Goal: Task Accomplishment & Management: Manage account settings

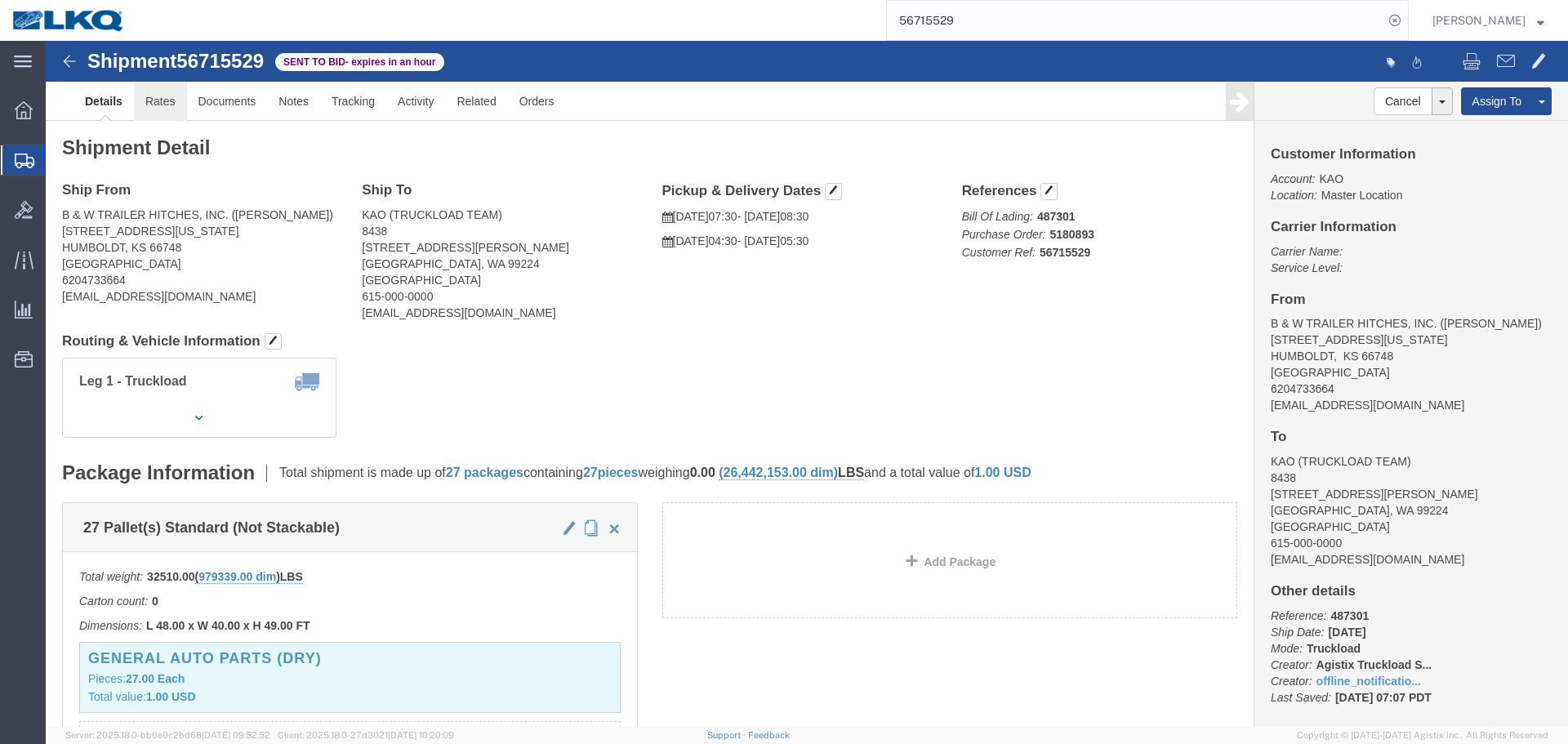
click link "Rates"
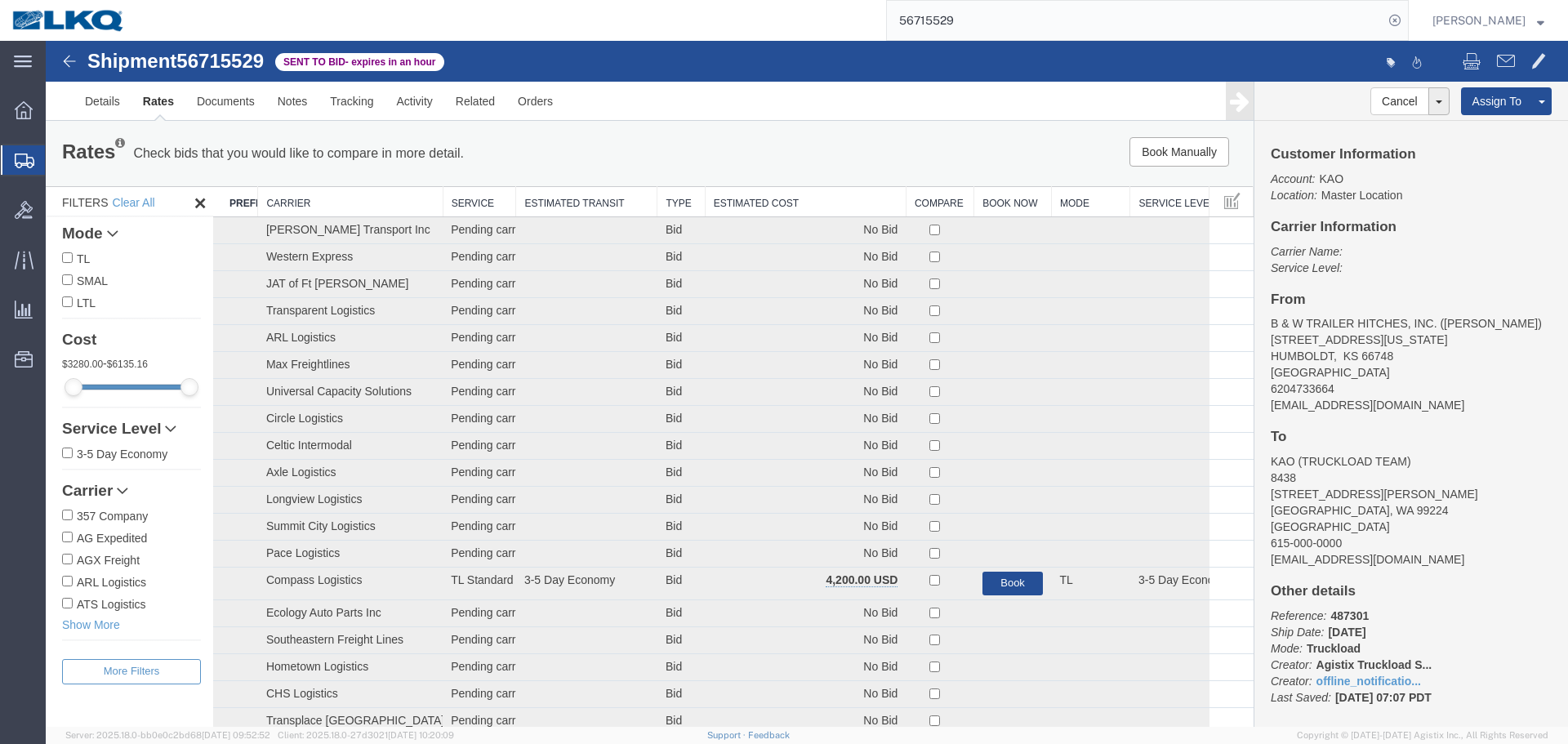
click at [725, 192] on th "Estimated Cost" at bounding box center [806, 202] width 201 height 31
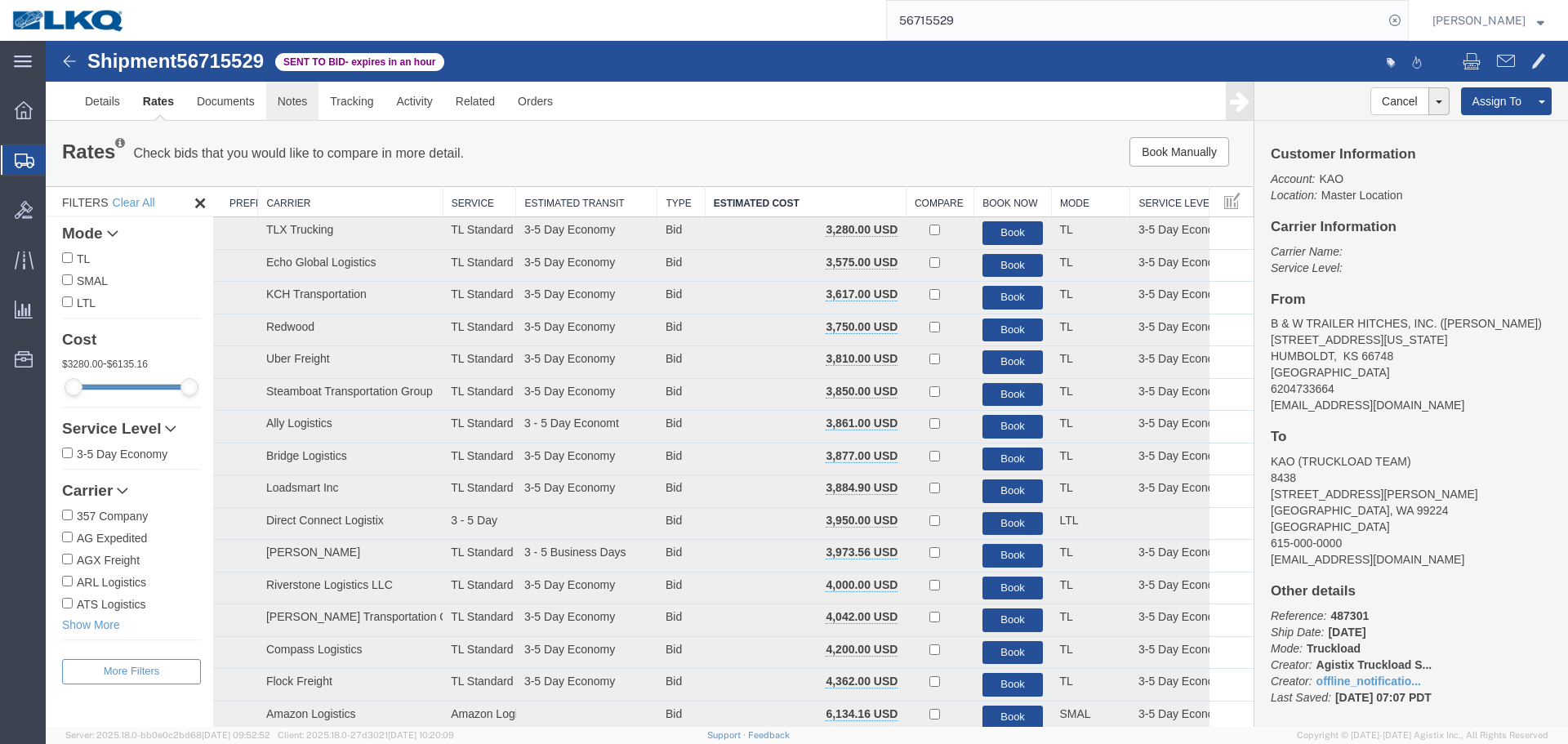
click at [308, 102] on link "Notes" at bounding box center [292, 101] width 53 height 39
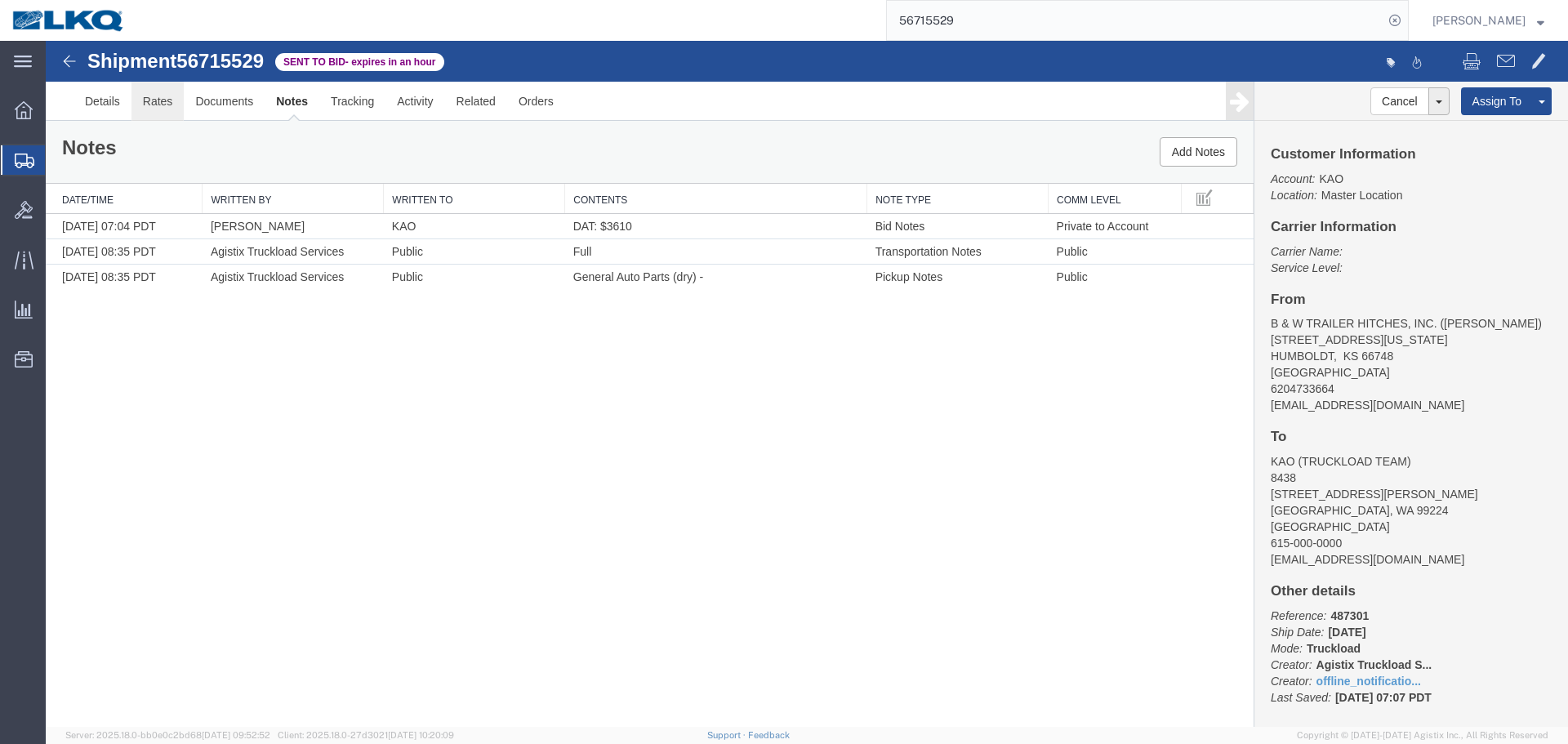
click at [165, 102] on link "Rates" at bounding box center [158, 101] width 53 height 39
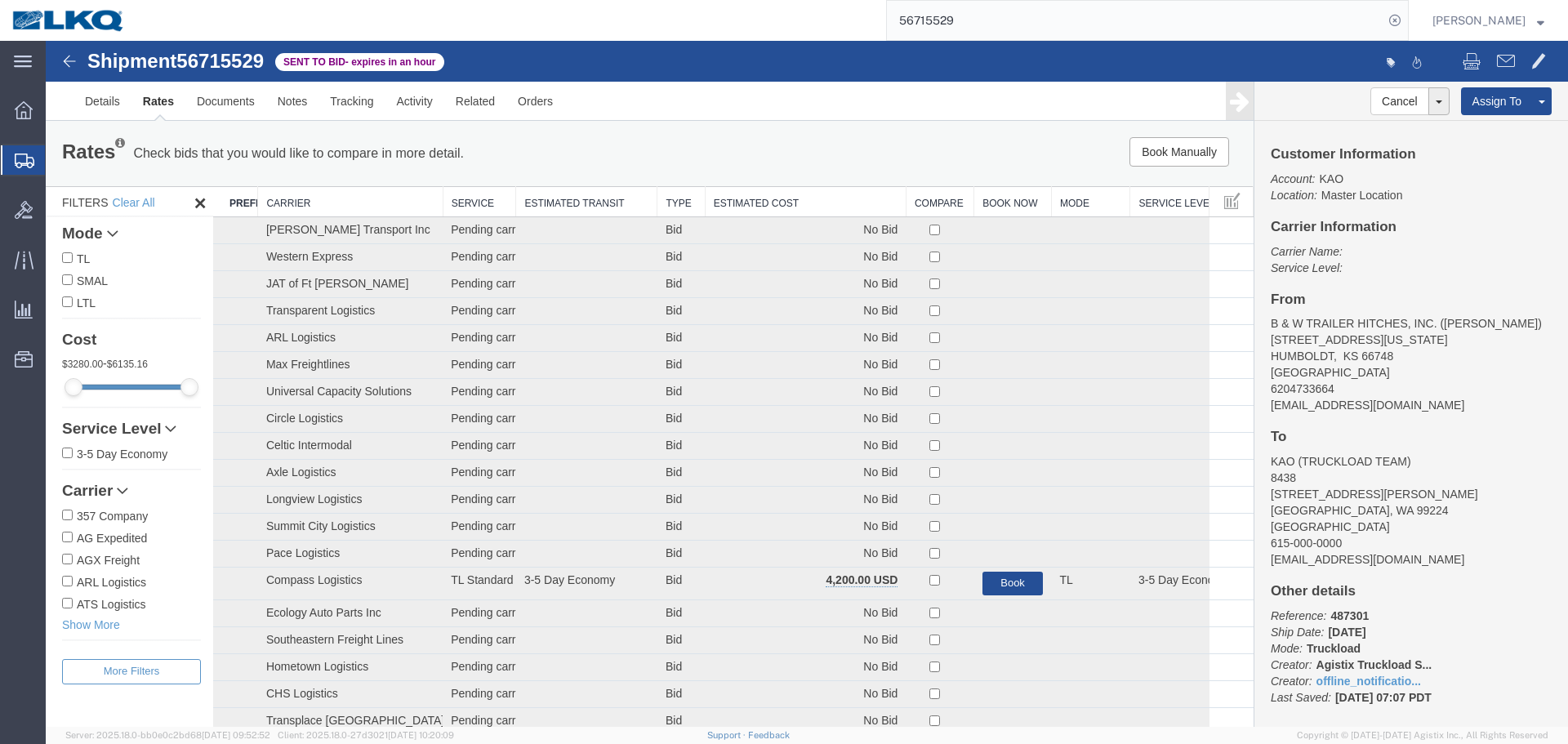
click at [796, 193] on th "Estimated Cost" at bounding box center [806, 202] width 201 height 31
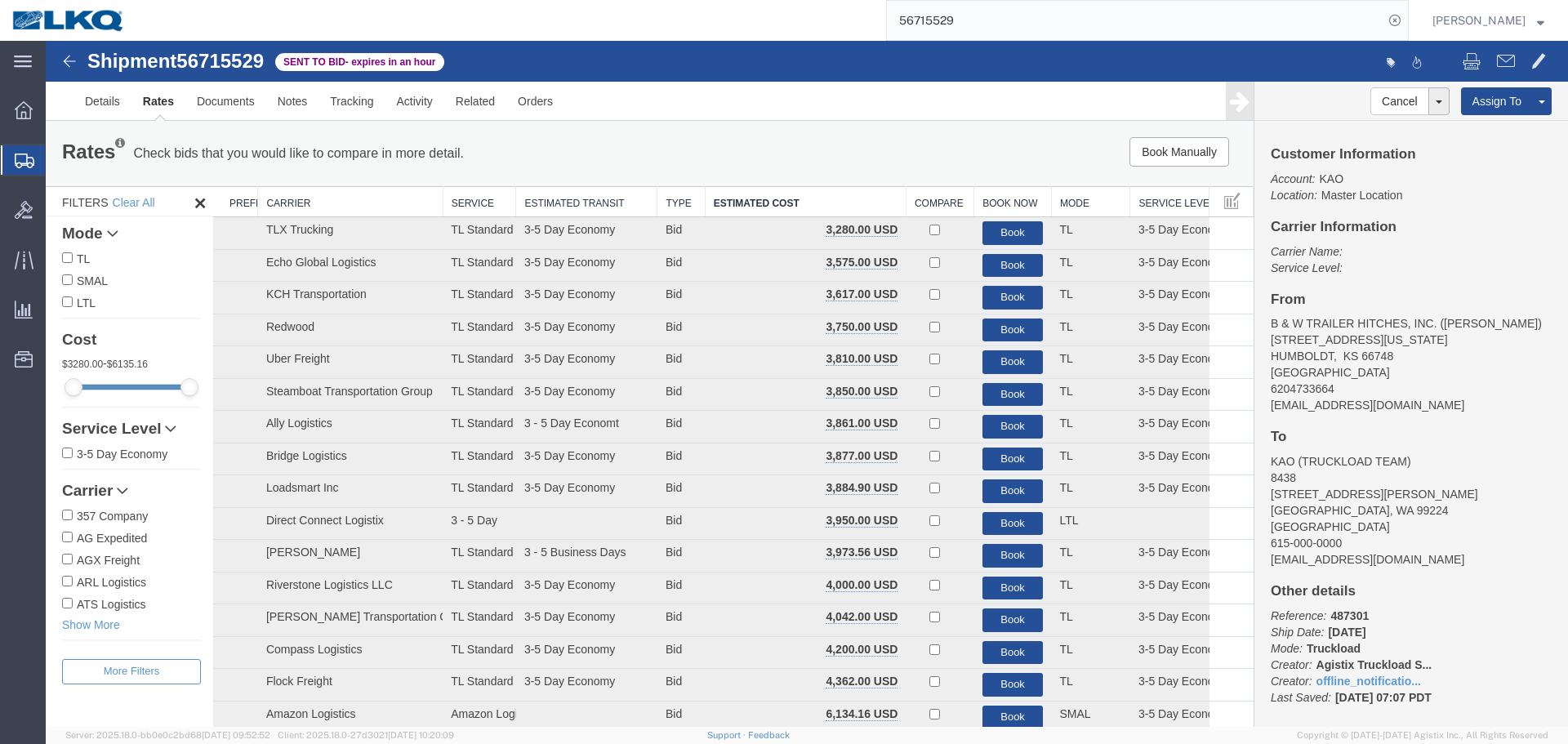
click at [819, 130] on div "Rates Check bids that you would like to compare in more detail. Compare Filter …" at bounding box center [649, 153] width 1208 height 66
click at [1110, 17] on input "56715529" at bounding box center [1136, 20] width 497 height 39
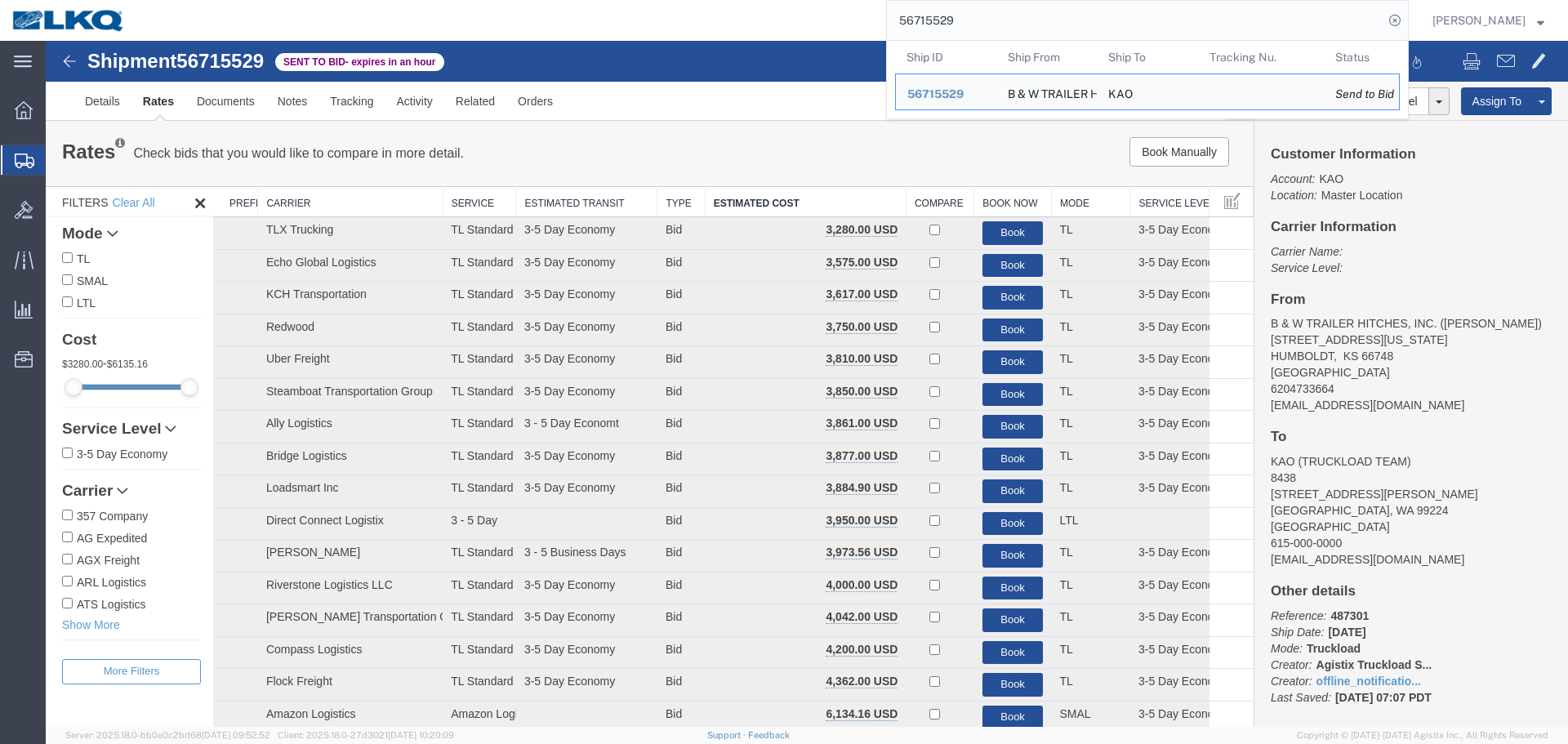
paste input "22001"
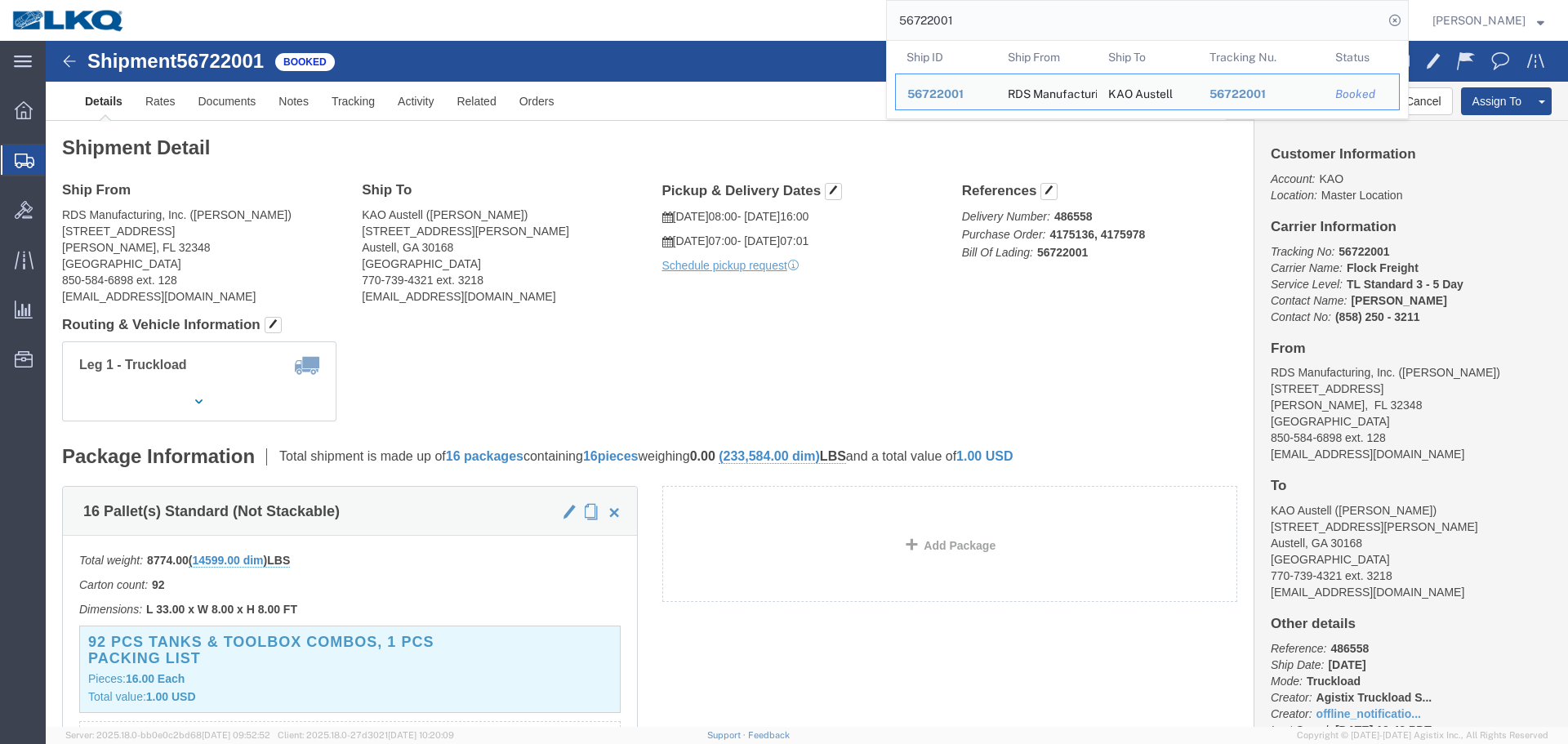
click at [1180, 30] on input "56722001" at bounding box center [1136, 20] width 497 height 39
paste input "15529"
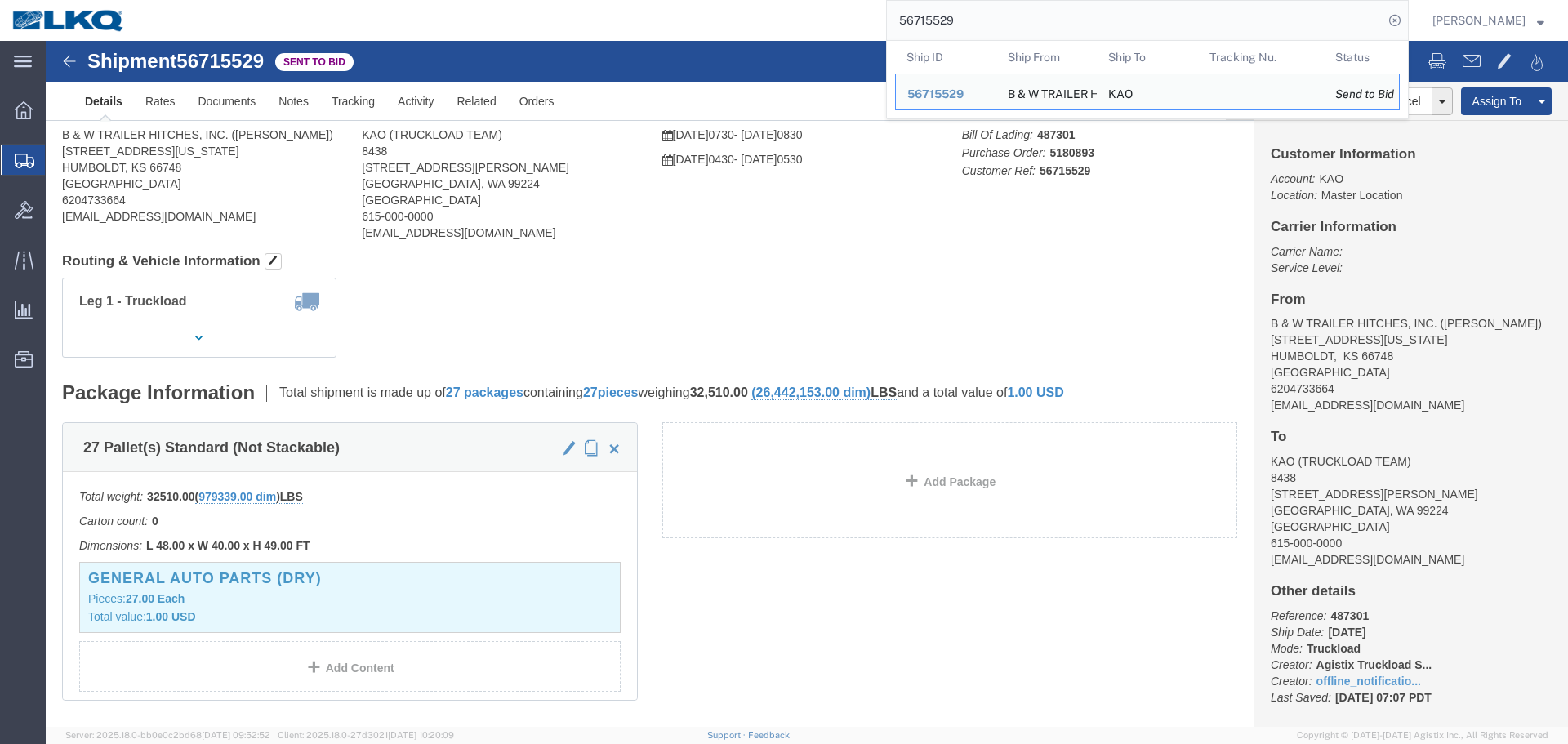
click div "Shipment Detail Ship From B & W TRAILER HITCHES, INC. (BILL GUTIERREZ) 1216 HAW…"
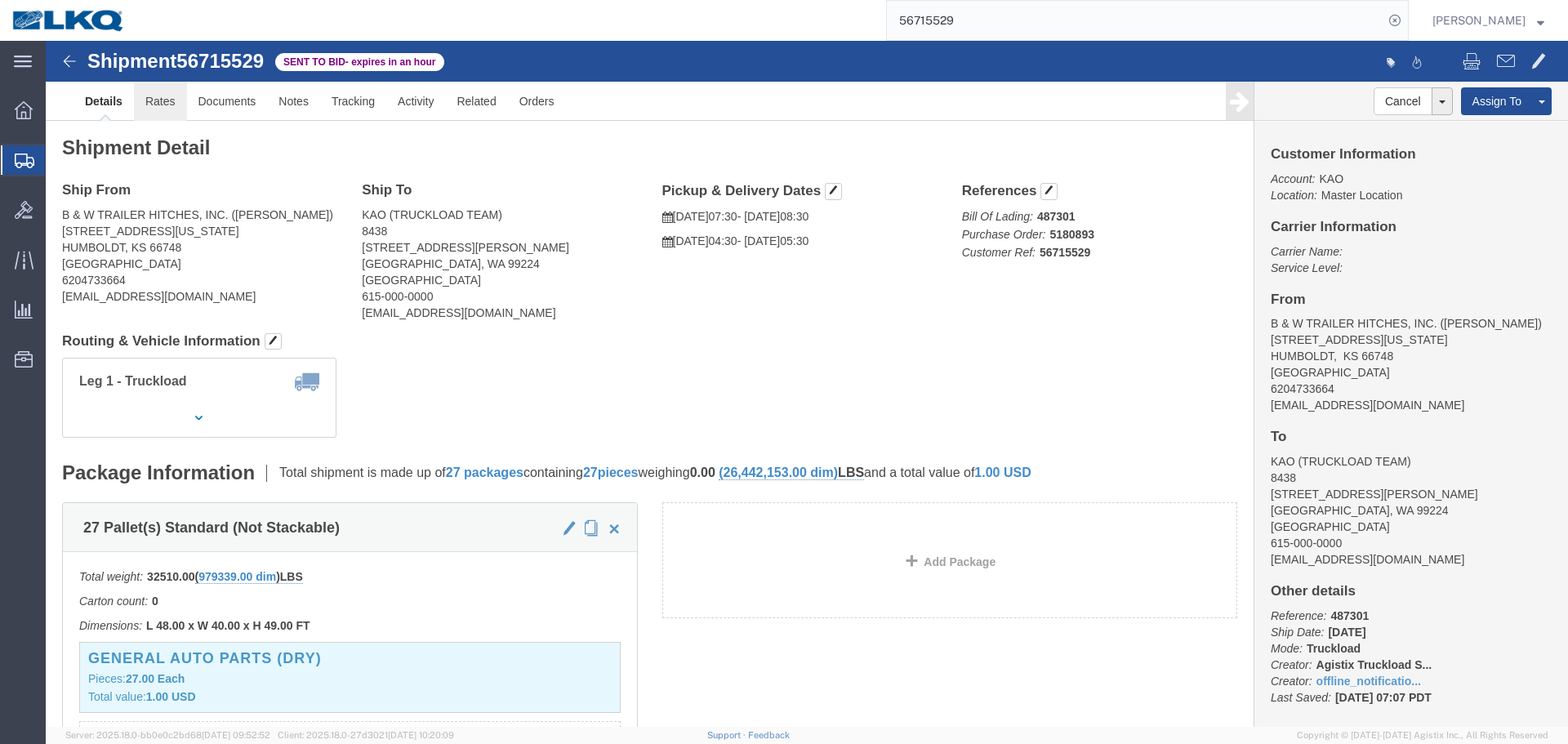
click link "Rates"
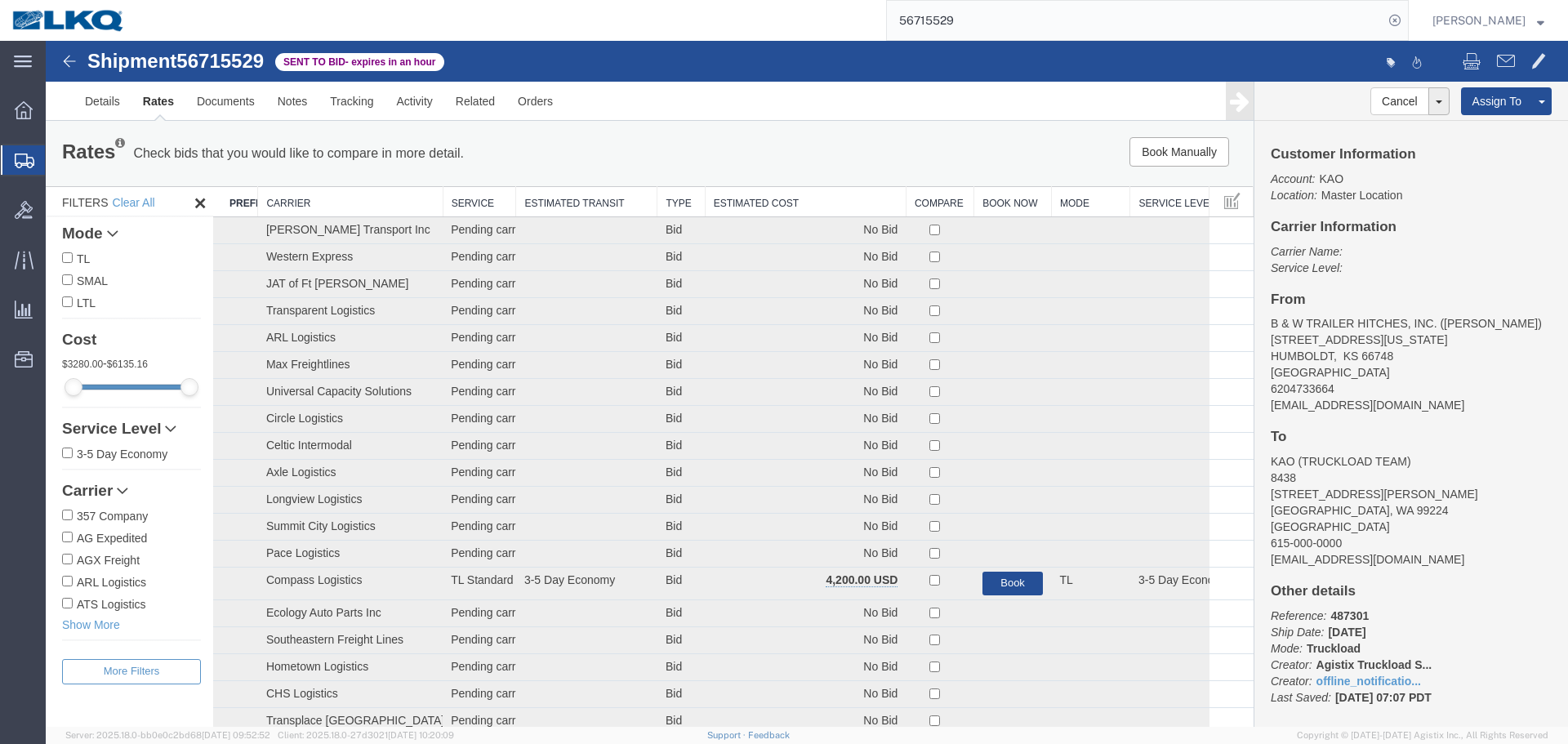
click at [772, 206] on th "Estimated Cost" at bounding box center [806, 202] width 201 height 31
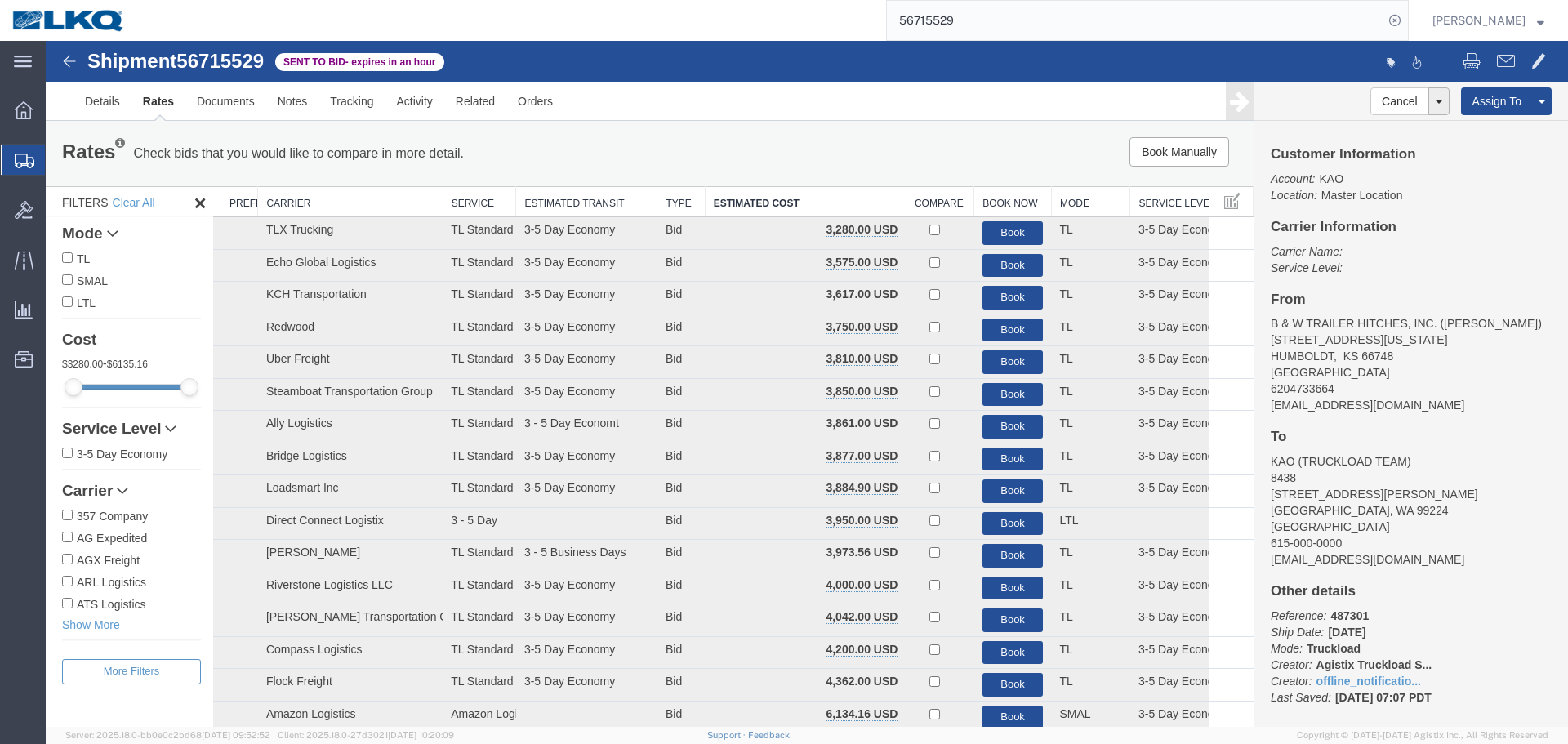
click at [972, 35] on input "56715529" at bounding box center [1136, 20] width 497 height 39
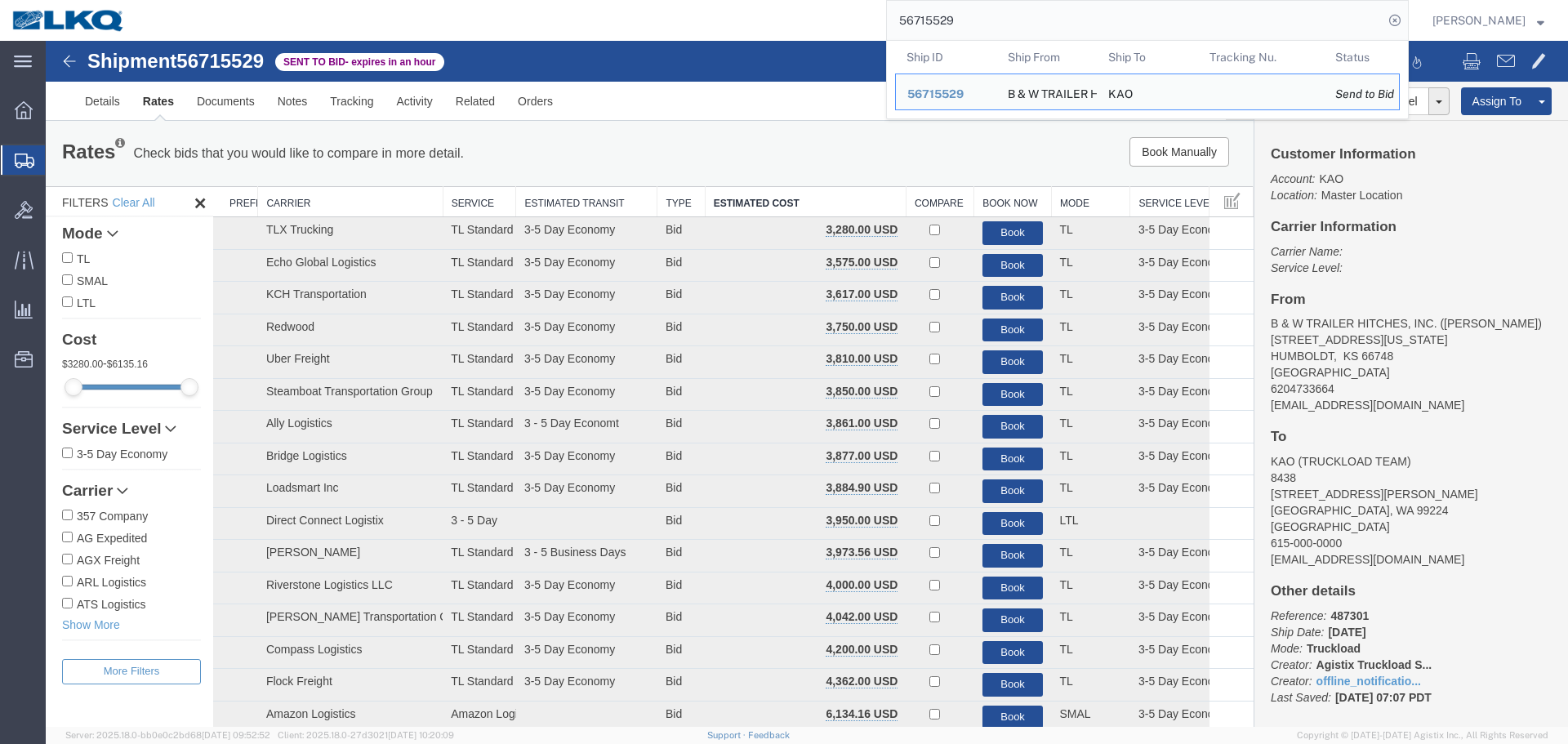
paste input "4024"
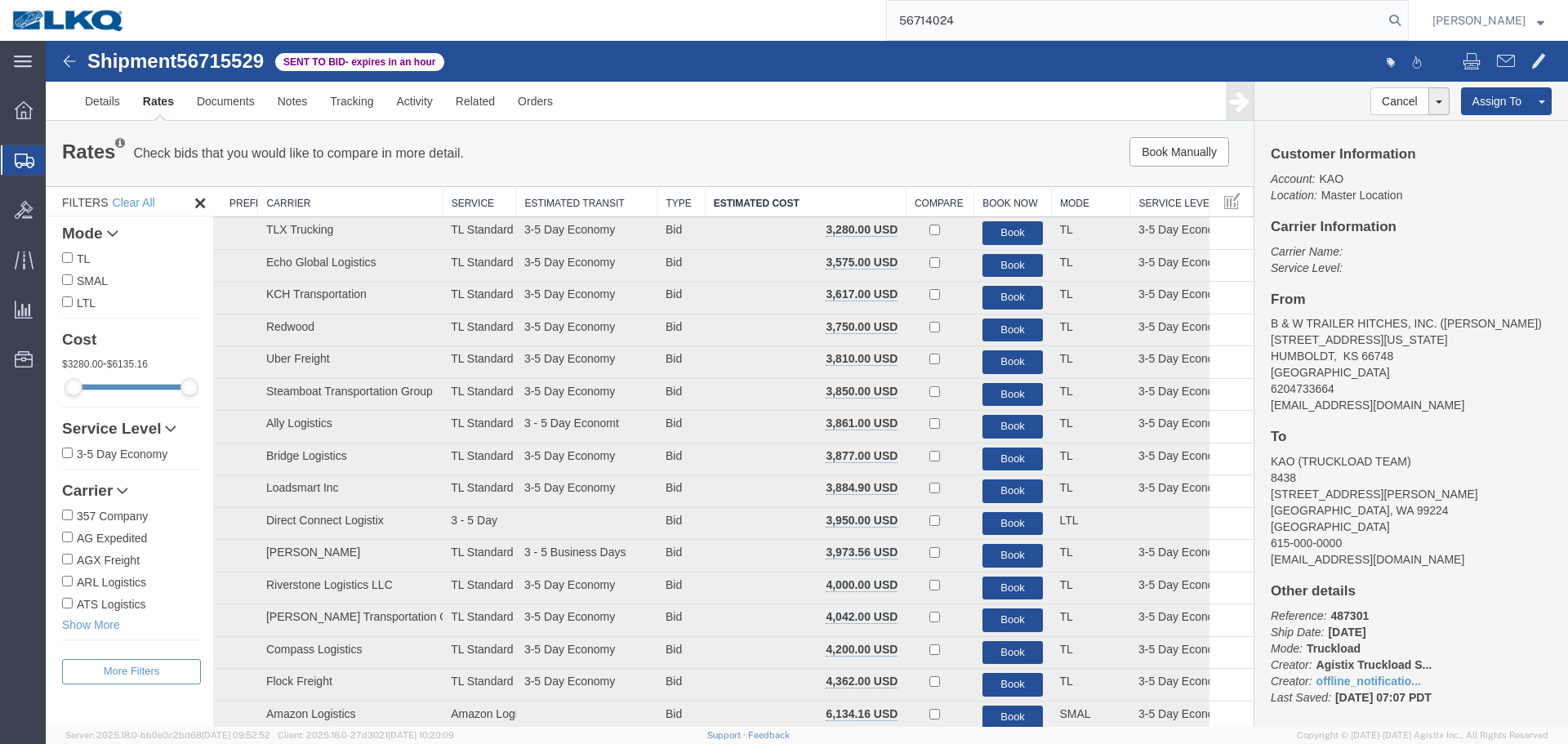
type input "56714024"
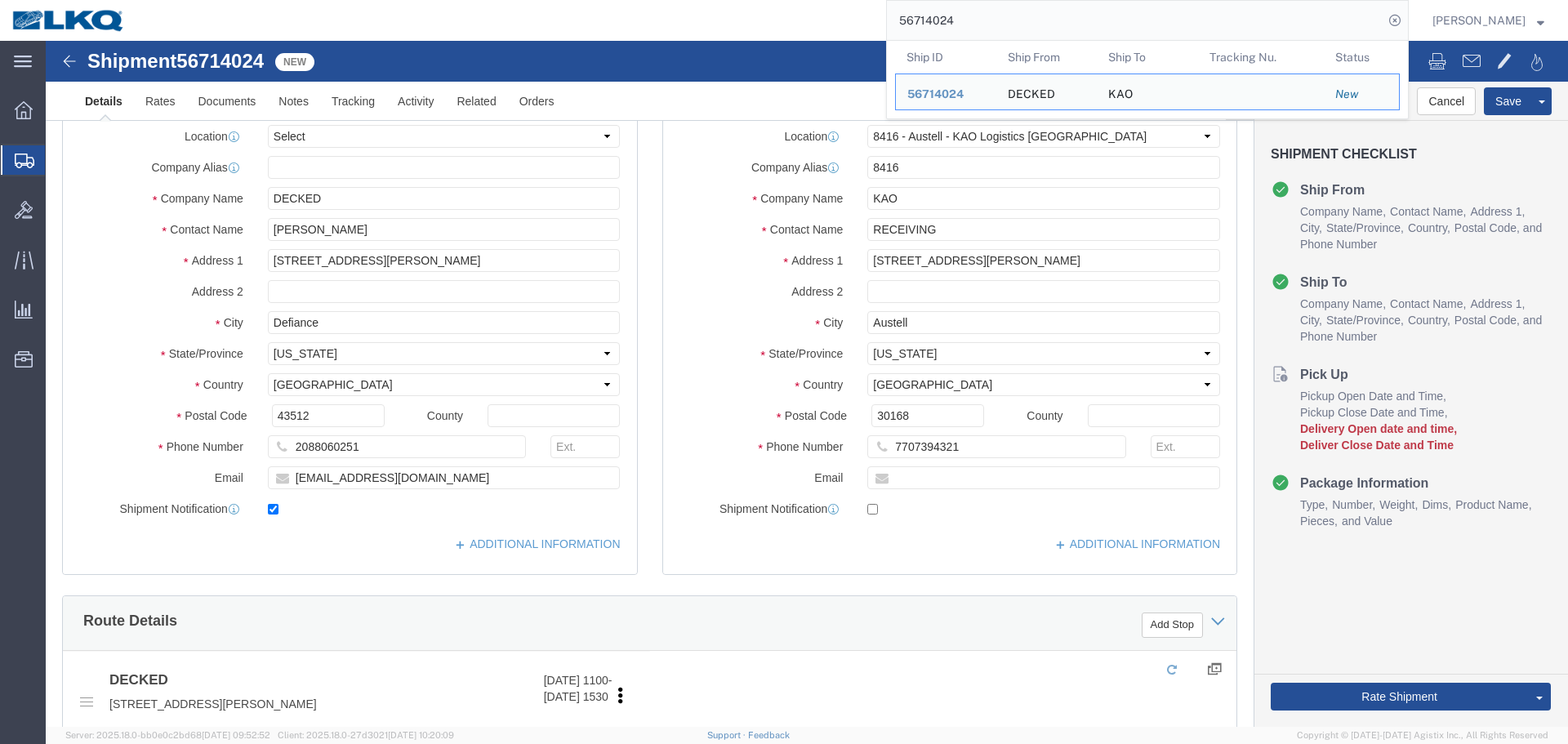
scroll to position [572, 0]
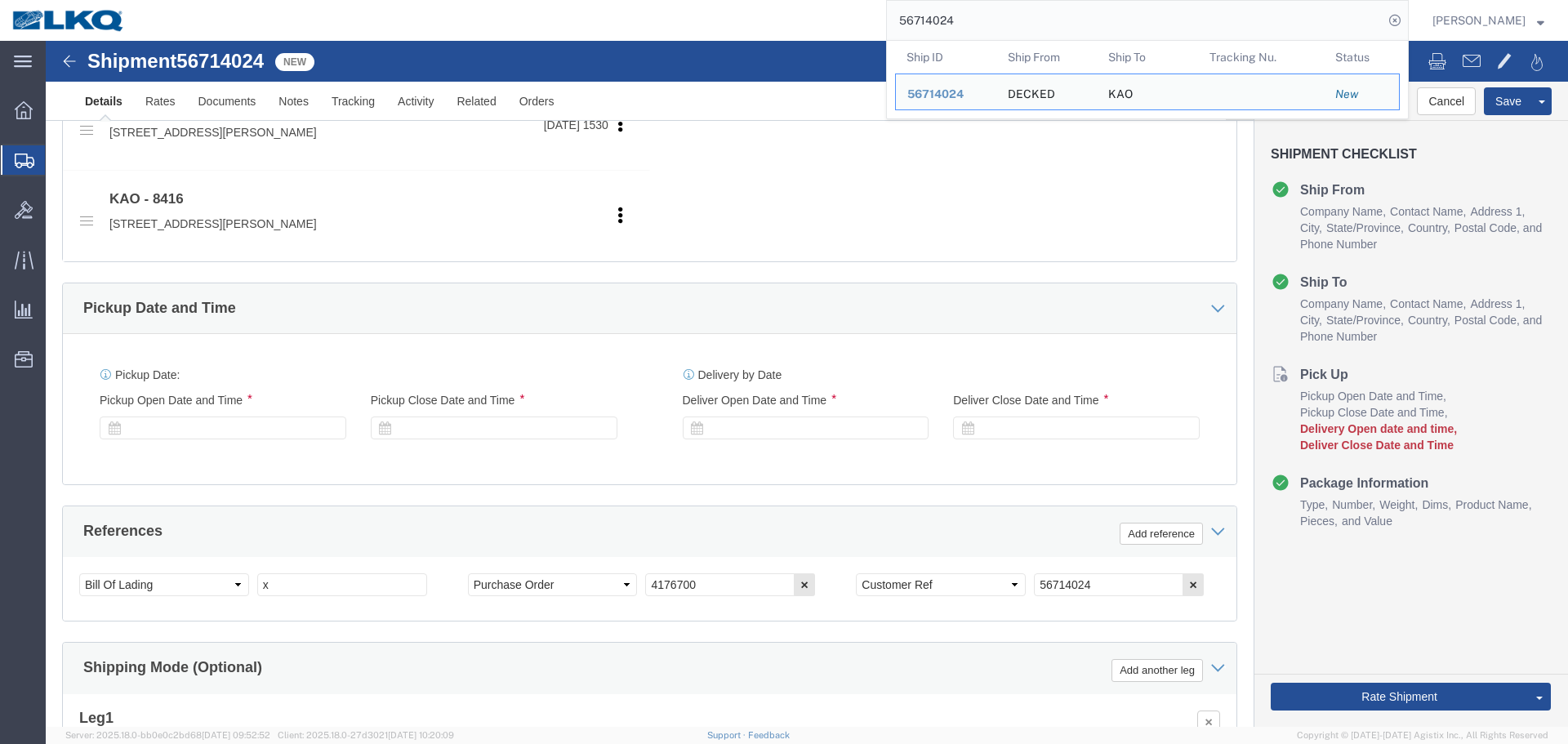
click div
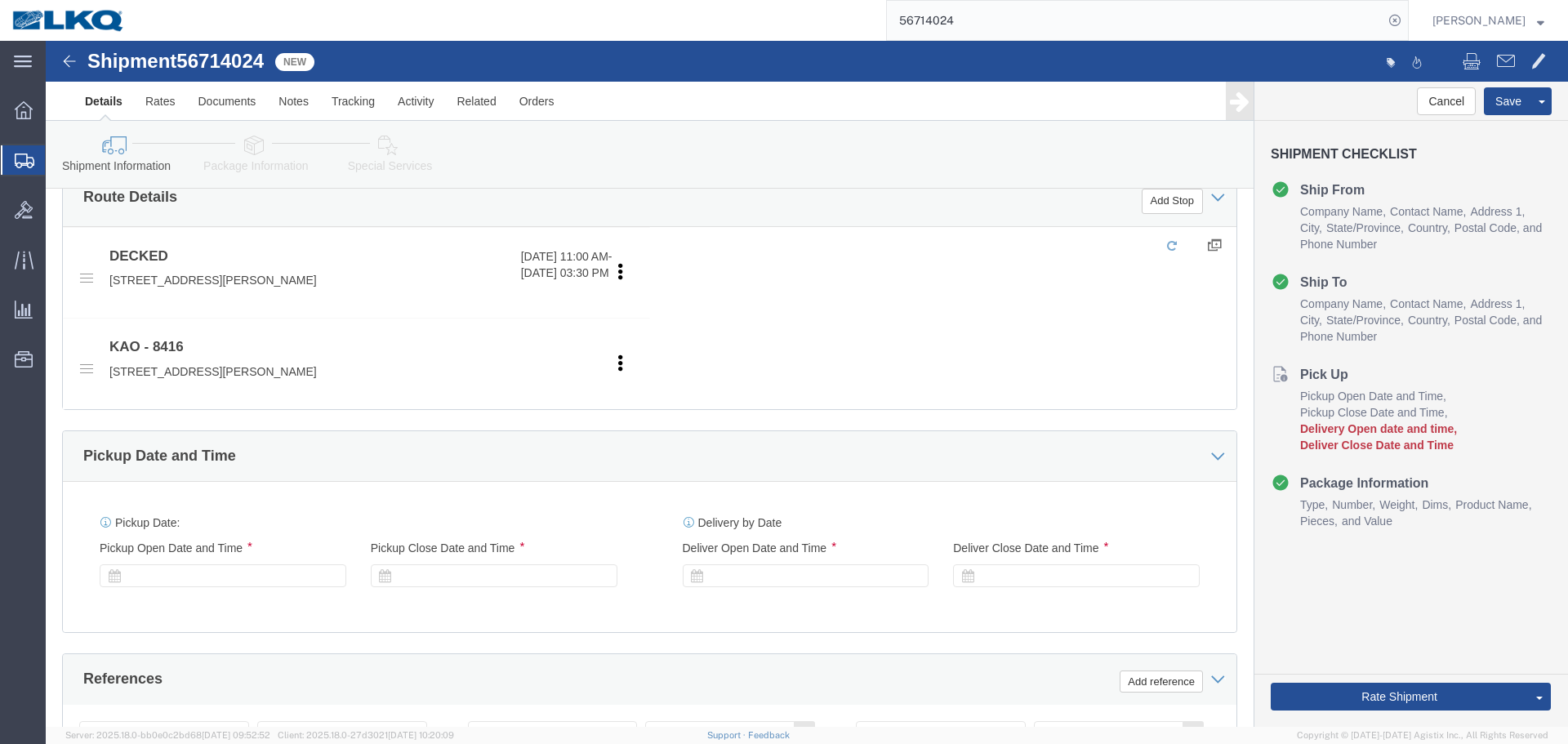
select select "30533"
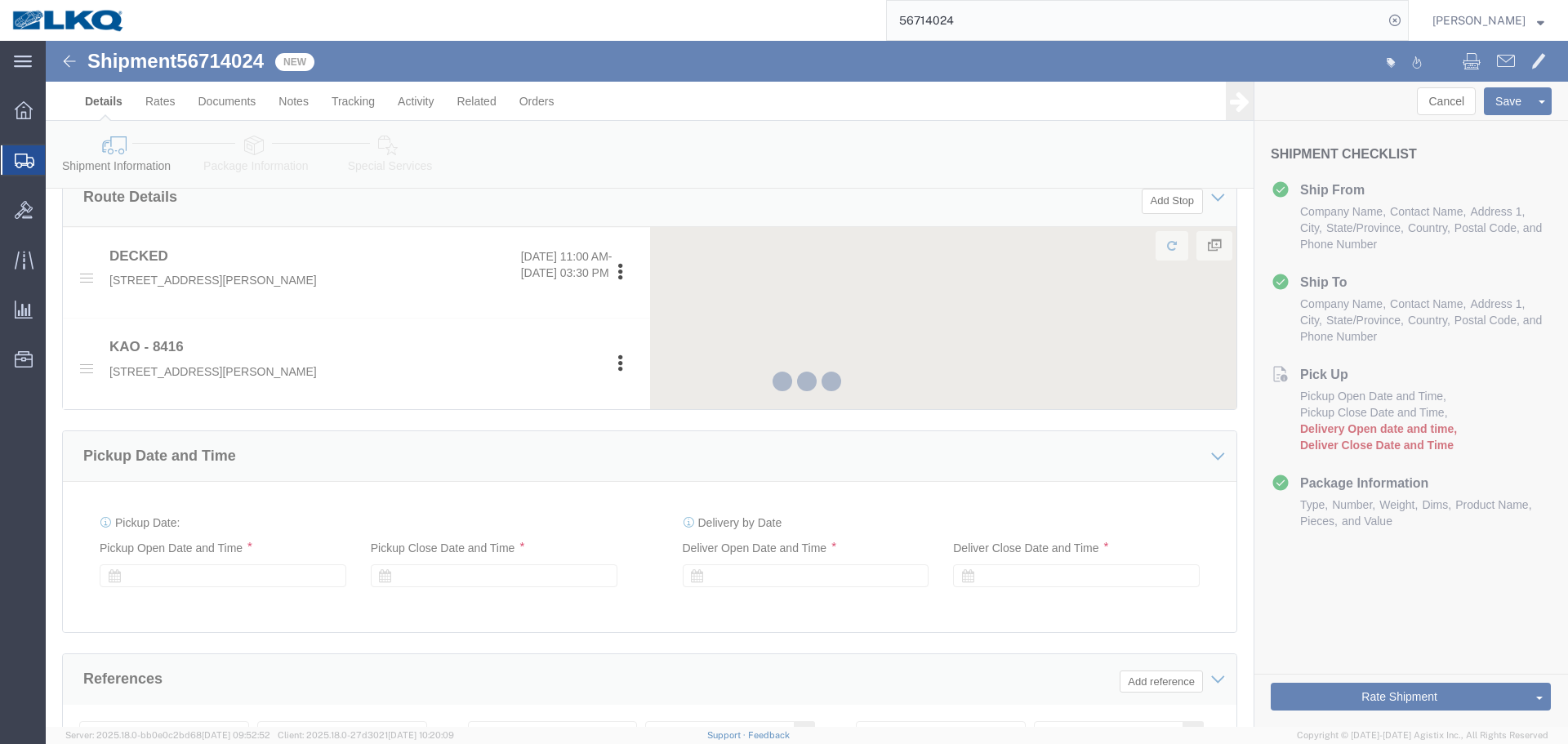
scroll to position [719, 0]
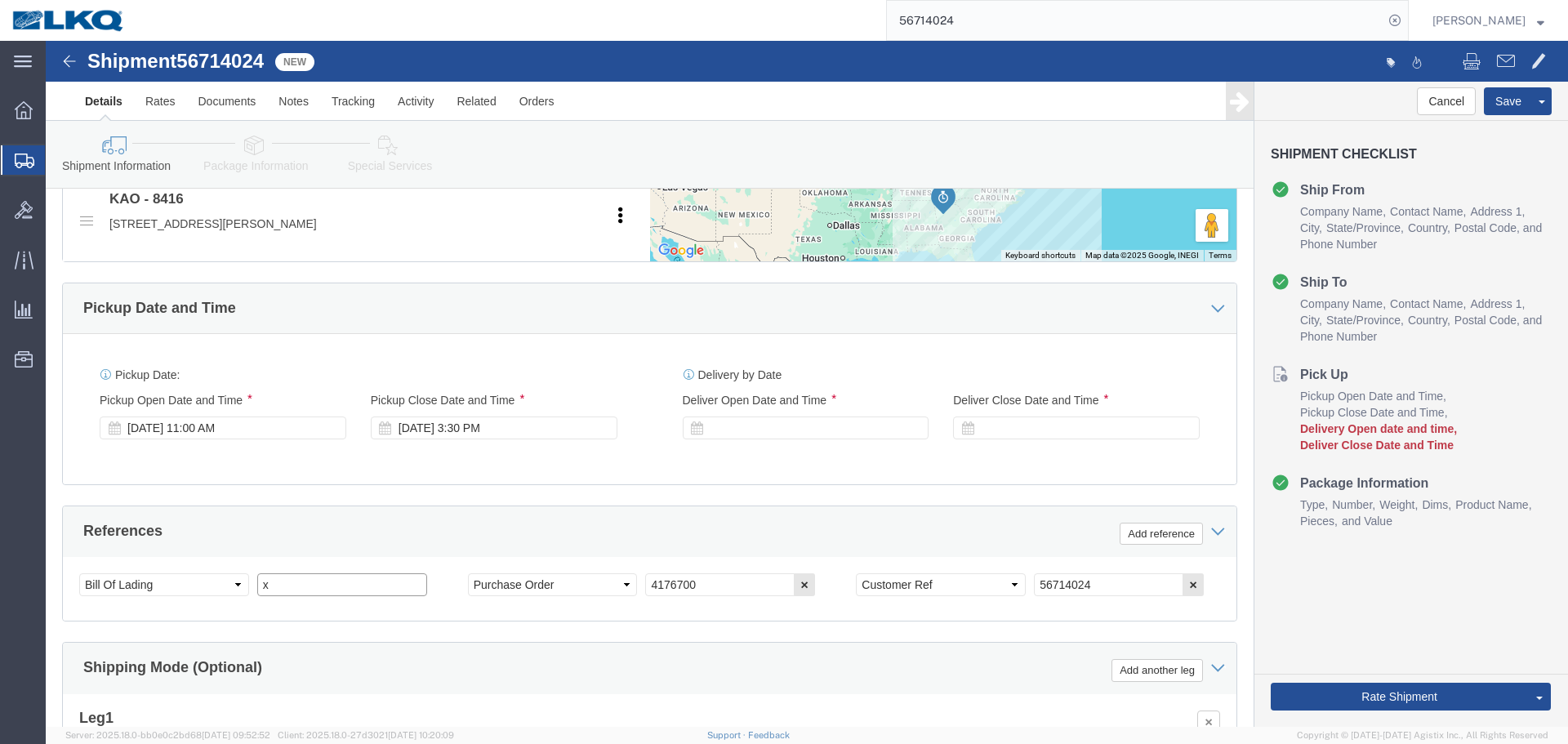
click input "x"
paste input "487394"
type input "487394"
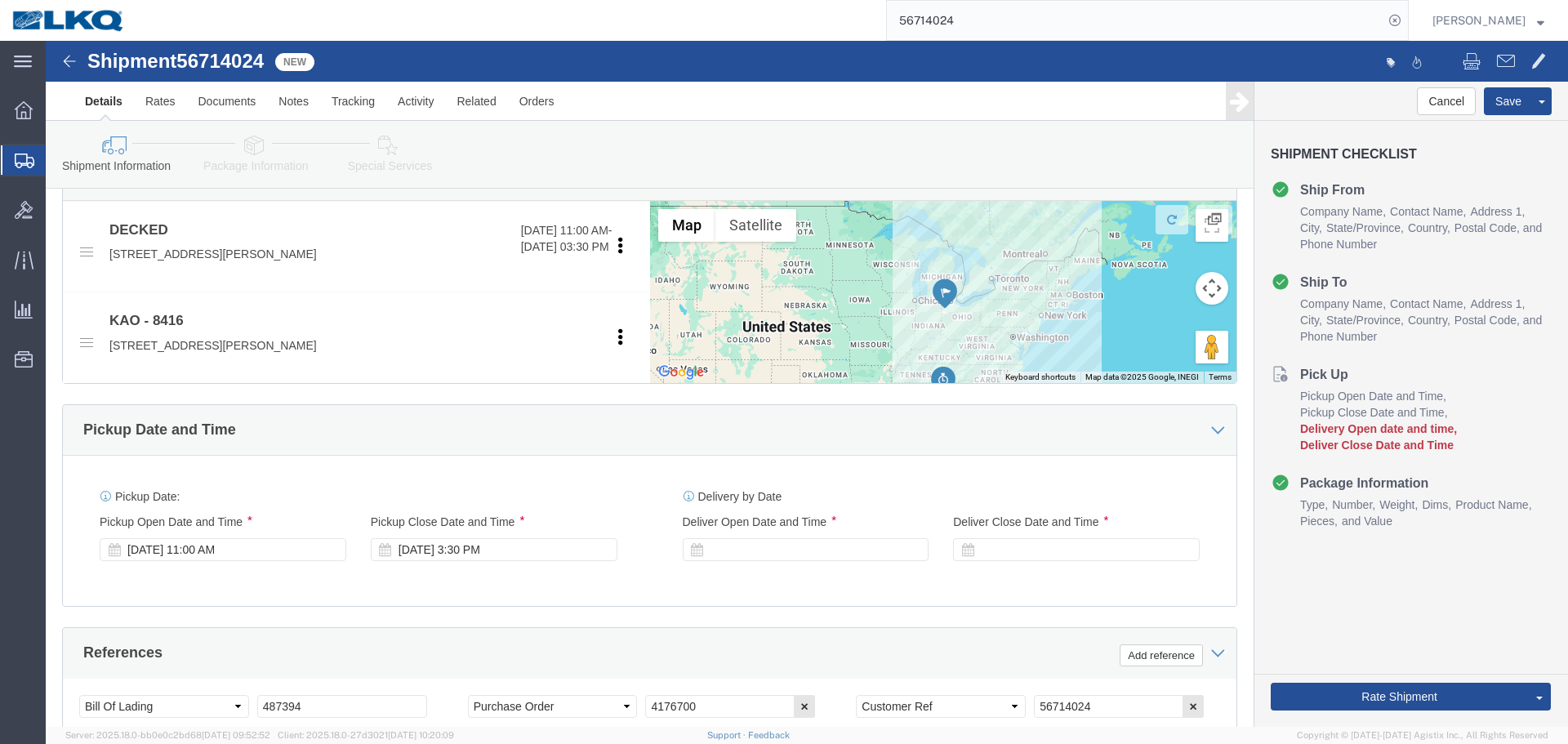
scroll to position [638, 0]
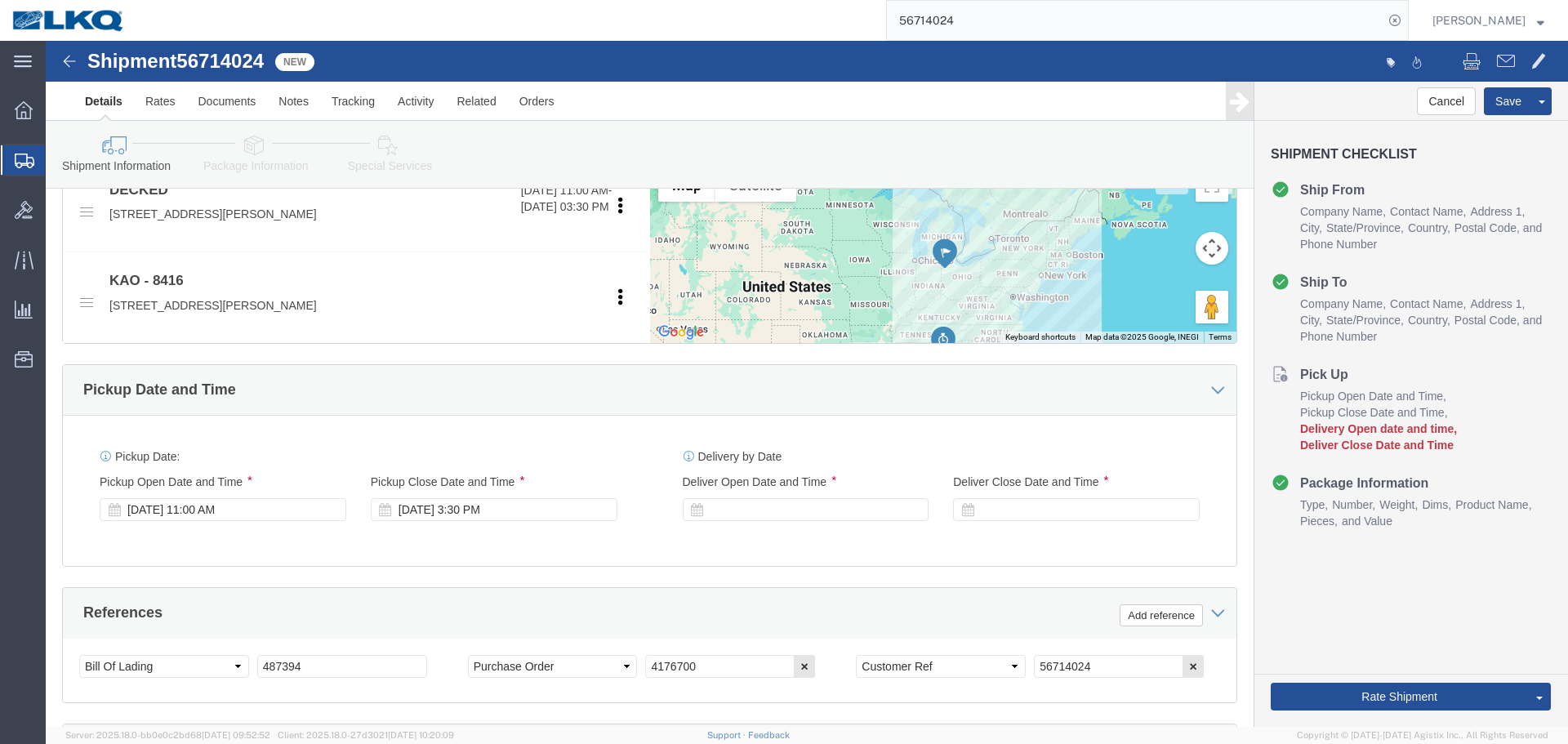
click div "Pickup Date and Time"
click div
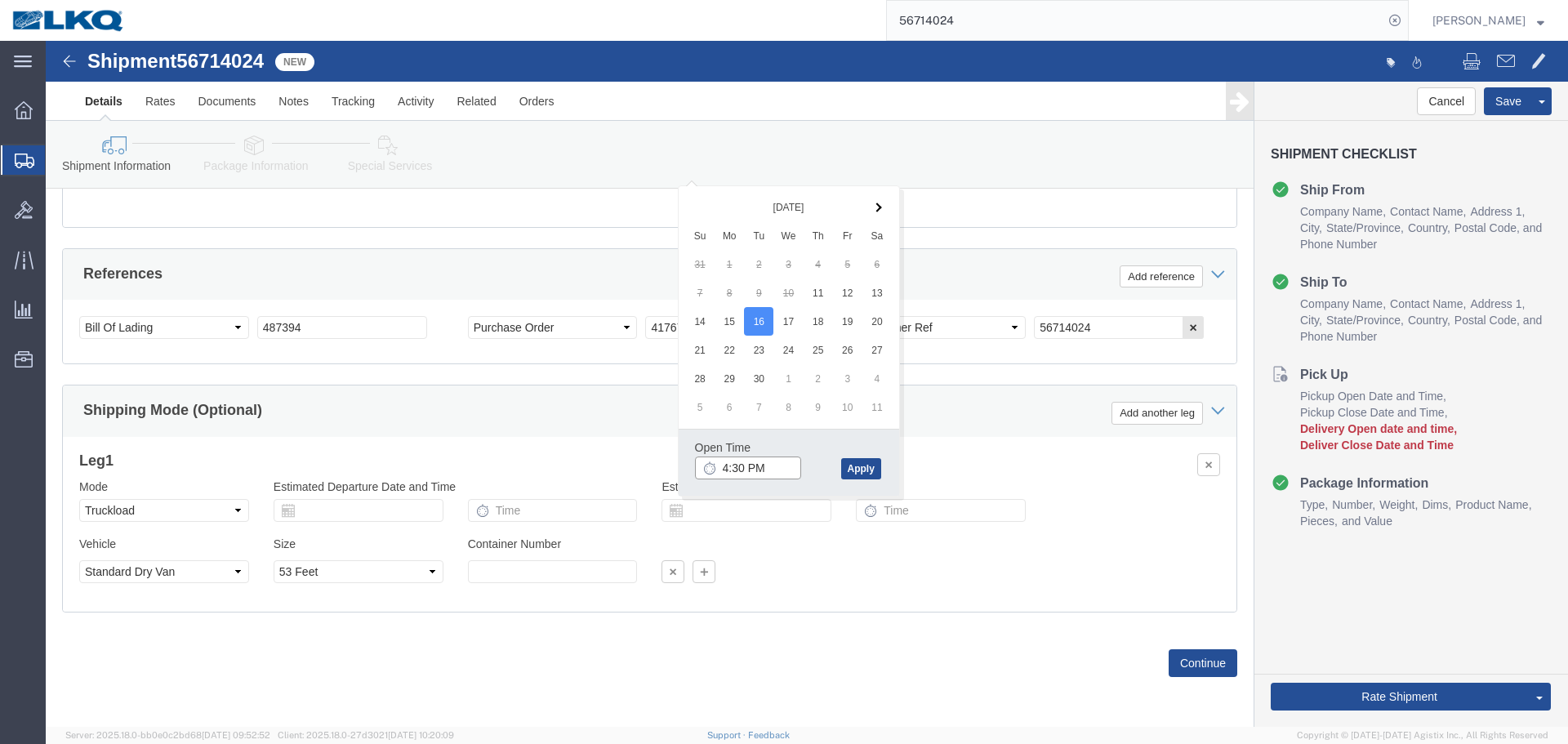
click input "4:30 PM"
type input "7:00 AM"
click button "Apply"
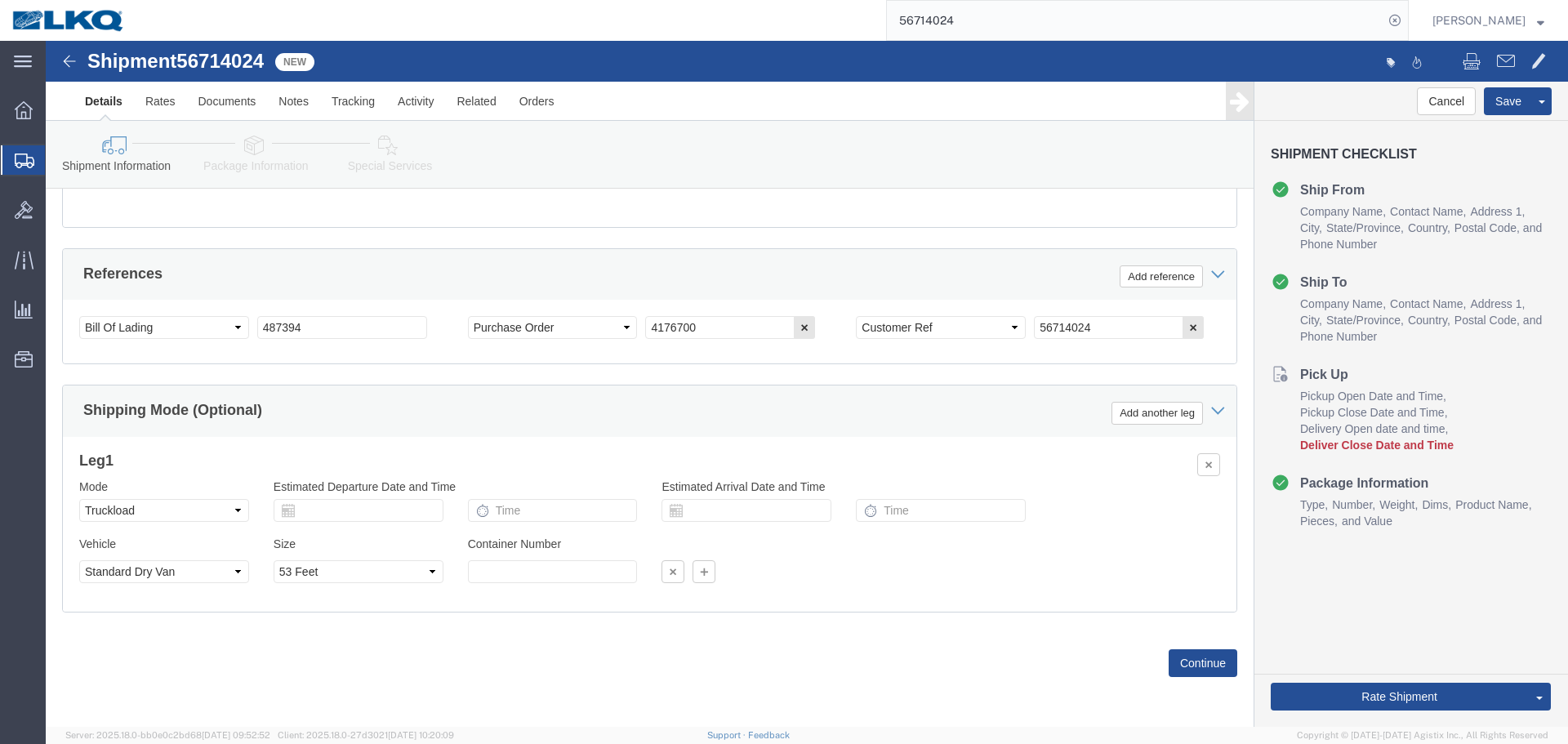
scroll to position [814, 0]
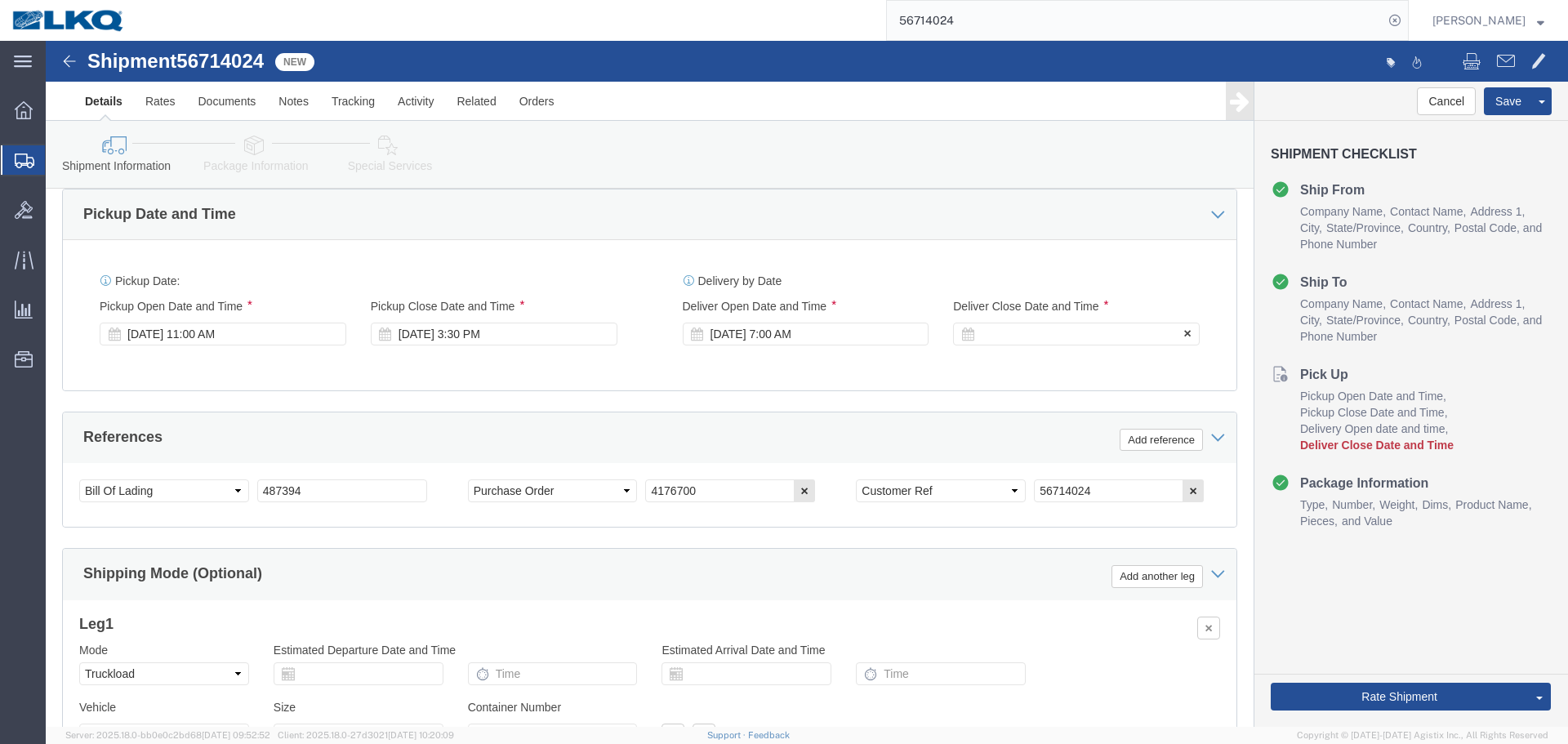
click div
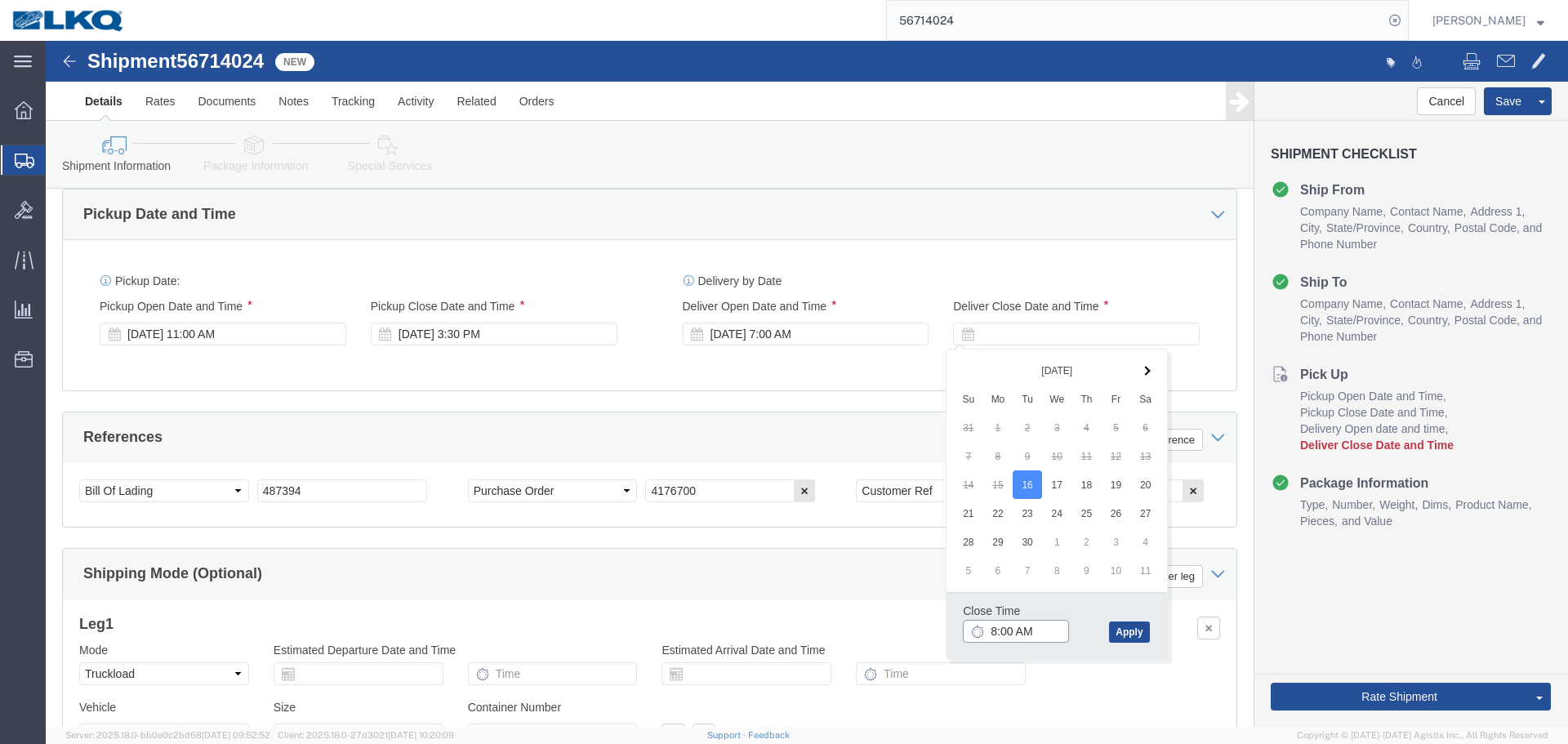
click input "8:00 AM"
type input "0701"
type input "7:01 AM"
click button "Apply"
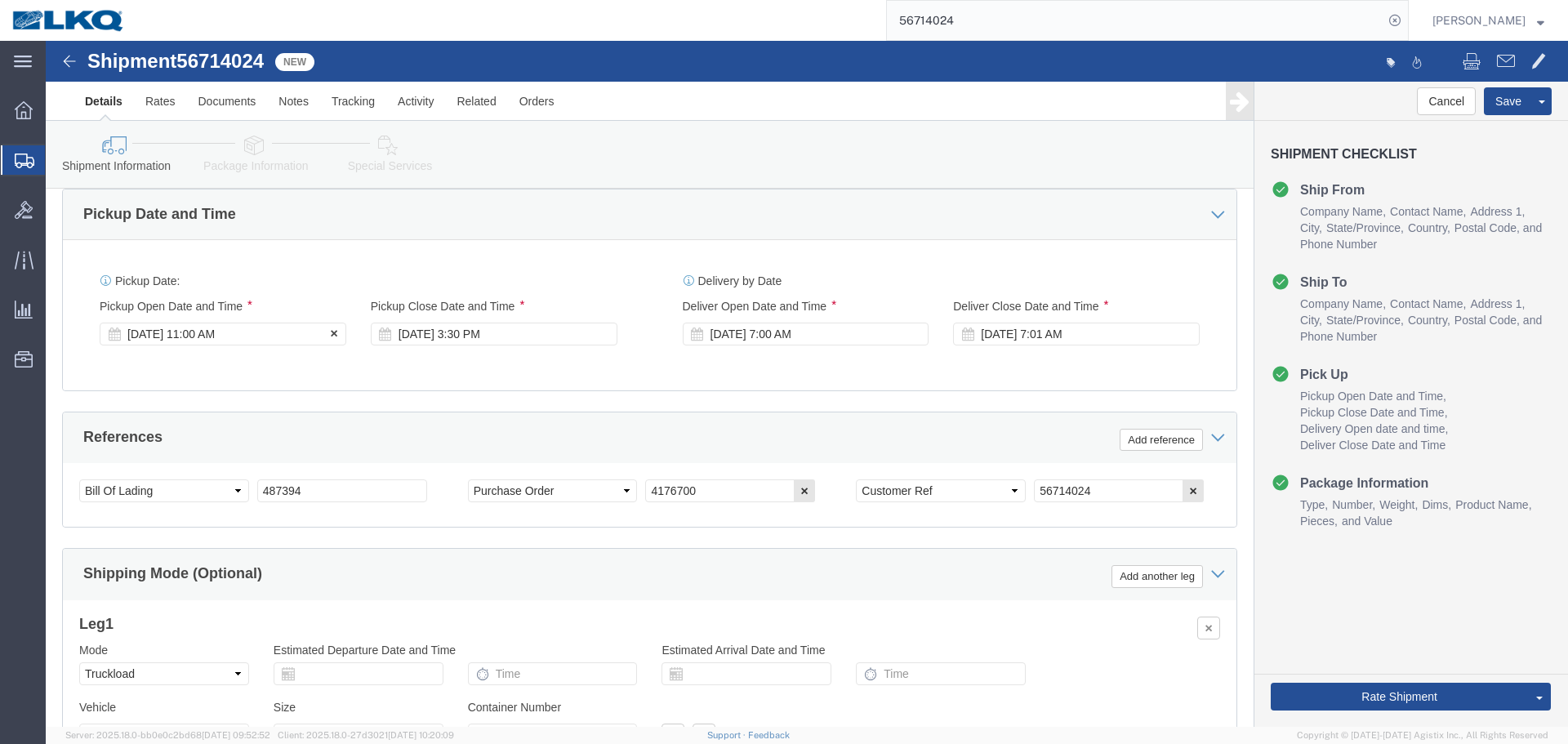
click div "Sep 11 2025 11:00 AM"
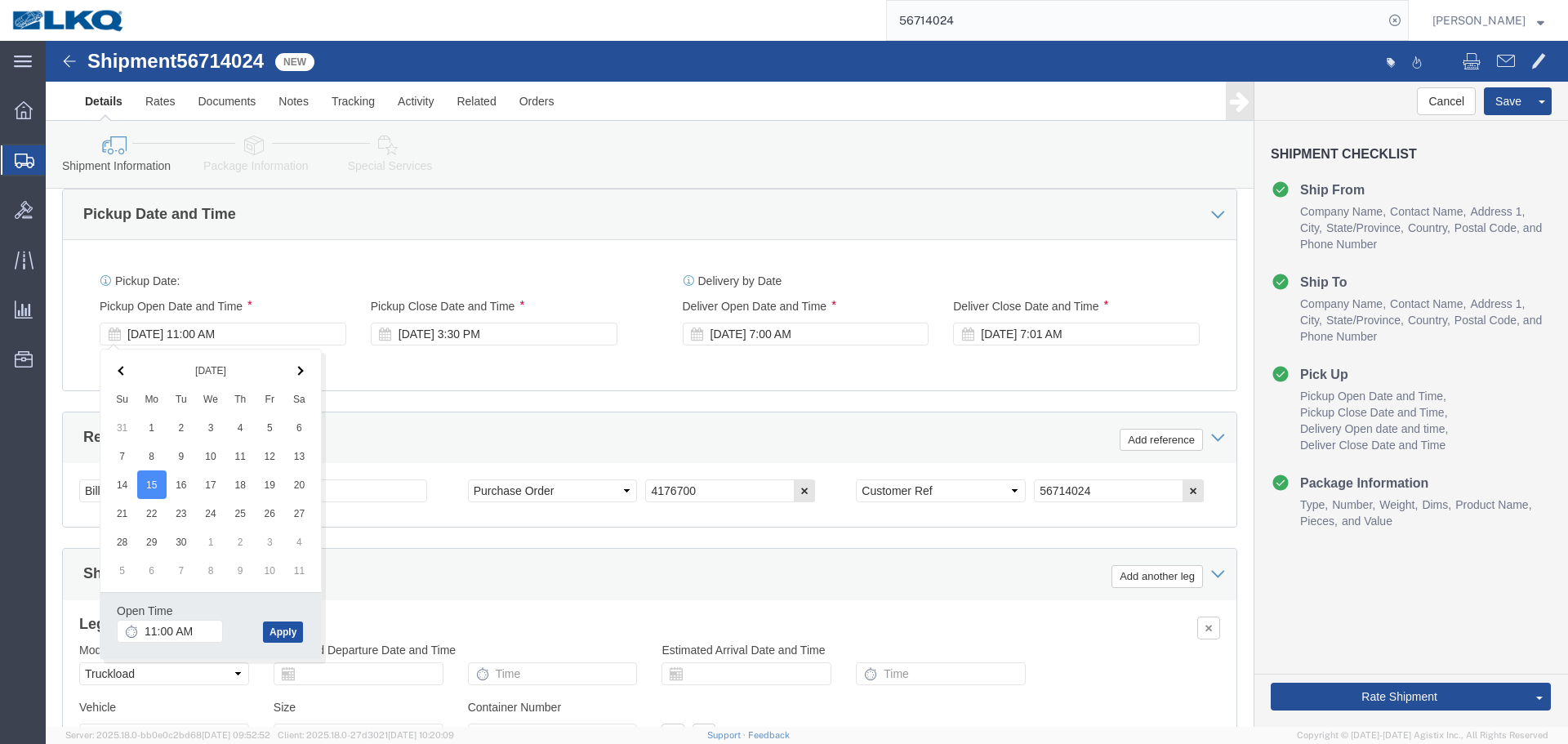
click button "Apply"
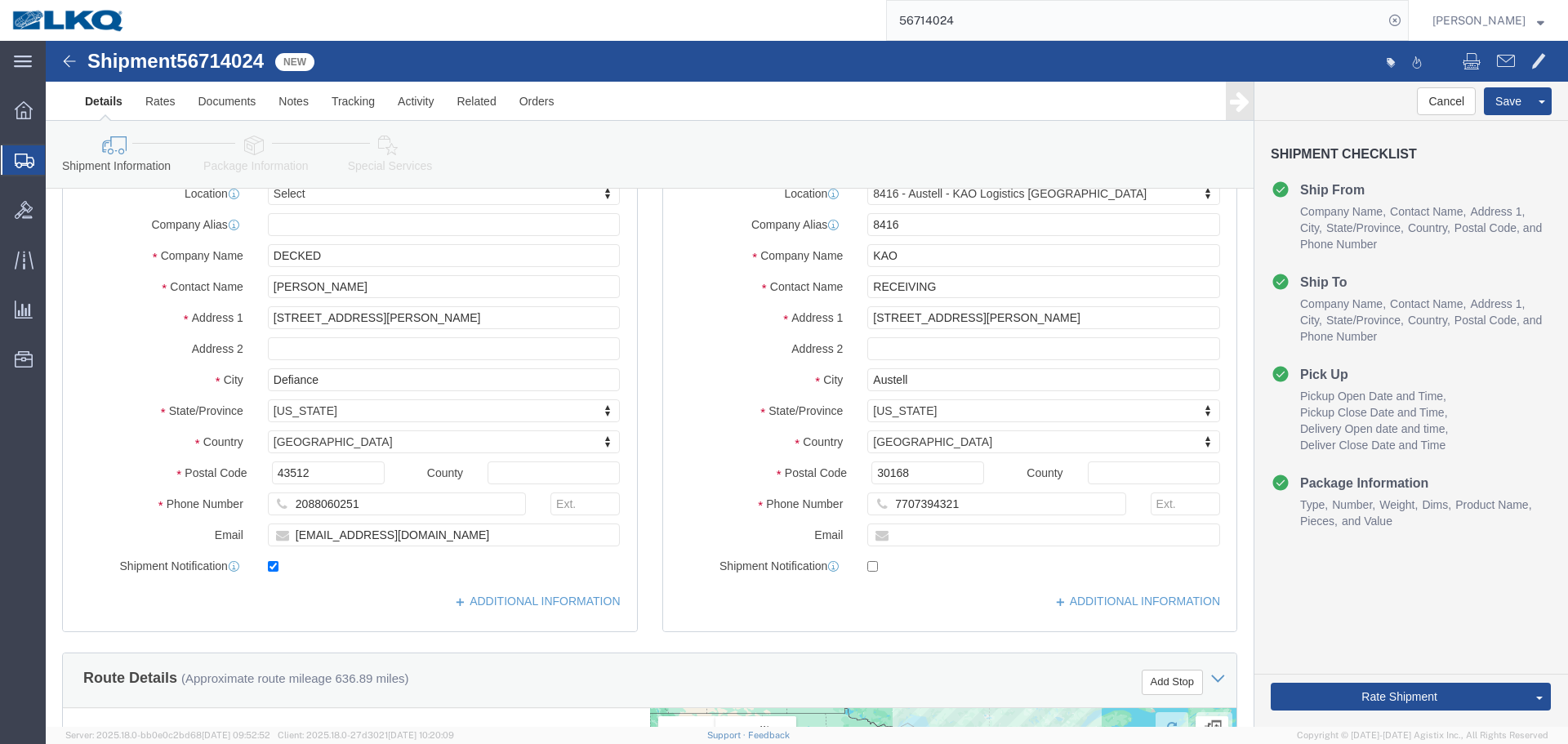
scroll to position [0, 0]
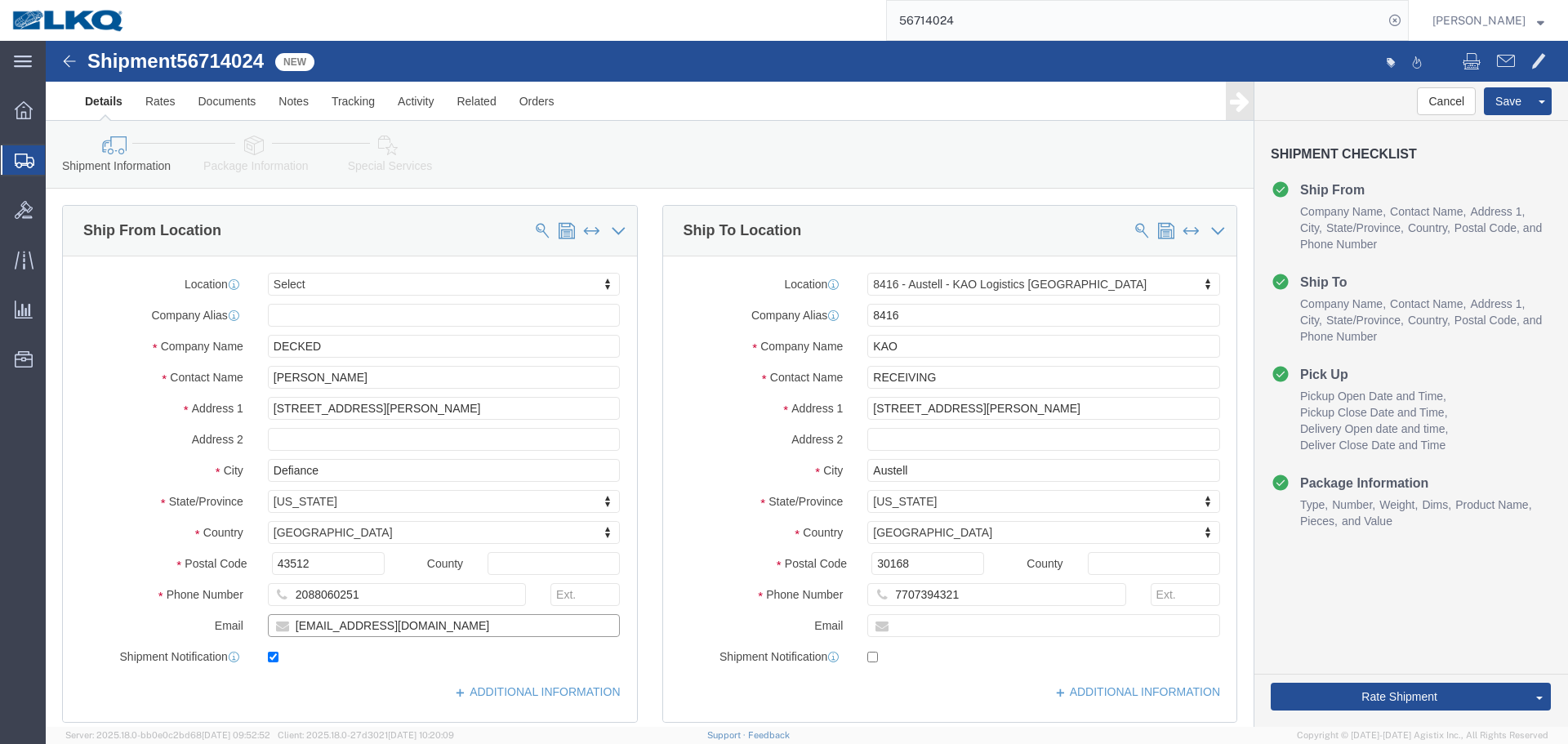
click input "[EMAIL_ADDRESS][DOMAIN_NAME]"
click button "Save"
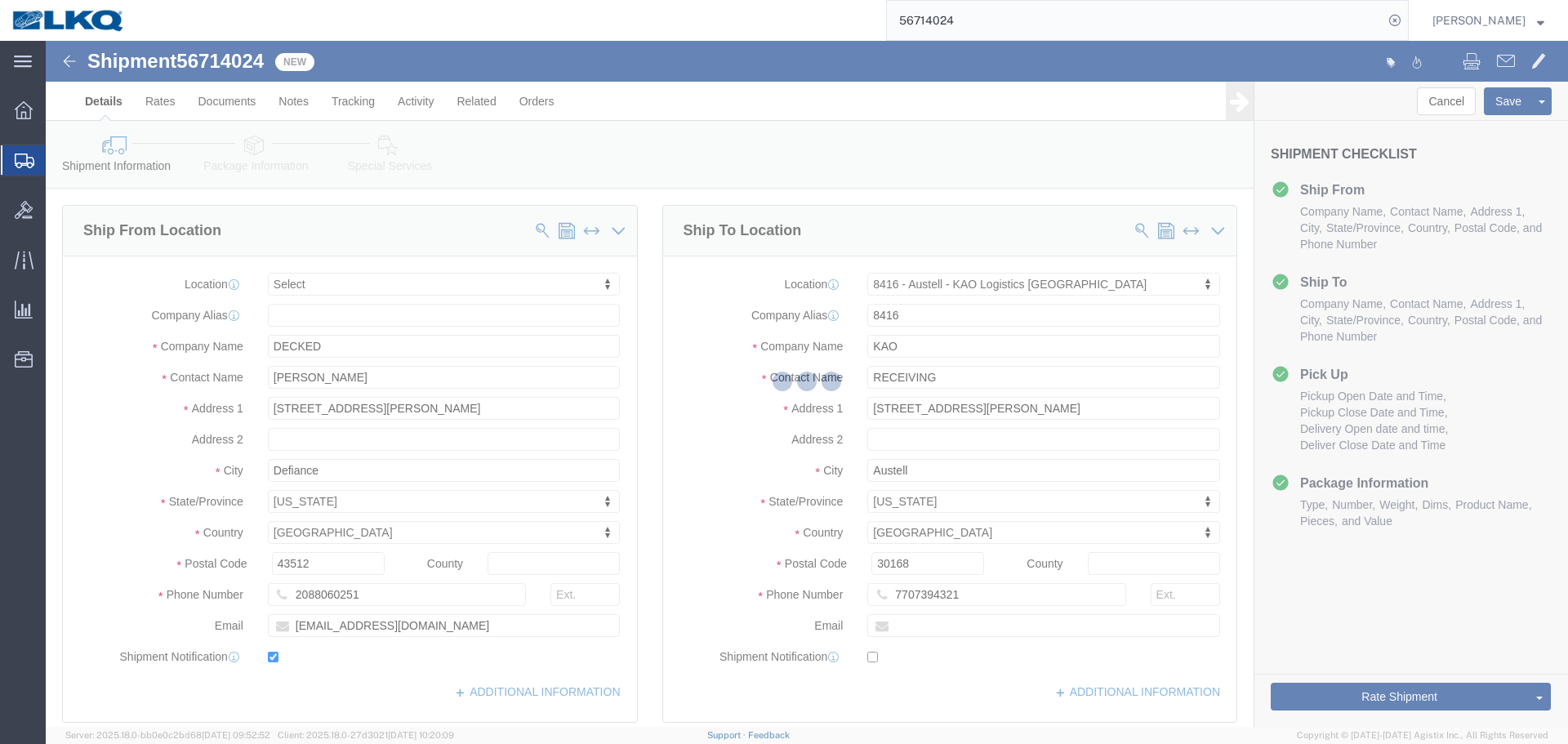
click at [1496, 96] on div at bounding box center [807, 384] width 1522 height 686
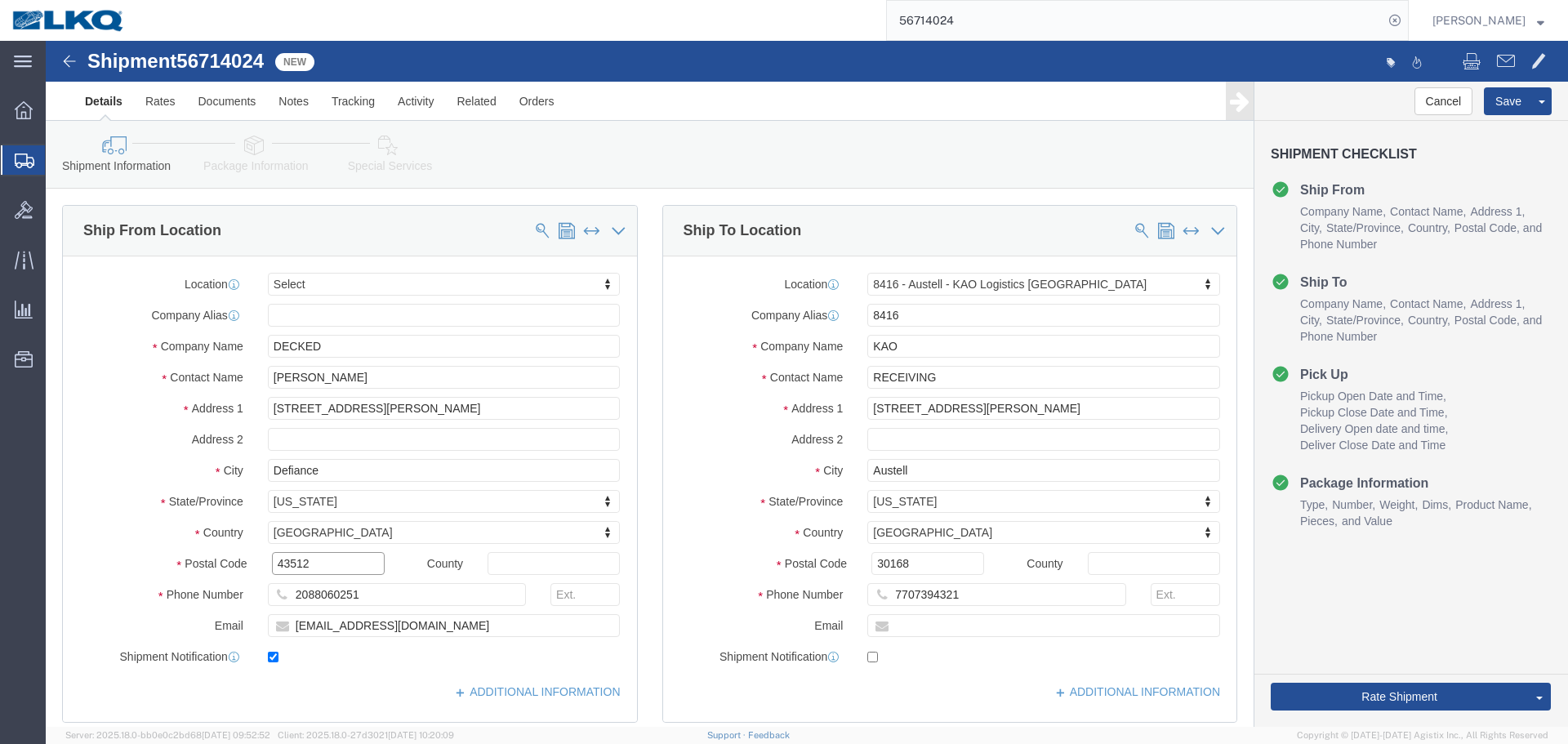
click input "43512"
click input "30168"
click span
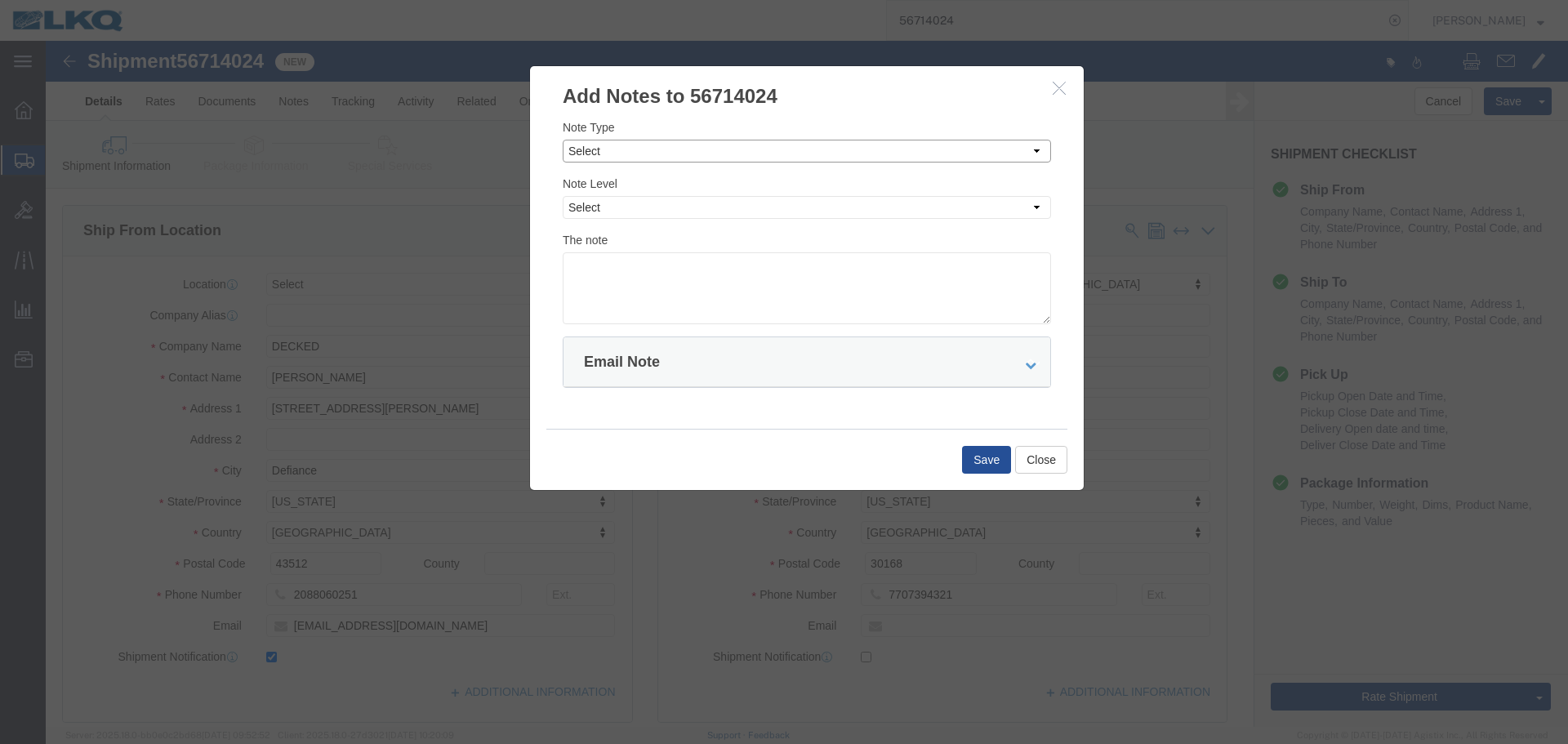
click select "Select Approval Bid Notes Carrier Change Notes Claim Notes Content Hazmat Notes…"
select select "BID_NOTES"
click select "Select Approval Bid Notes Carrier Change Notes Claim Notes Content Hazmat Notes…"
click select "Select Private to Account Private to Vendor Public"
select select "PRIVATE_TO_ACCOUNT"
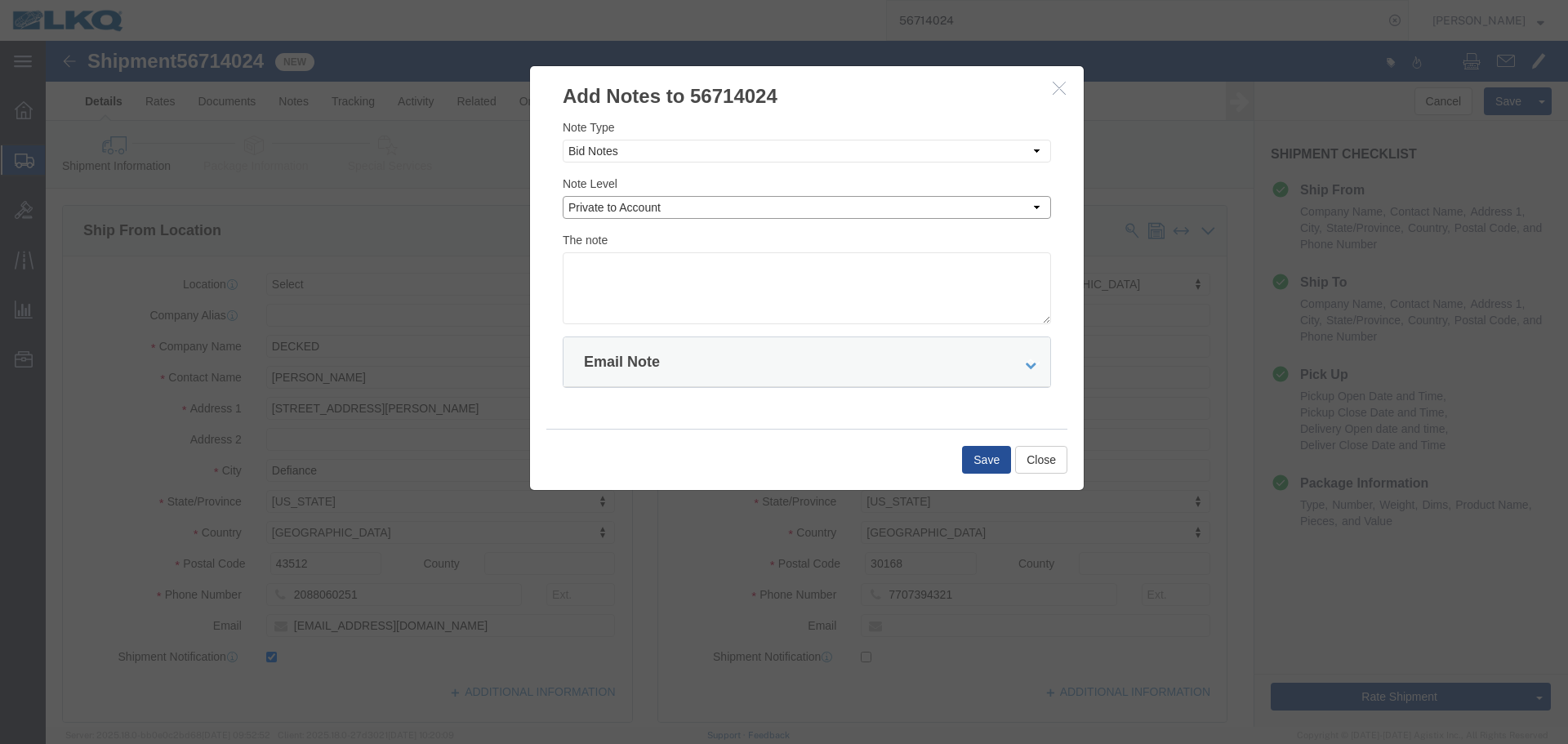
click select "Select Private to Account Private to Vendor Public"
click textarea
paste textarea "$1,480"
type textarea "DAT: $1,480"
click button "Save"
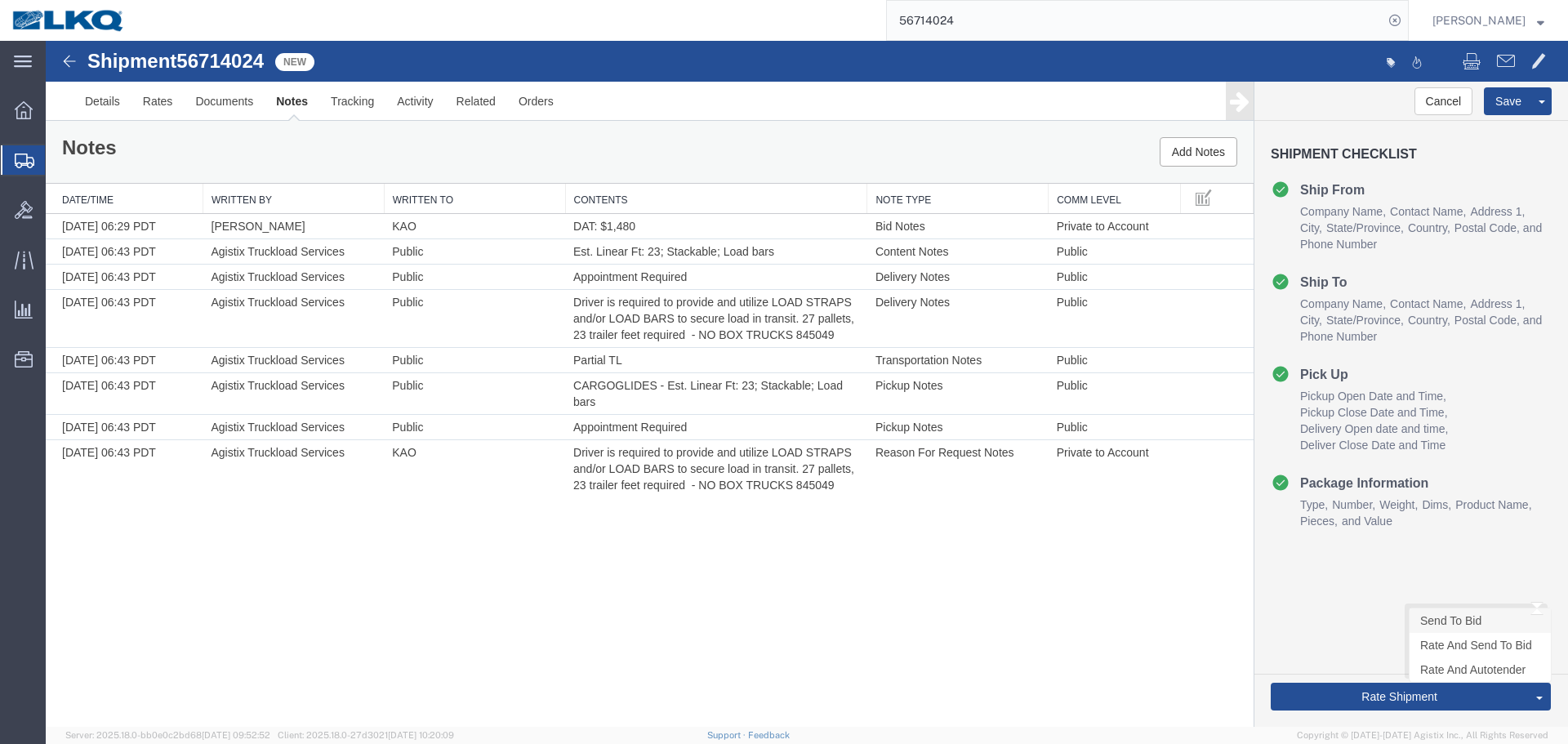
click at [1446, 622] on link "Send To Bid" at bounding box center [1480, 621] width 141 height 25
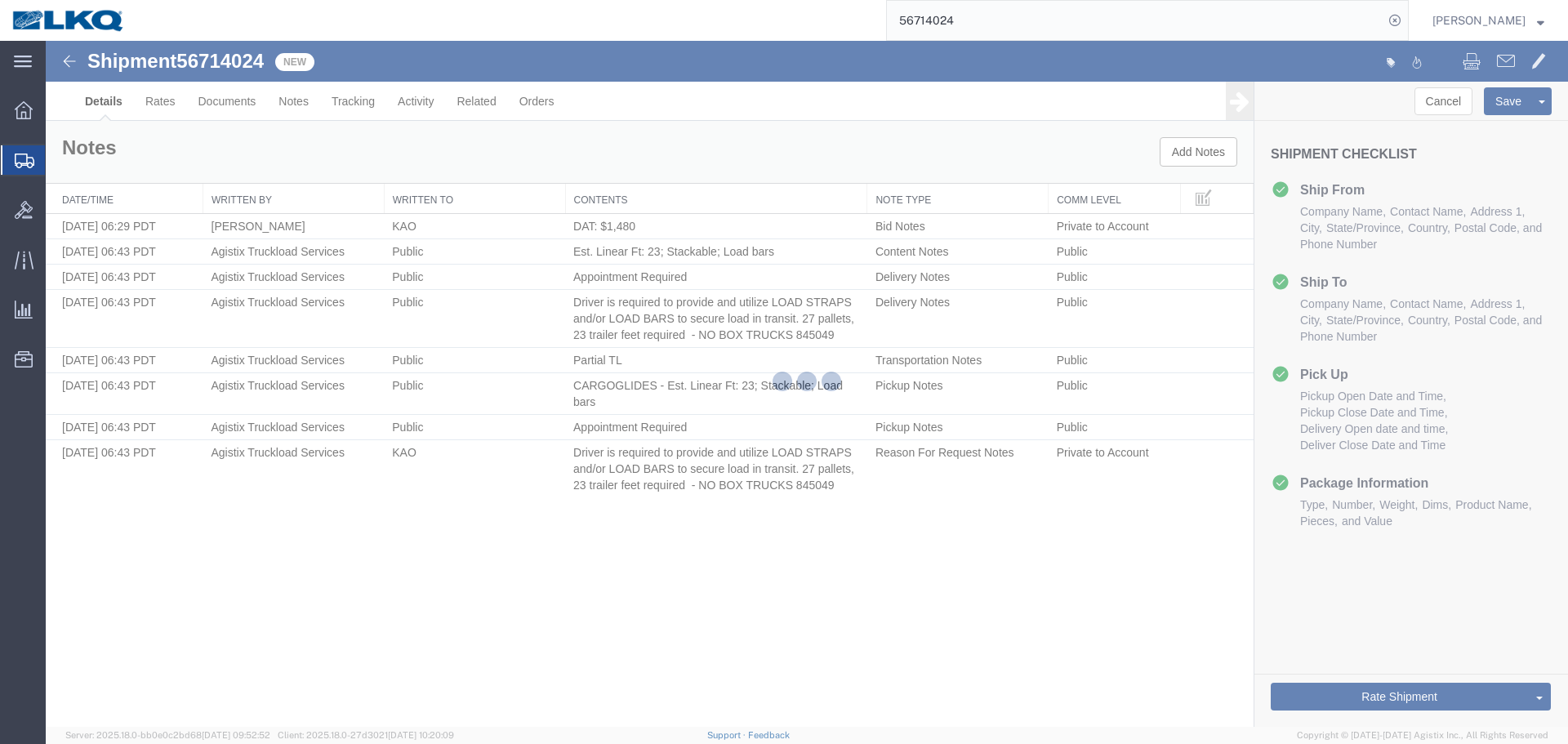
select select "30533"
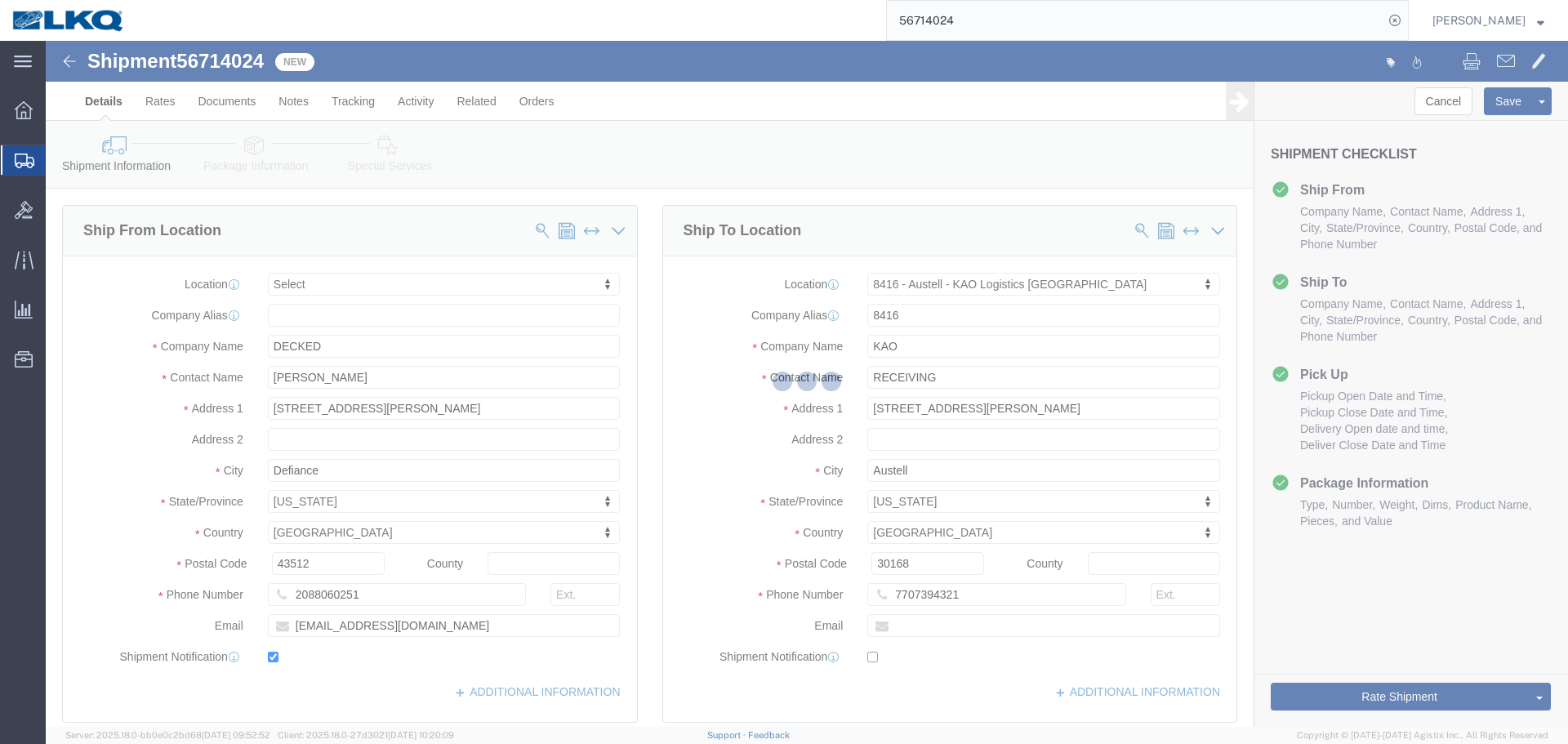
select select "TL"
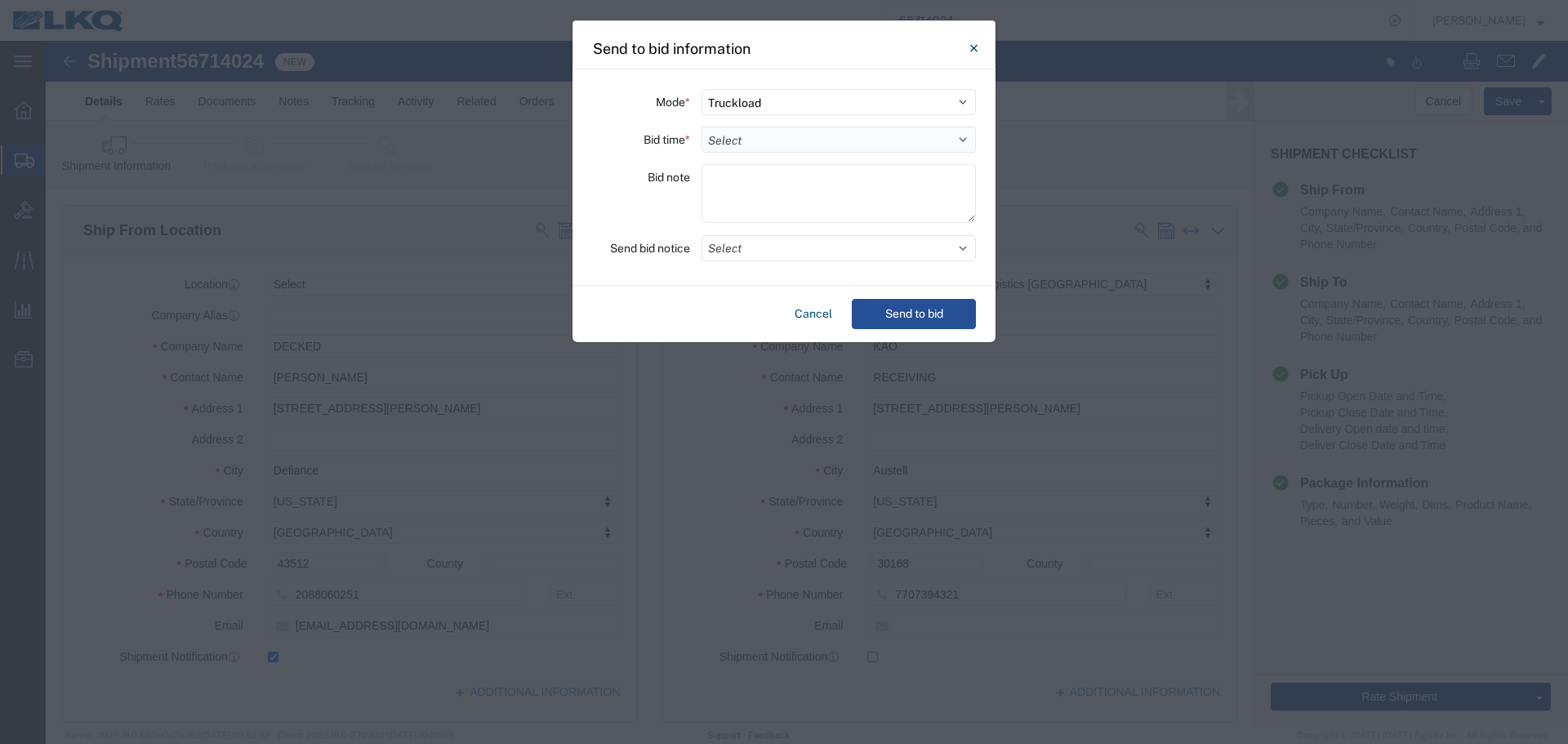
click at [726, 144] on select "Select 30 Min (Rush) 1 Hour (Rush) 2 Hours (Rush) 4 Hours (Rush) 8 Hours (Rush)…" at bounding box center [839, 140] width 275 height 26
click at [702, 127] on select "Select 30 Min (Rush) 1 Hour (Rush) 2 Hours (Rush) 4 Hours (Rush) 8 Hours (Rush)…" at bounding box center [839, 140] width 275 height 26
click at [747, 252] on button "Select" at bounding box center [839, 249] width 275 height 26
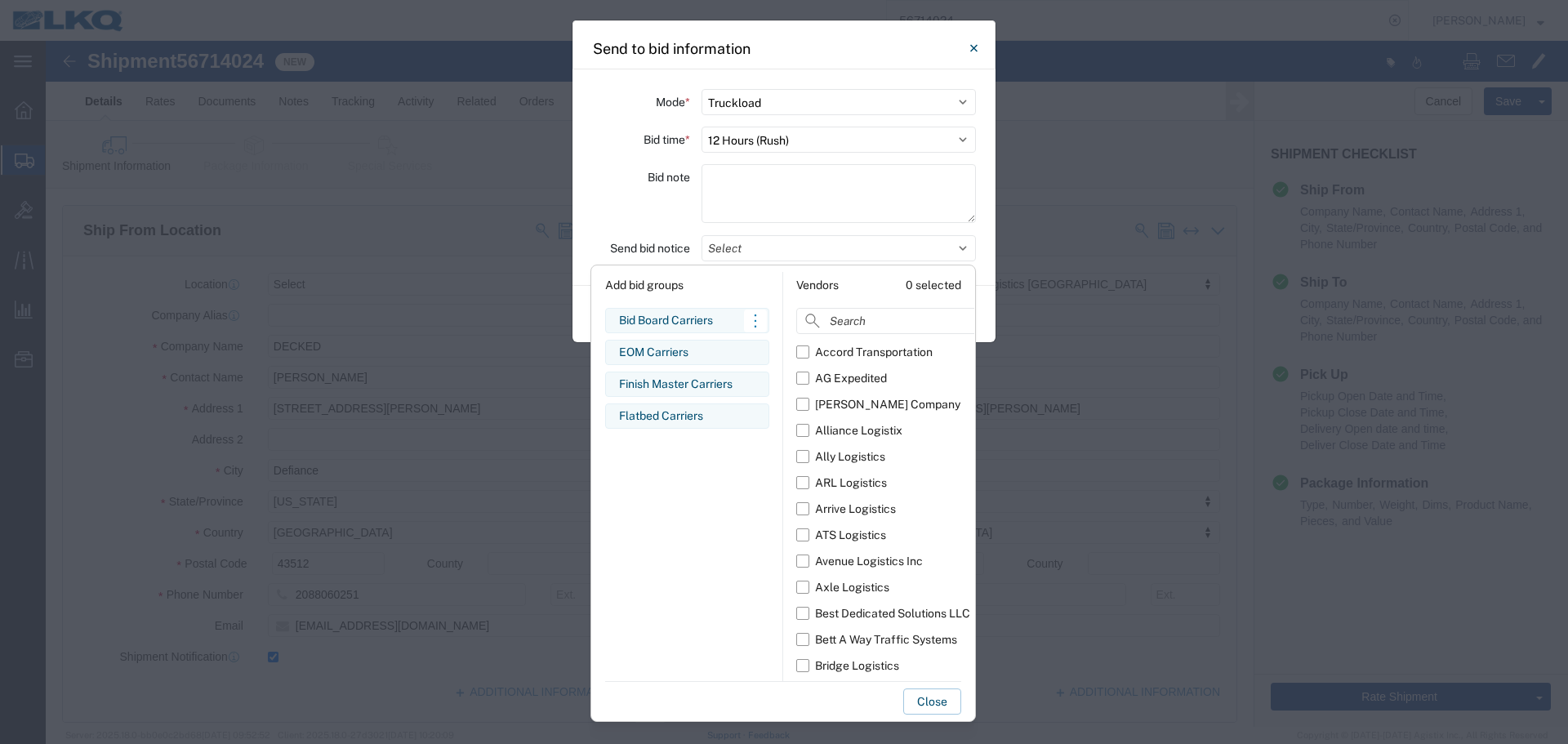
click at [696, 327] on div "Bid Board Carriers" at bounding box center [688, 321] width 136 height 18
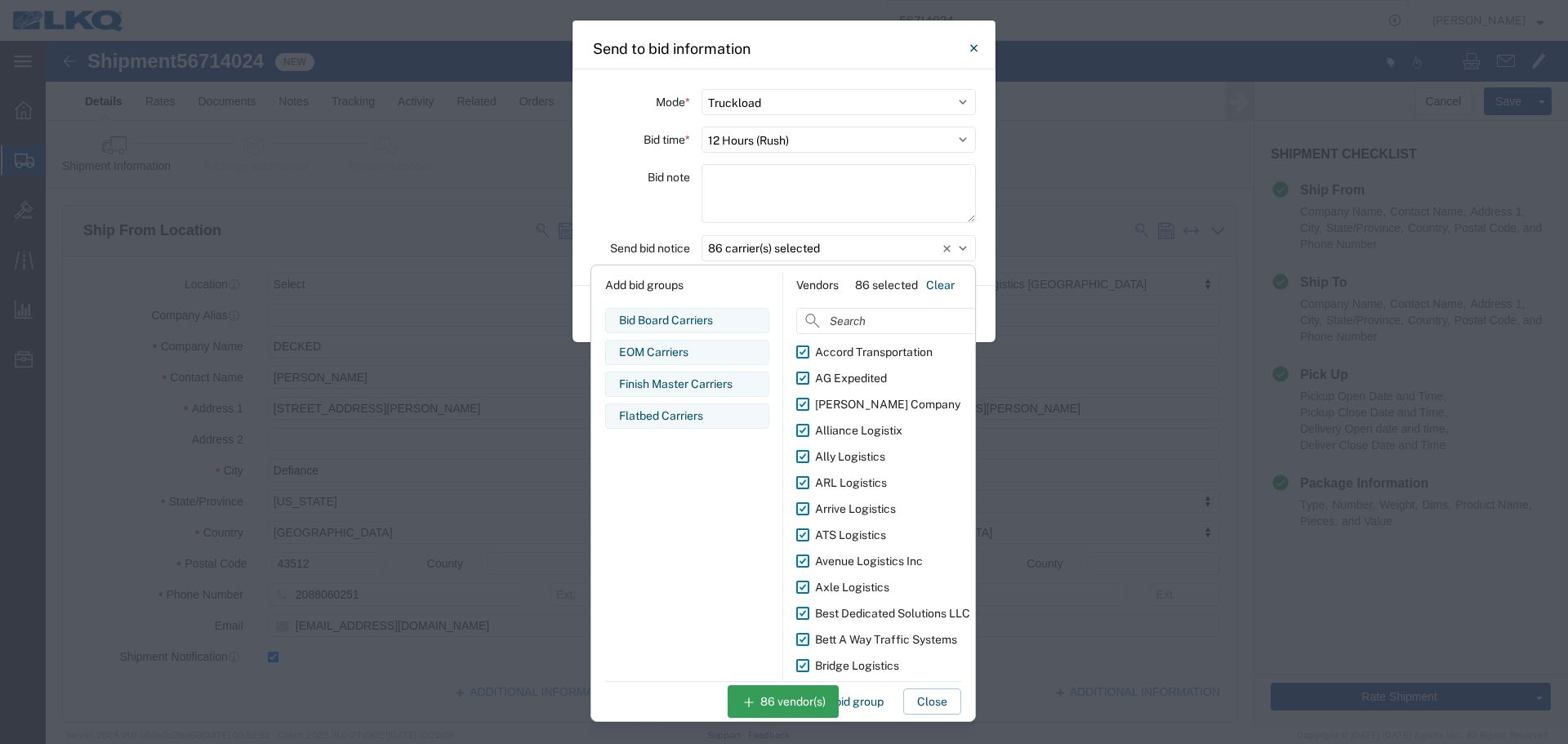
click at [644, 207] on div "Bid note" at bounding box center [641, 196] width 98 height 64
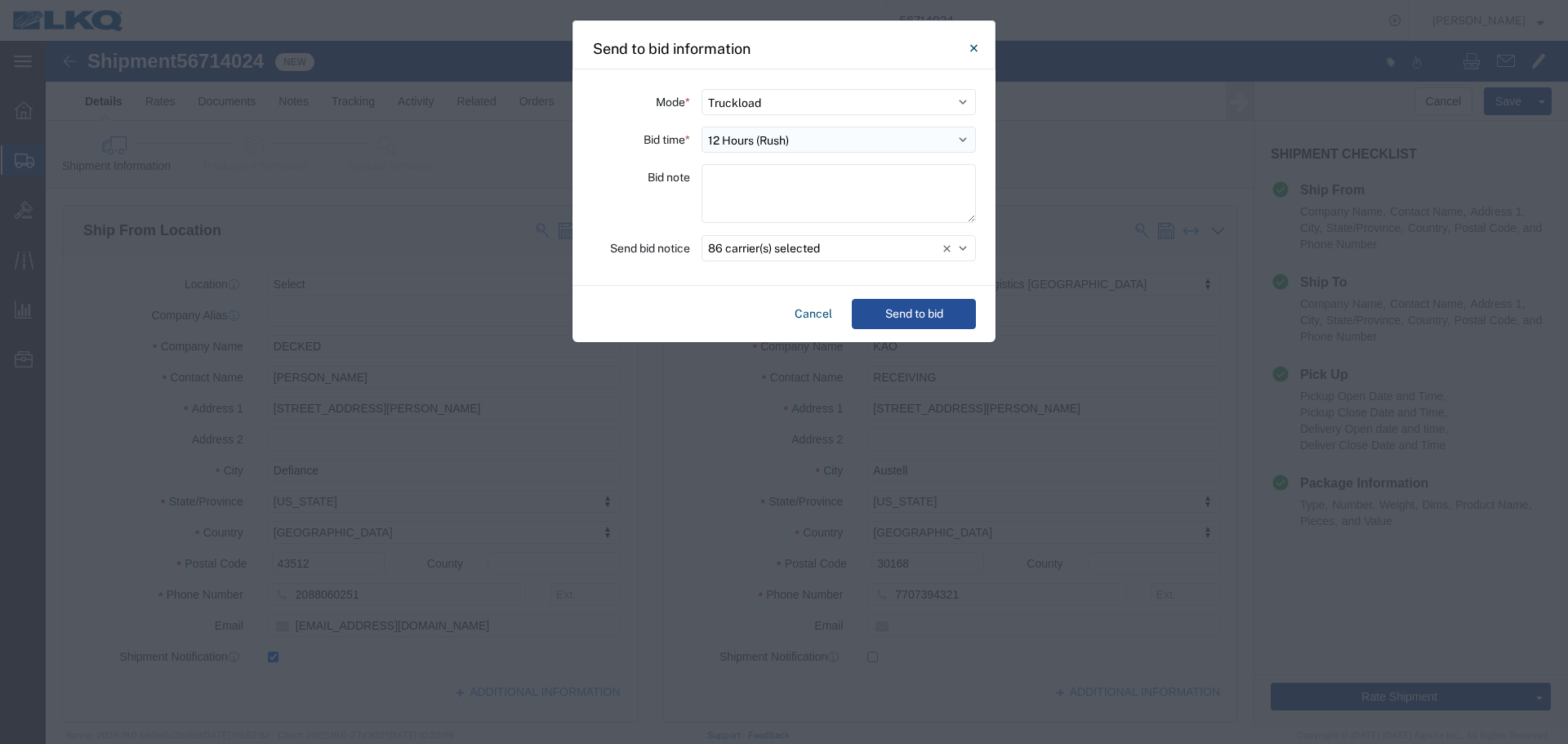
click at [854, 138] on select "Select 30 Min (Rush) 1 Hour (Rush) 2 Hours (Rush) 4 Hours (Rush) 8 Hours (Rush)…" at bounding box center [839, 140] width 275 height 26
select select "16"
click at [702, 127] on select "Select 30 Min (Rush) 1 Hour (Rush) 2 Hours (Rush) 4 Hours (Rush) 8 Hours (Rush)…" at bounding box center [839, 140] width 275 height 26
click at [926, 300] on button "Send to bid" at bounding box center [914, 314] width 124 height 31
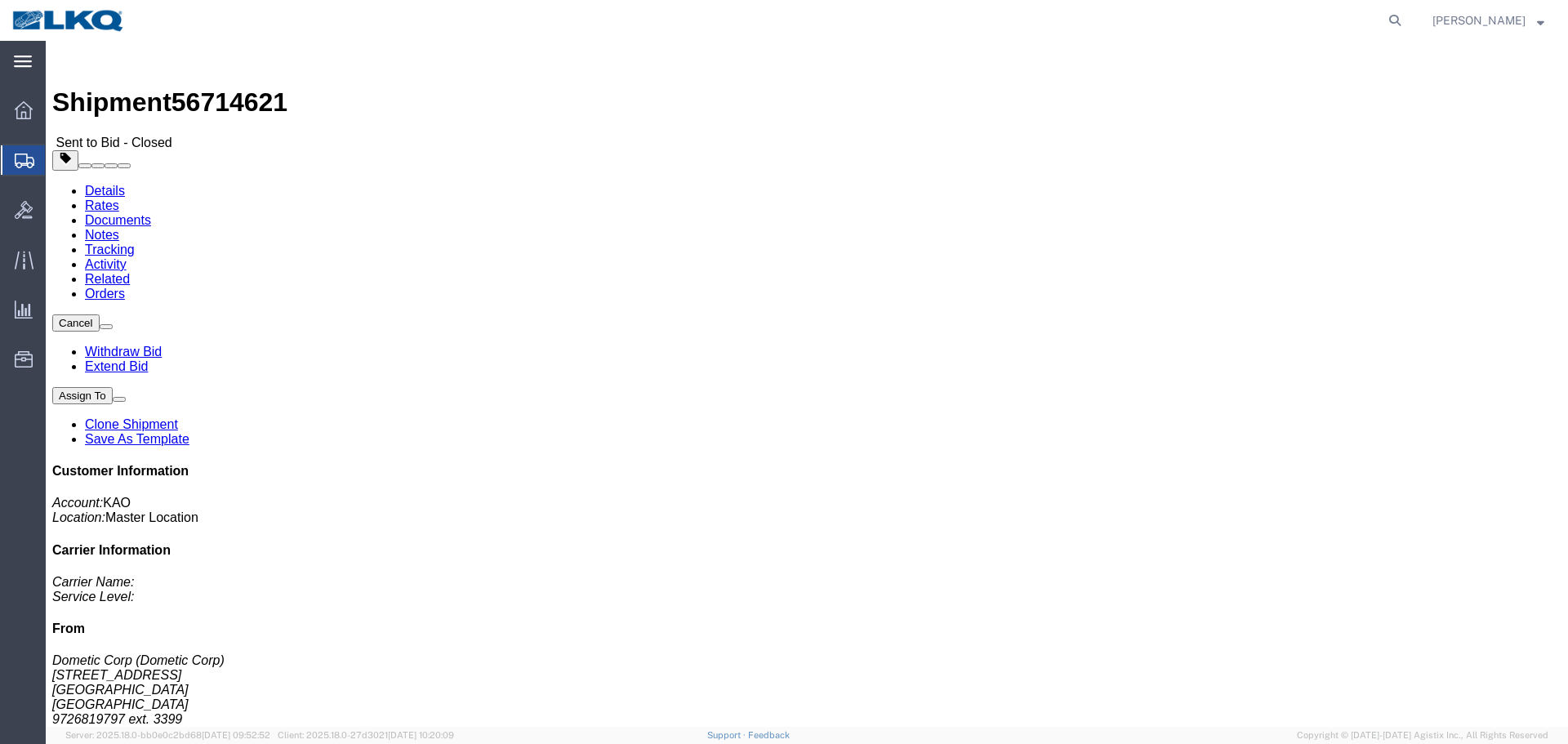
click at [26, 65] on icon at bounding box center [23, 61] width 18 height 12
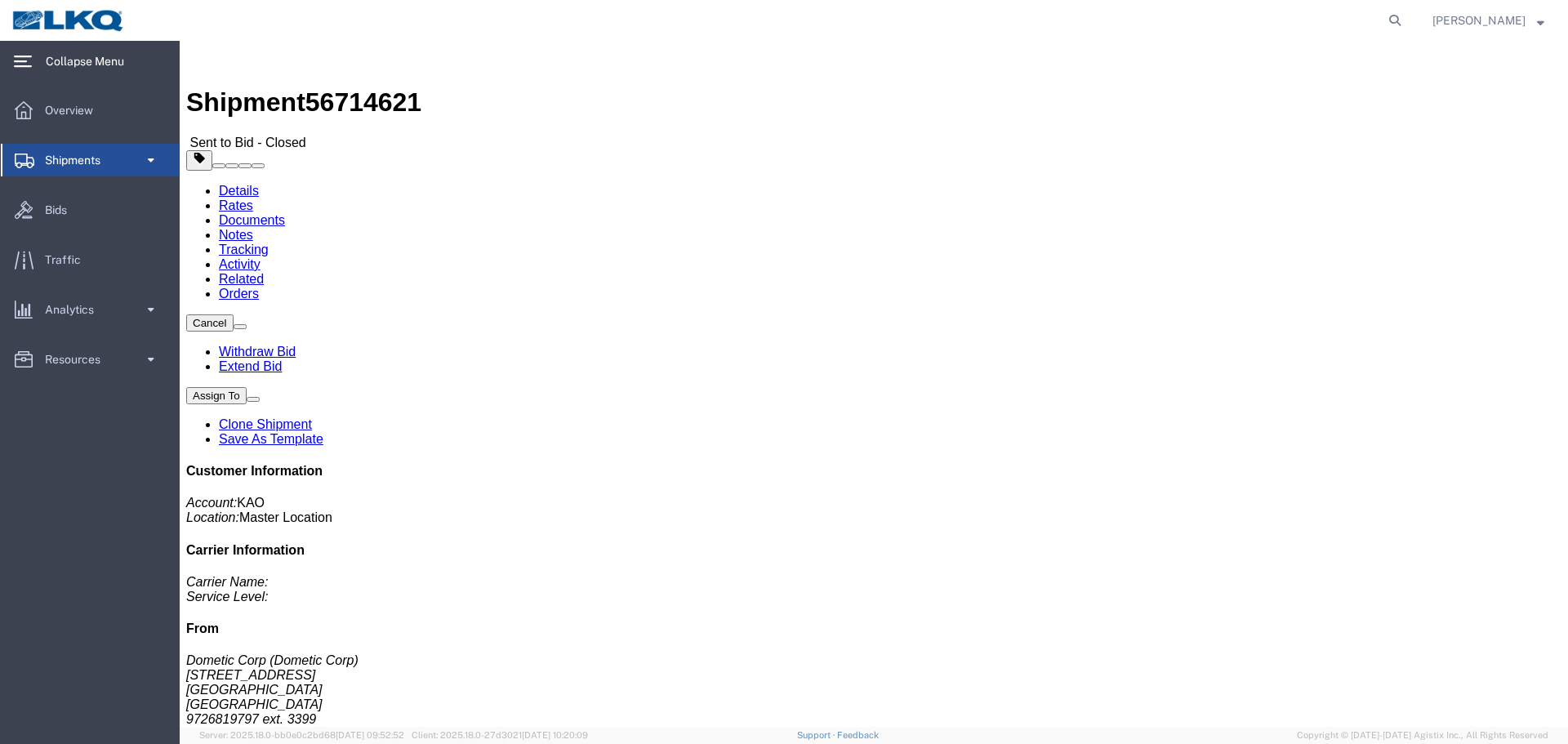
click at [26, 65] on icon at bounding box center [23, 61] width 18 height 12
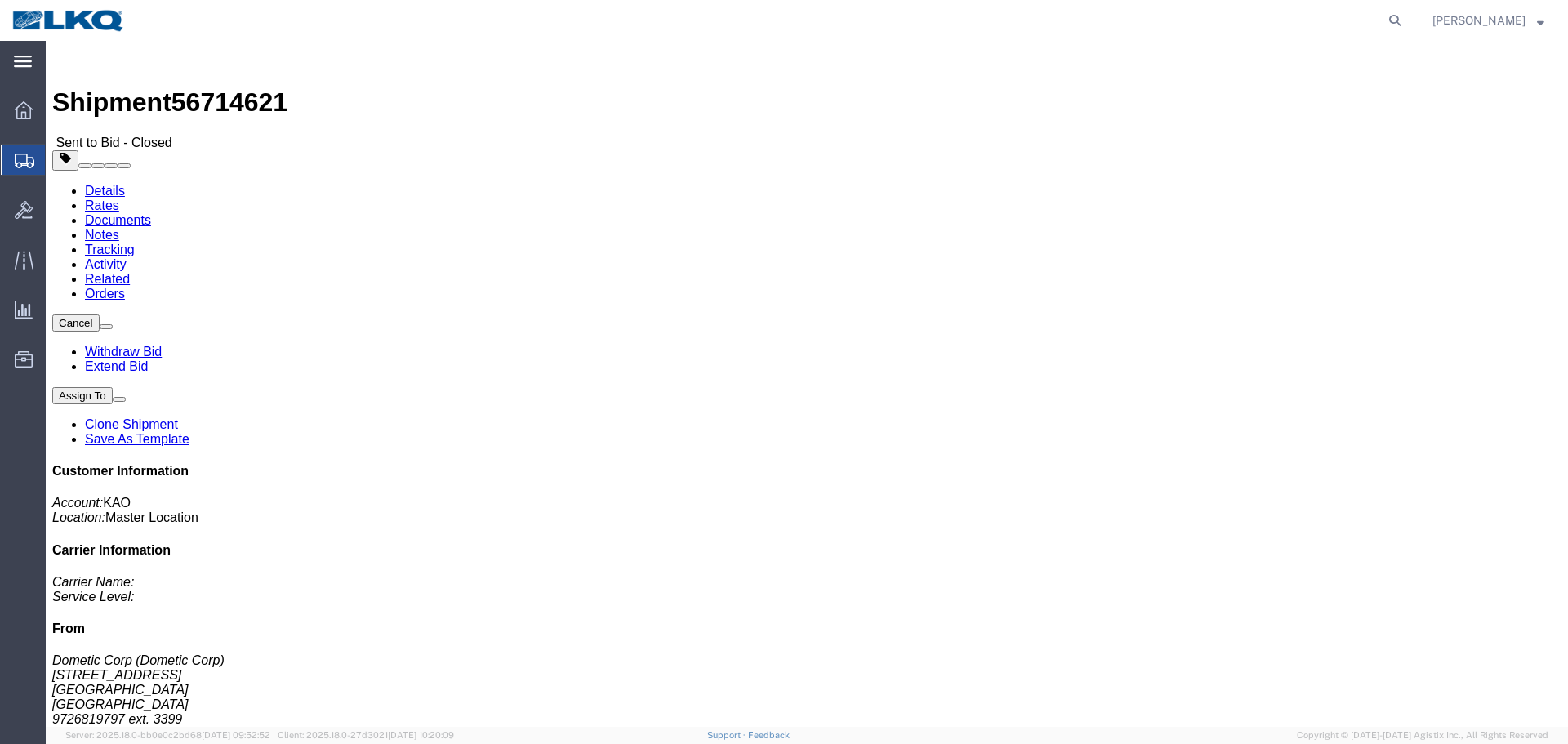
click at [1544, 23] on strong "button" at bounding box center [1541, 20] width 7 height 6
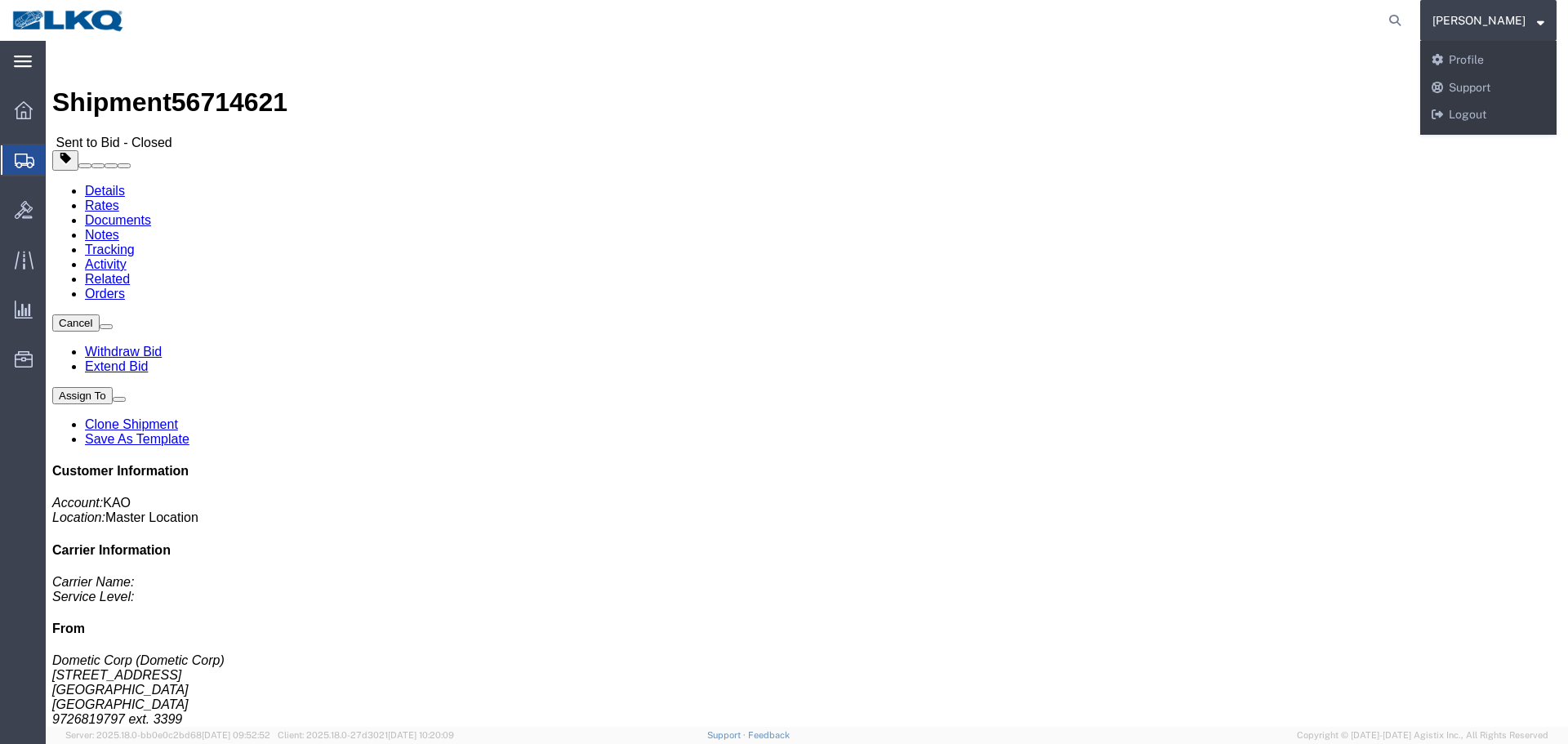
drag, startPoint x: 1210, startPoint y: 36, endPoint x: 1180, endPoint y: 4, distance: 43.9
click at [1210, 36] on agx-global-search at bounding box center [1147, 20] width 522 height 41
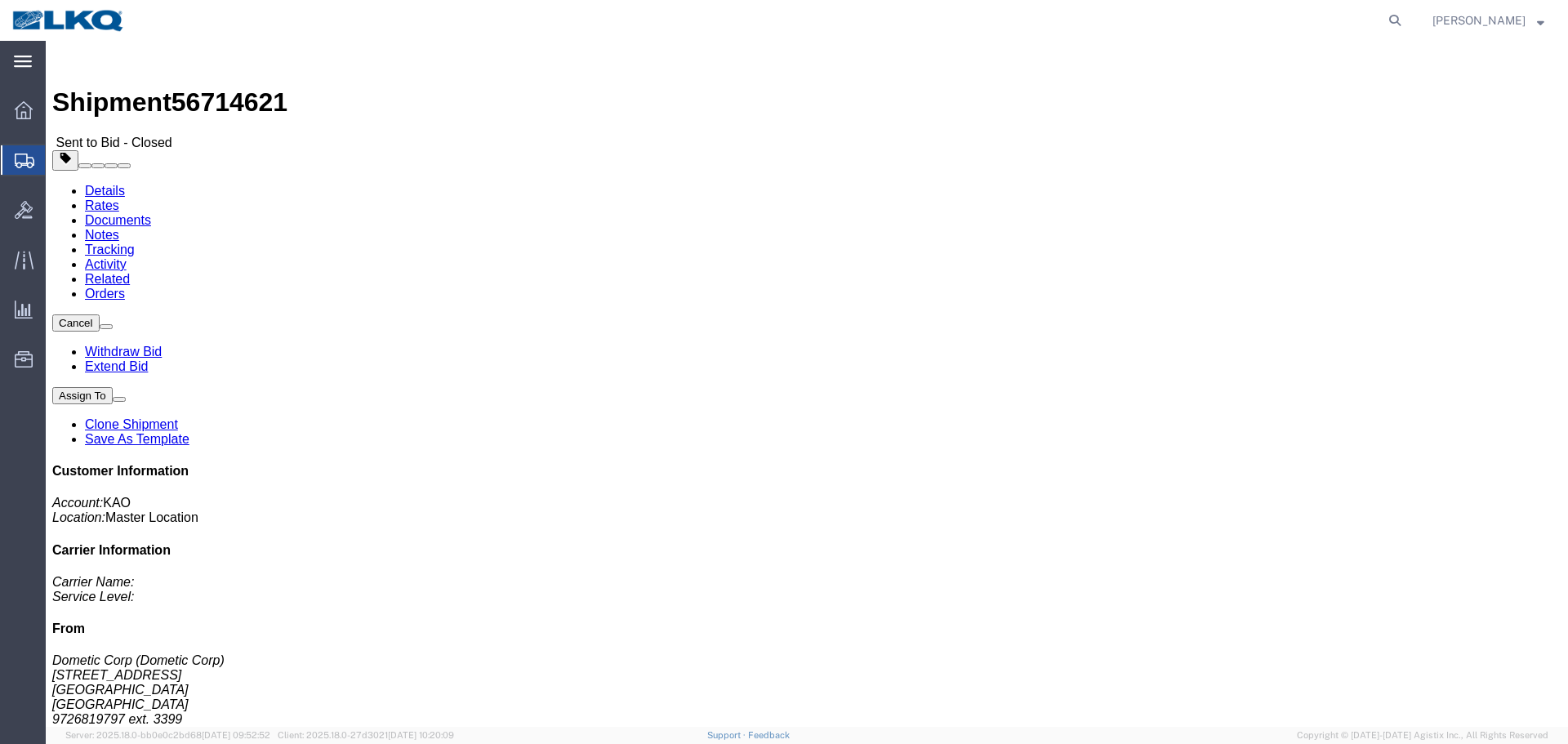
click at [1541, 23] on strong "button" at bounding box center [1541, 20] width 7 height 6
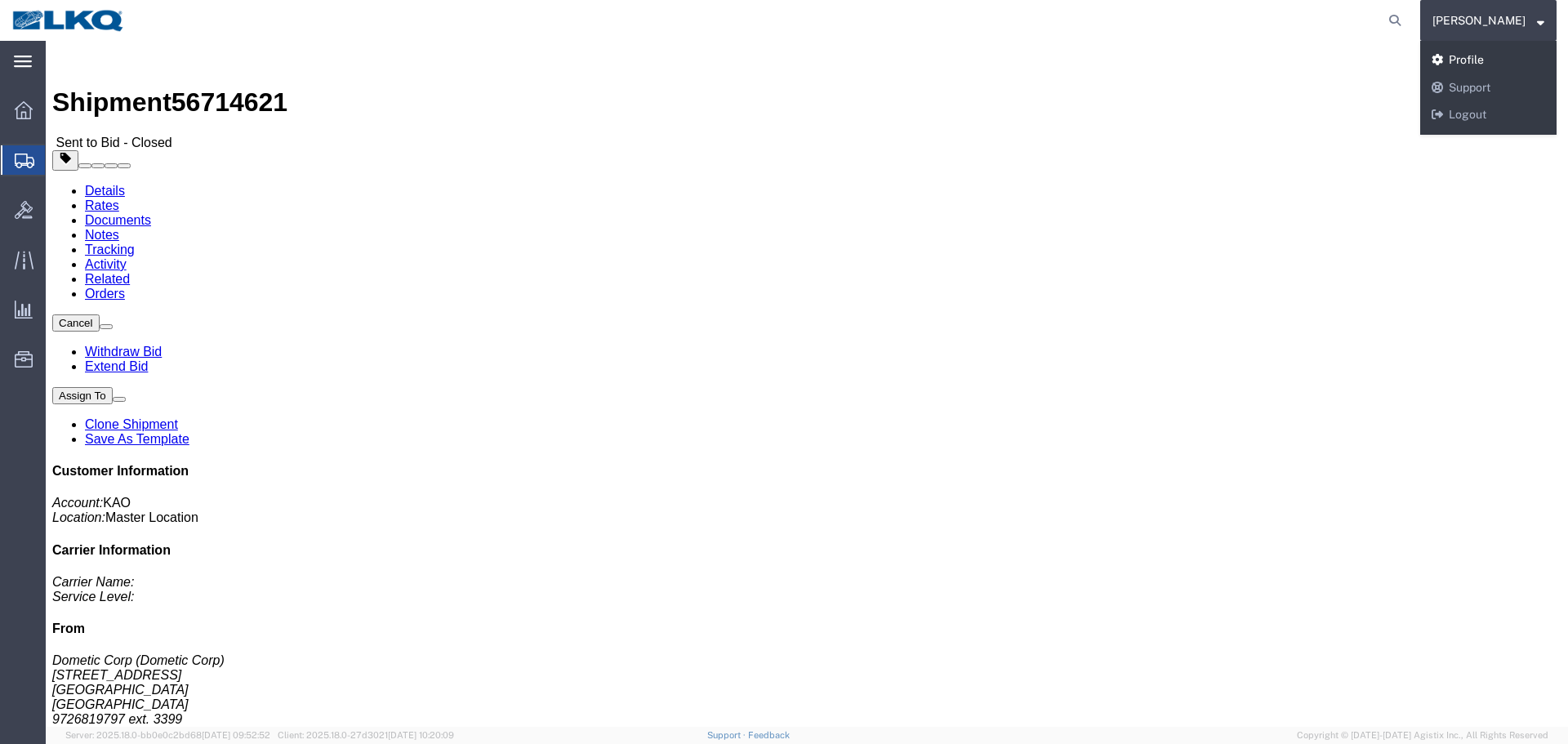
click at [1472, 62] on link "Profile" at bounding box center [1488, 60] width 136 height 28
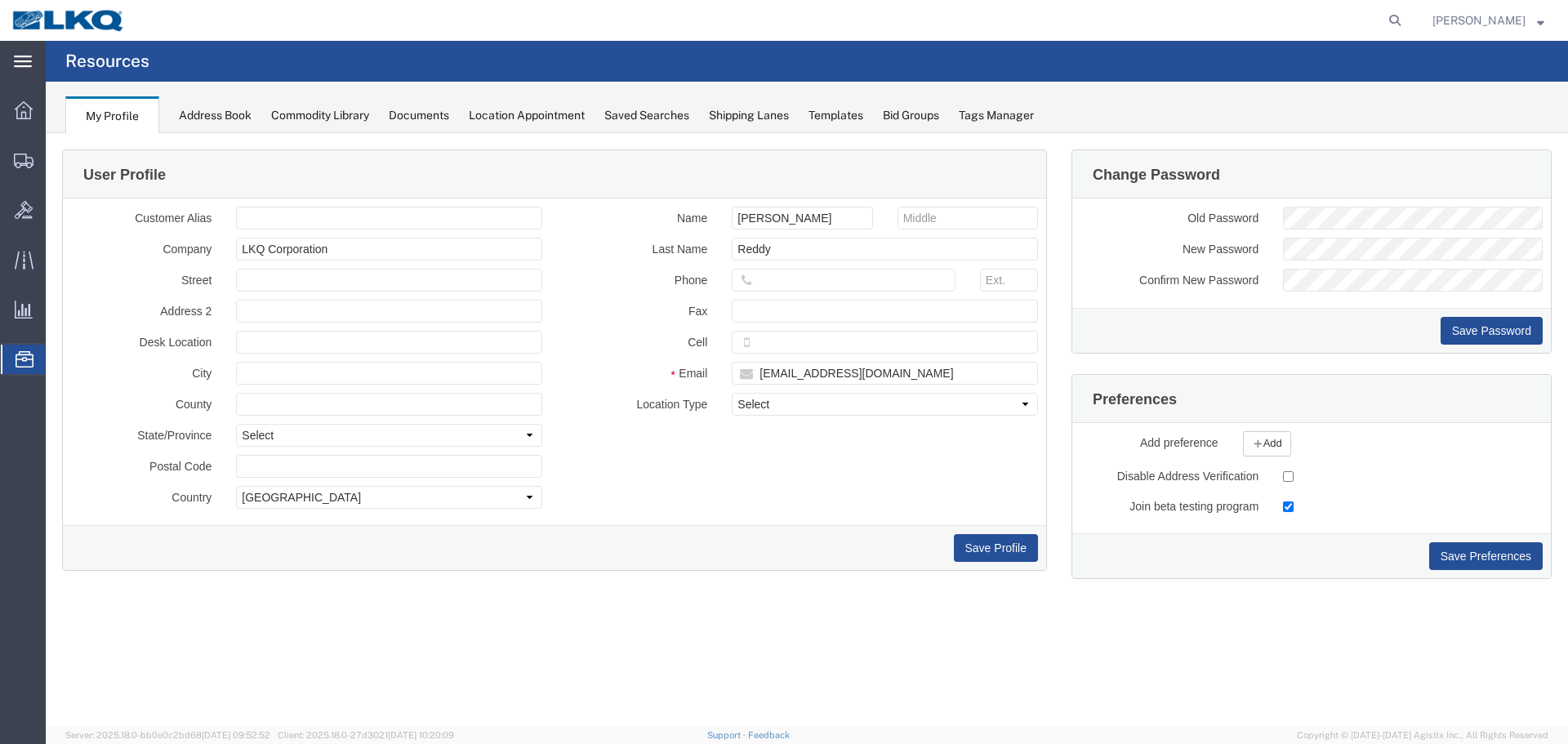
click at [976, 111] on div "Tags Manager" at bounding box center [997, 116] width 75 height 18
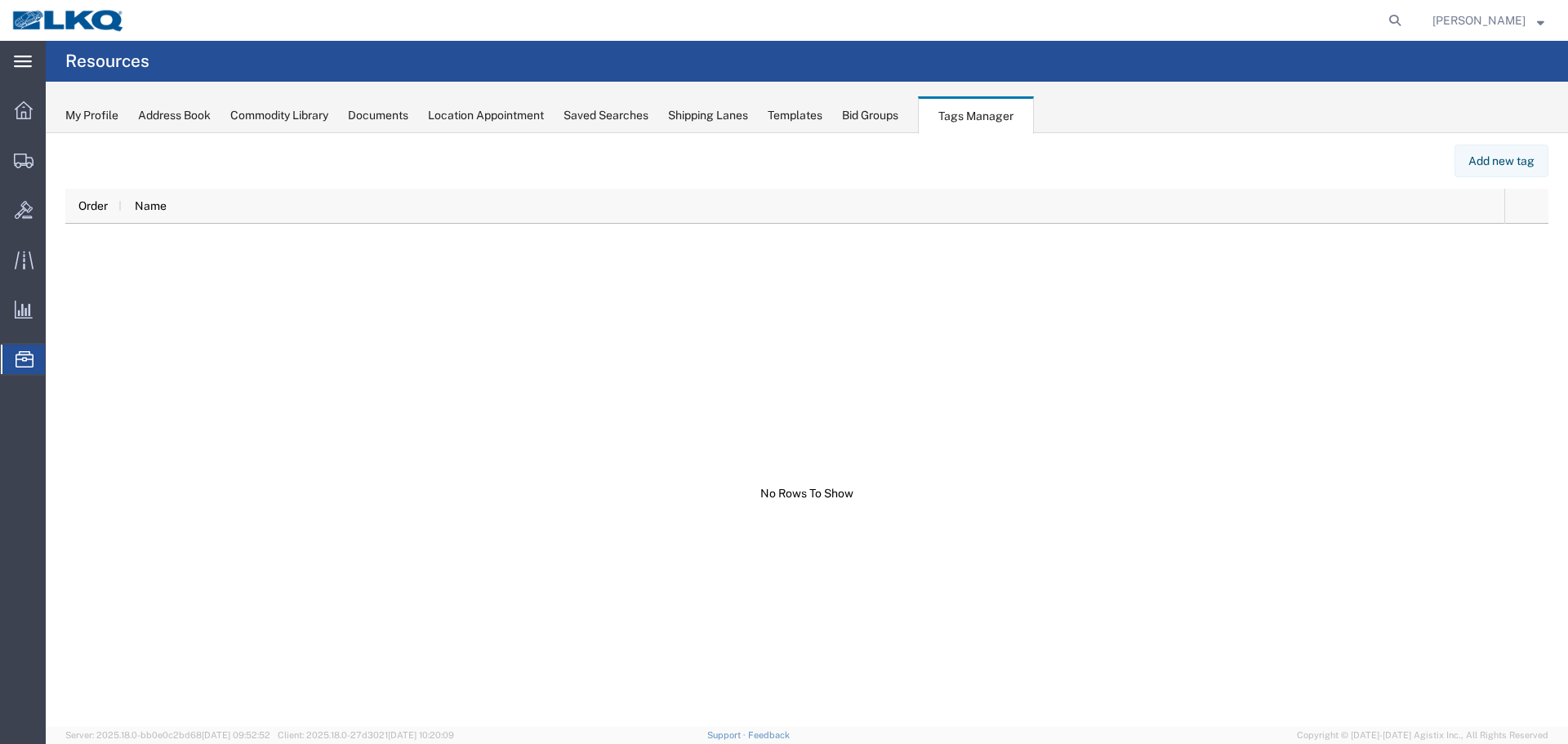
click at [879, 119] on div "Bid Groups" at bounding box center [870, 116] width 56 height 18
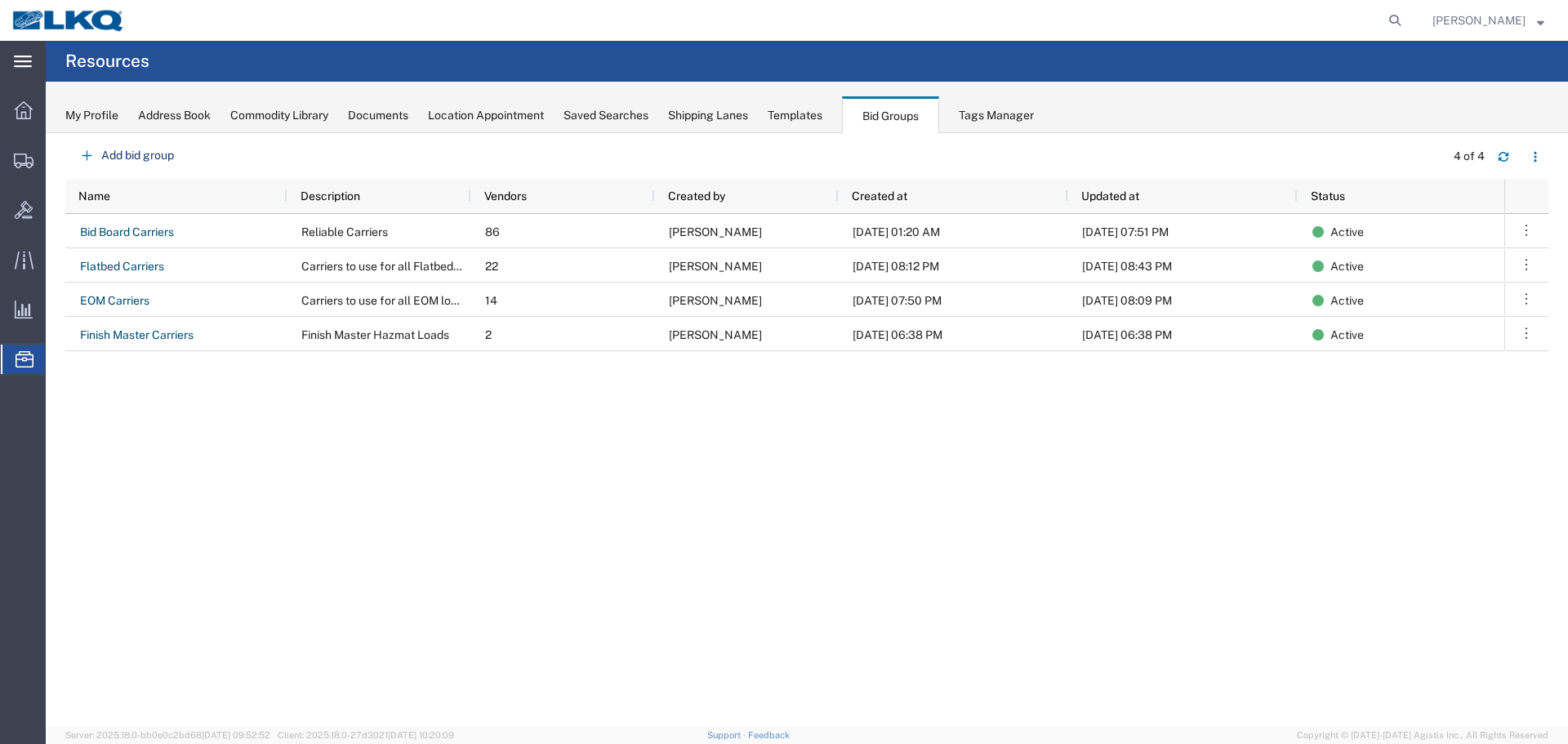
click at [799, 123] on div "Templates" at bounding box center [794, 116] width 55 height 18
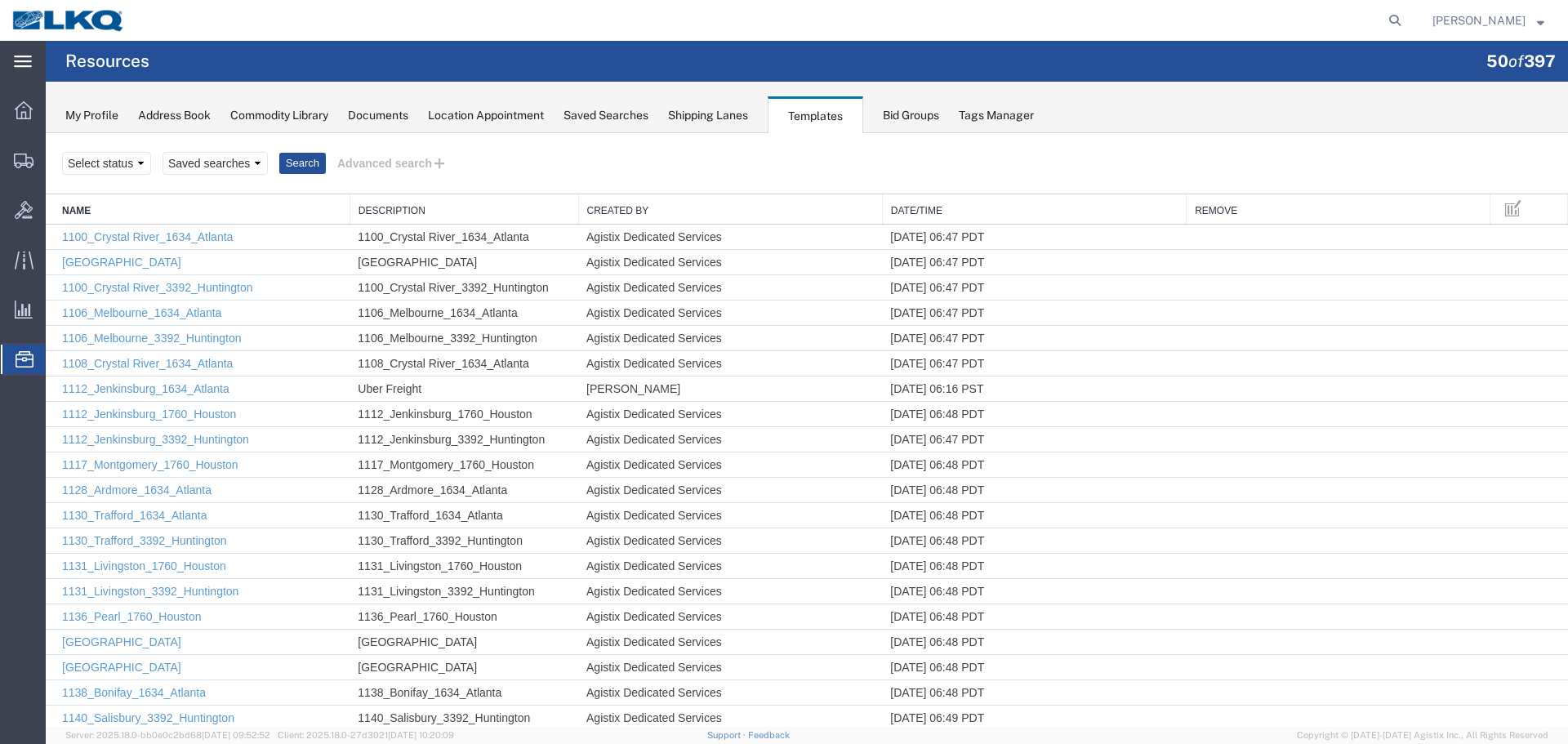
click at [736, 117] on div "Shipping Lanes" at bounding box center [708, 116] width 80 height 18
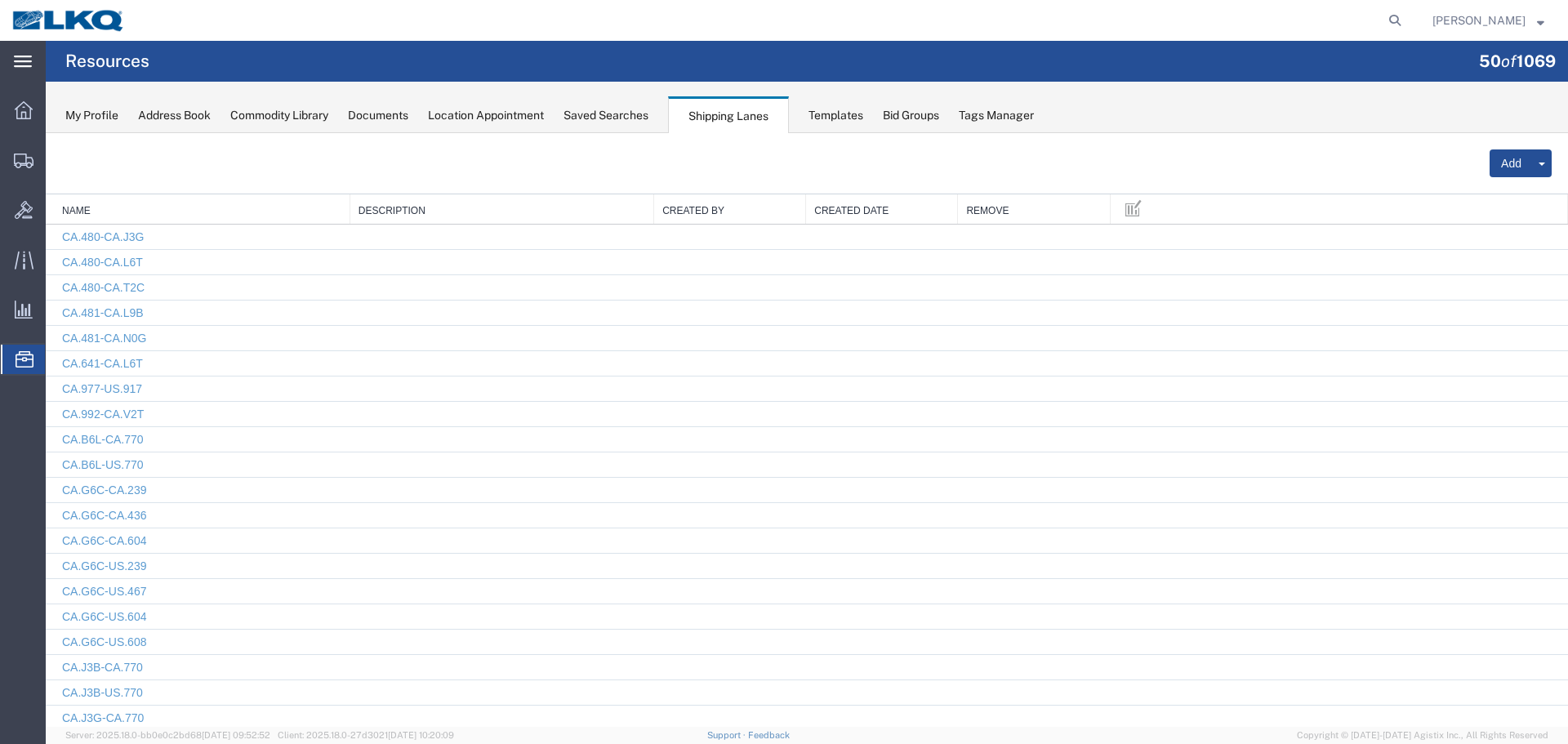
click at [509, 115] on div "Location Appointment" at bounding box center [486, 116] width 116 height 18
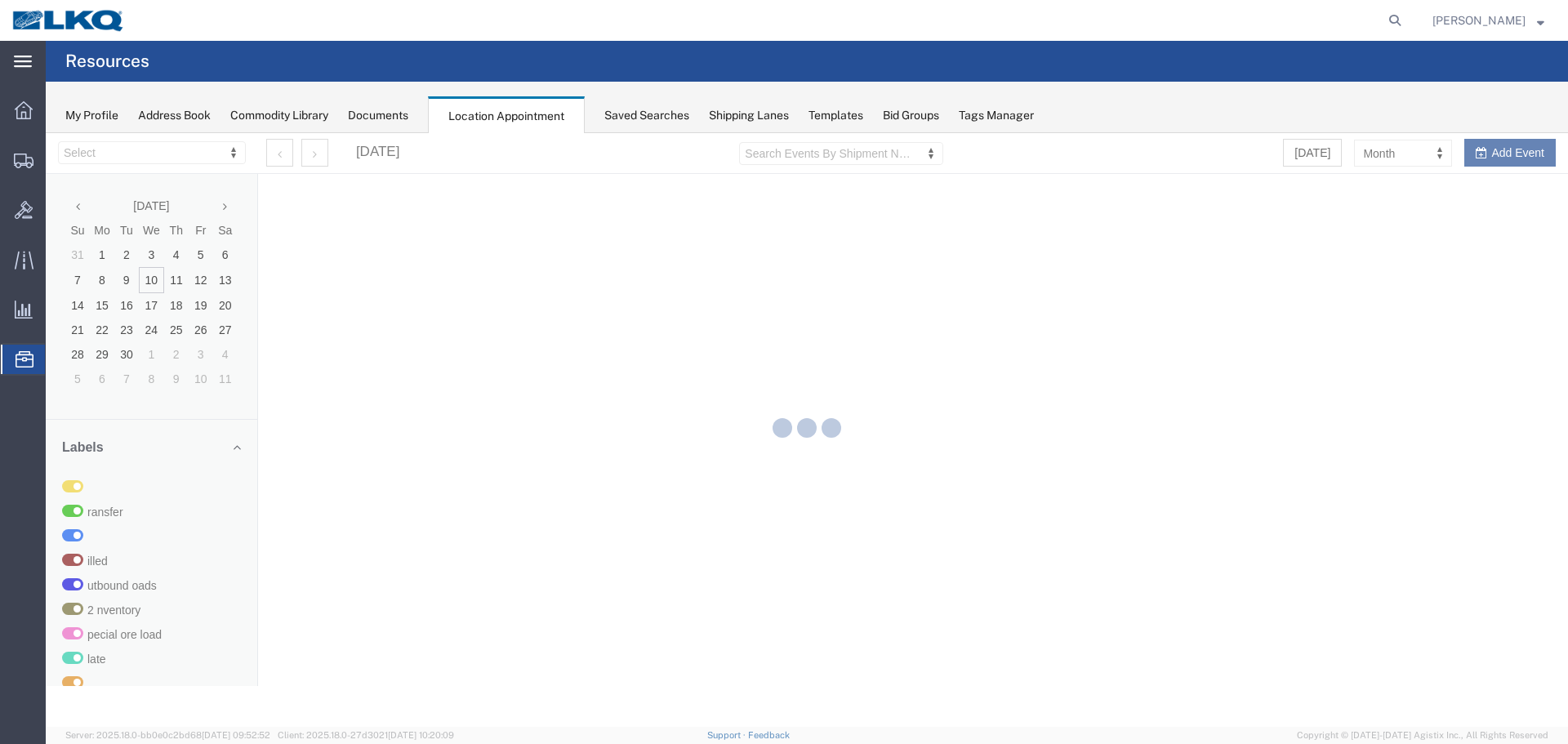
select select "27560"
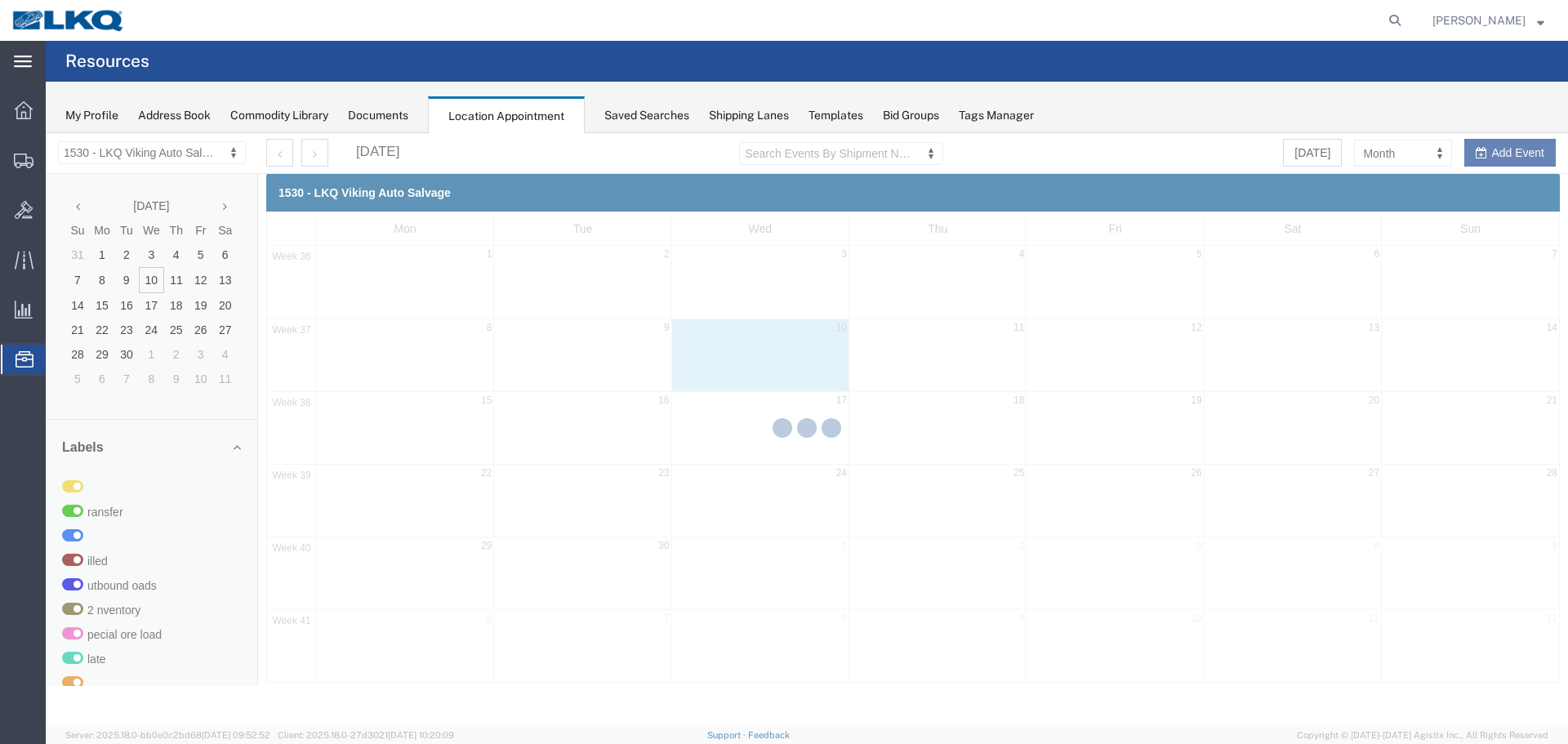
click at [387, 116] on div "Documents" at bounding box center [378, 116] width 60 height 18
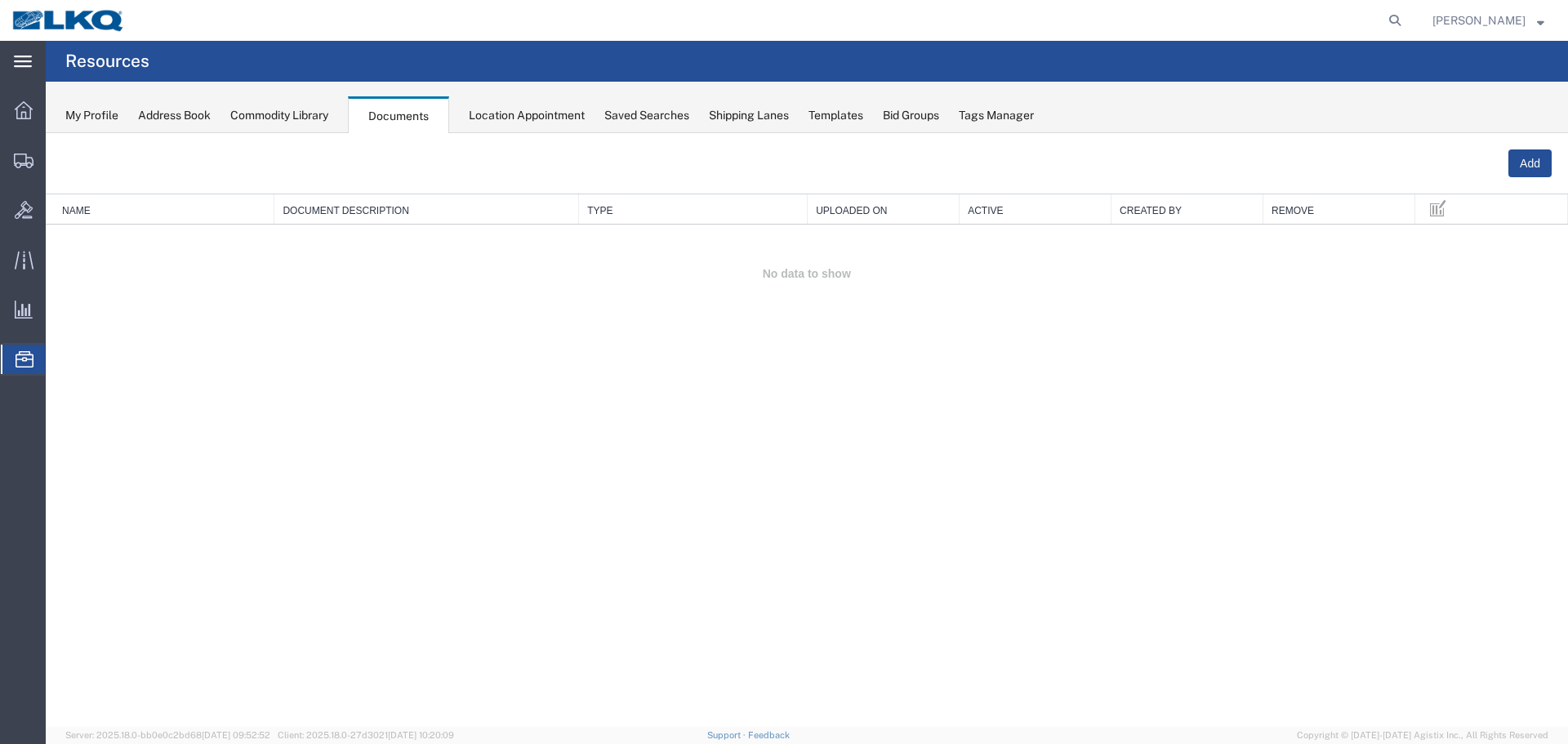
click at [328, 116] on div "Commodity Library" at bounding box center [279, 116] width 98 height 18
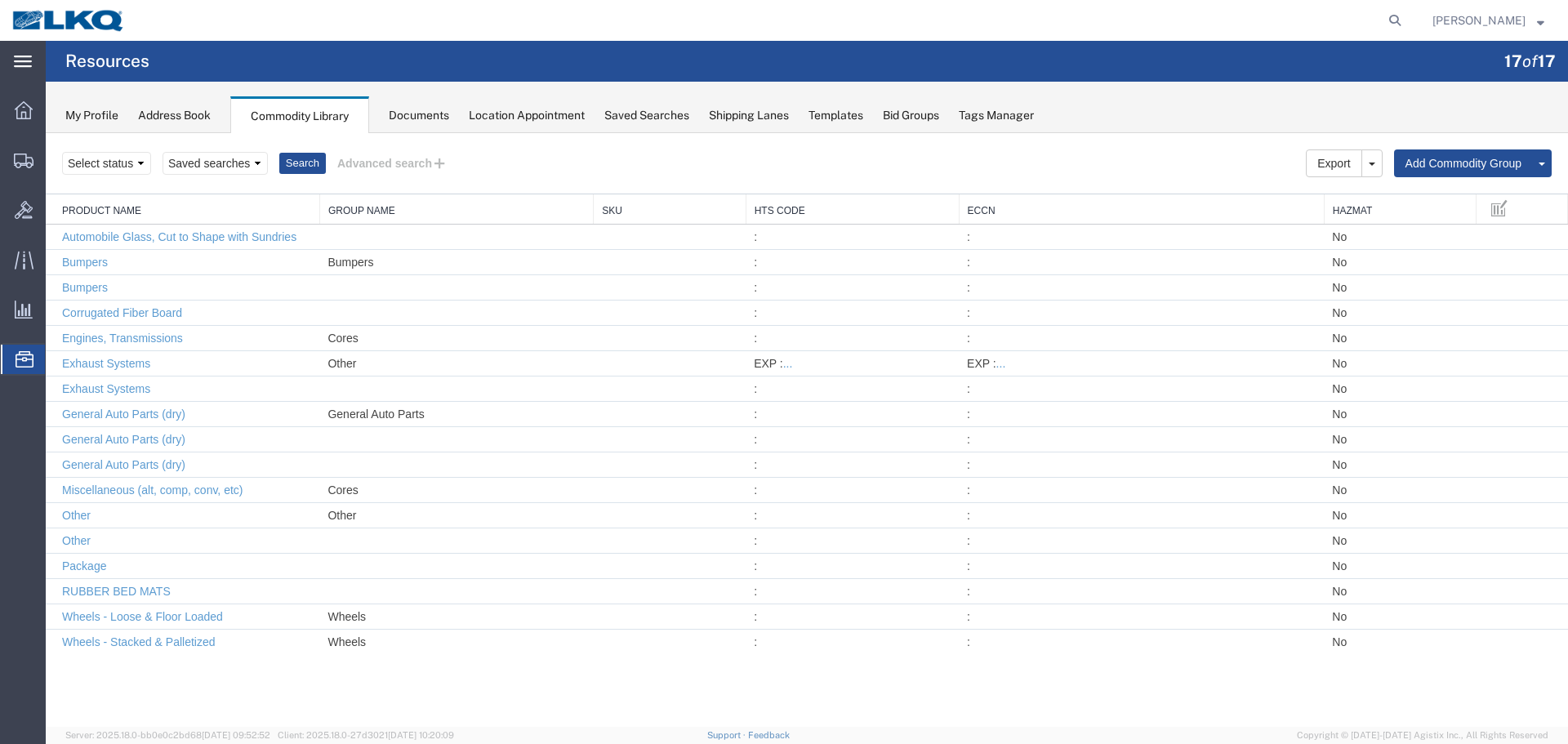
click at [74, 110] on div "My Profile" at bounding box center [92, 116] width 53 height 18
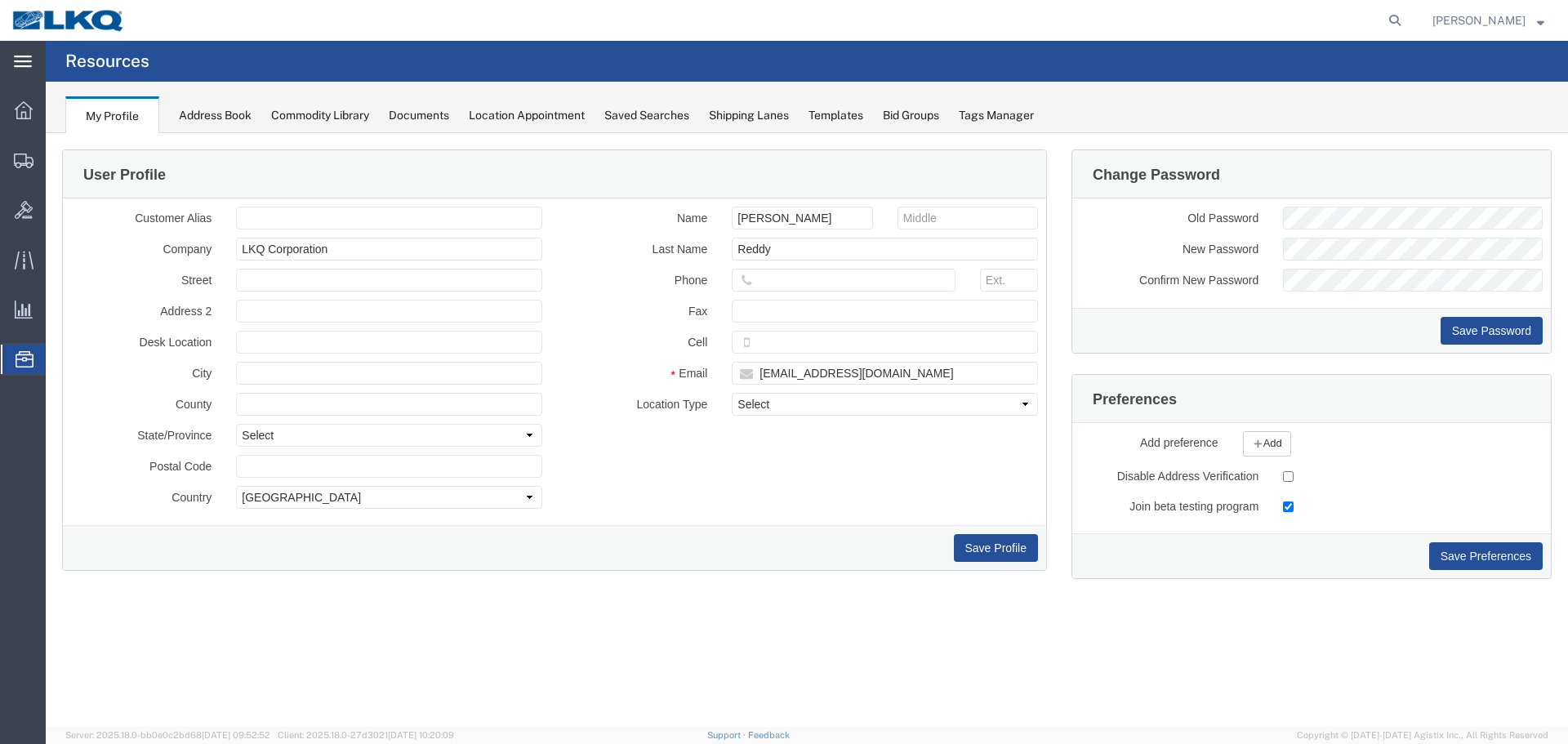
click at [342, 126] on div "My Profile Address Book Commodity Library Documents Location Appointment Saved …" at bounding box center [807, 107] width 1522 height 52
click at [340, 113] on div "Commodity Library" at bounding box center [320, 116] width 98 height 18
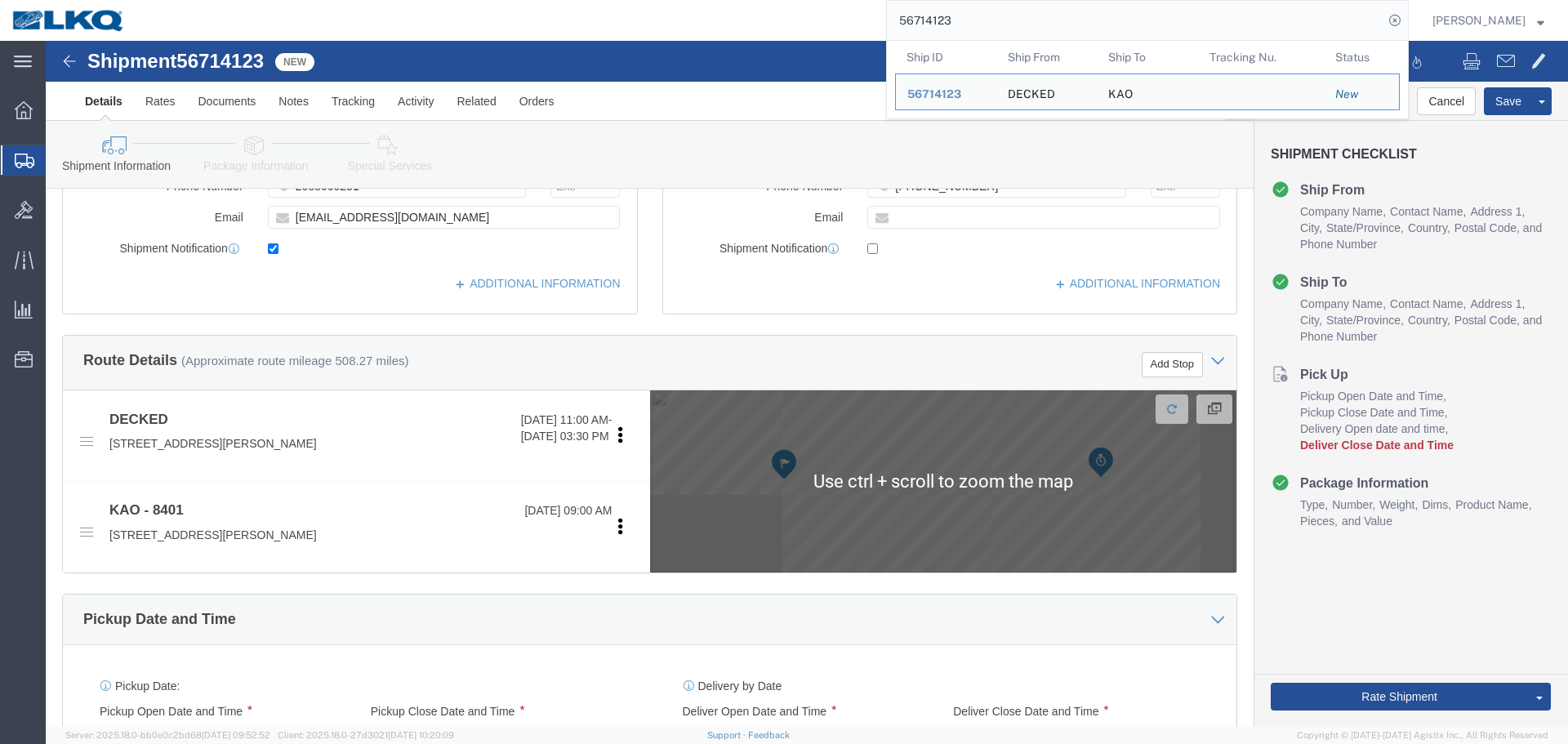
select select
select select "30522"
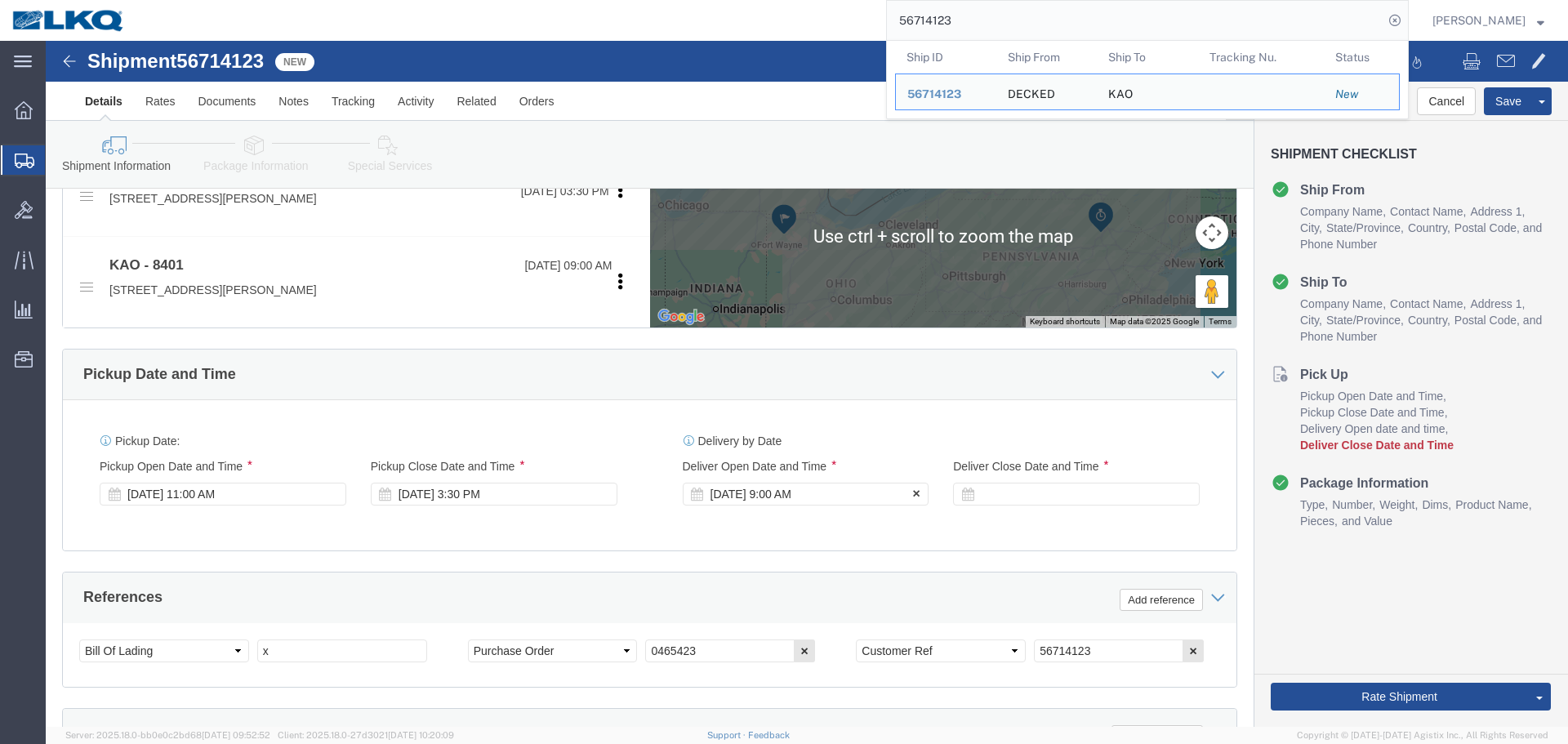
click div "Sep 12 2025 9:00 AM"
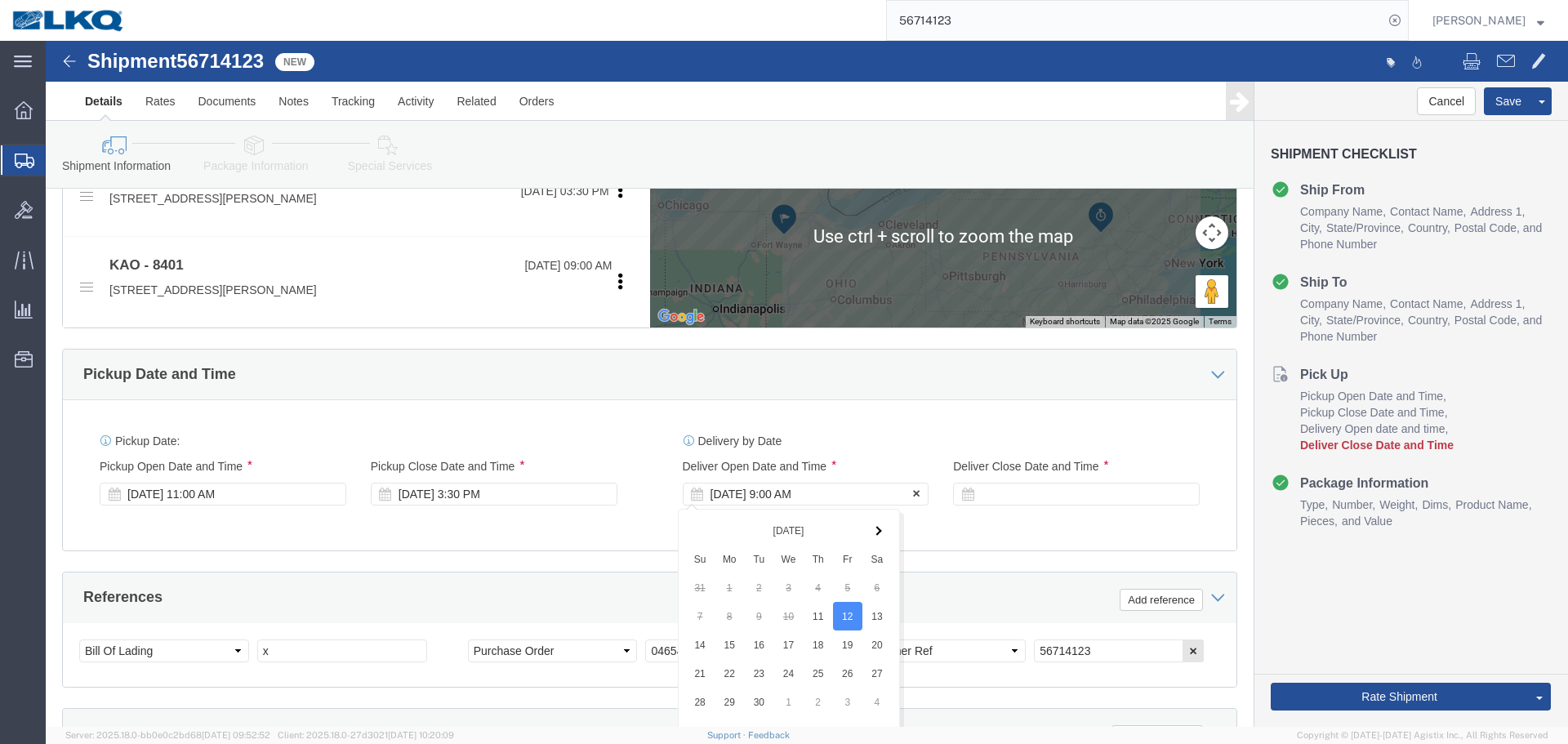
scroll to position [977, 0]
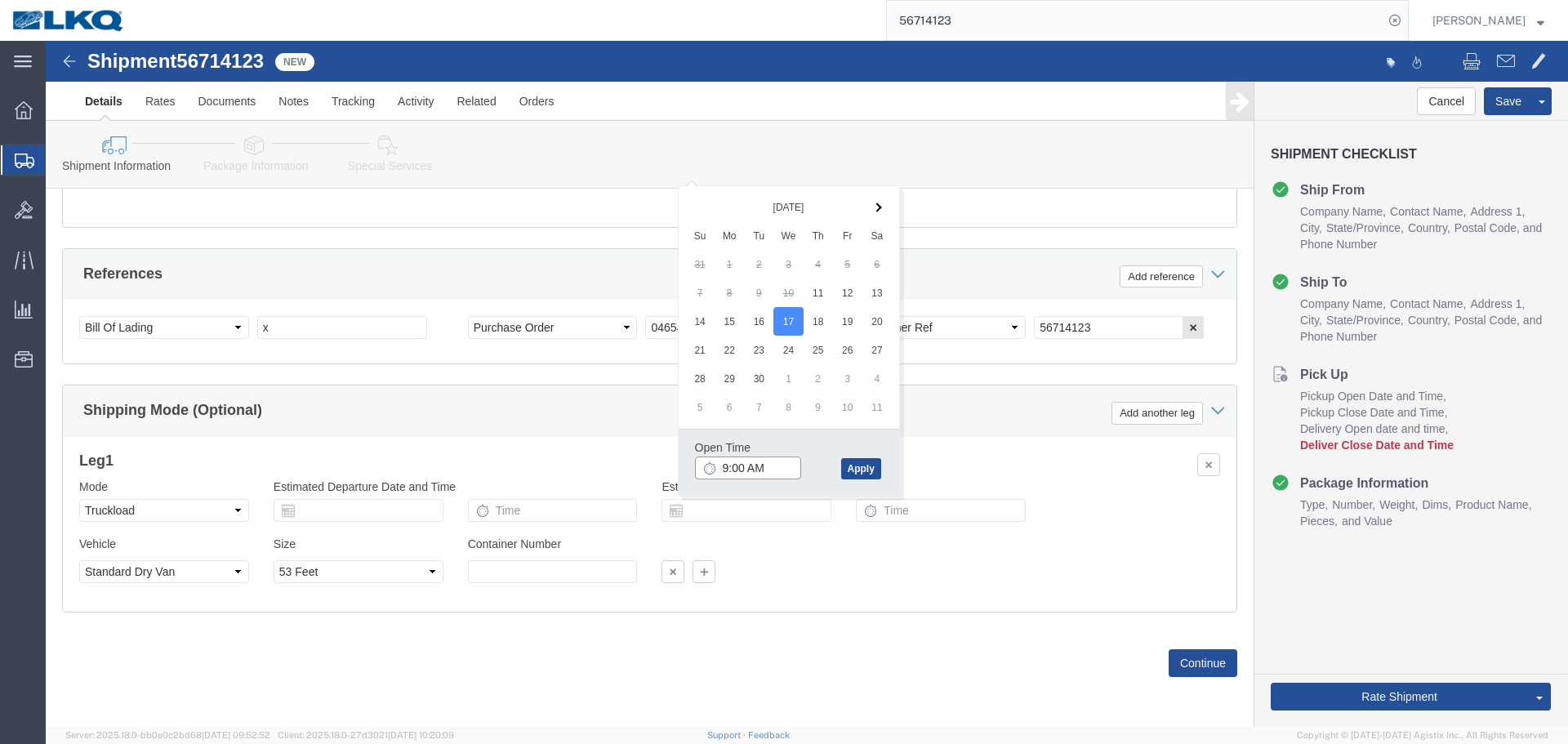
click input "9:00 AM"
type input "10:00 AM"
click button "Apply"
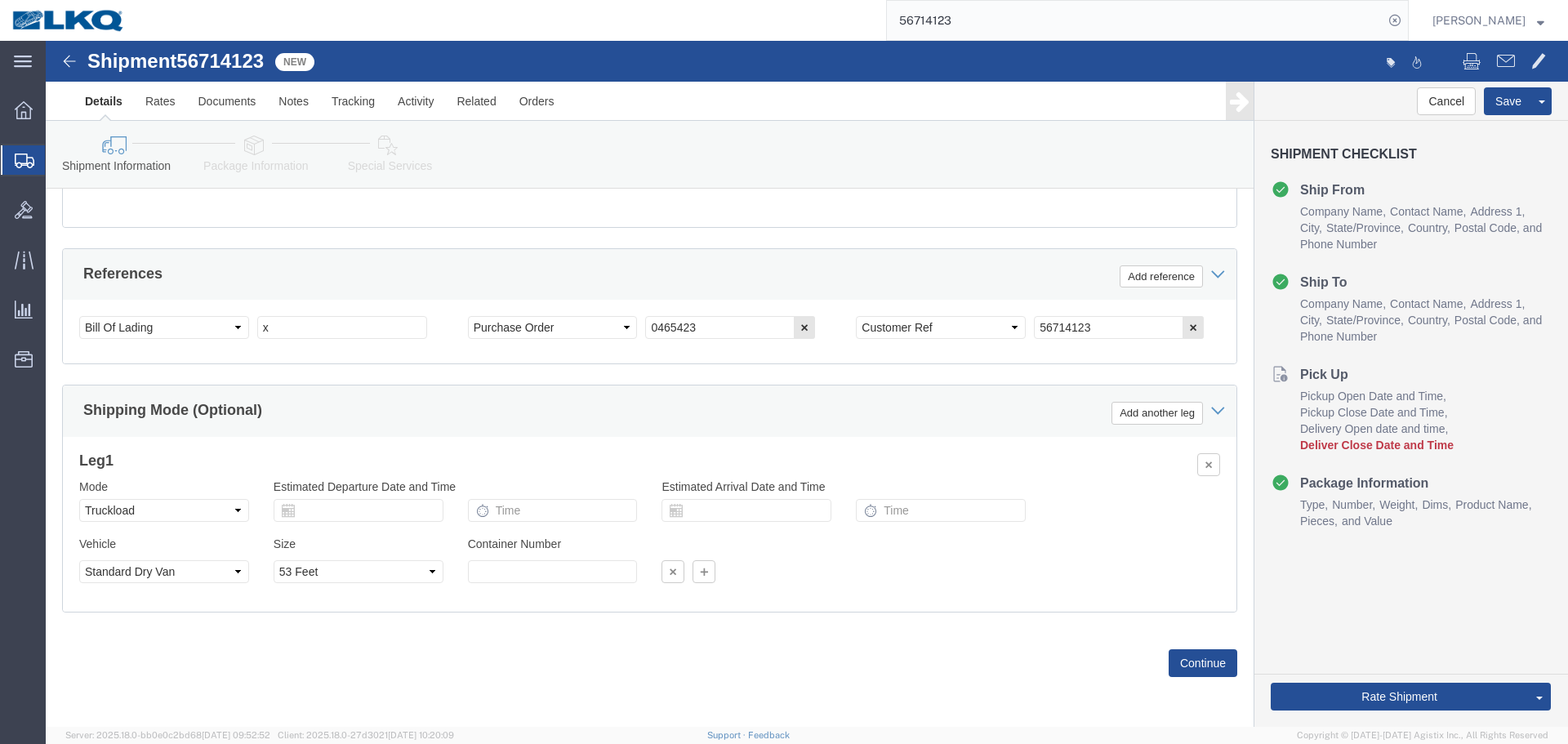
scroll to position [732, 0]
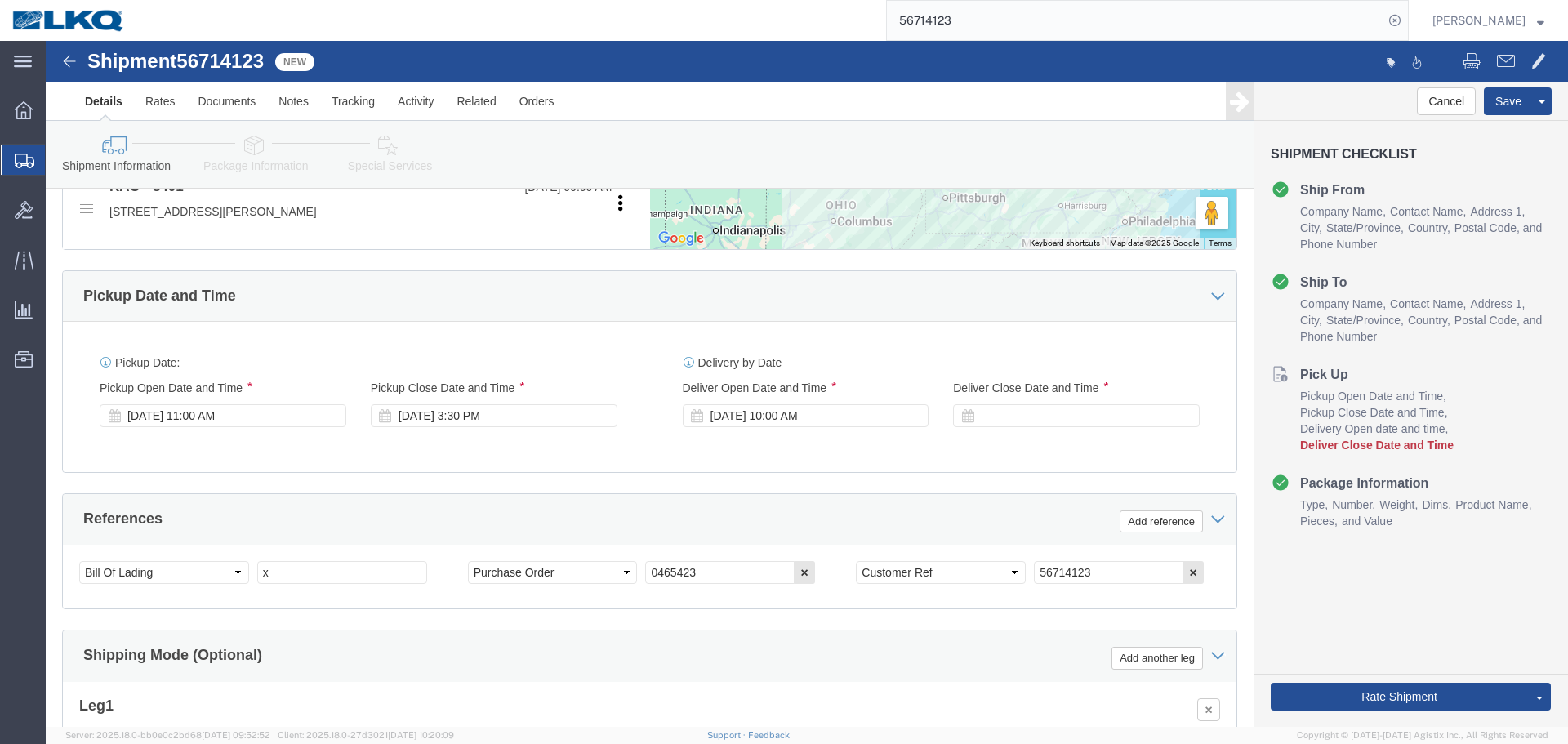
click div "Delivery Start Date Delivery Start Time Deliver Open Date and Time Sep 17 2025 …"
click div
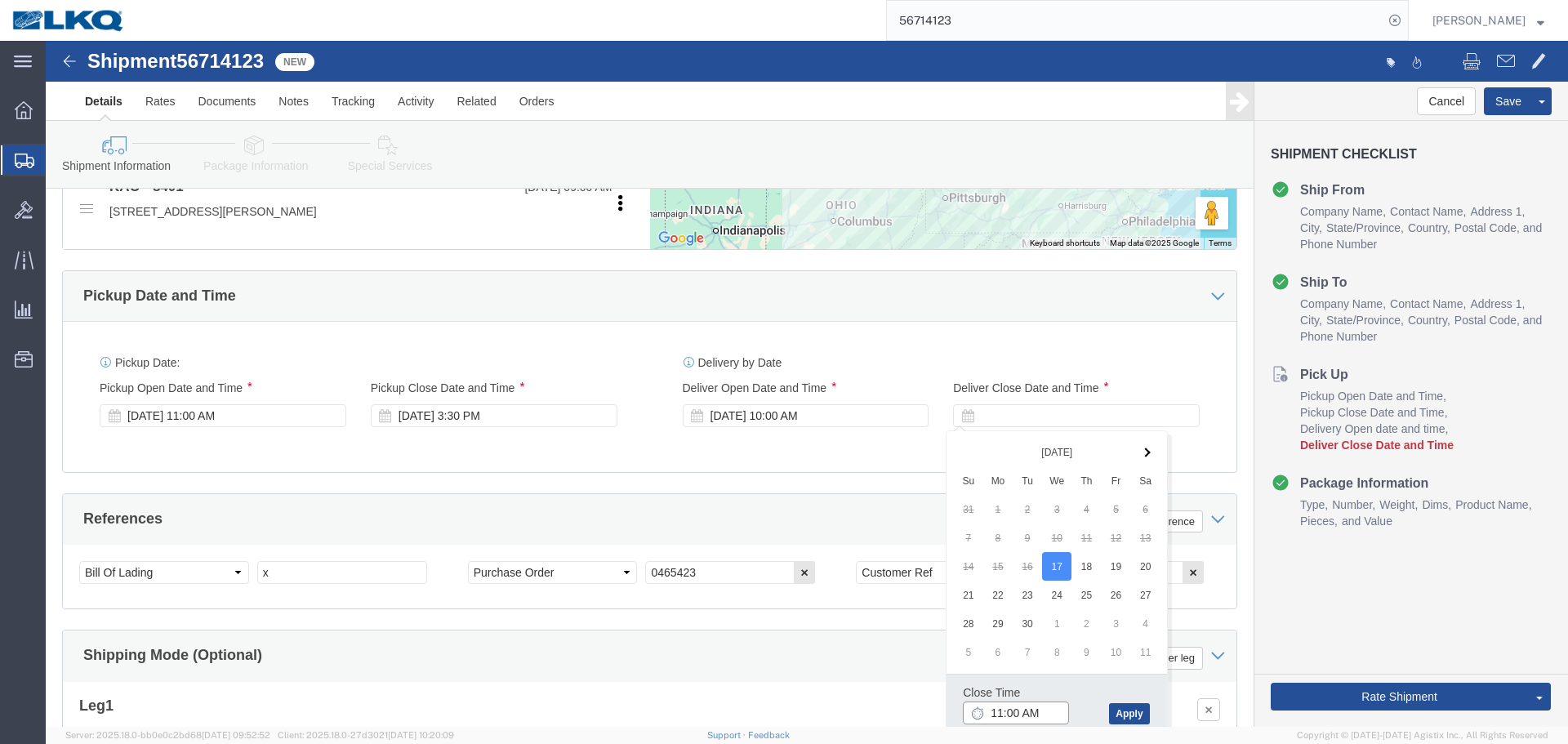
click input "11:00 AM"
type input "10:01 AM"
click button "Apply"
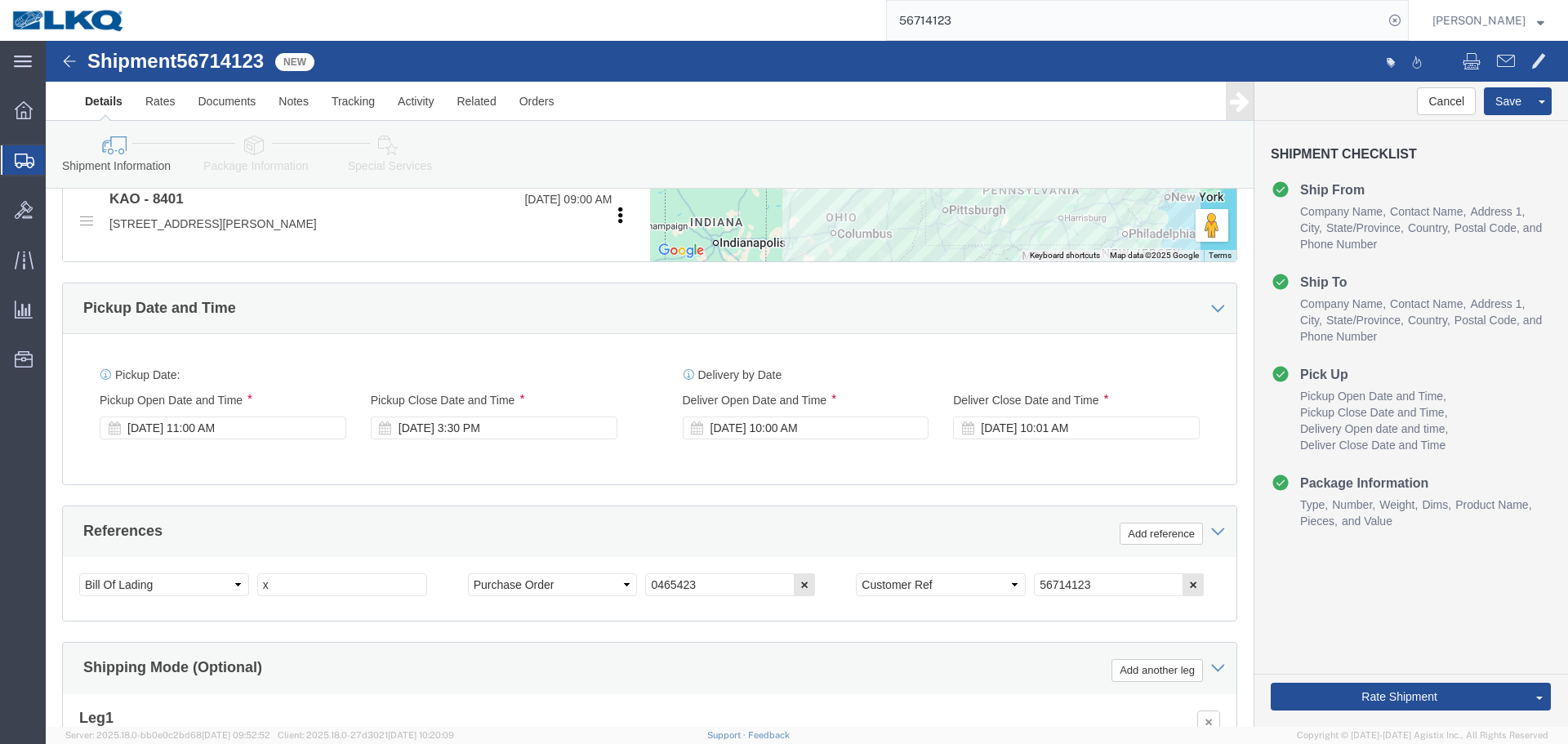
scroll to position [487, 0]
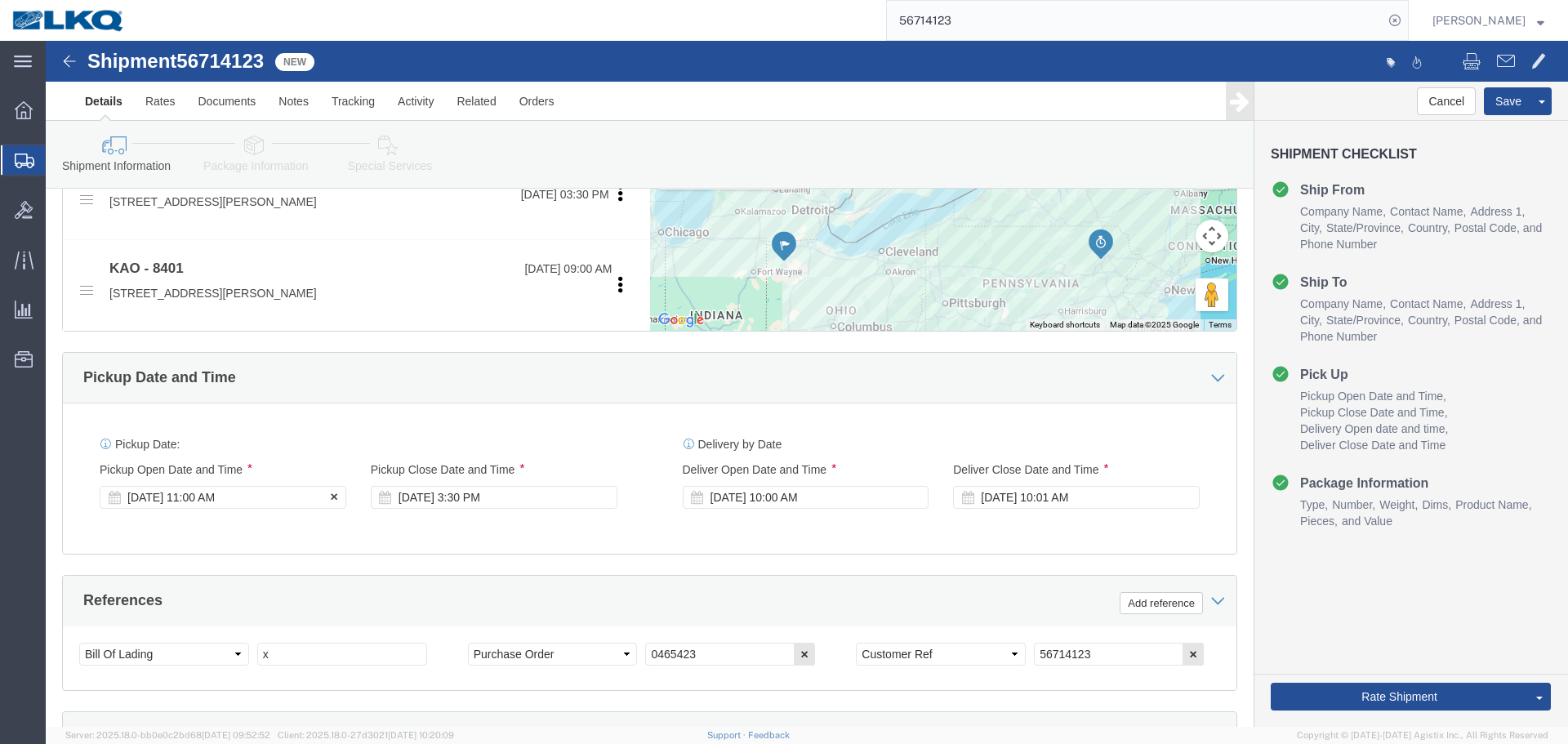
click div "Sep 11 2025 11:00 AM"
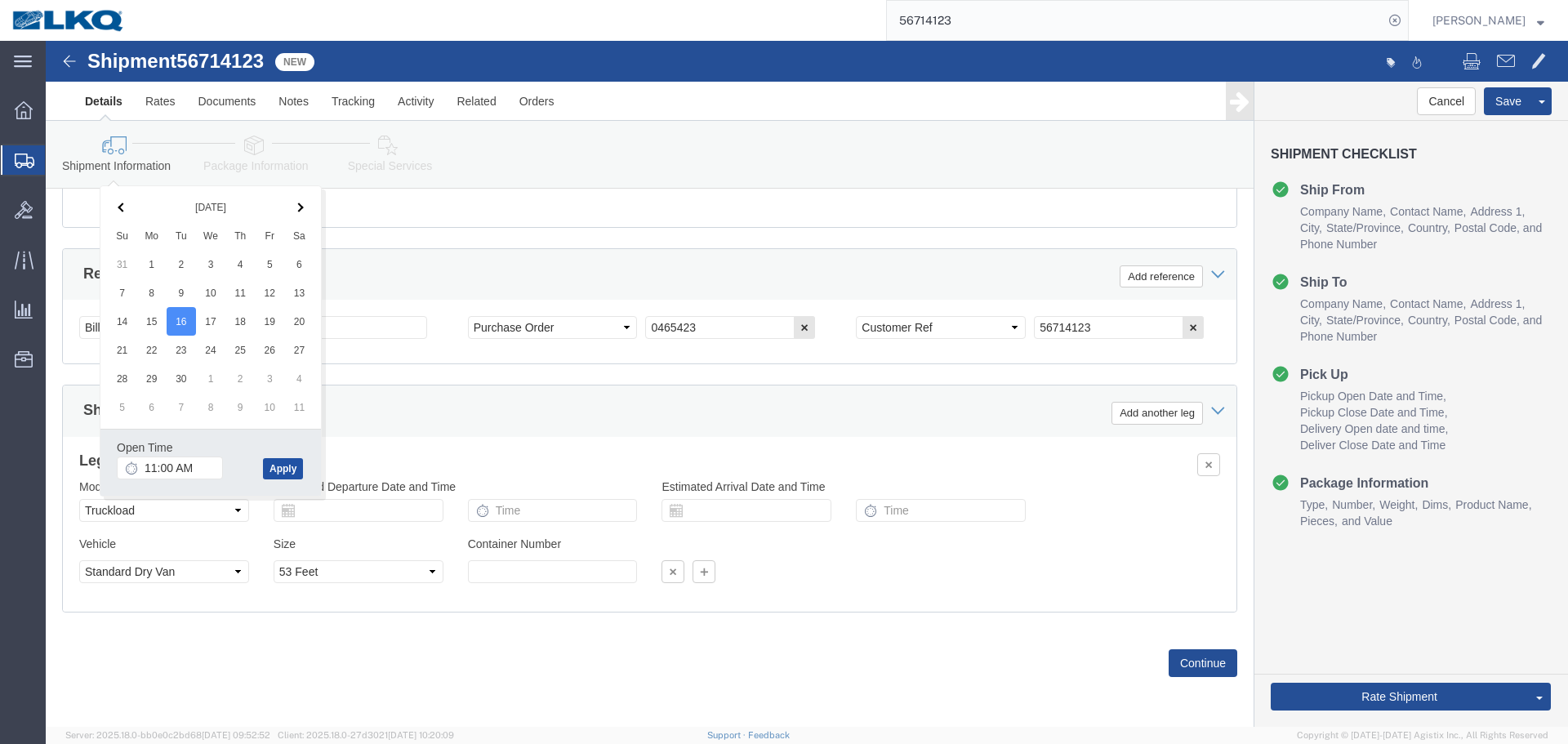
click button "Apply"
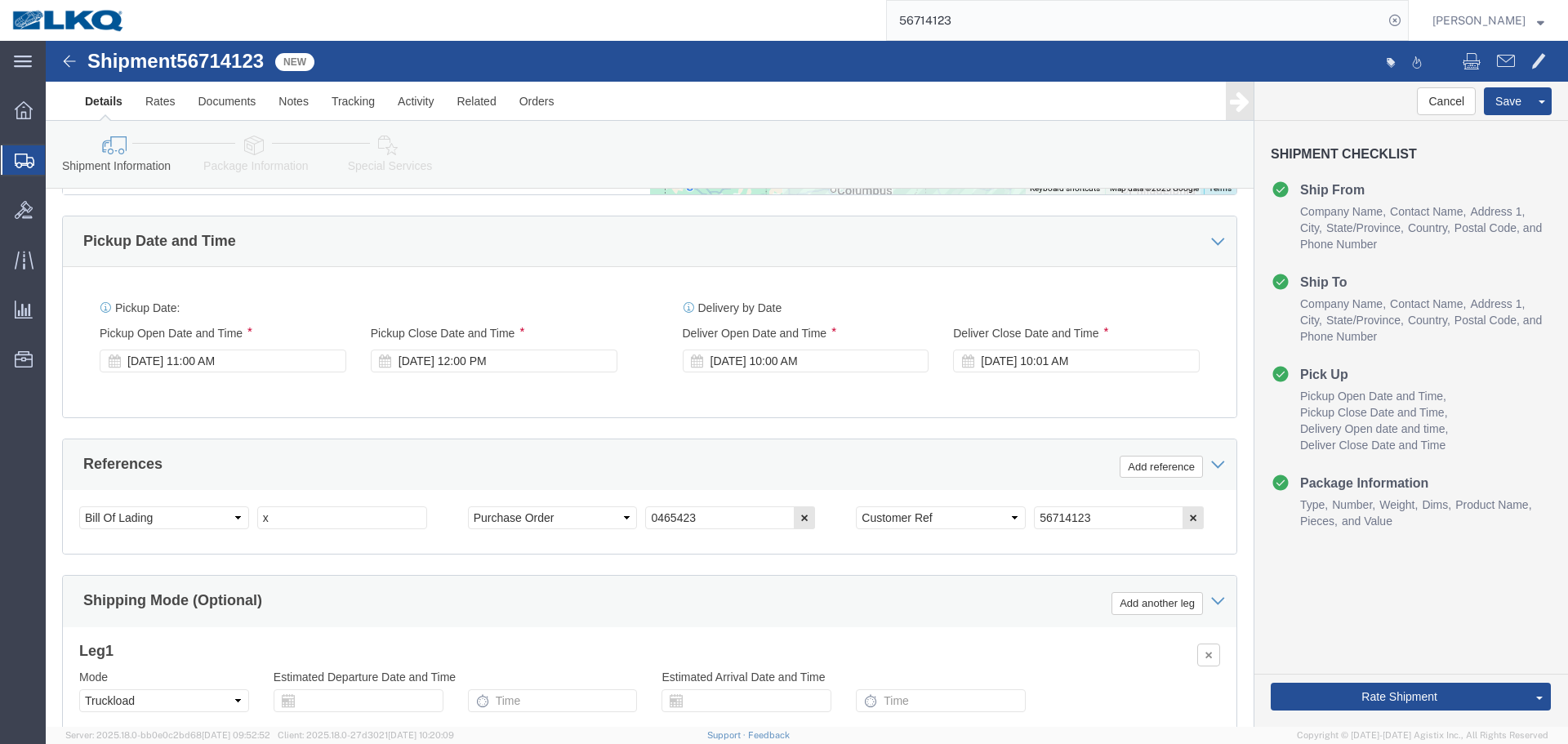
scroll to position [732, 0]
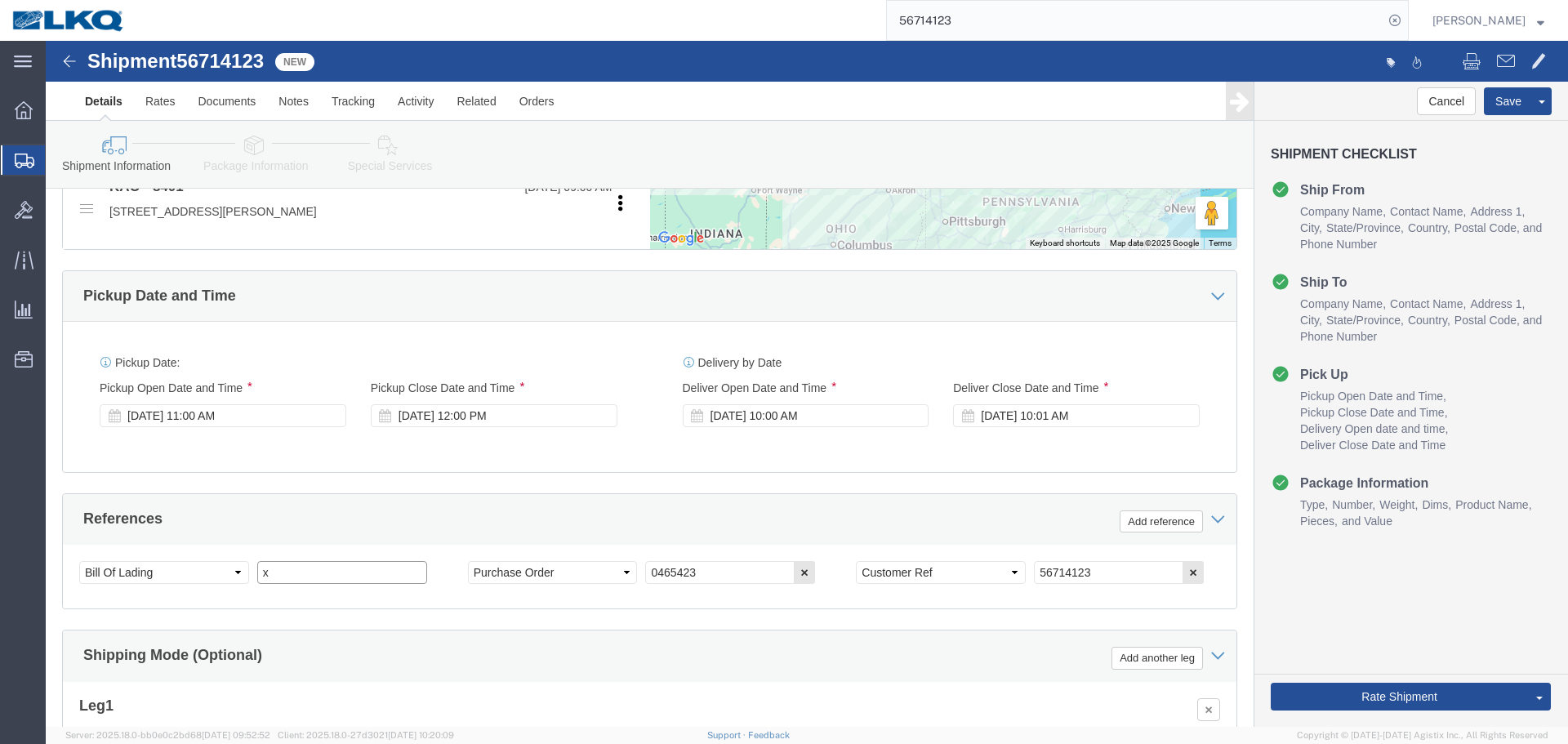
click input "x"
paste input "466074"
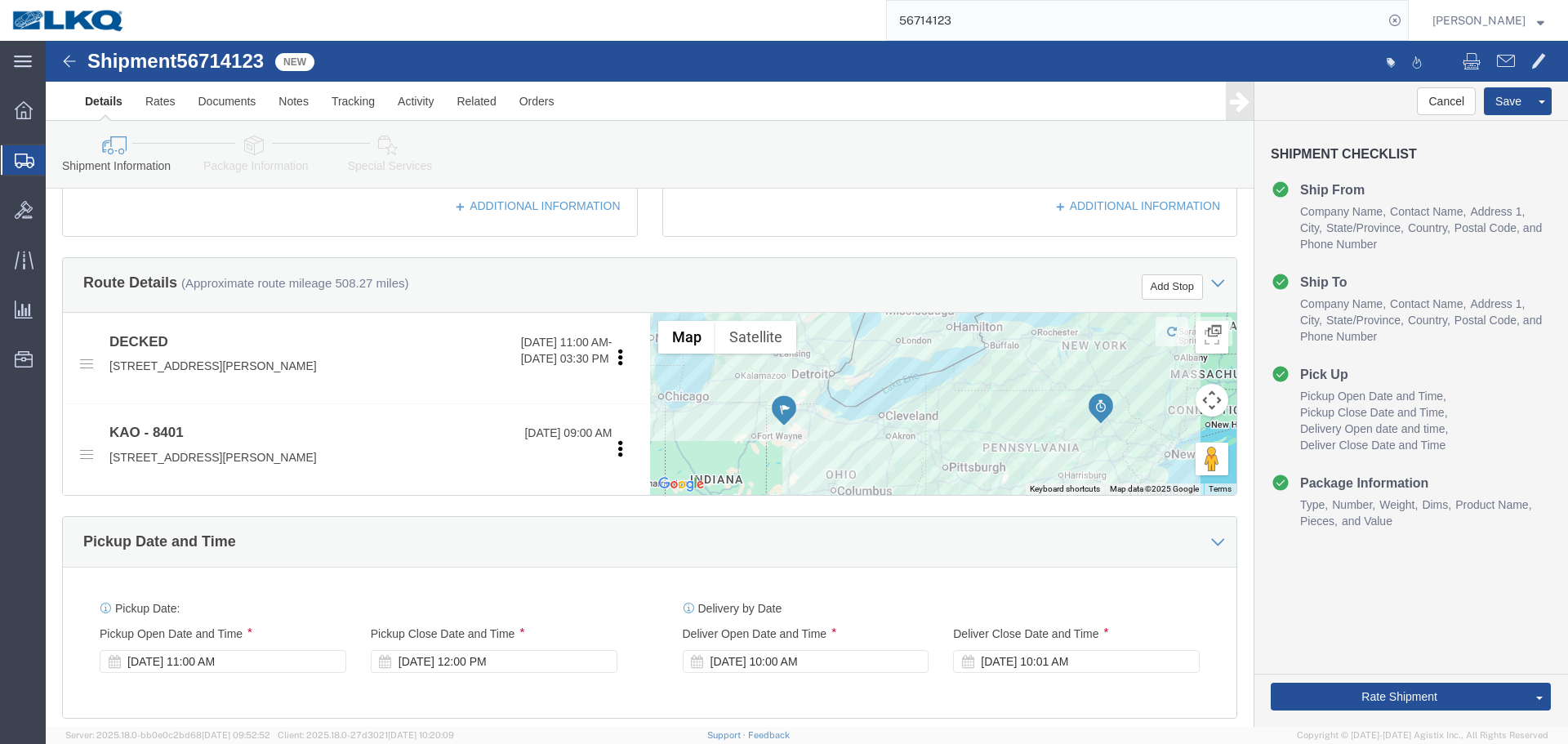
scroll to position [242, 0]
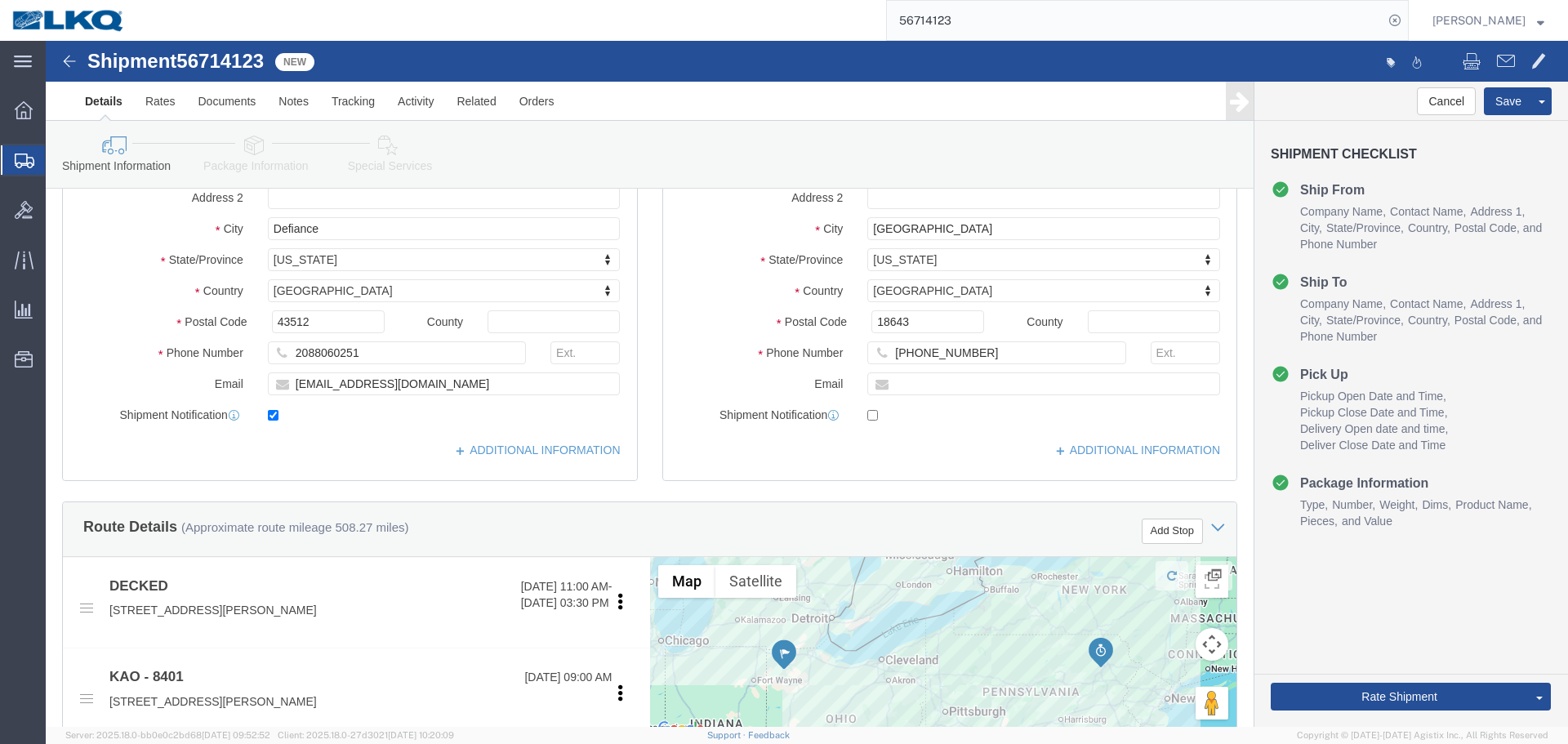
type input "466074"
click input "[EMAIL_ADDRESS][DOMAIN_NAME]"
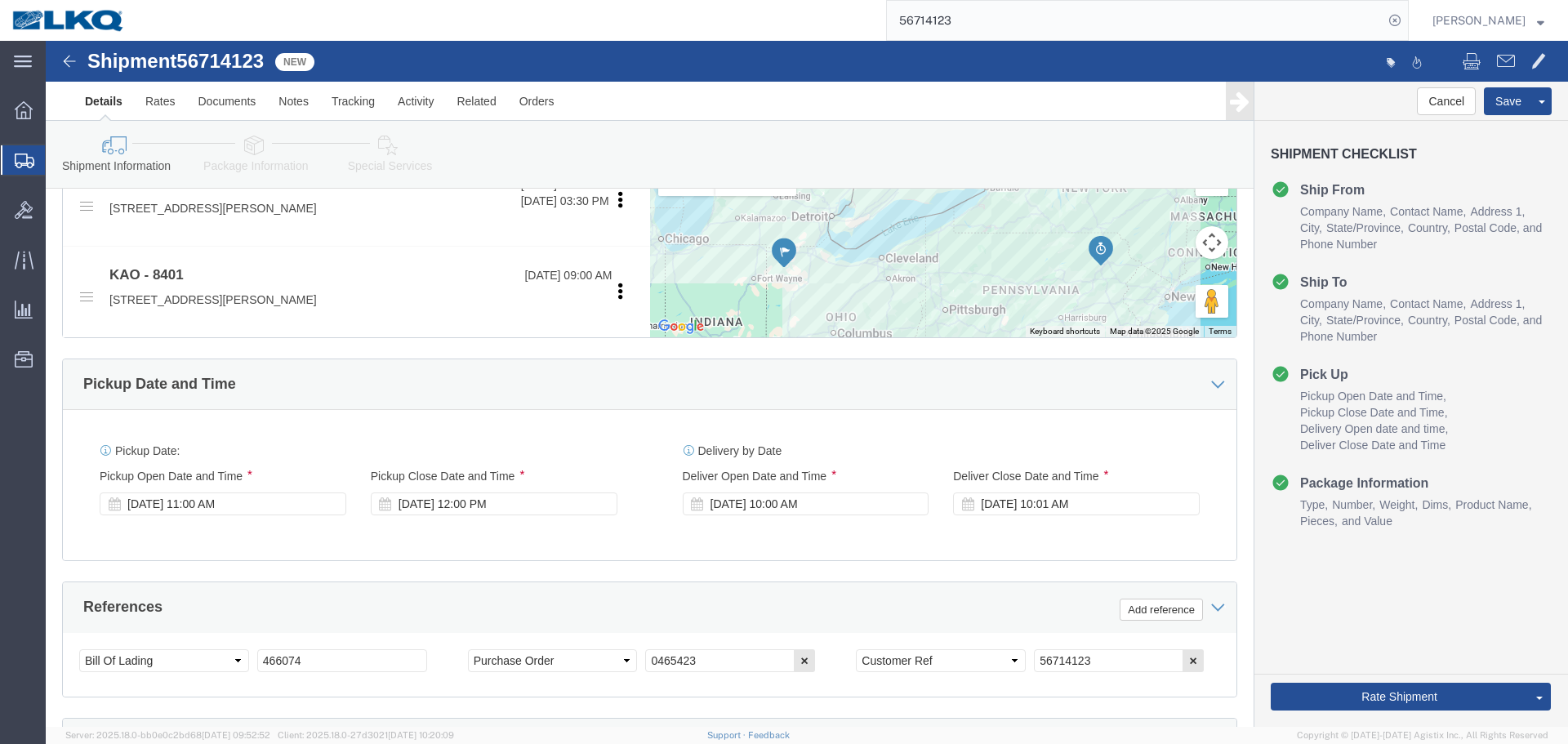
scroll to position [650, 0]
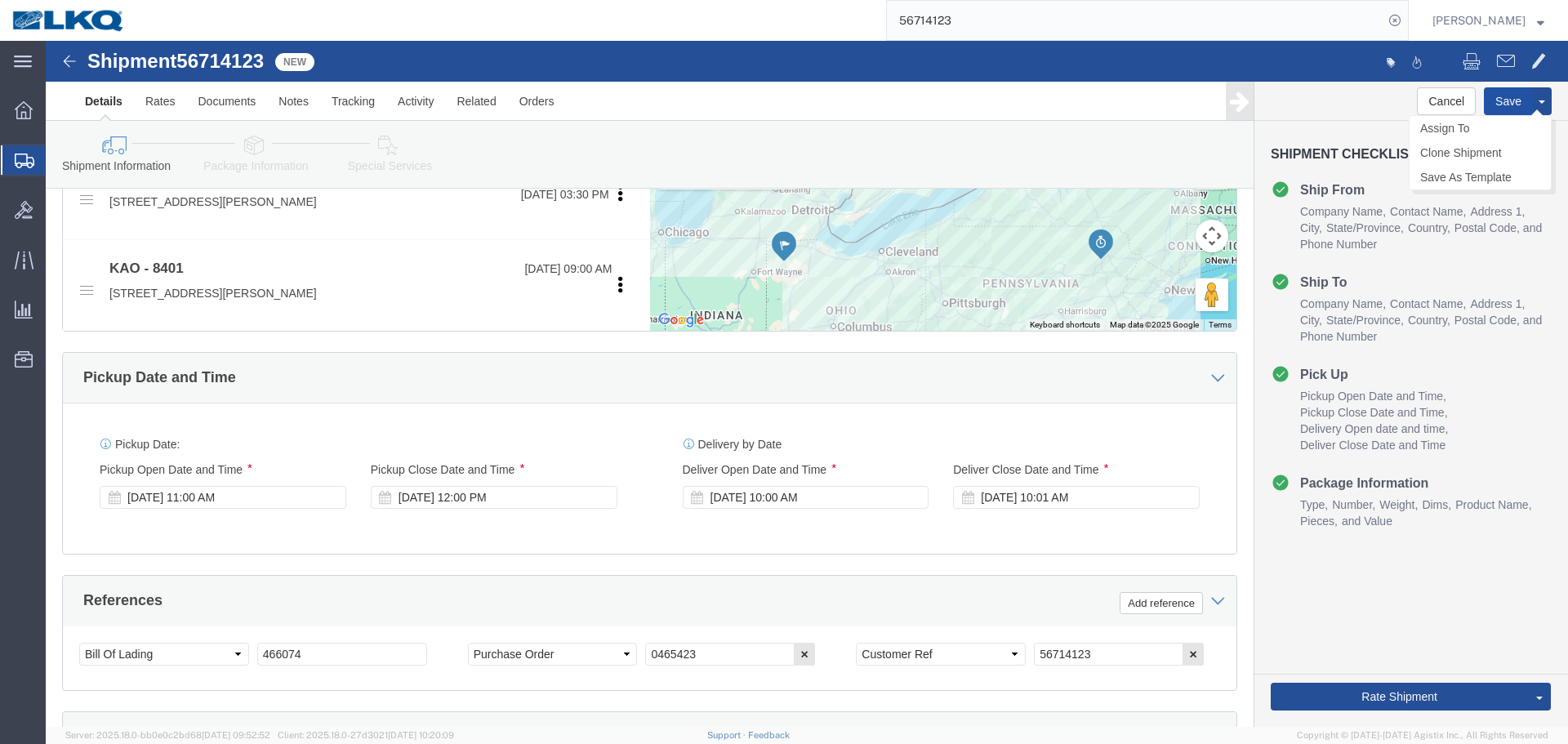
click button "Save"
type button "Save"
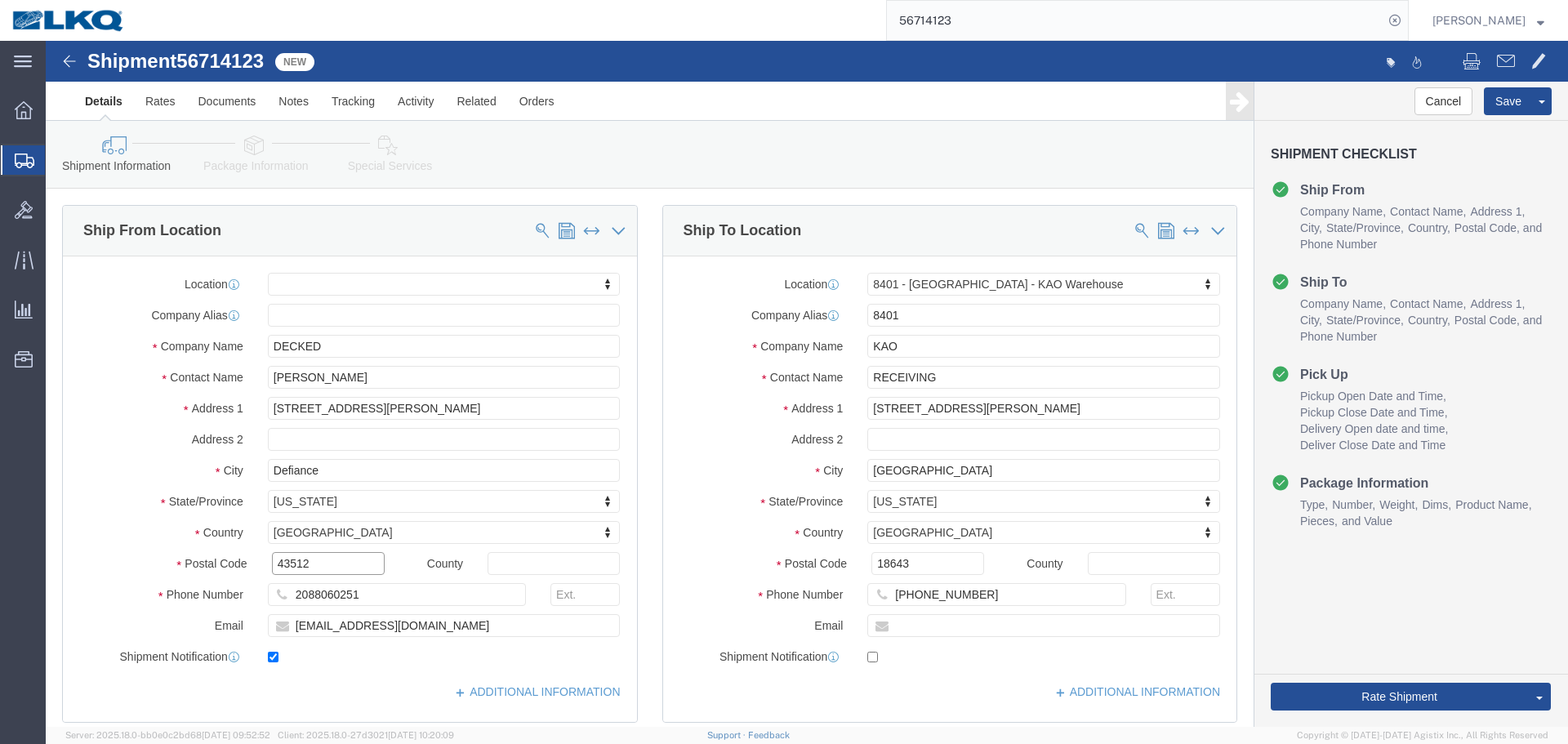
click input "43512"
click input "18643"
click span
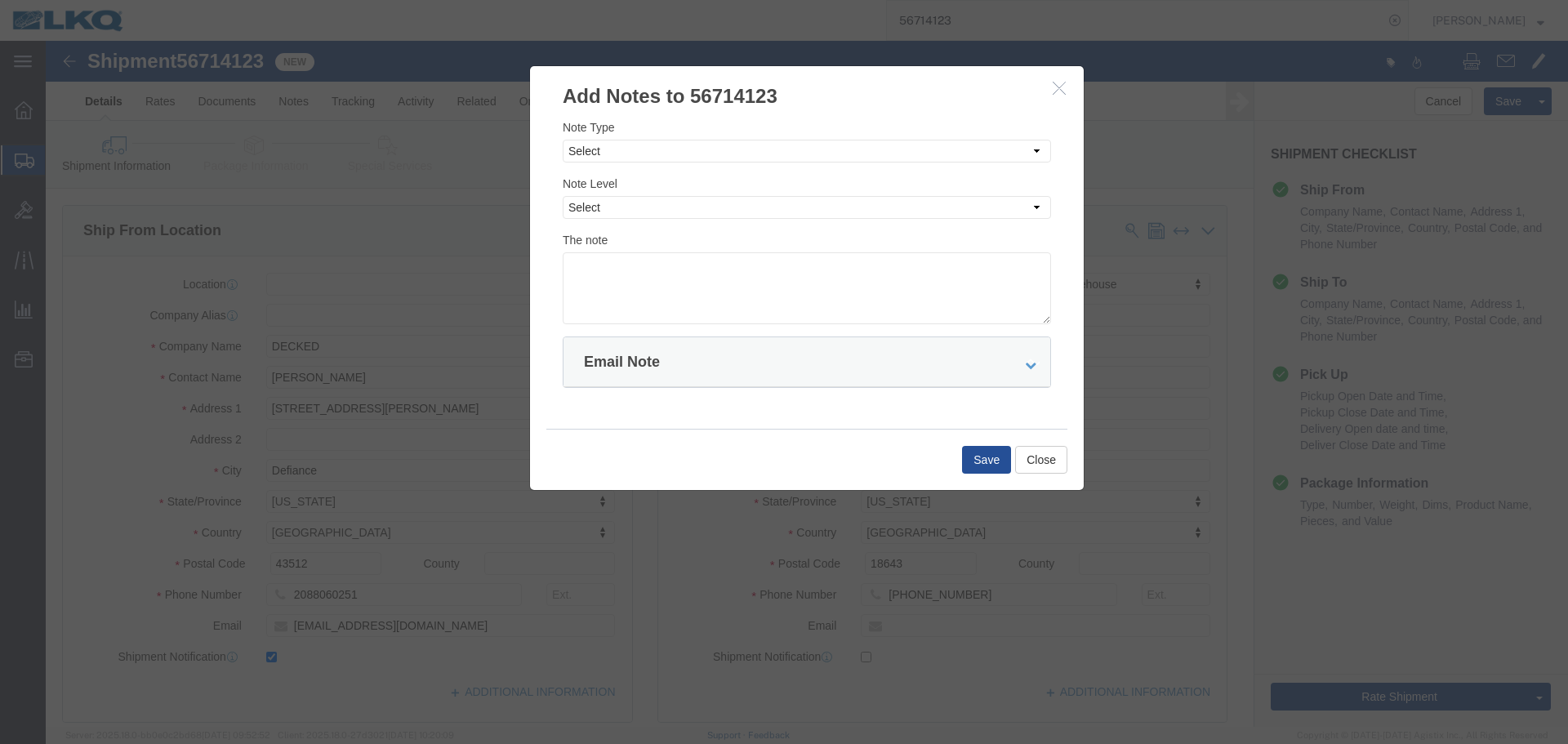
click div "Note Type Select Approval Bid Notes Carrier Change Notes Claim Notes Content Ha…"
click select "Select Approval Bid Notes Carrier Change Notes Claim Notes Content Hazmat Notes…"
select select "BID_NOTES"
click select "Select Approval Bid Notes Carrier Change Notes Claim Notes Content Hazmat Notes…"
click select "Select Private to Account Private to Vendor Public"
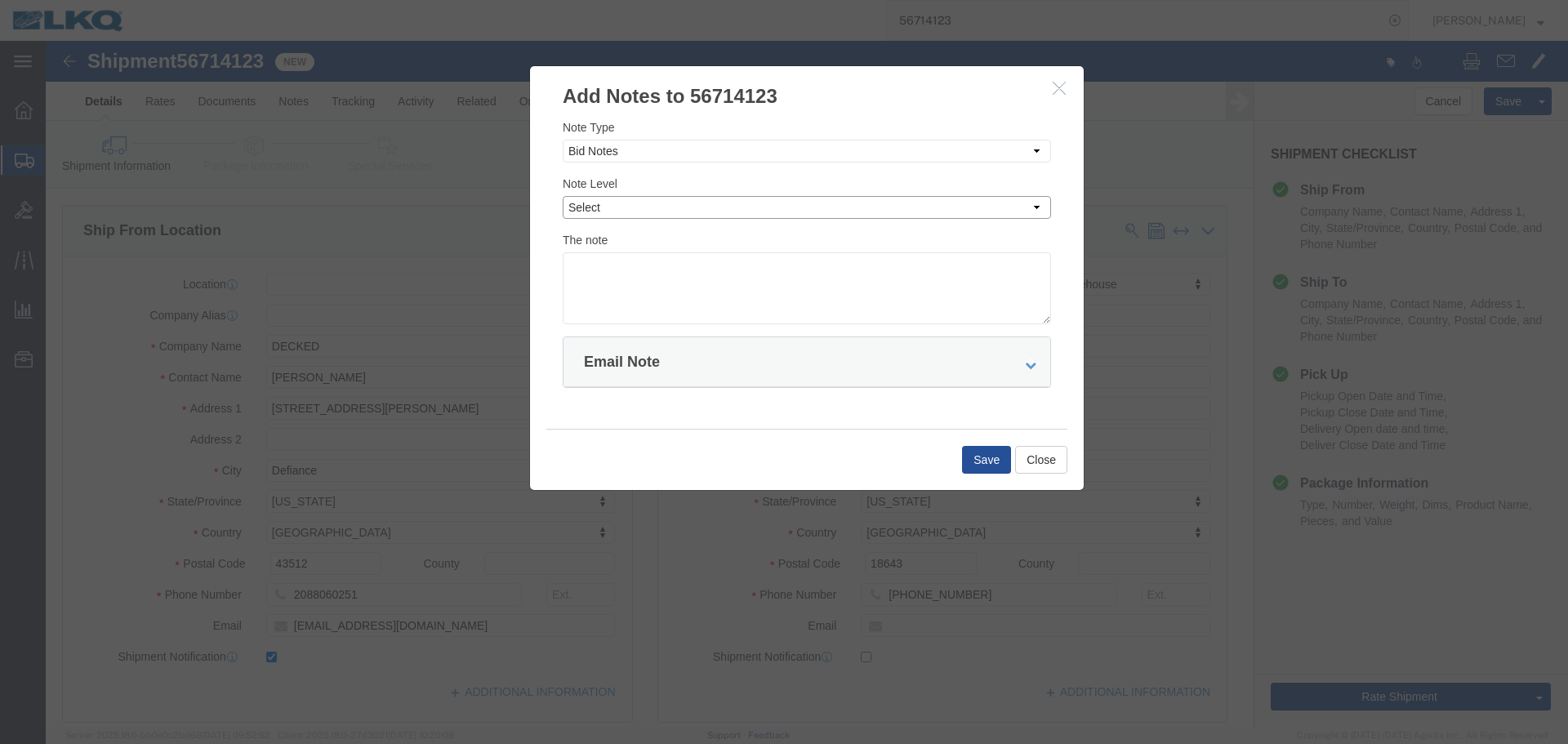
select select "PRIVATE_TO_ACCOUNT"
click select "Select Private to Account Private to Vendor Public"
click textarea
paste textarea "$1,473"
type textarea "DAT: $1,473"
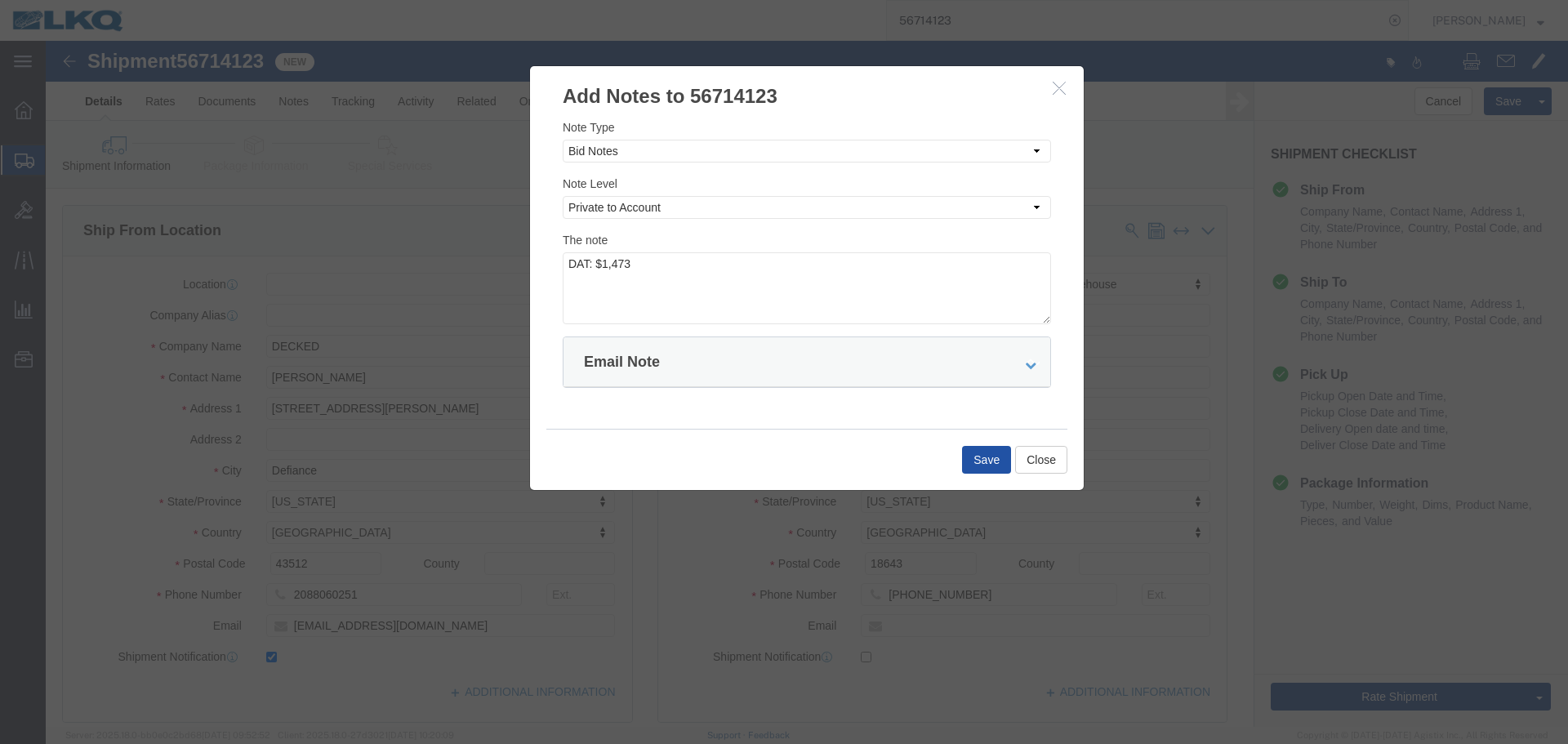
click button "Save"
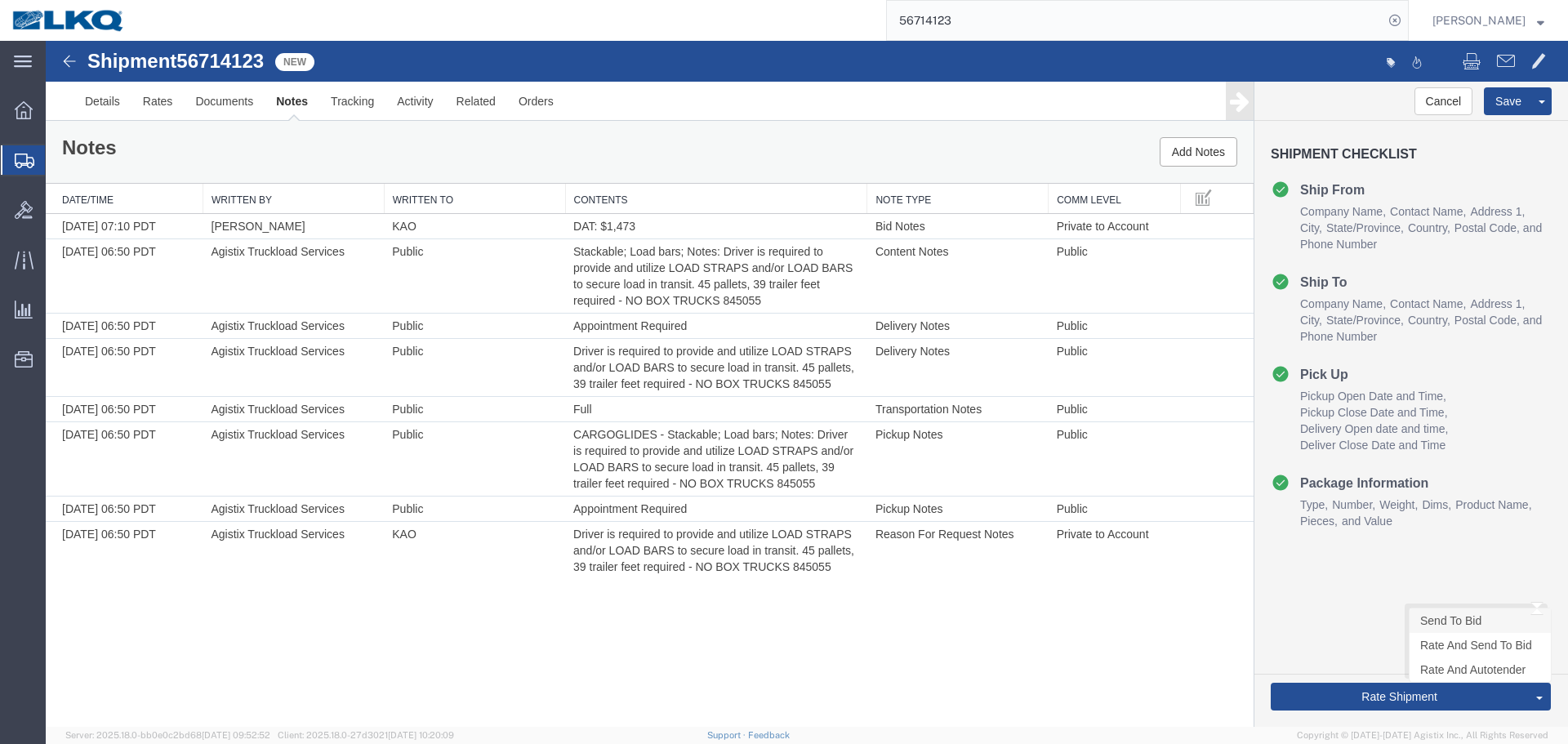
click at [1437, 627] on link "Send To Bid" at bounding box center [1480, 621] width 141 height 25
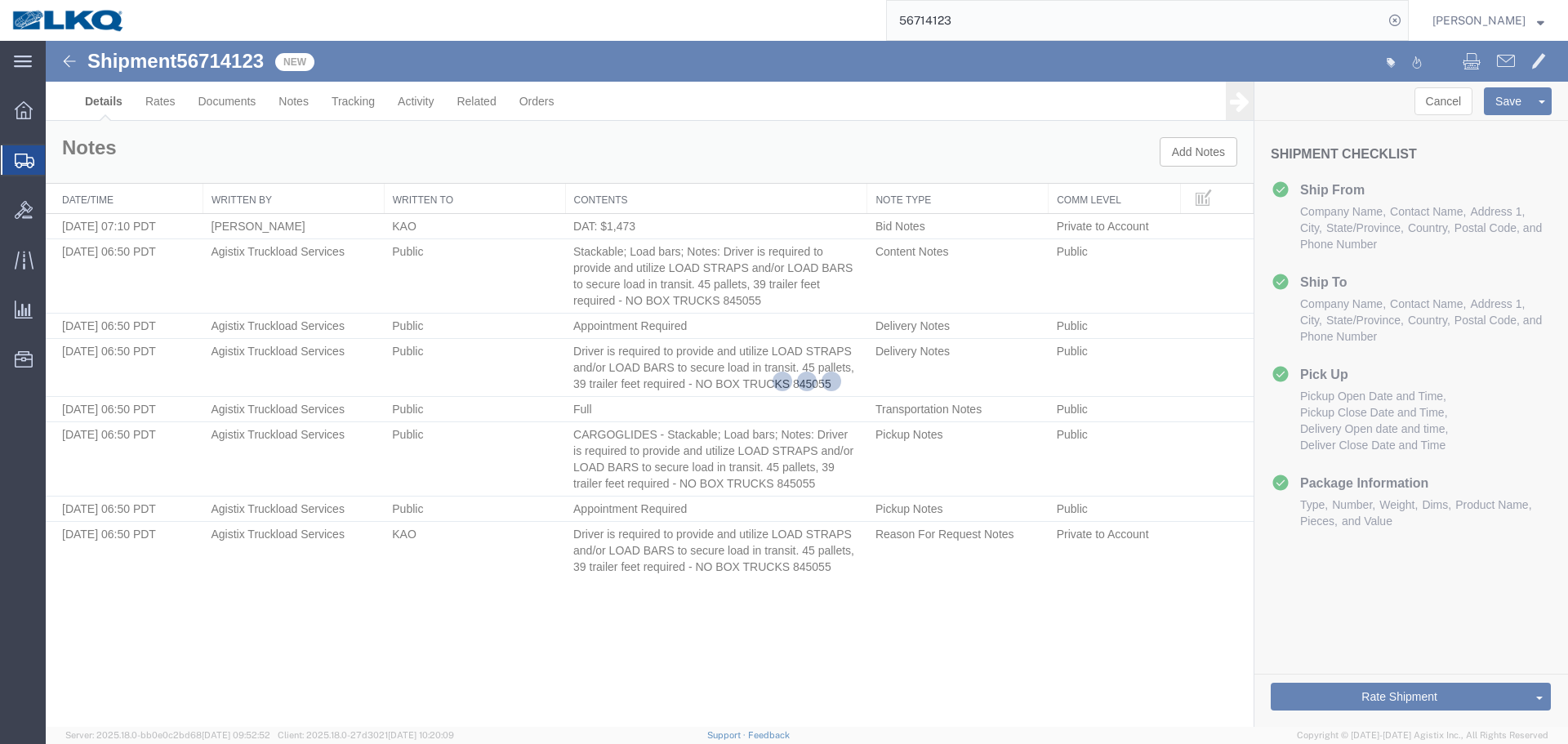
select select "30522"
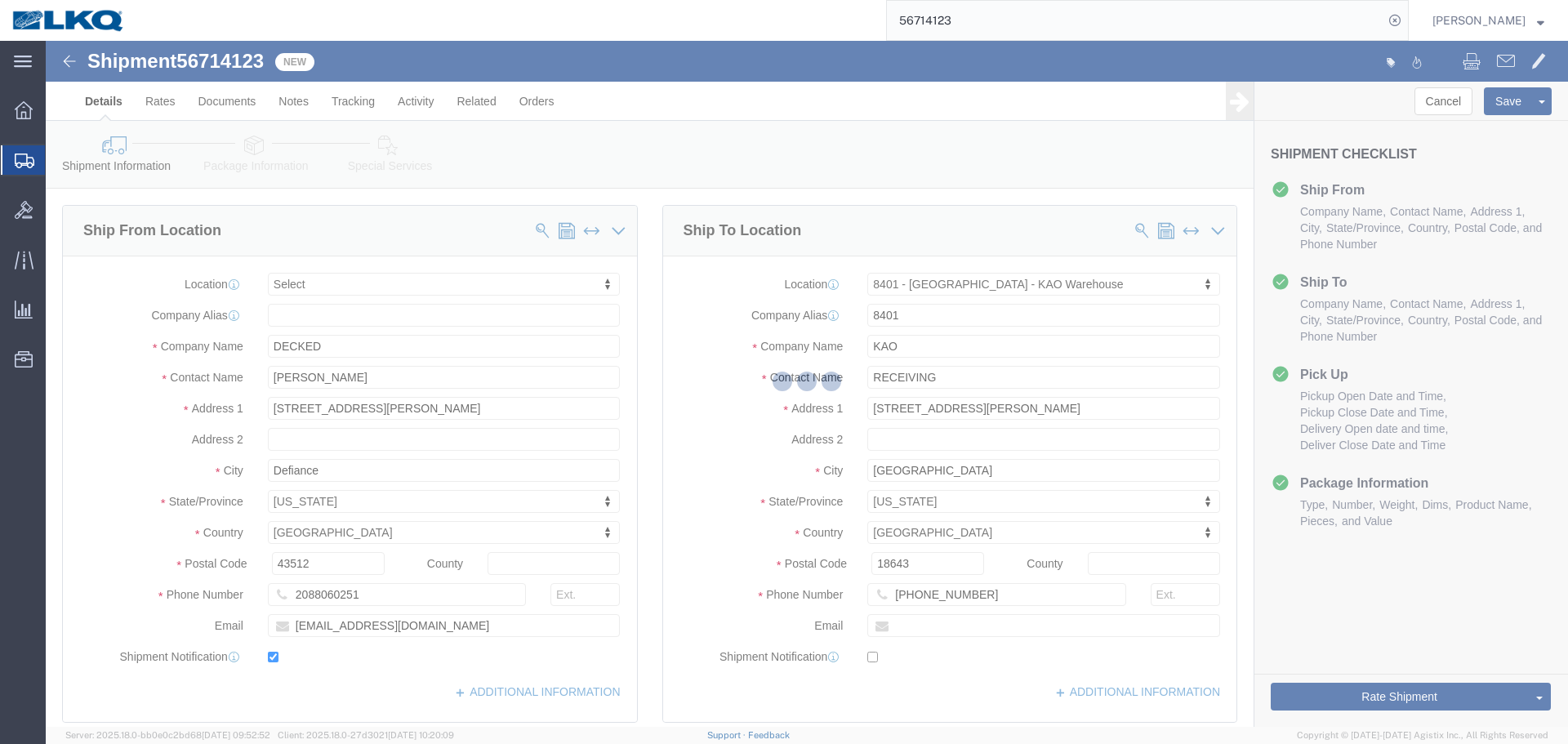
select select "TL"
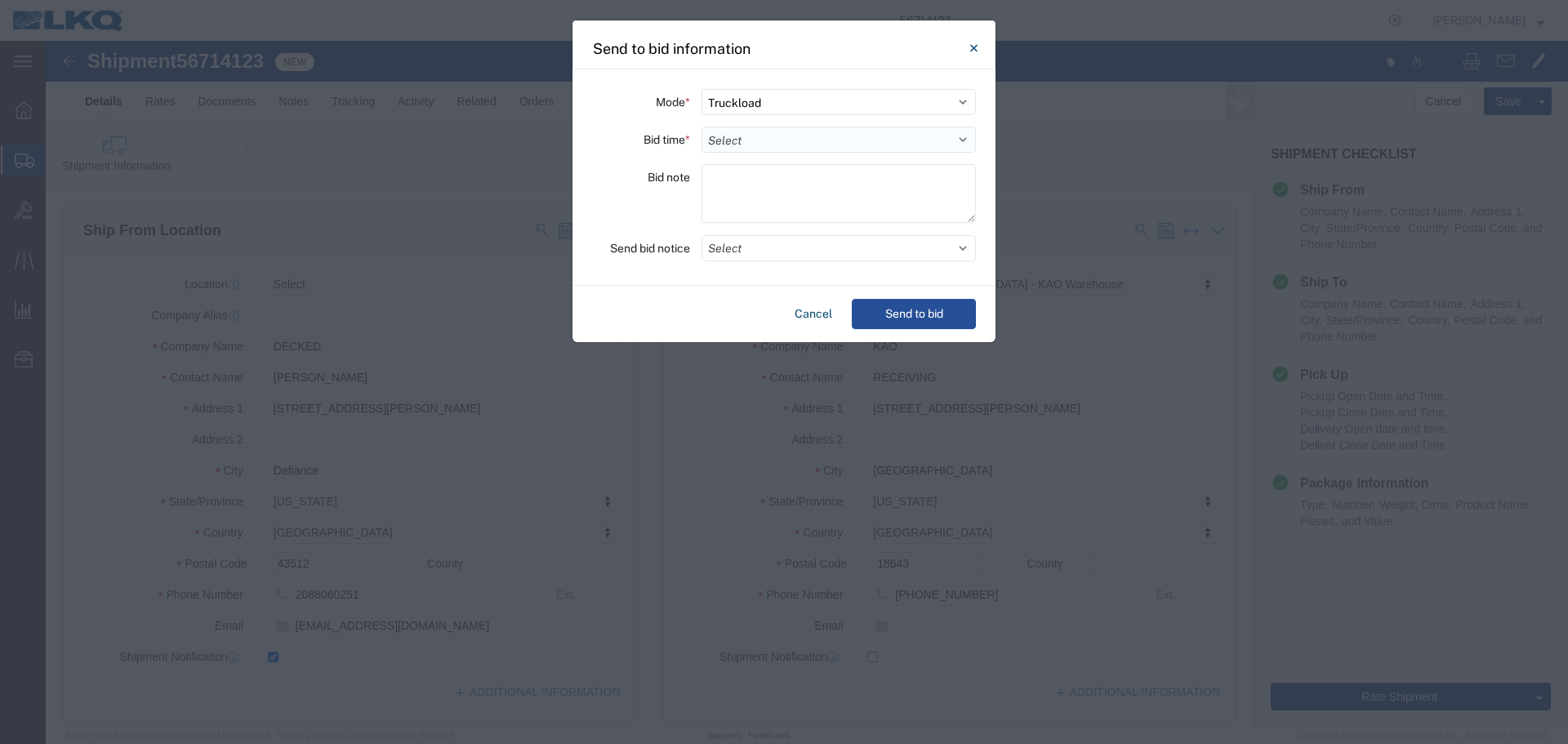
click at [788, 137] on select "Select 30 Min (Rush) 1 Hour (Rush) 2 Hours (Rush) 4 Hours (Rush) 8 Hours (Rush)…" at bounding box center [839, 140] width 275 height 26
select select "12"
click at [702, 127] on select "Select 30 Min (Rush) 1 Hour (Rush) 2 Hours (Rush) 4 Hours (Rush) 8 Hours (Rush)…" at bounding box center [839, 140] width 275 height 26
click at [757, 257] on button "Select" at bounding box center [839, 249] width 275 height 26
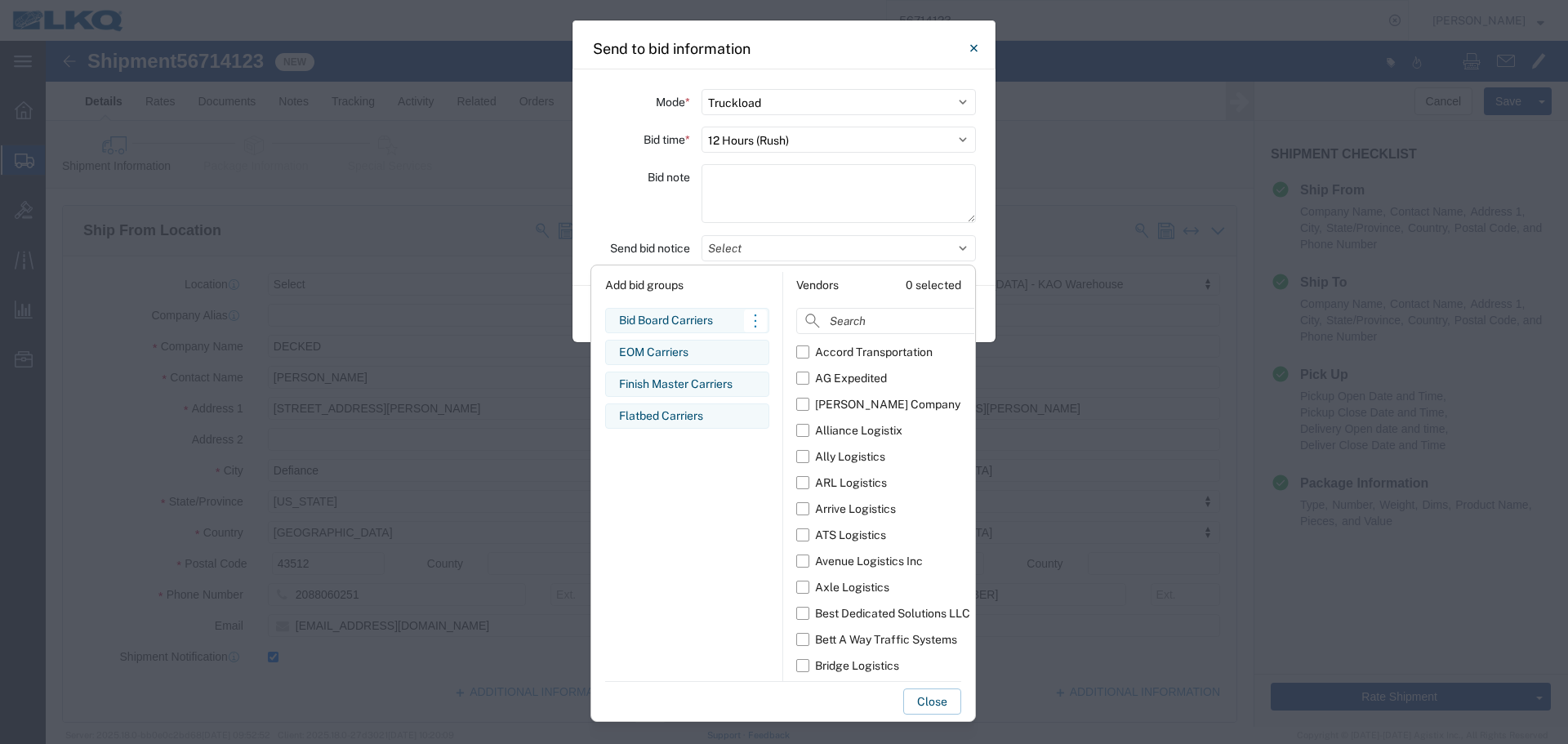
click at [716, 310] on div "Bid Board Carriers Edit bid group Remove bid group" at bounding box center [688, 320] width 164 height 25
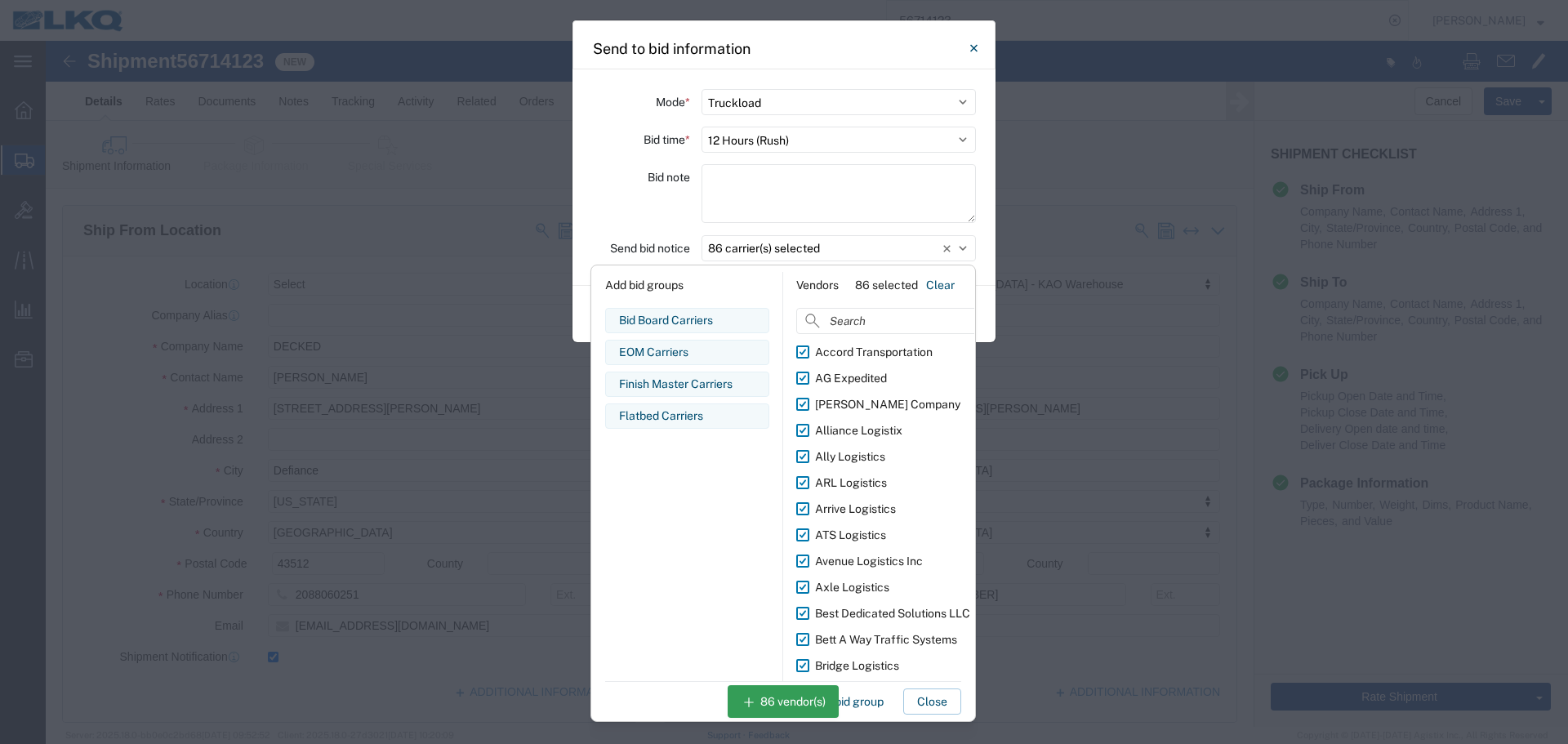
click at [615, 209] on div "Bid note" at bounding box center [641, 196] width 98 height 64
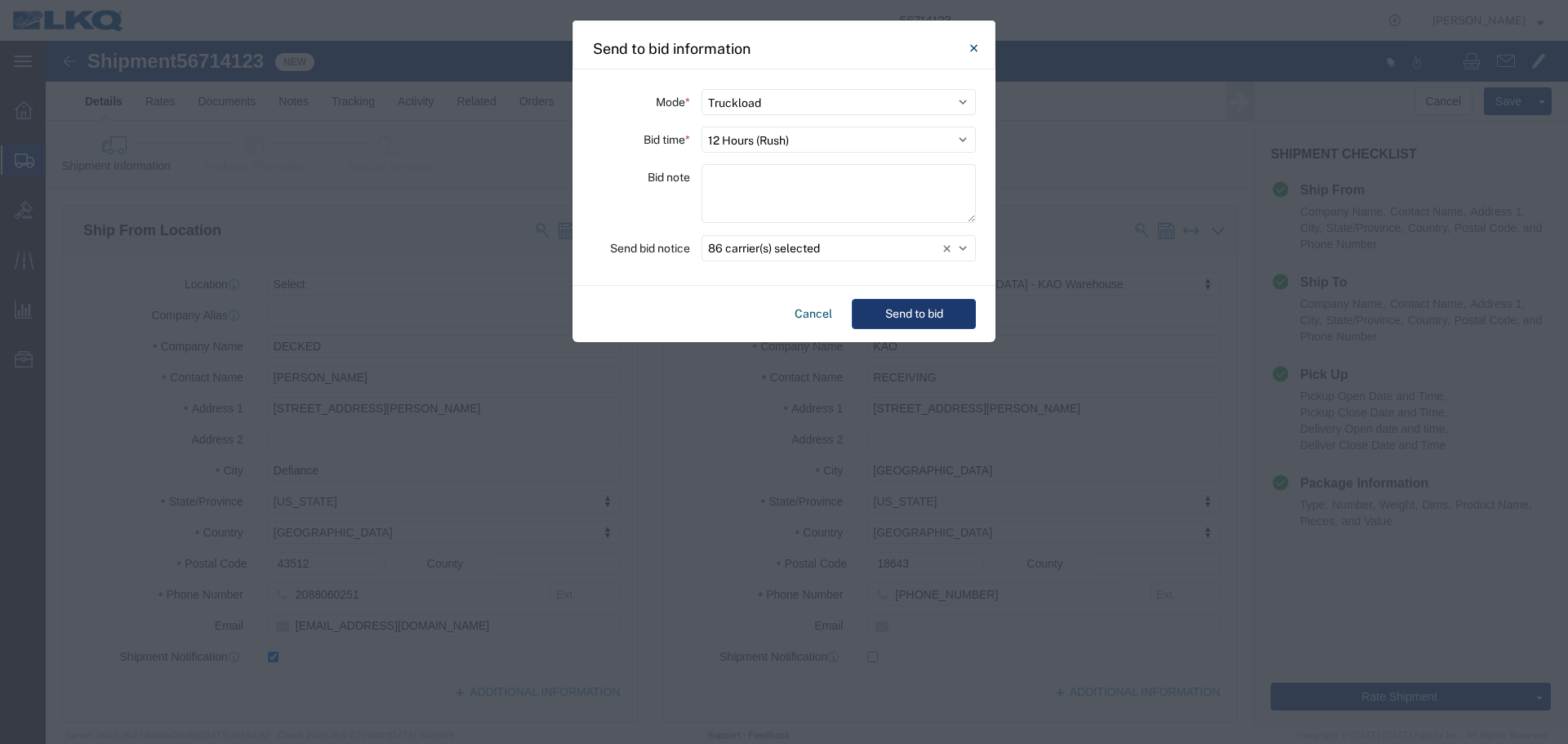
click at [970, 312] on button "Send to bid" at bounding box center [914, 314] width 124 height 31
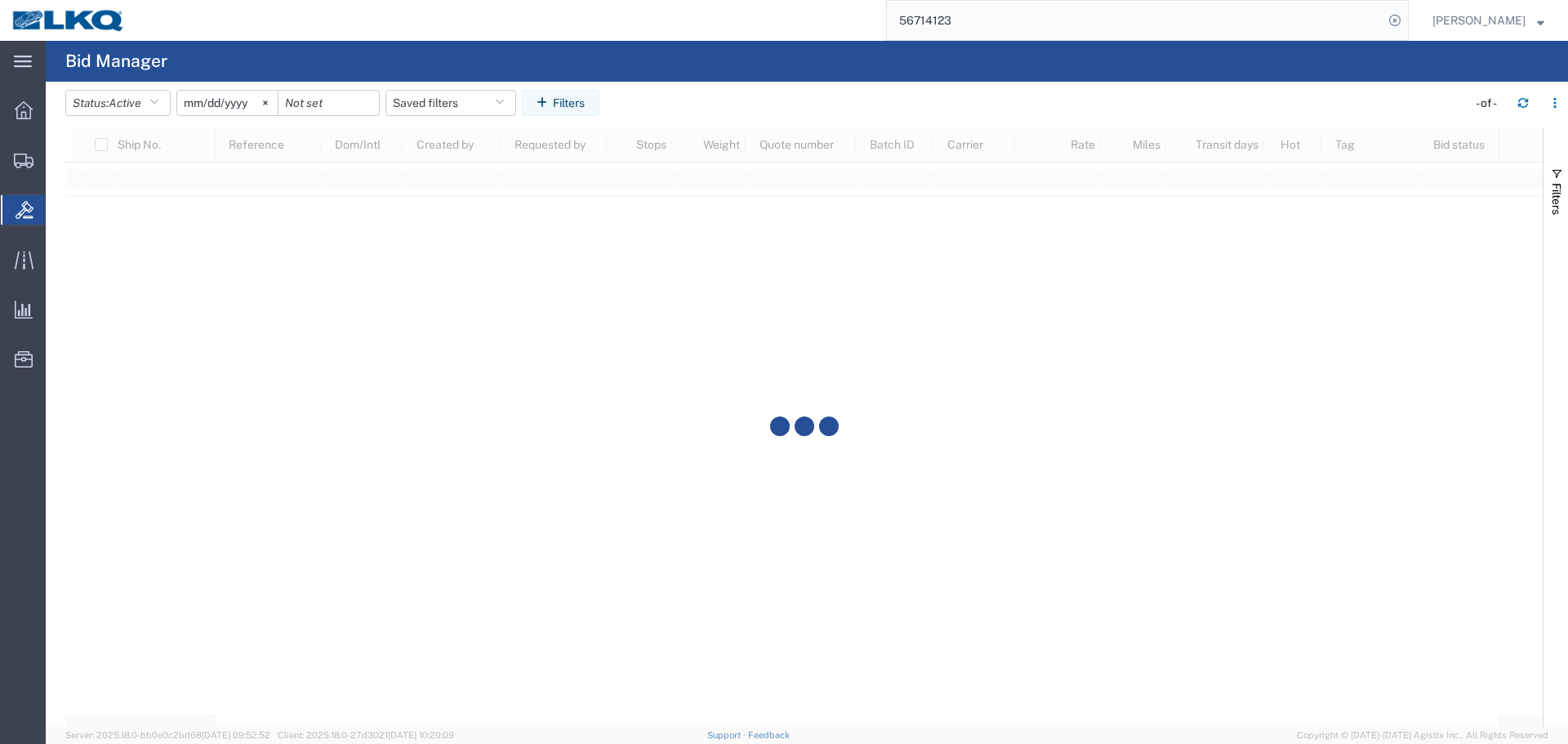
click at [966, 11] on input "56714123" at bounding box center [1136, 20] width 497 height 39
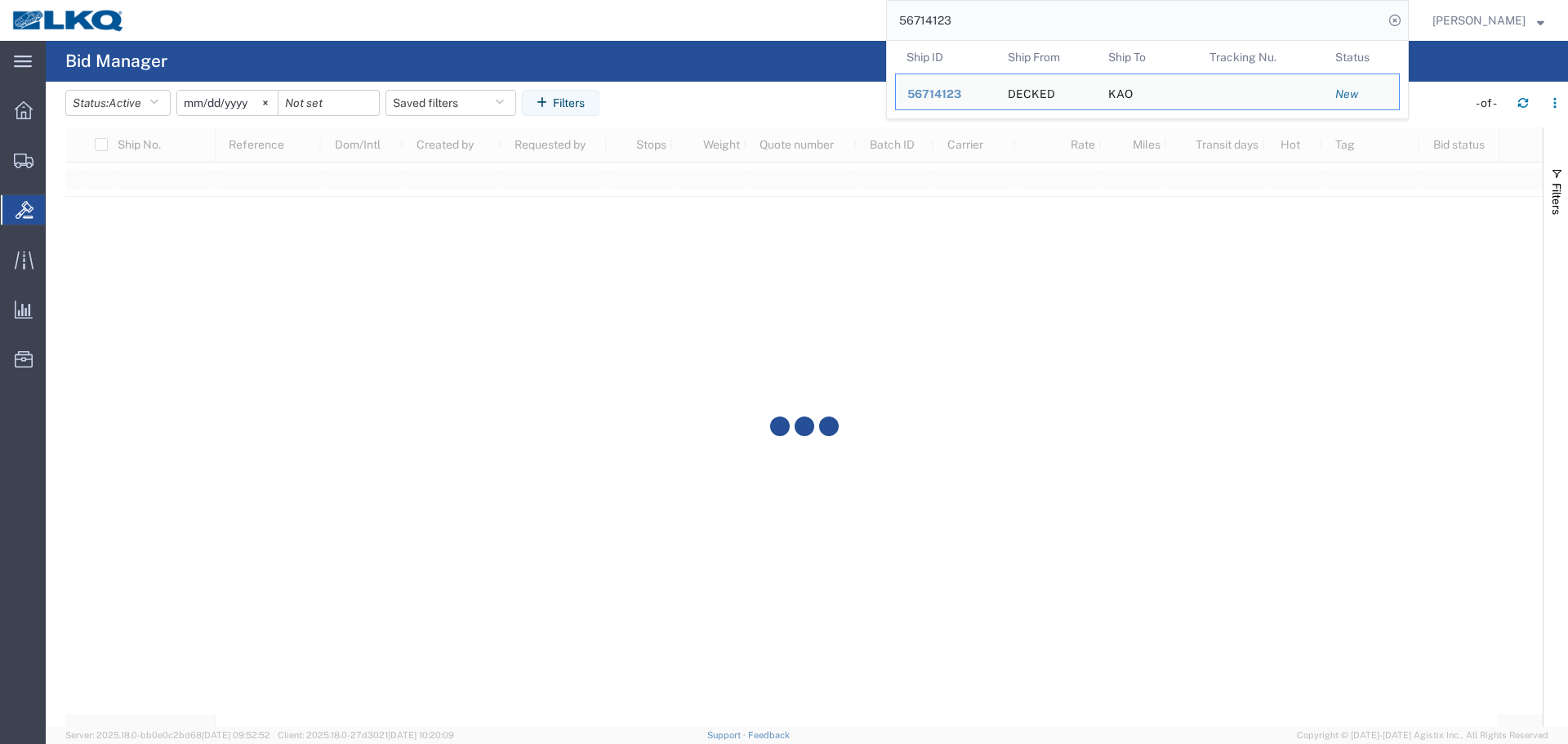
paste input "65394"
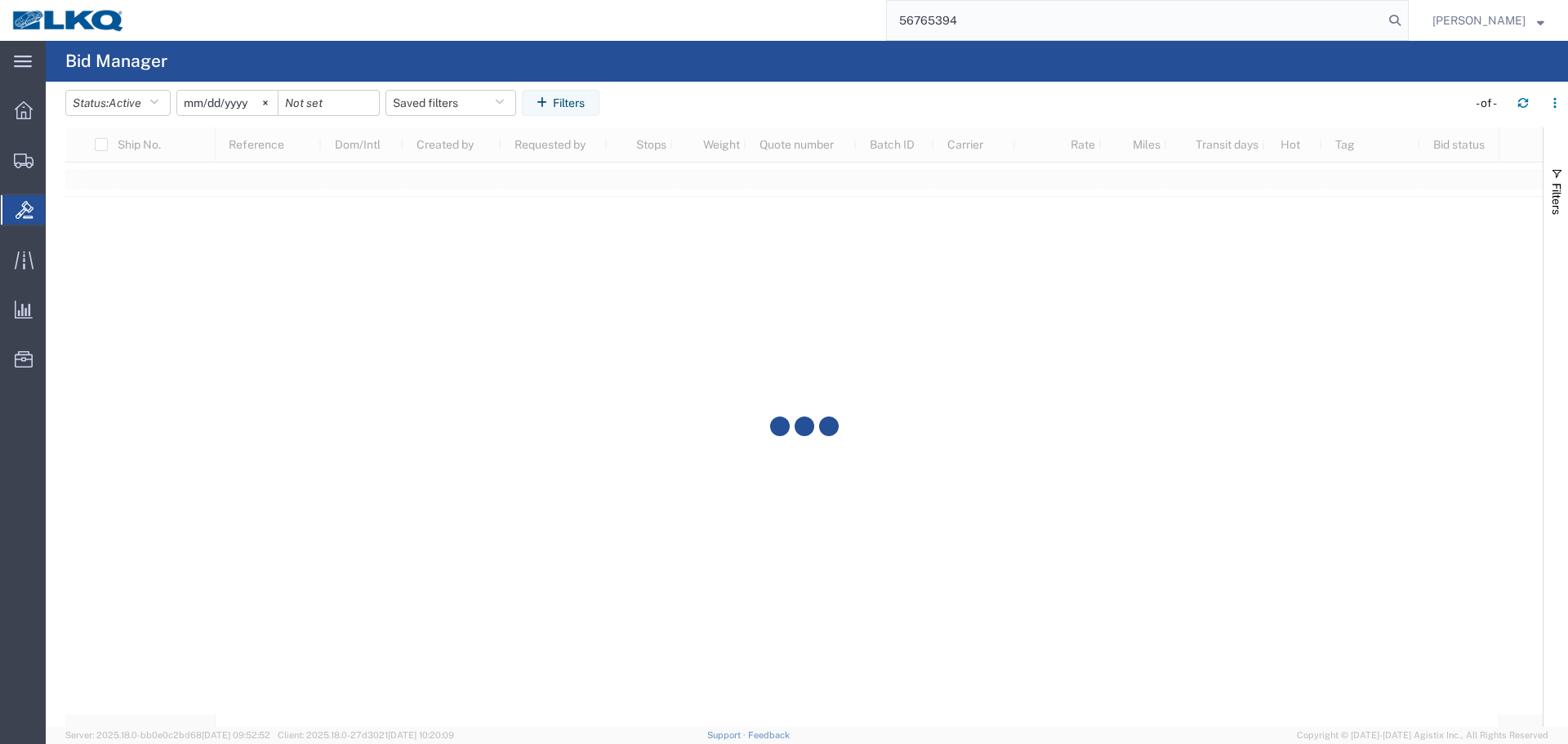
type input "56765394"
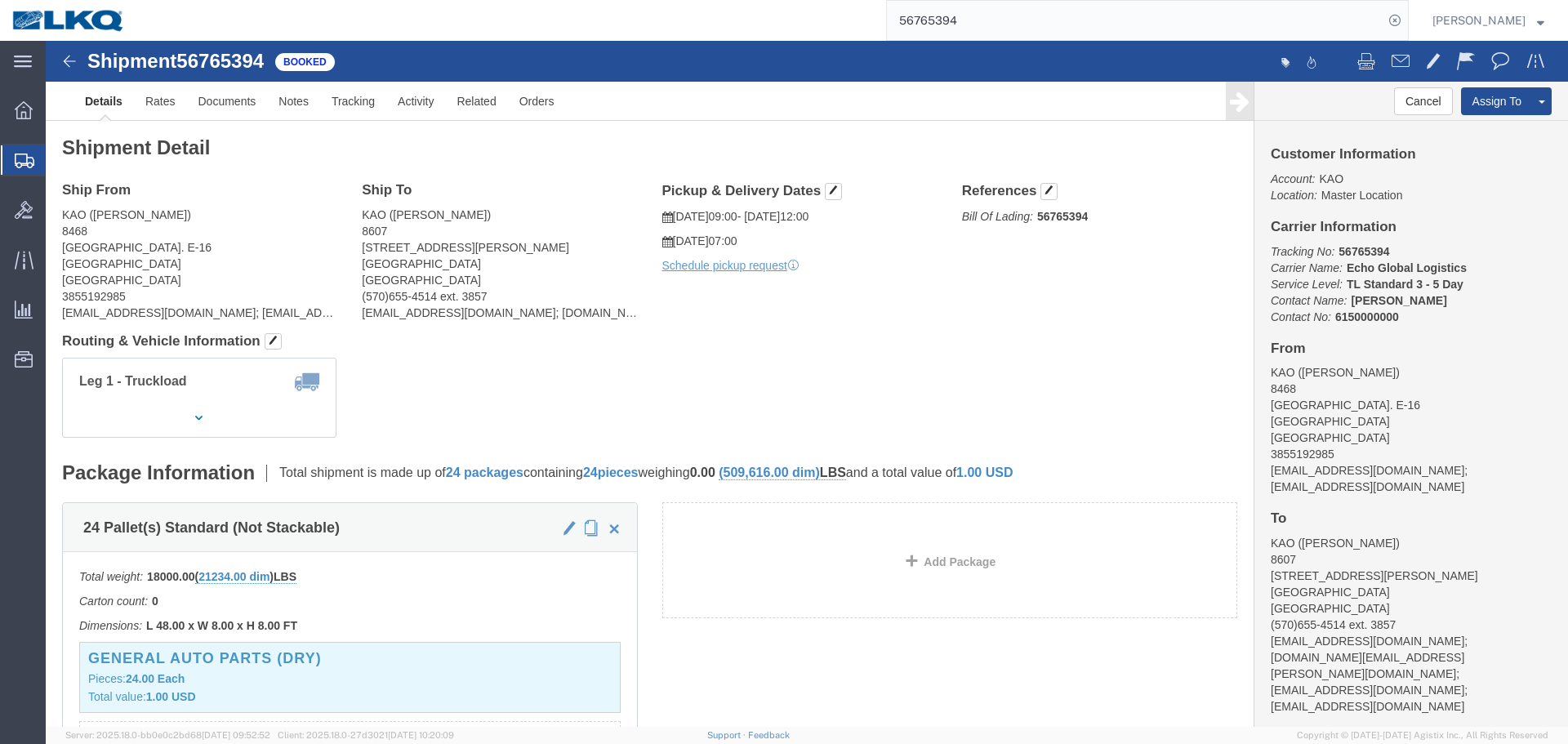
click div "Ship From KAO (Gary Church) 8468 Freeport Center Bldg. E-16 Clearfield, UT 8401…"
click span "button"
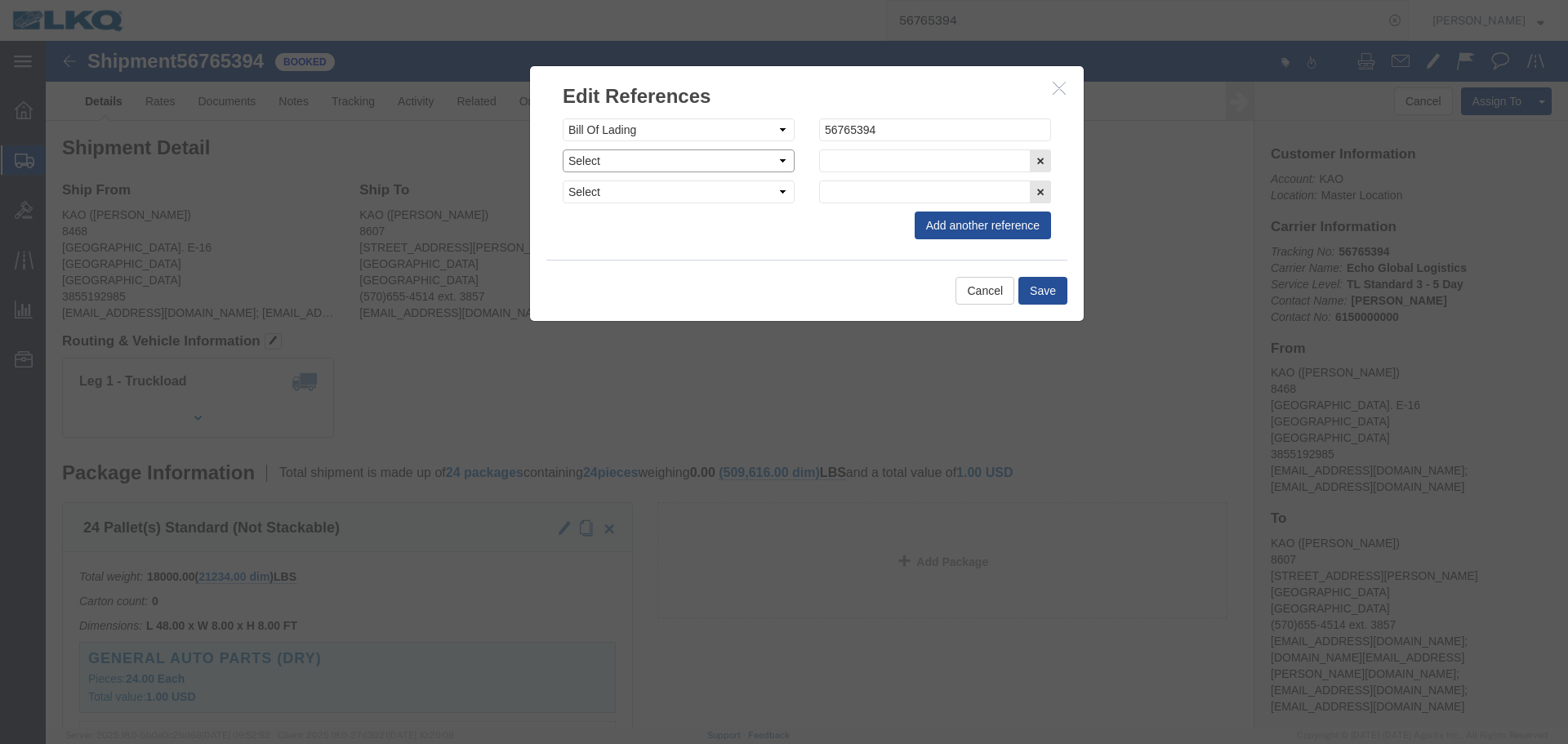
click select "Select Account Type Activity ID Airline Appointment Number ASN Batch Request # …"
select select "PRONUMBER"
click select "Select Account Type Activity ID Airline Appointment Number ASN Batch Request # …"
click input "text"
type input "487396"
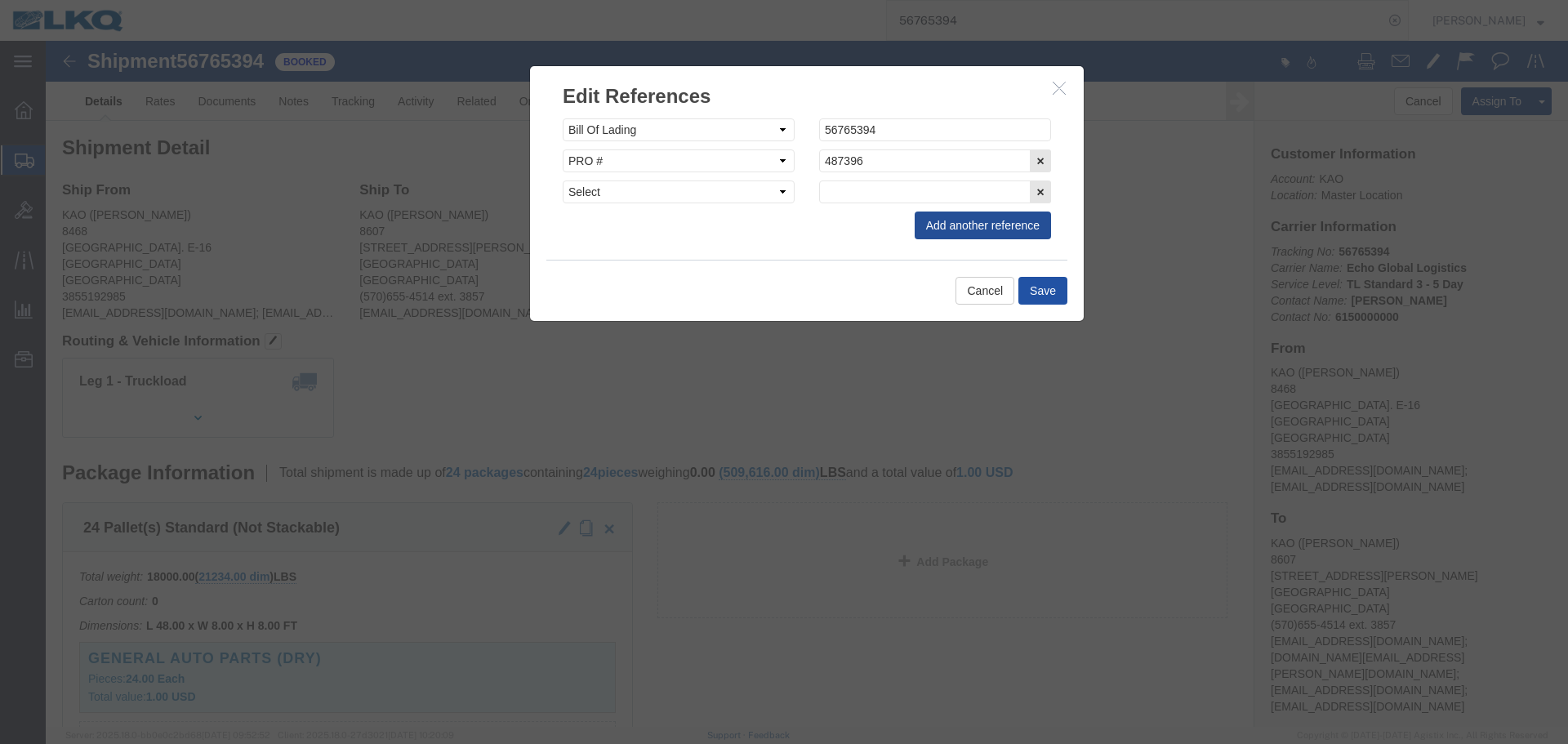
click button "Save"
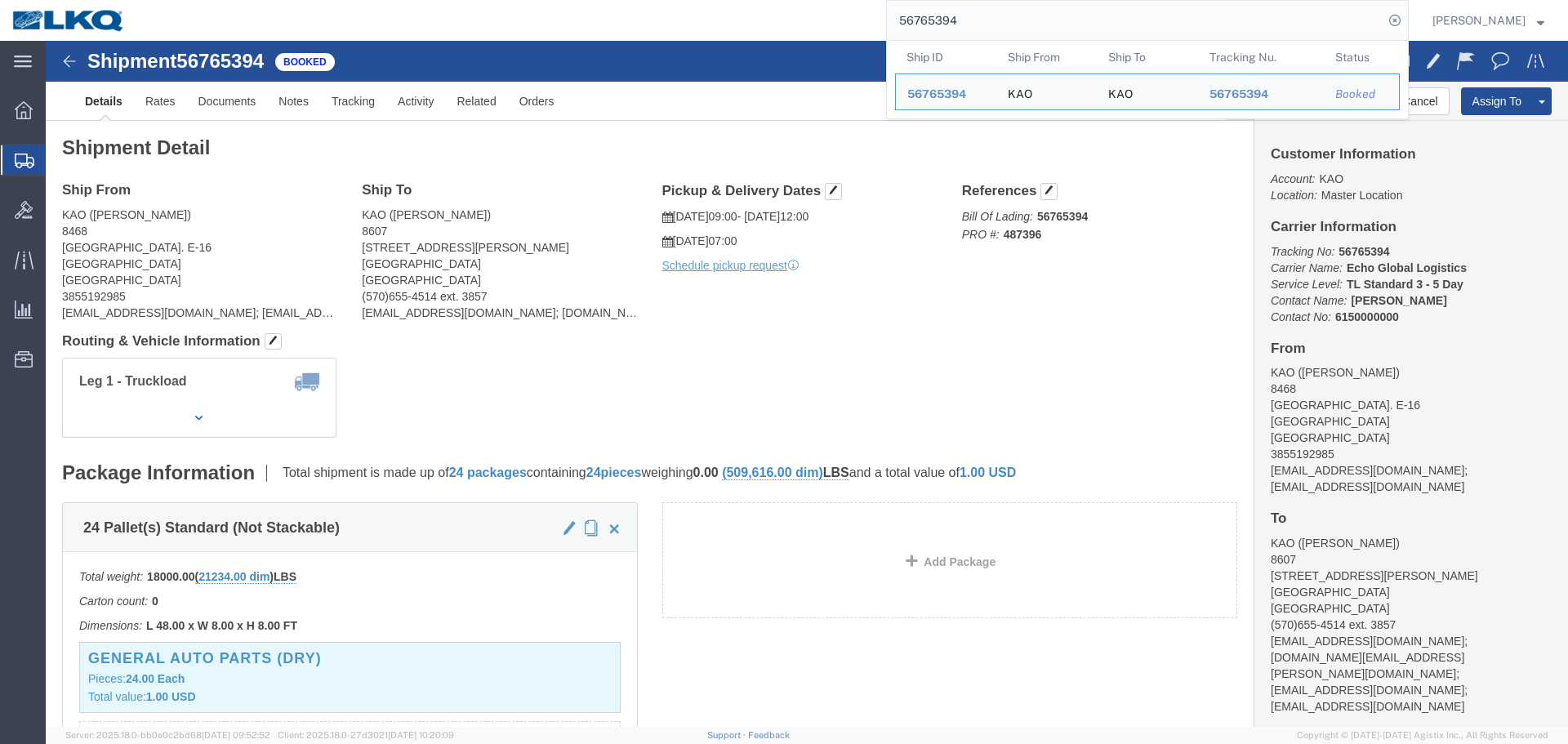
click at [1089, 13] on input "56765394" at bounding box center [1136, 20] width 497 height 39
paste input "691185"
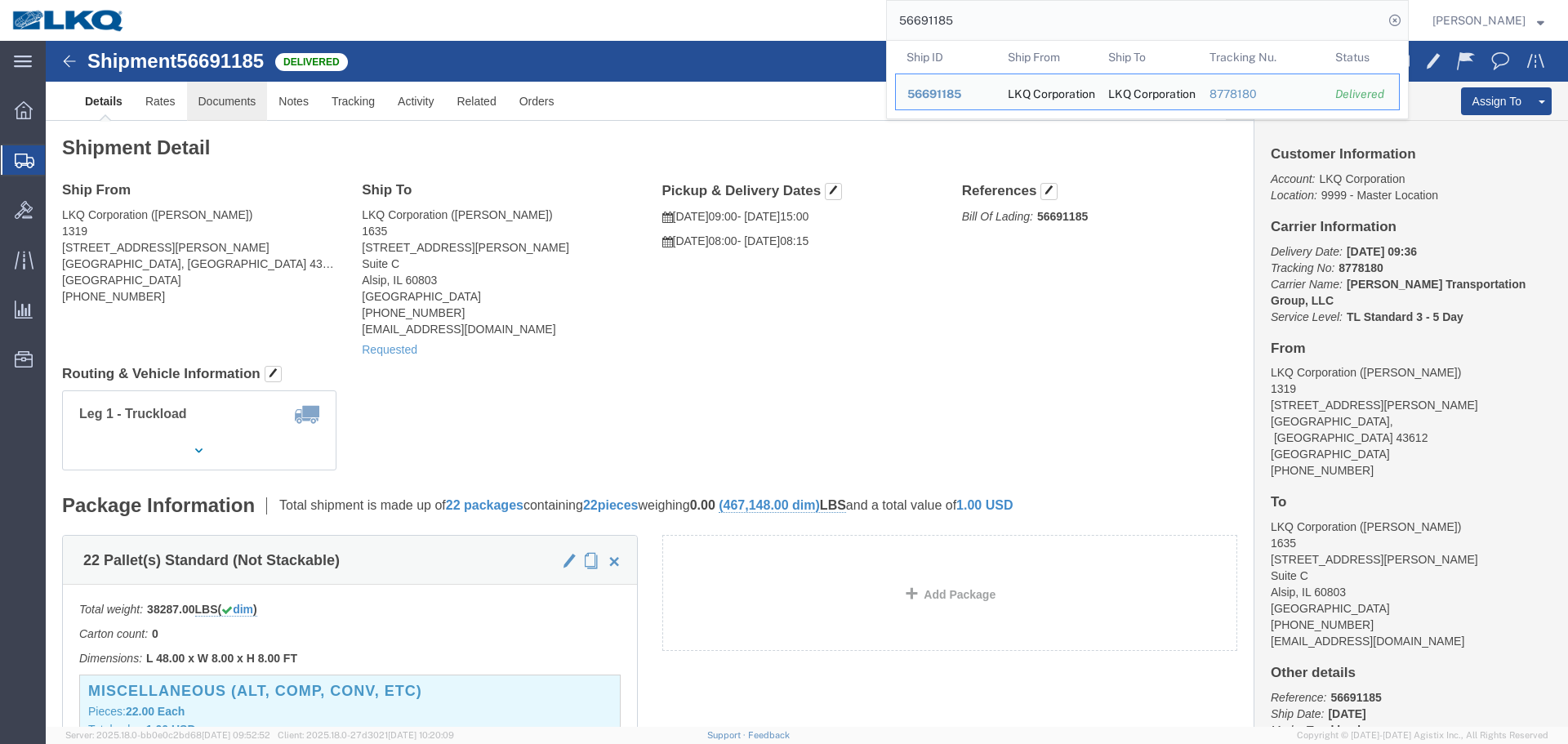
click link "Documents"
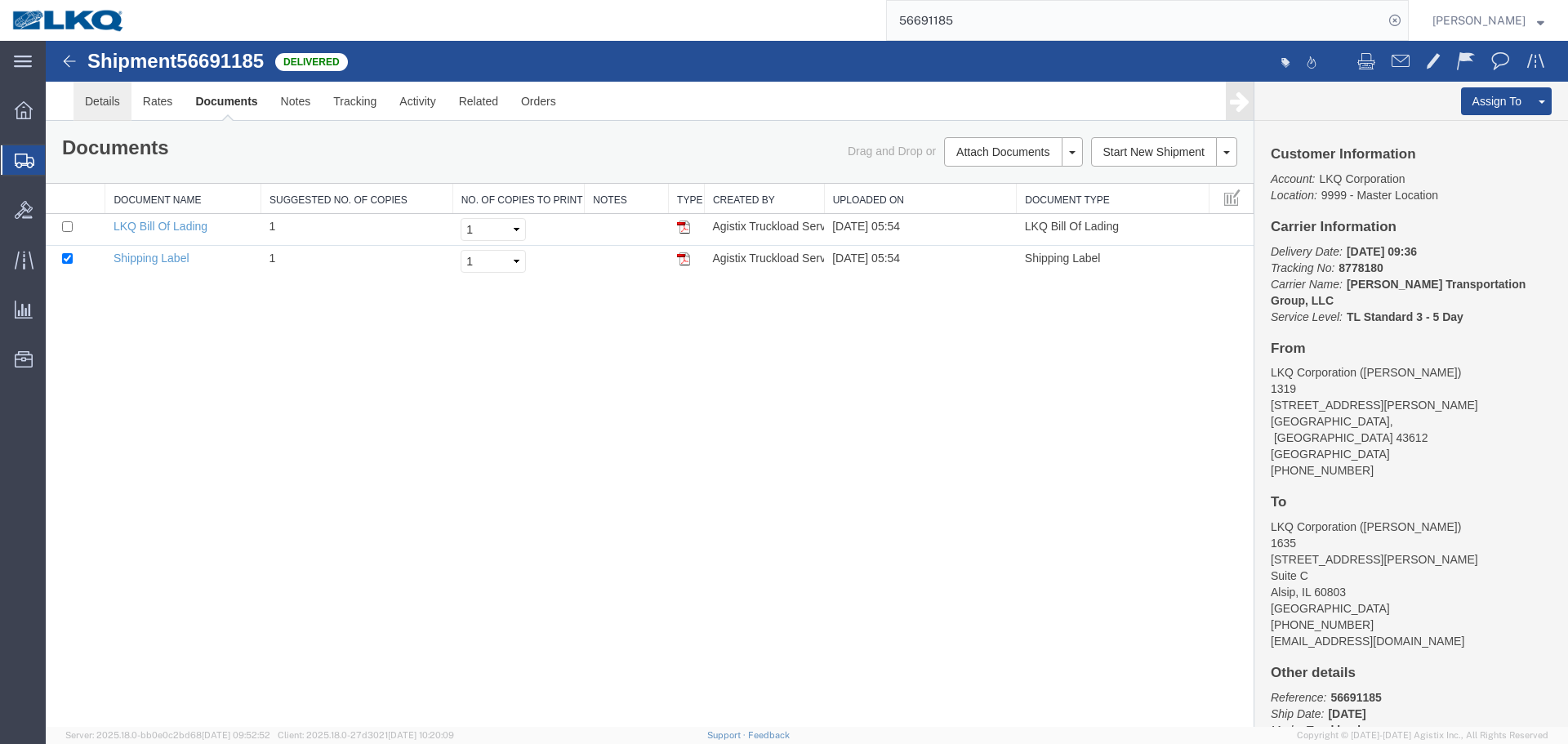
click at [93, 104] on link "Details" at bounding box center [102, 101] width 58 height 39
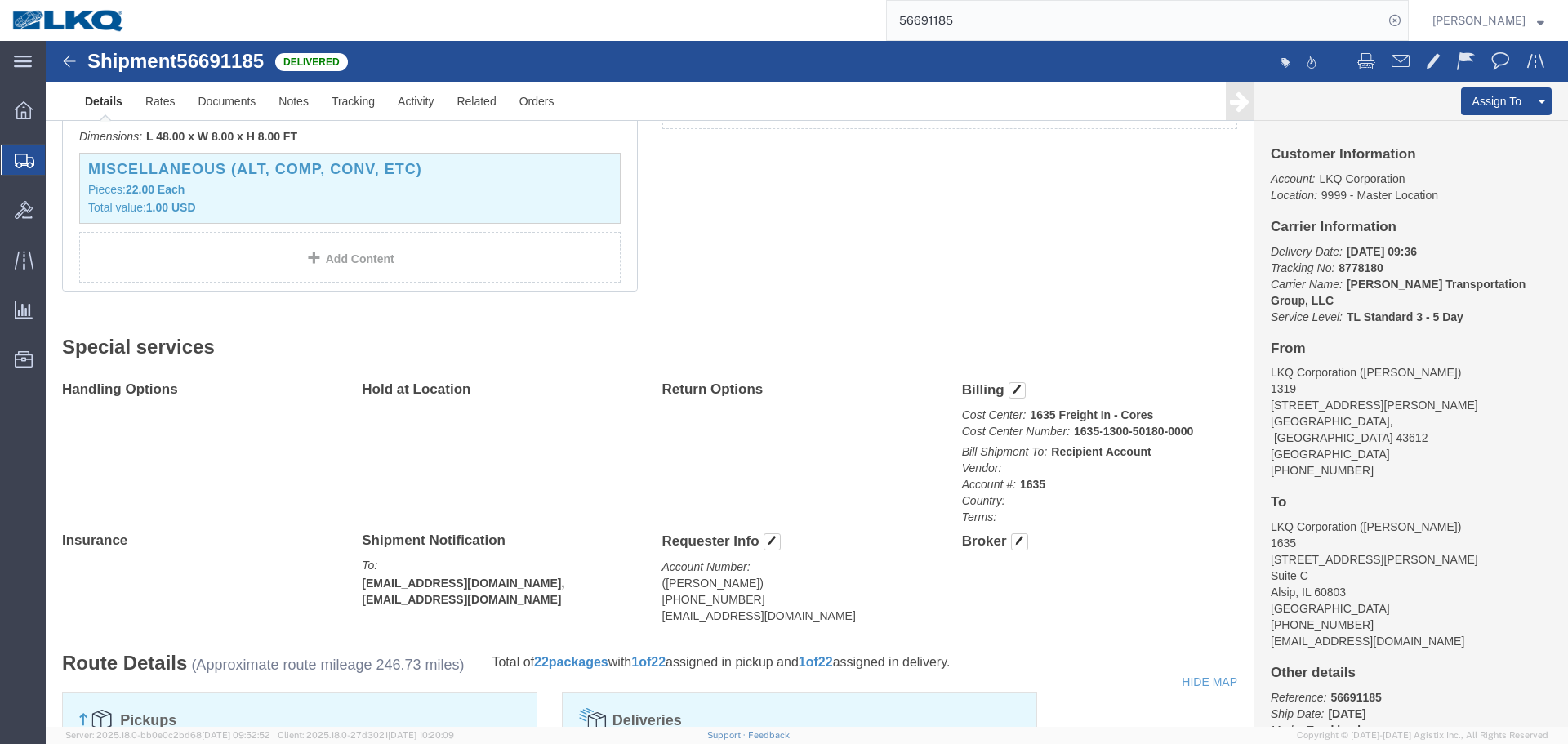
scroll to position [326, 0]
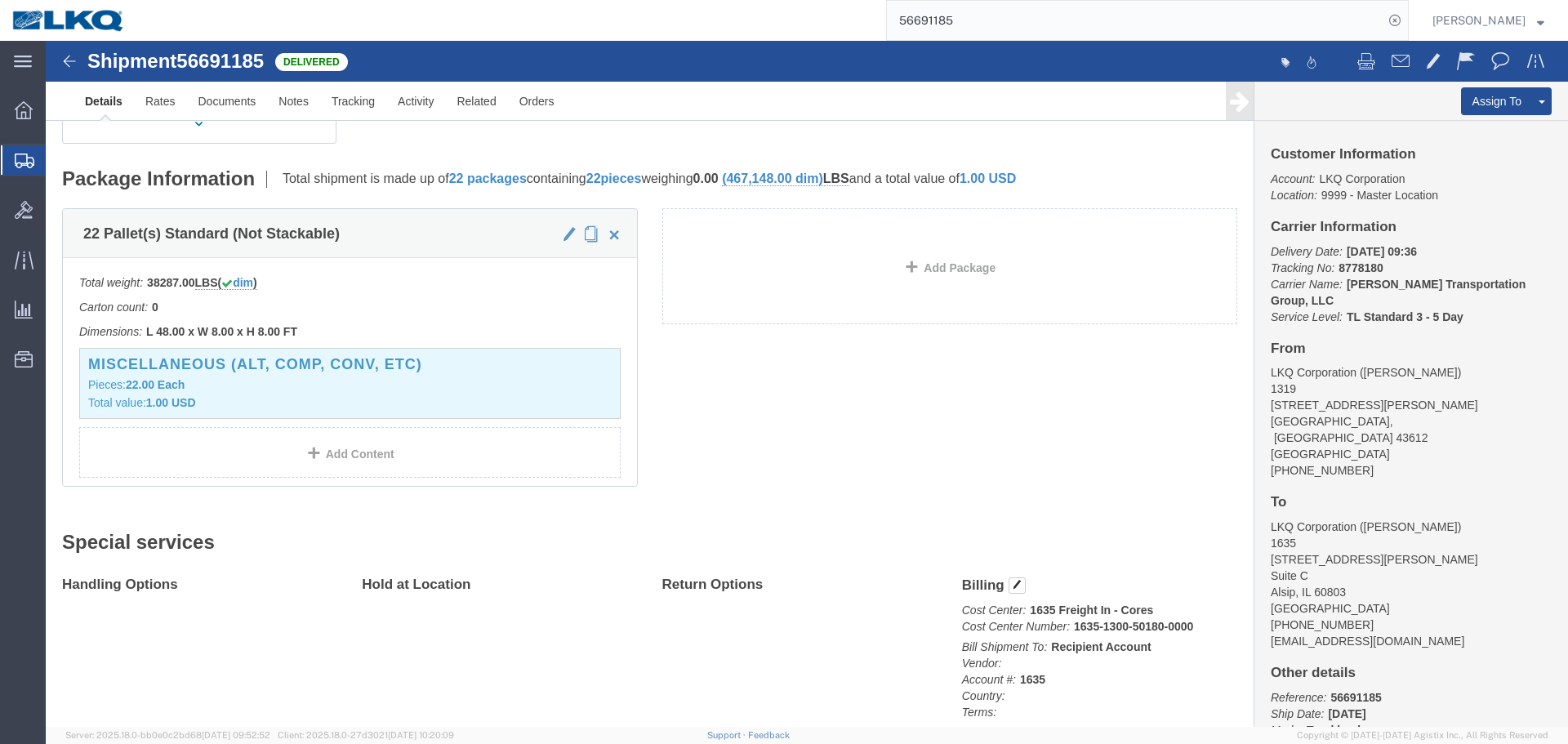
click div "22 Pallet(s) Standard (Not Stackable) Total weight: 38287.00 LBS ( dim ) Carton…"
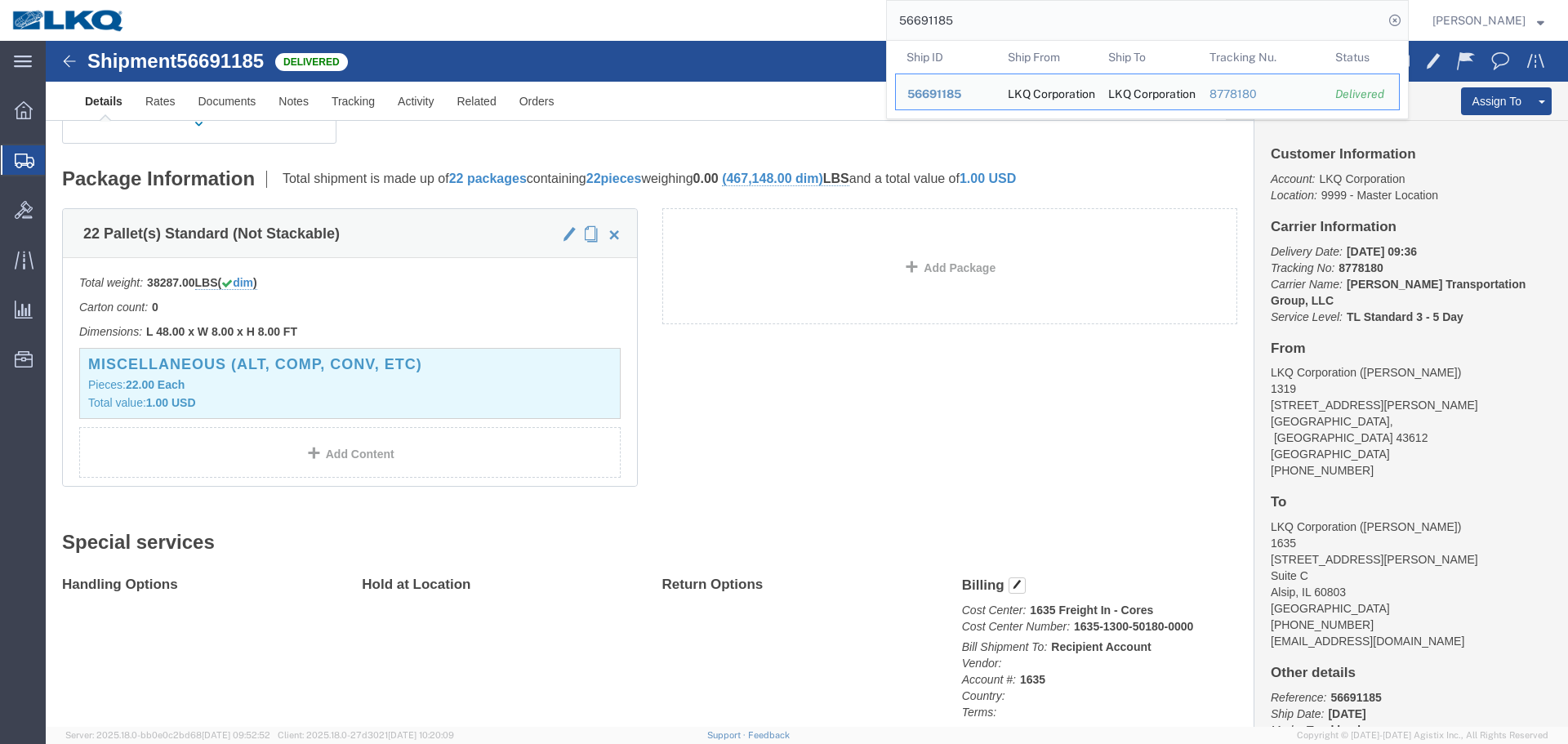
click at [1073, 18] on input "56691185" at bounding box center [1136, 20] width 497 height 39
paste input "763596"
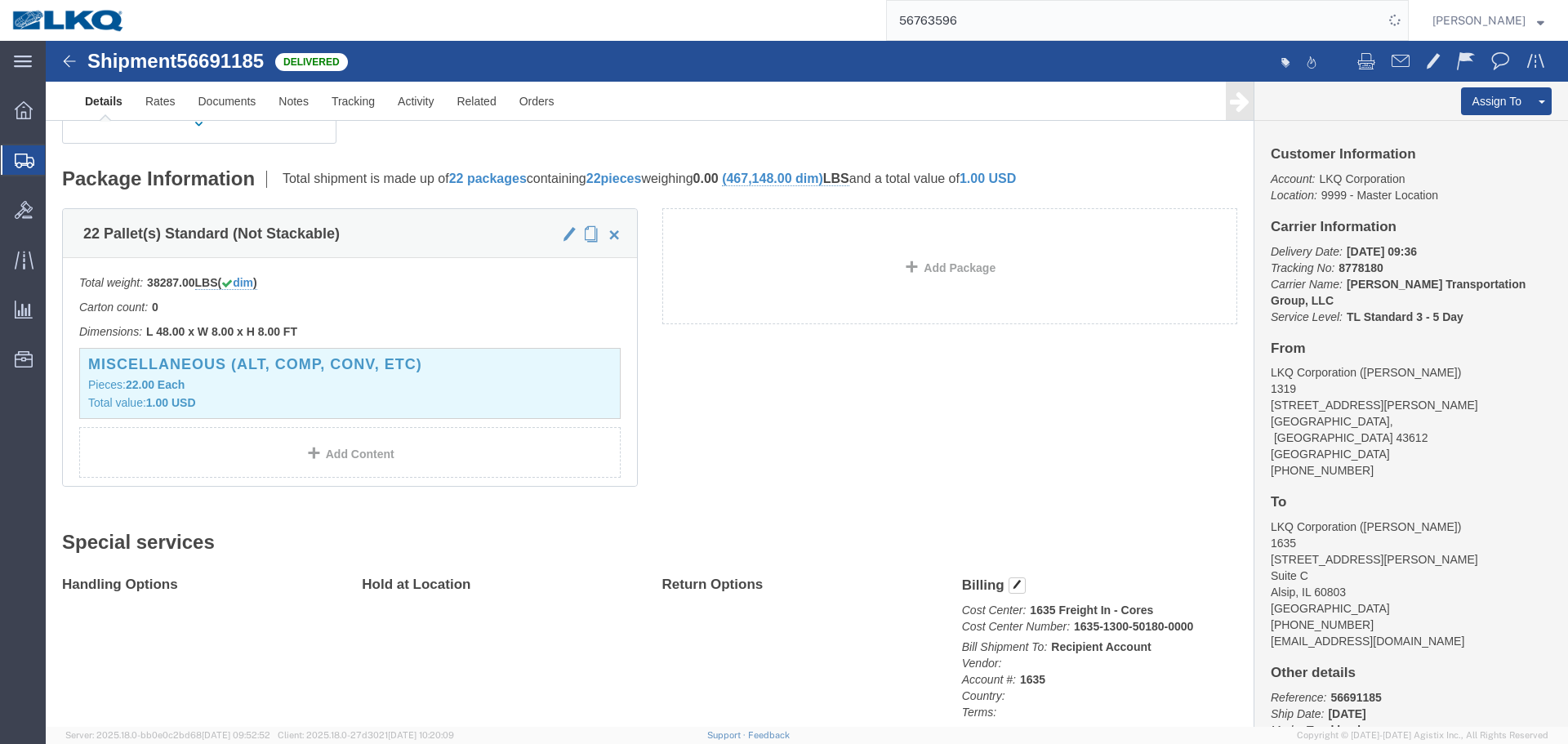
click div "Add Package"
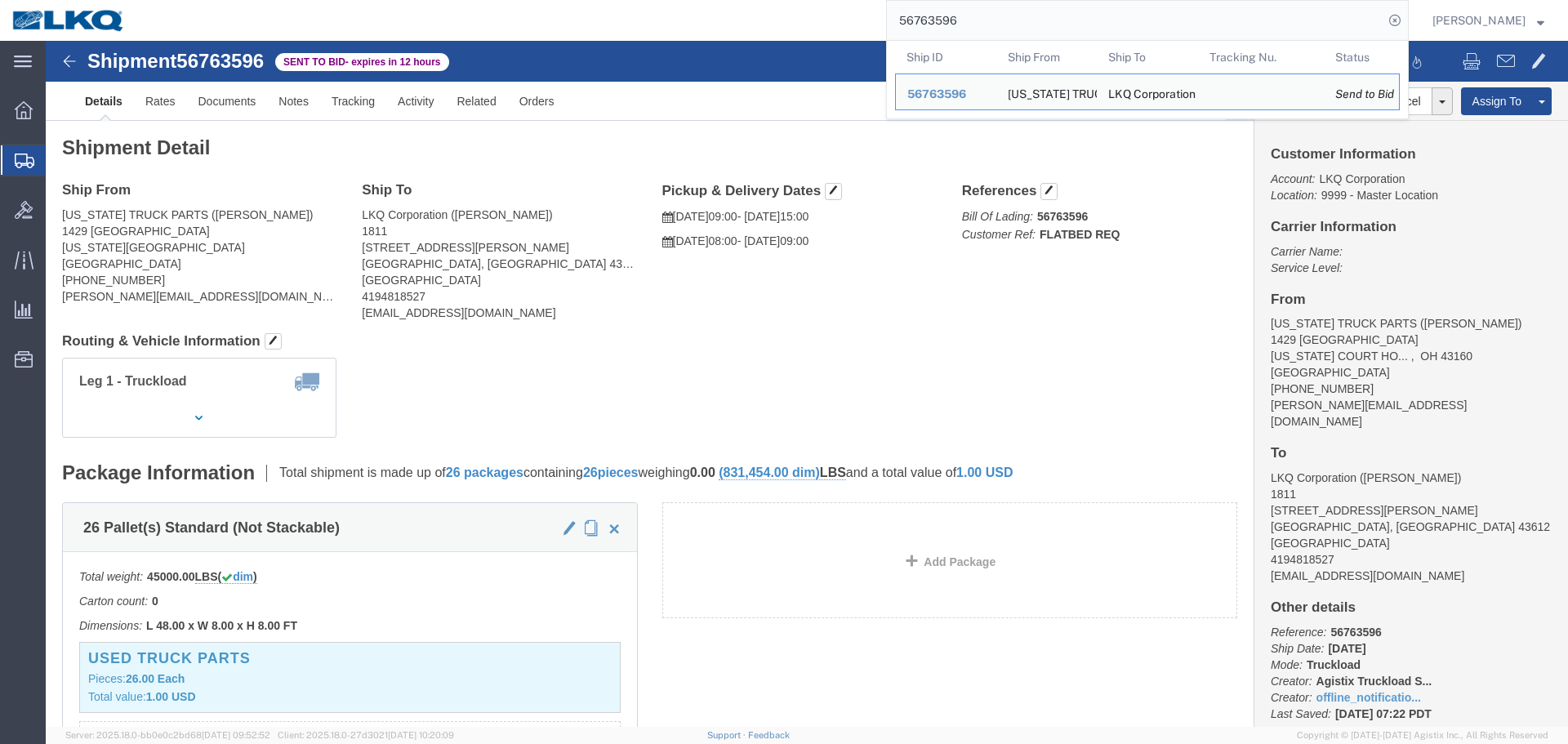
click at [1113, 29] on input "56763596" at bounding box center [1136, 20] width 497 height 39
paste input "46303"
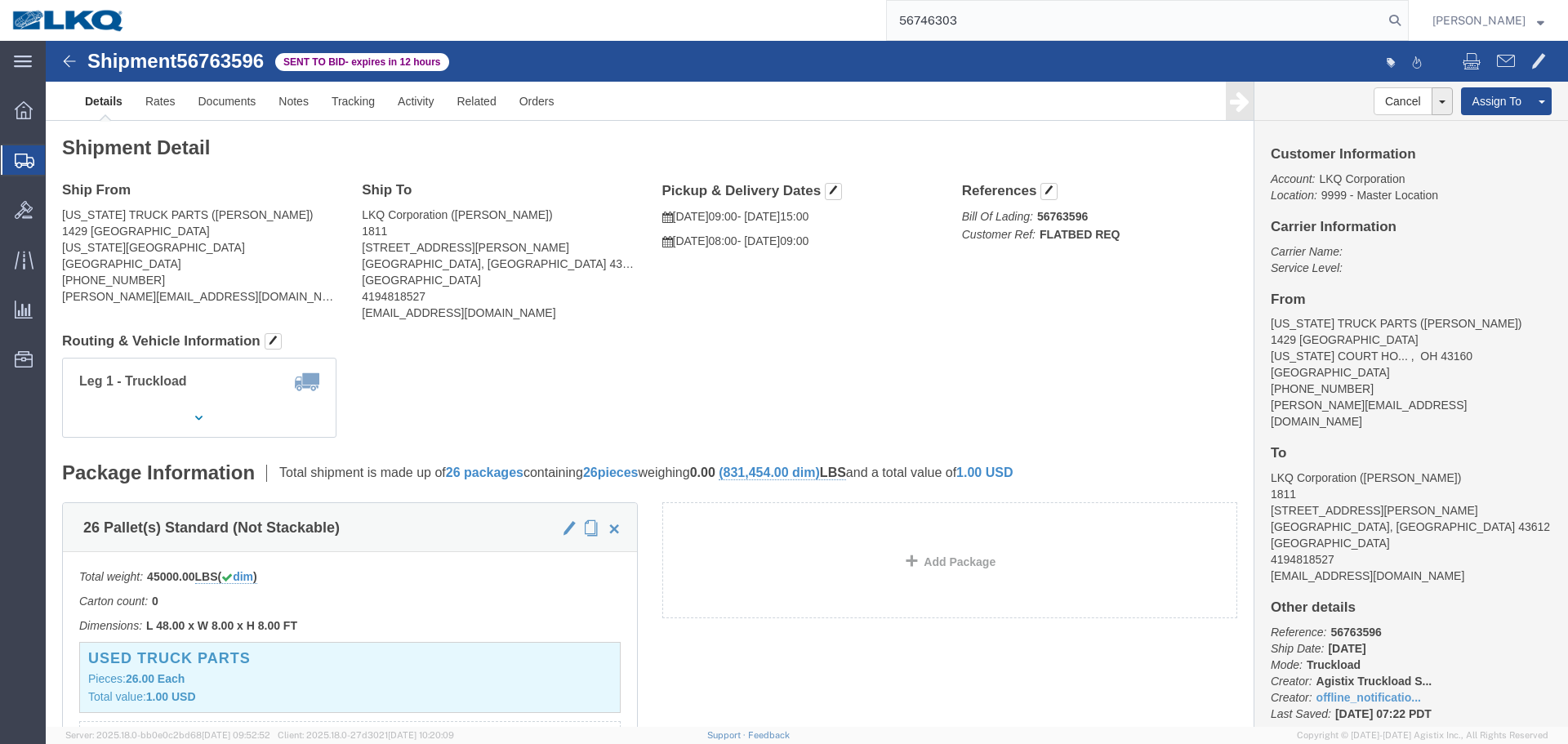
type input "56746303"
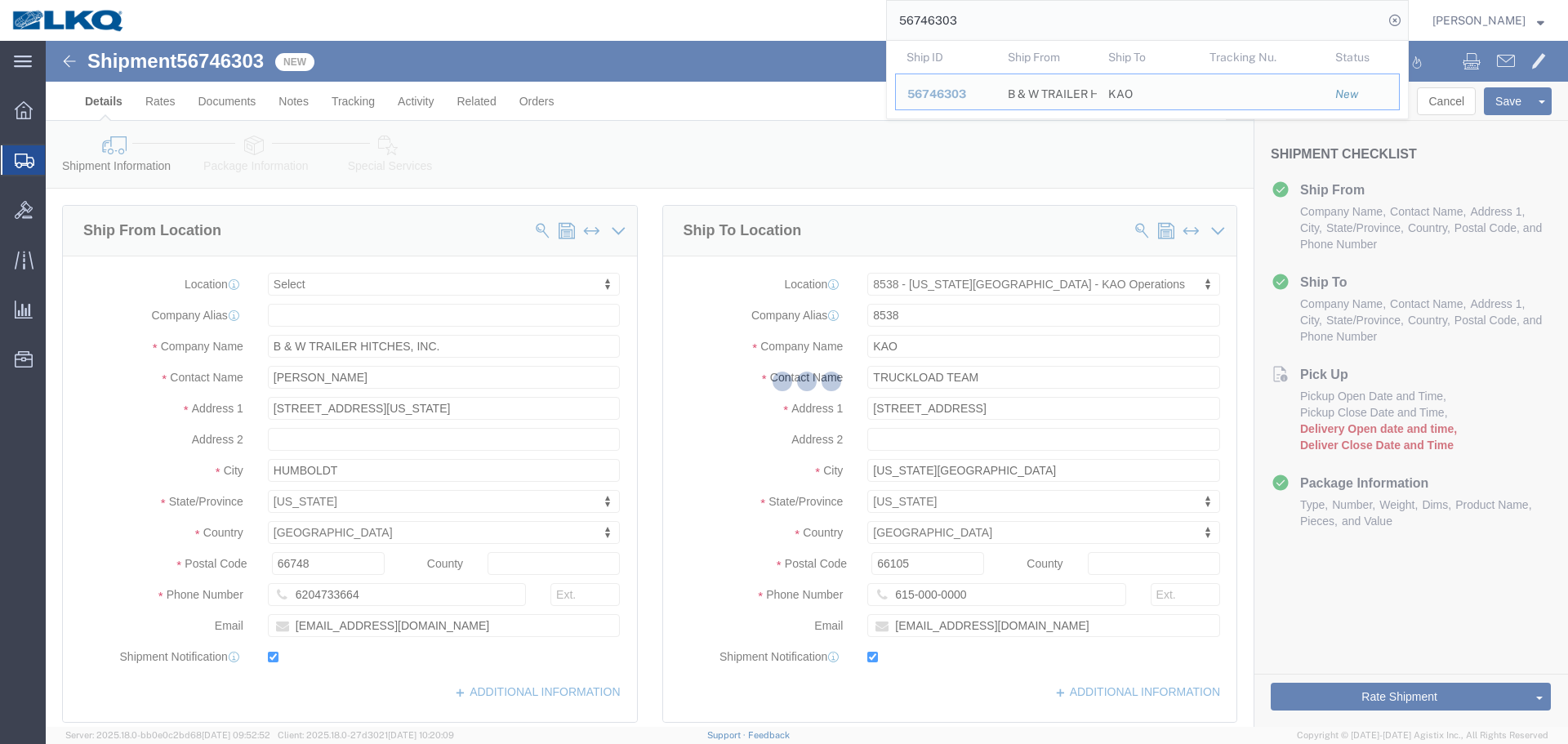
scroll to position [490, 0]
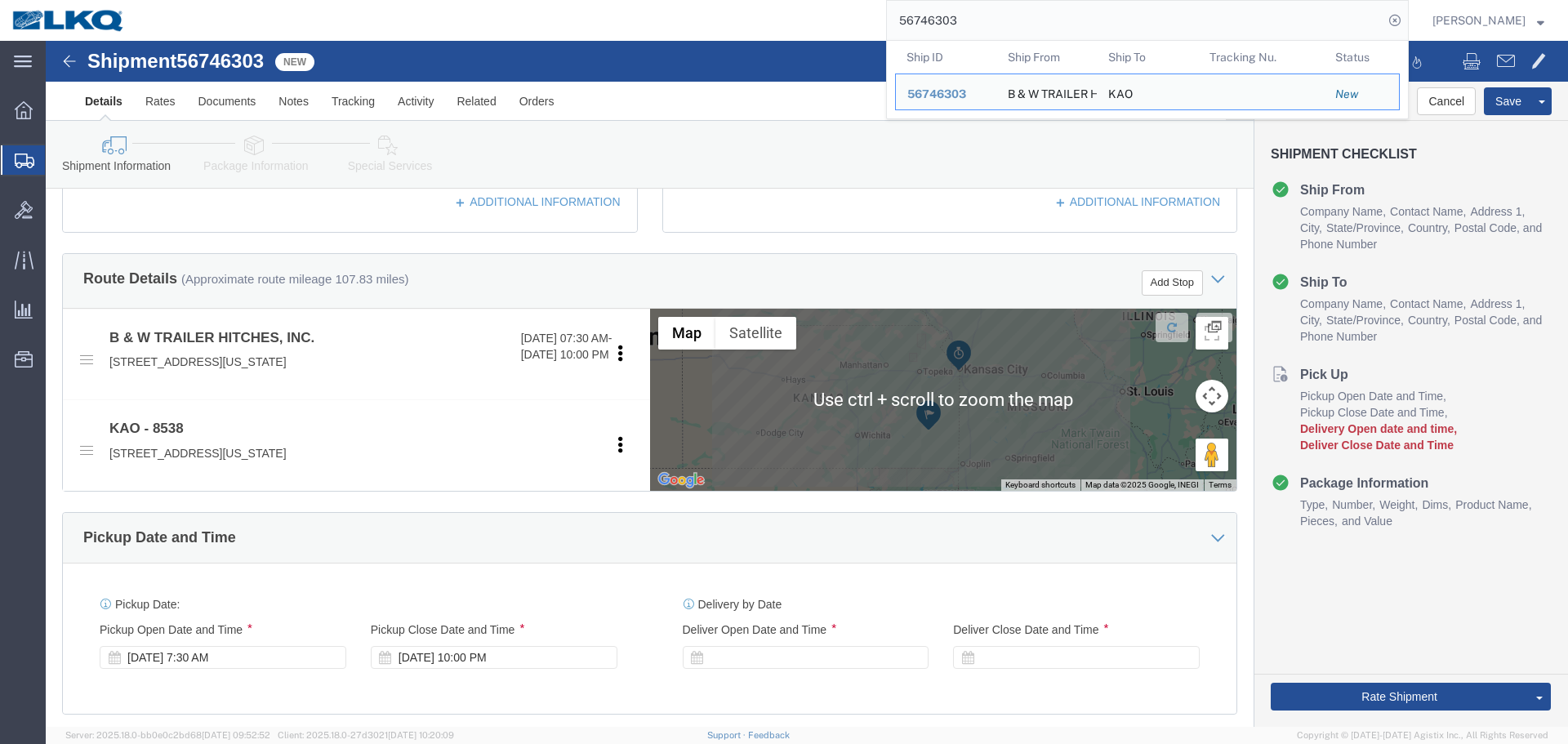
select select
select select "30591"
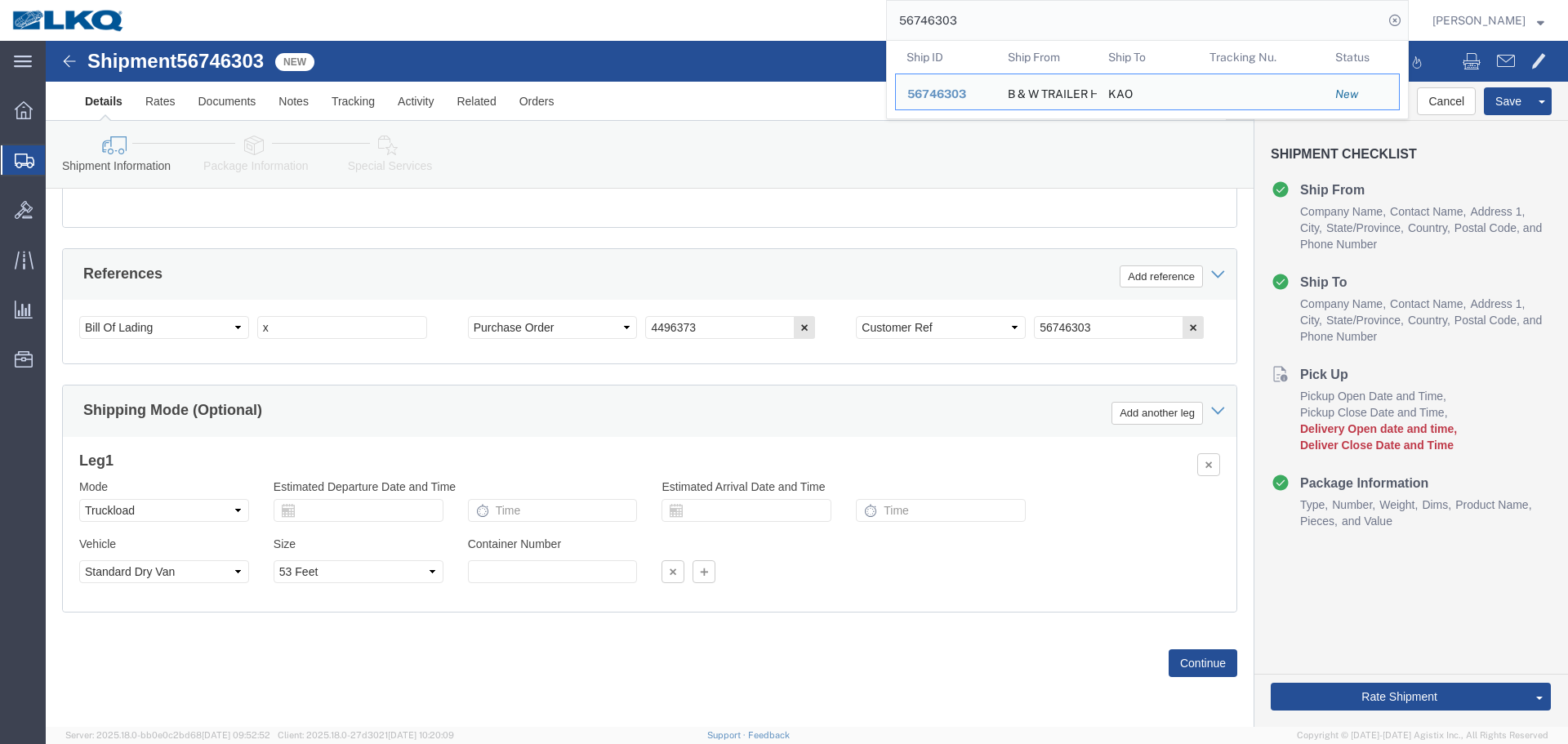
click at [1068, 23] on input "56746303" at bounding box center [1136, 20] width 497 height 39
paste input "1412"
type input "56714123"
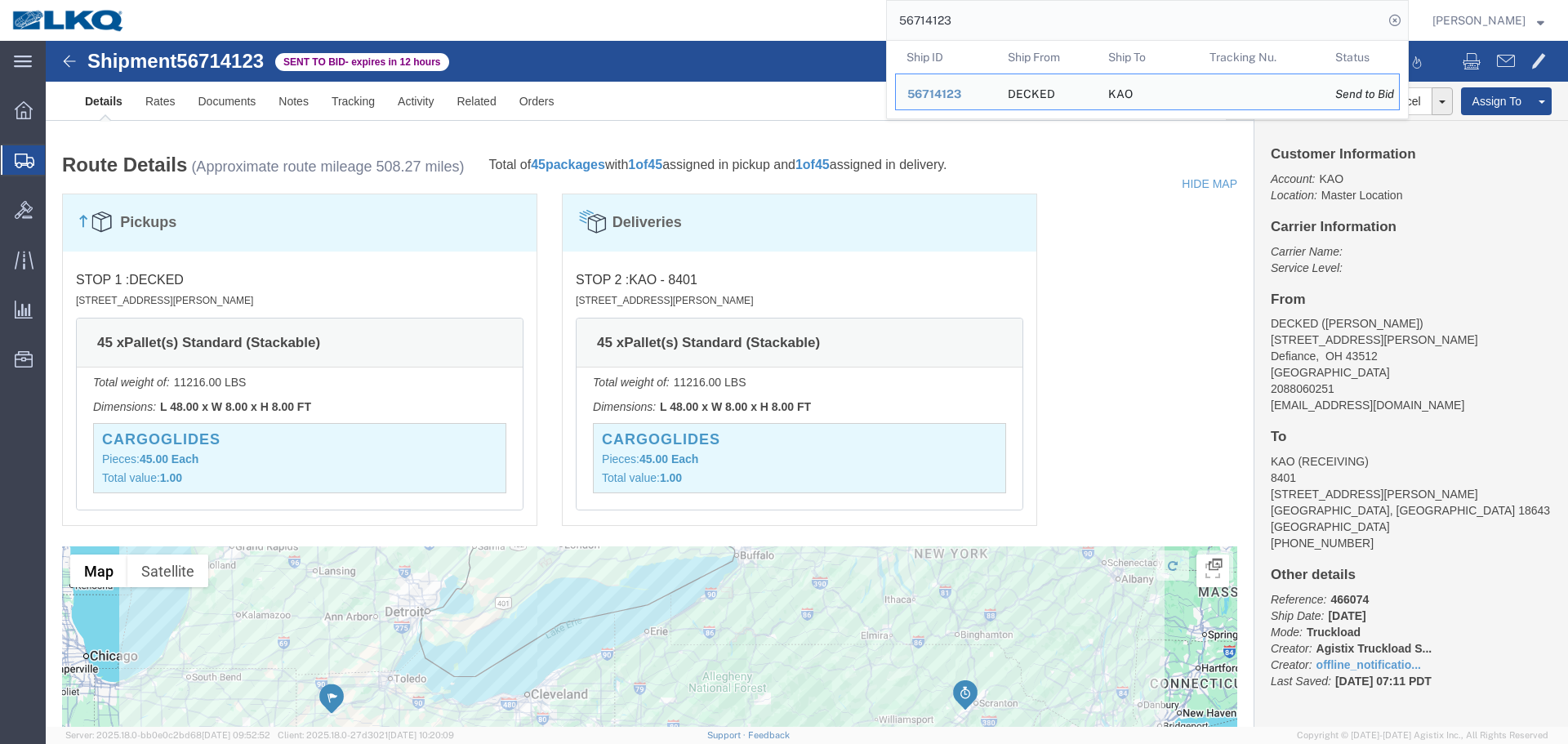
click div "Pickups STOP 1 : DECKED 25401 Elliot Rd, Defiance, OH, 43512, US 45 x Pallet(s)…"
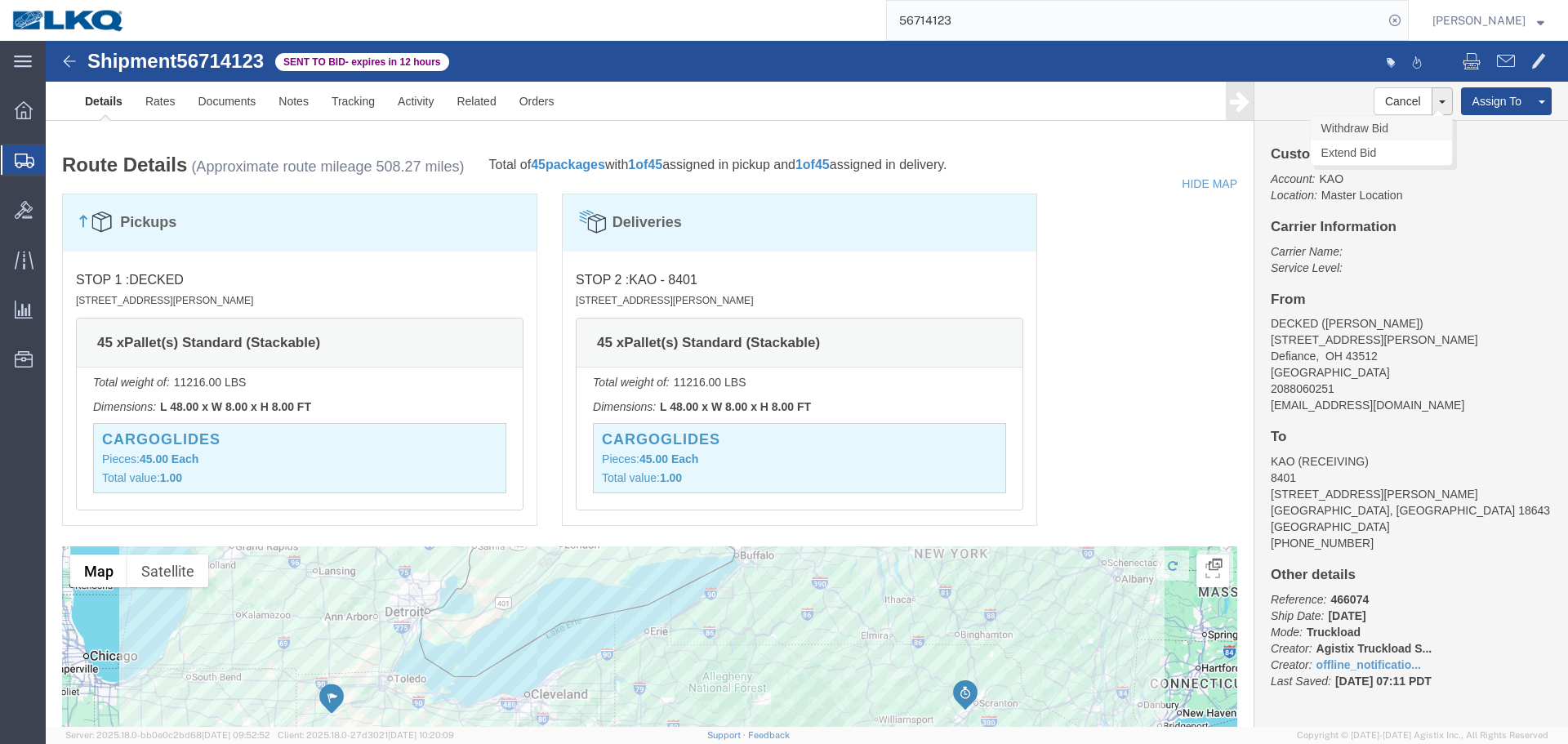
click link "Withdraw Bid"
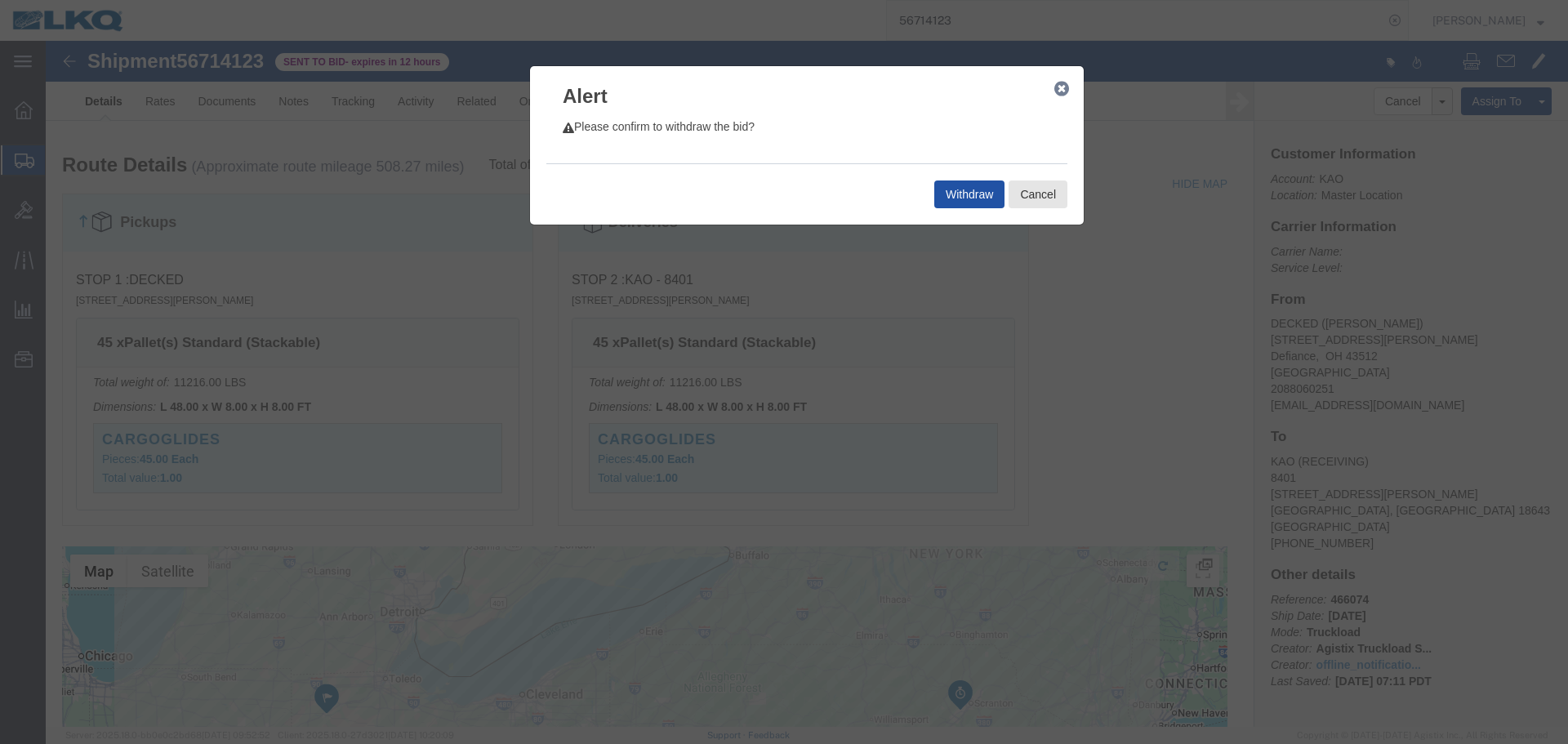
click button "Withdraw"
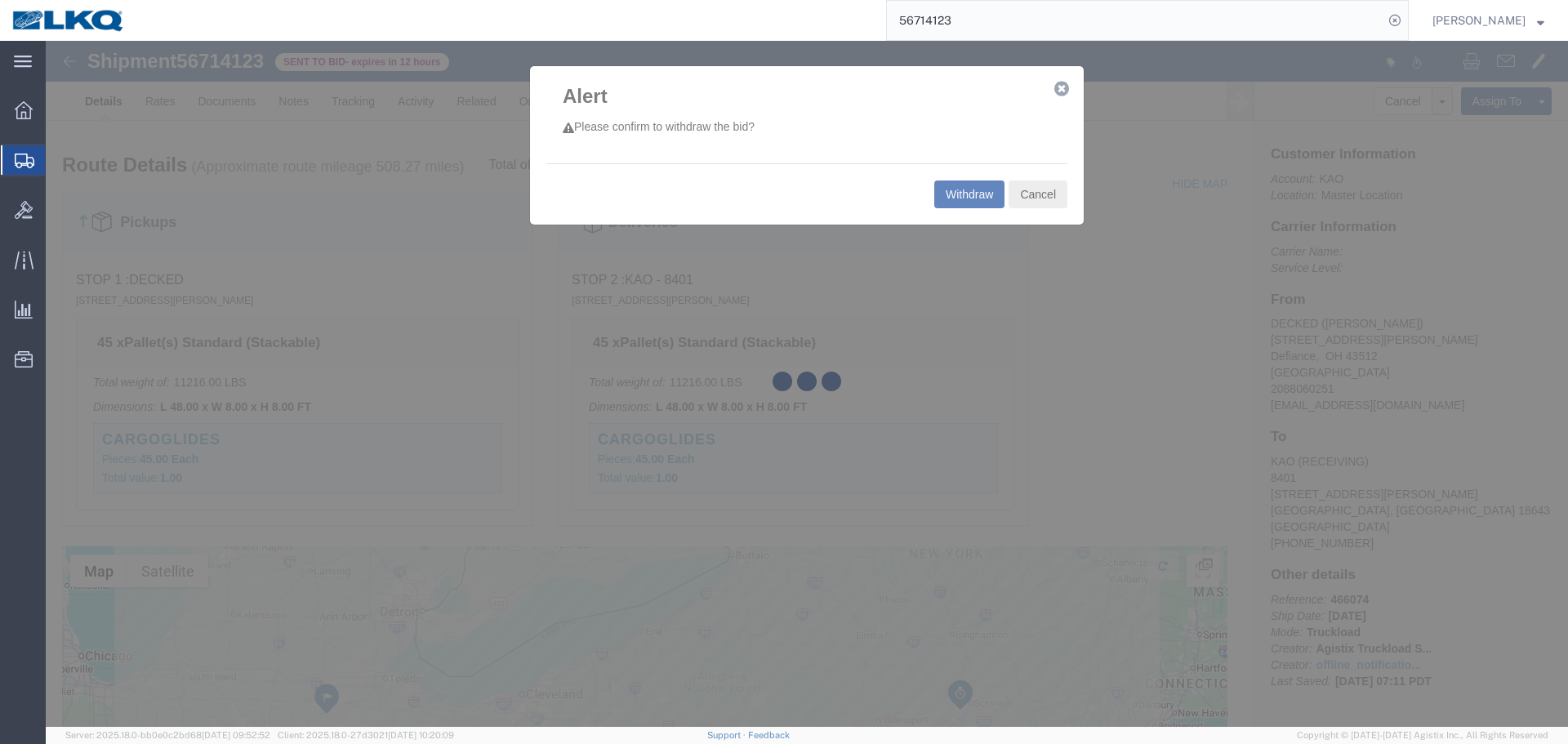
select select "30522"
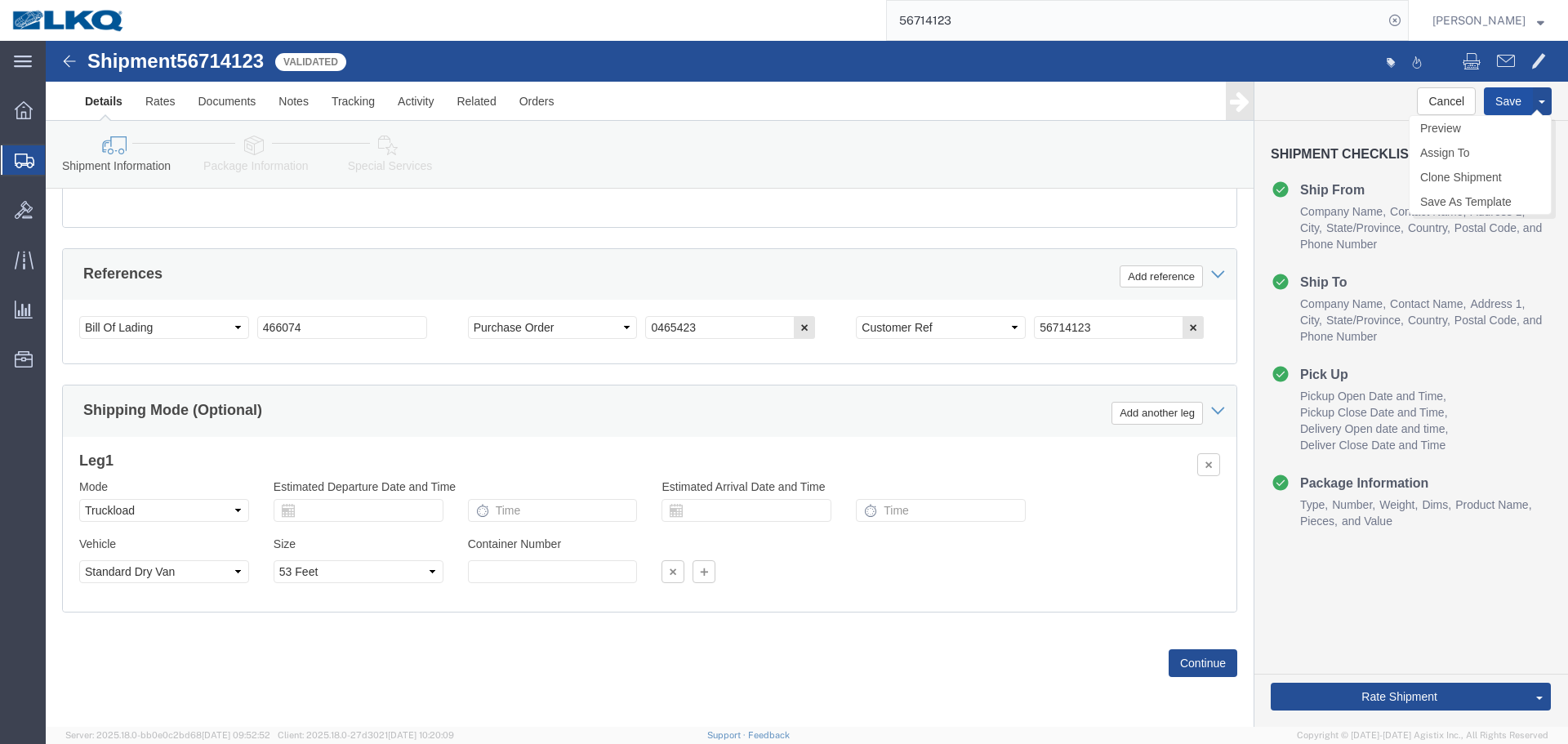
click button "Save"
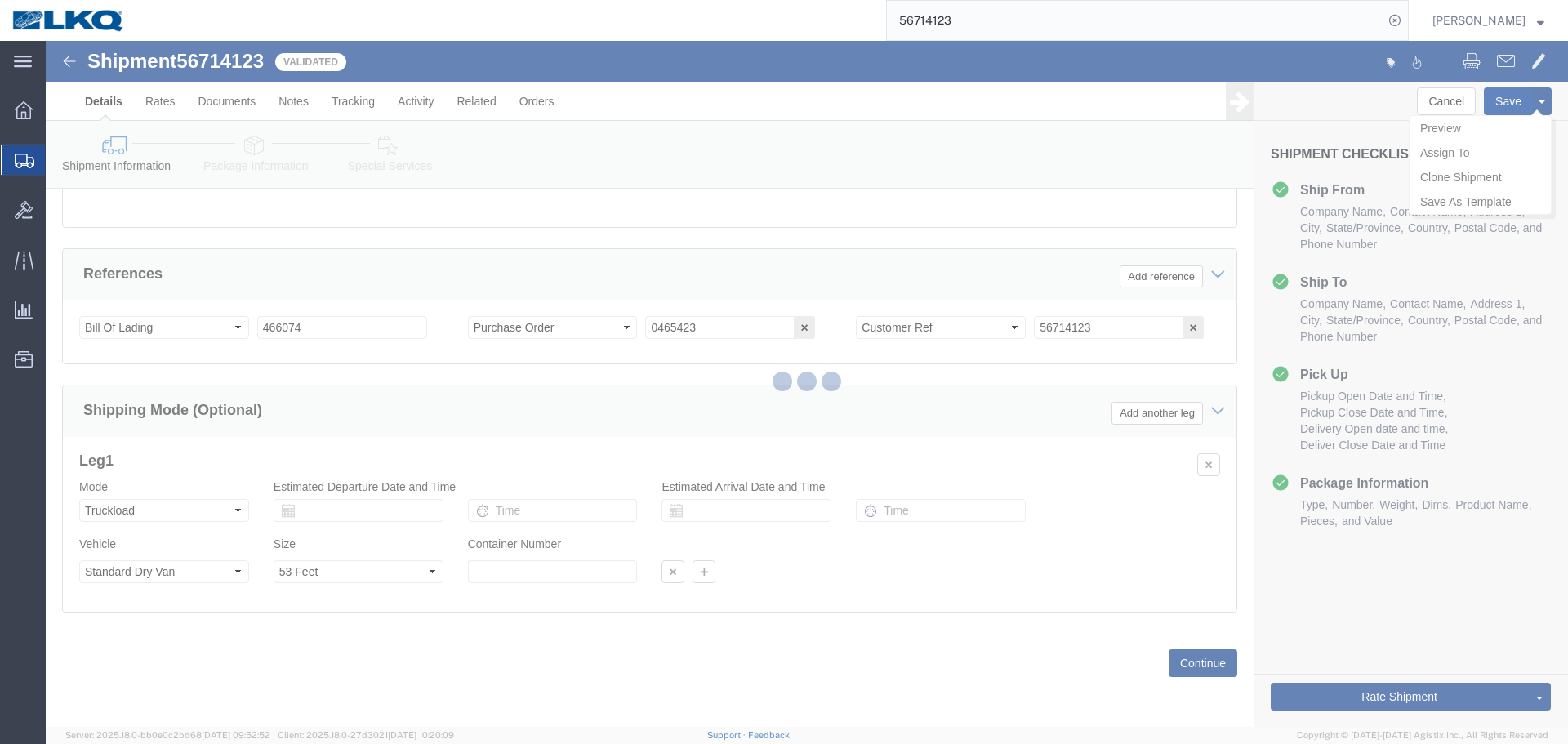
type button "Save"
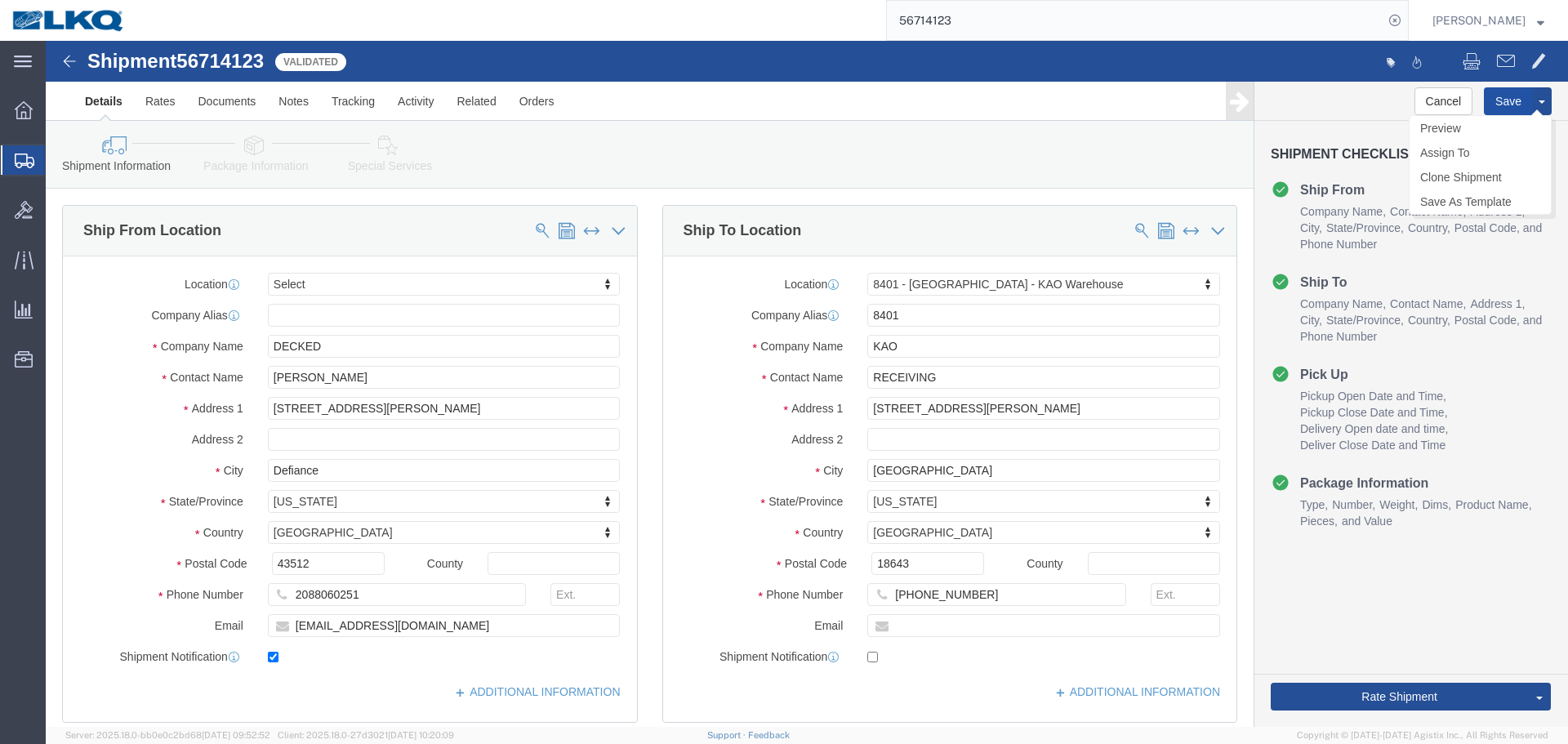
click button "Save"
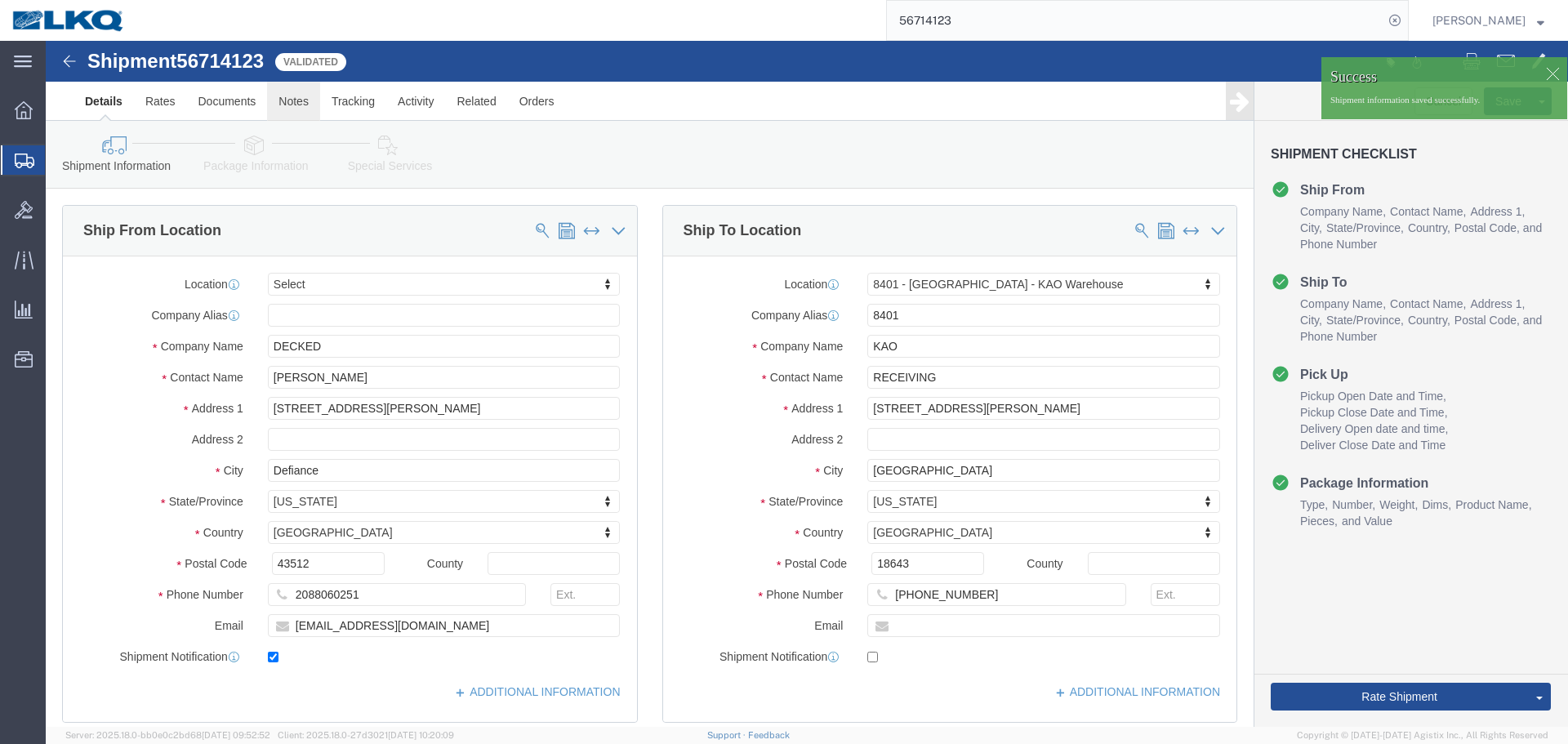
click link "Notes"
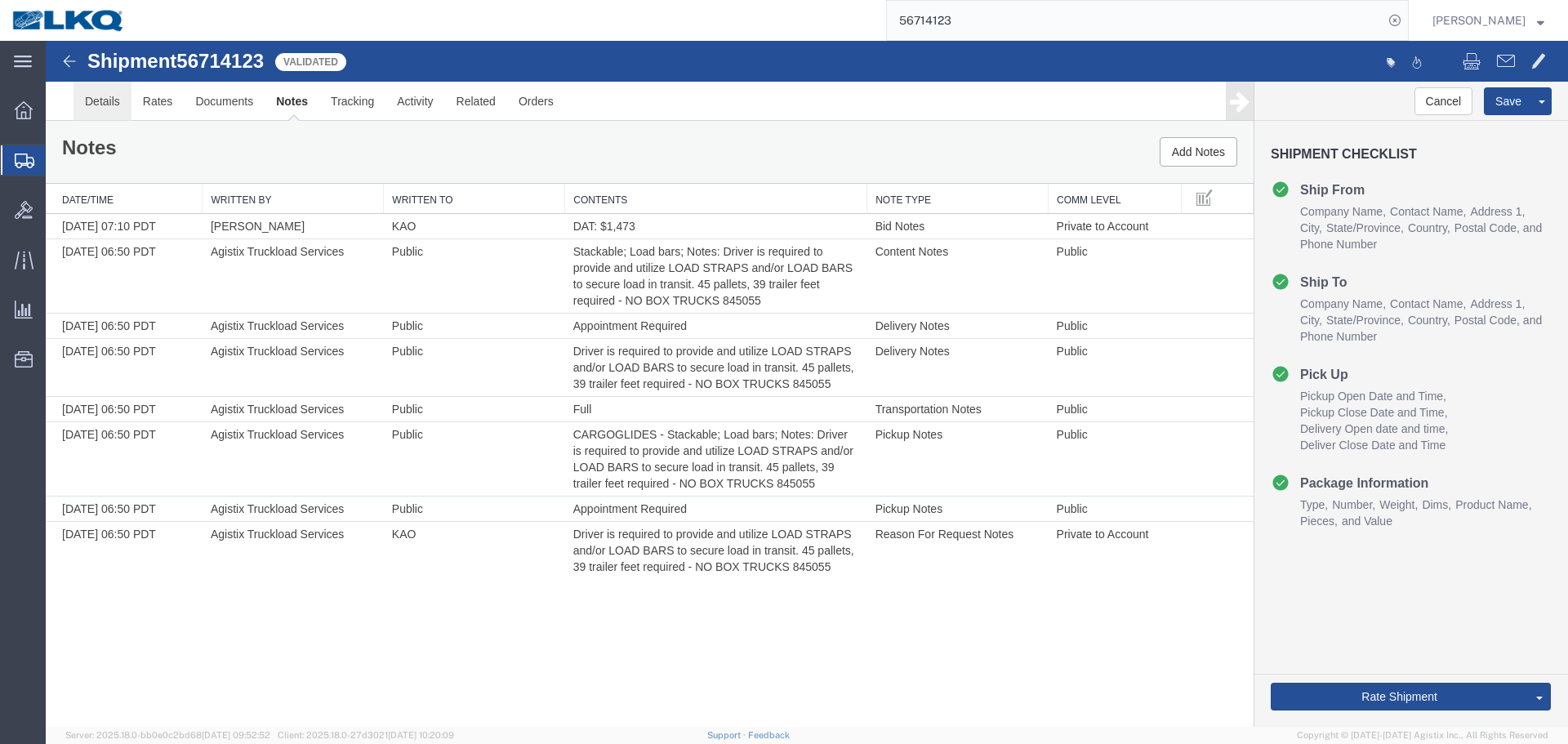
click at [80, 101] on link "Details" at bounding box center [102, 101] width 58 height 39
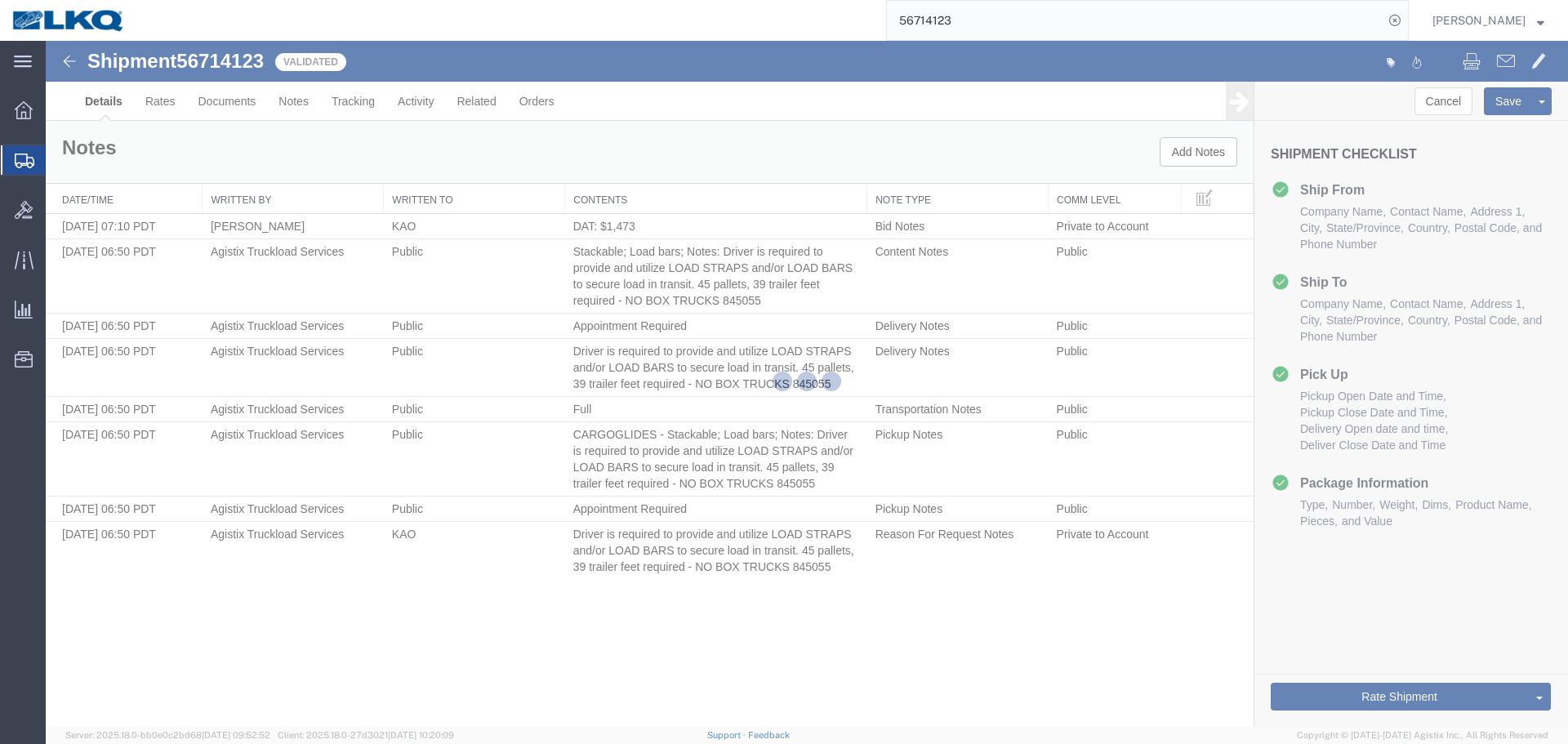
select select "30522"
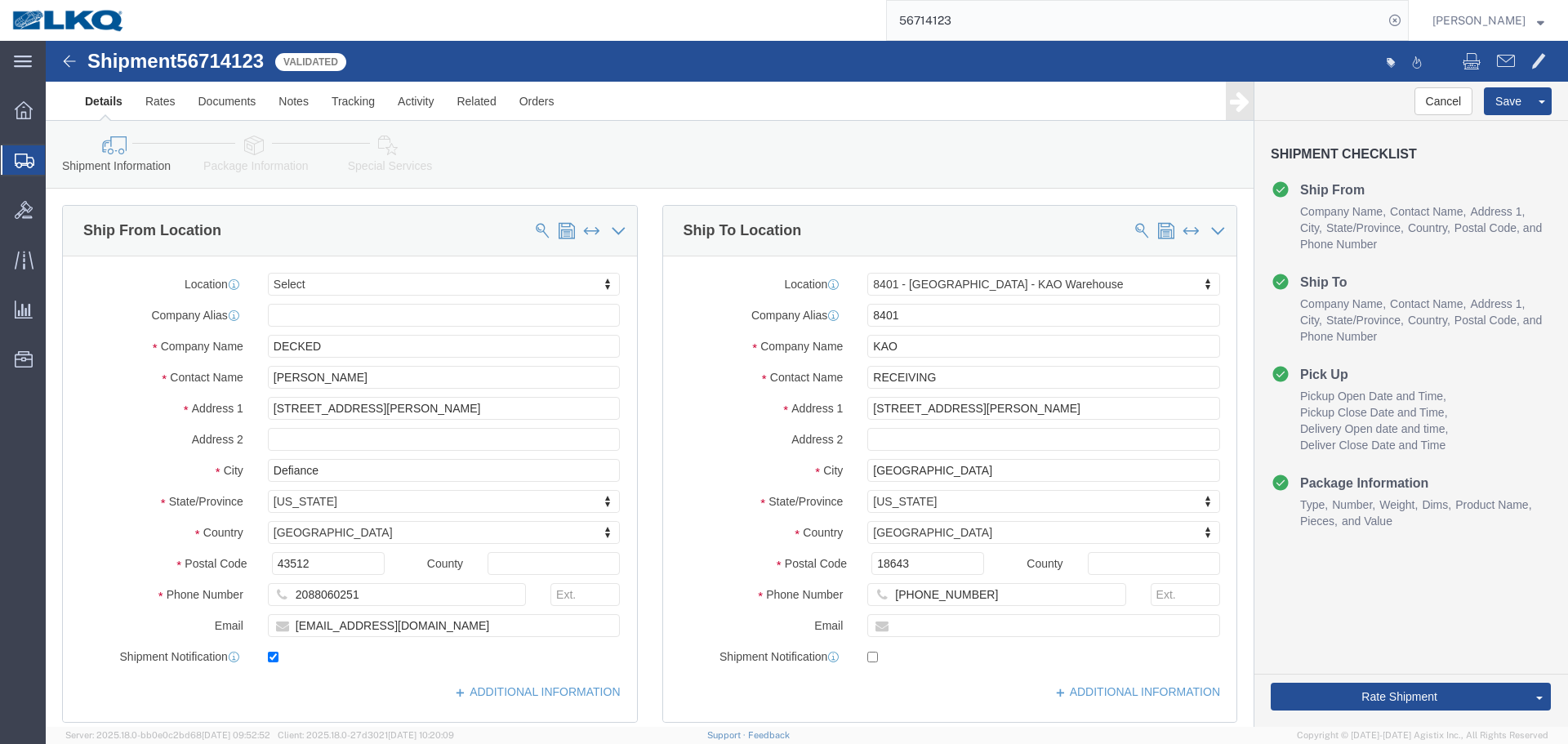
click at [985, 15] on input "56714123" at bounding box center [1136, 20] width 497 height 39
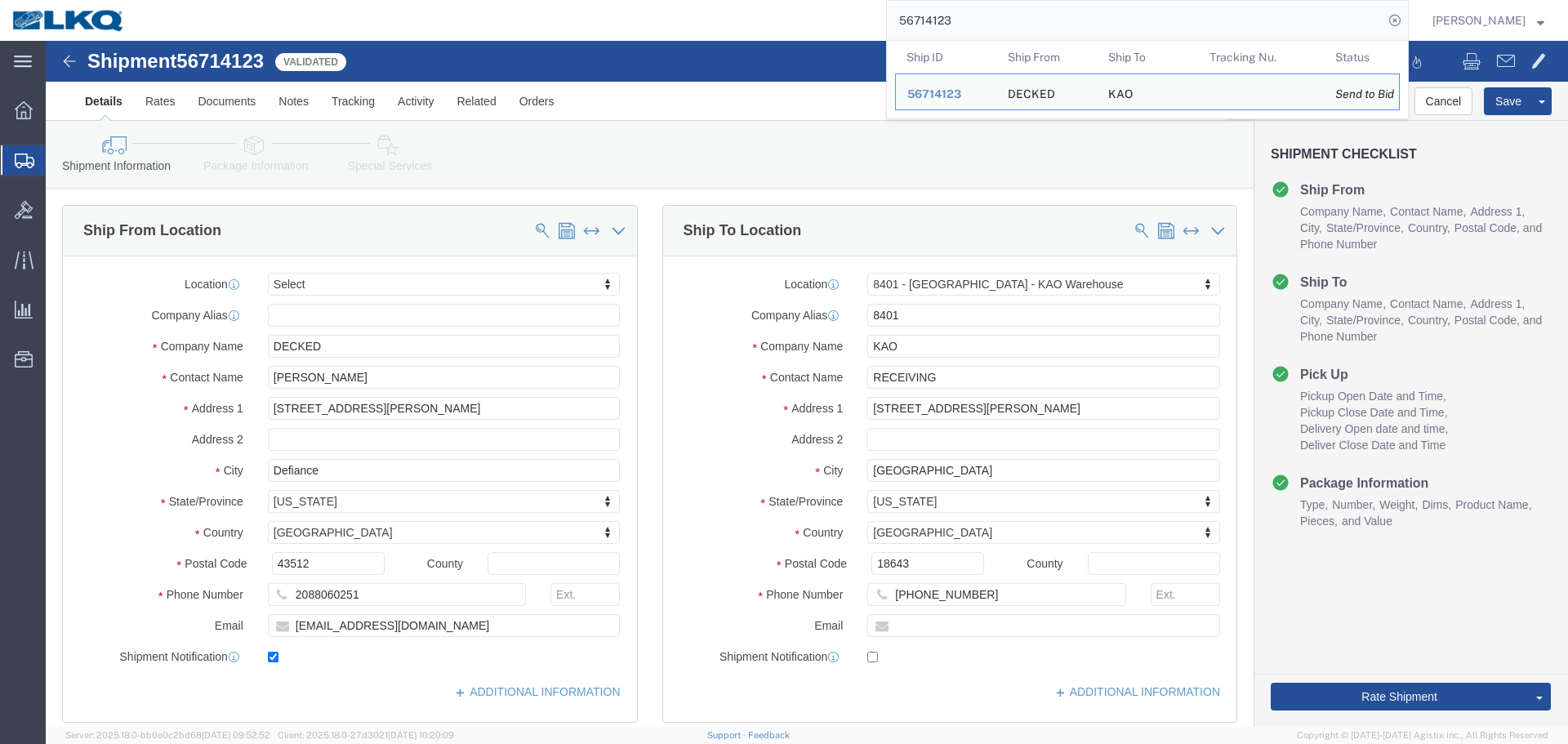
paste input "65394"
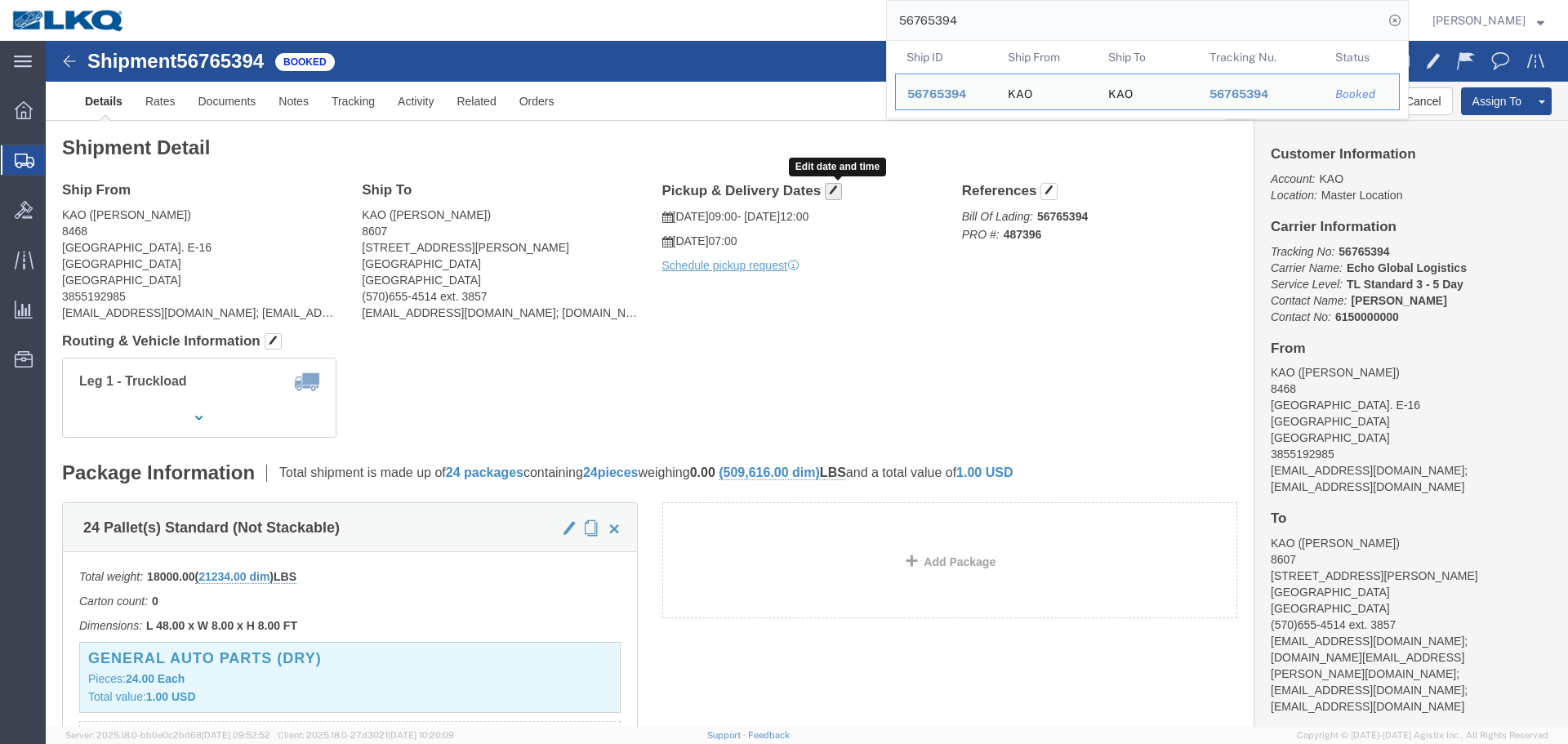
click button "button"
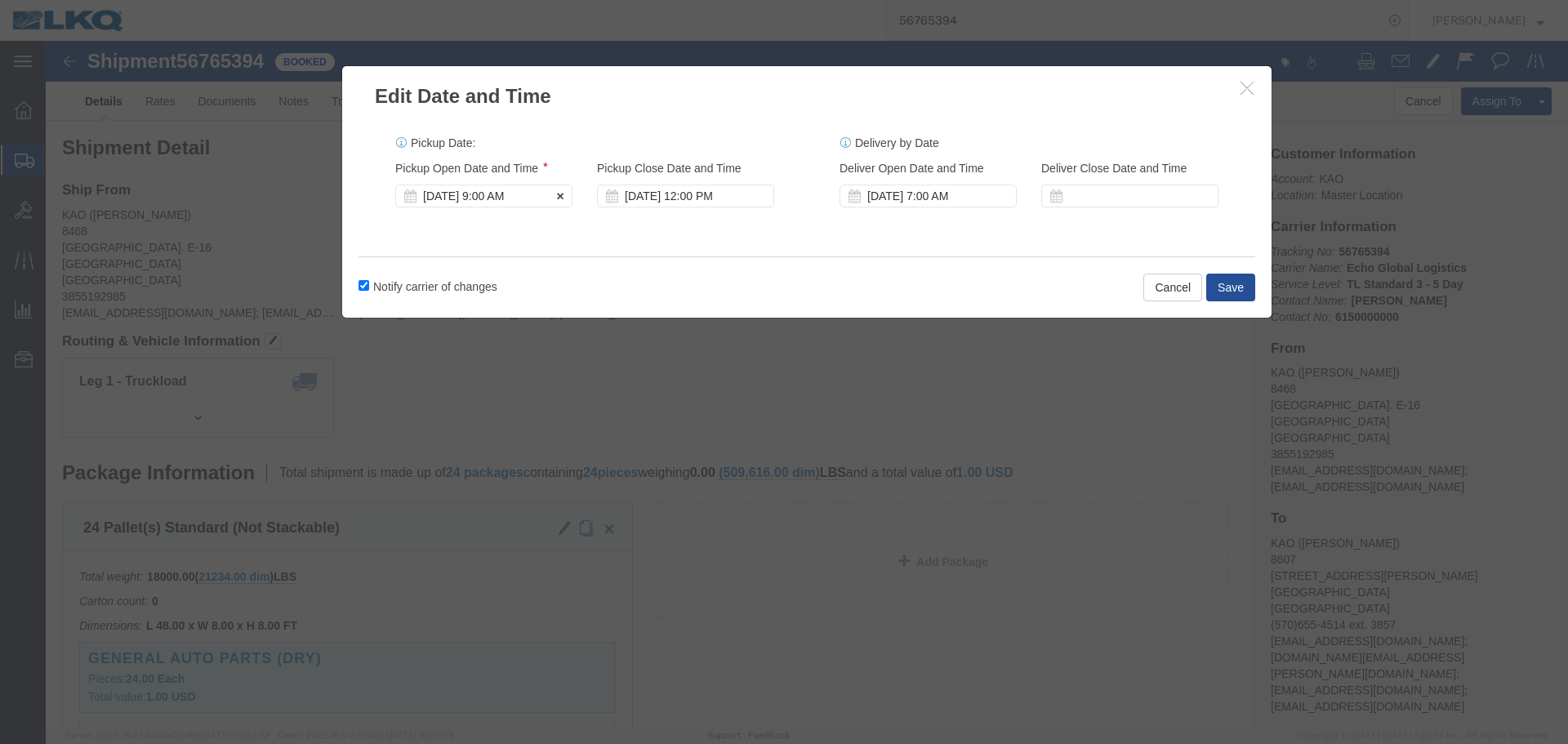
click div "[DATE] 9:00 AM"
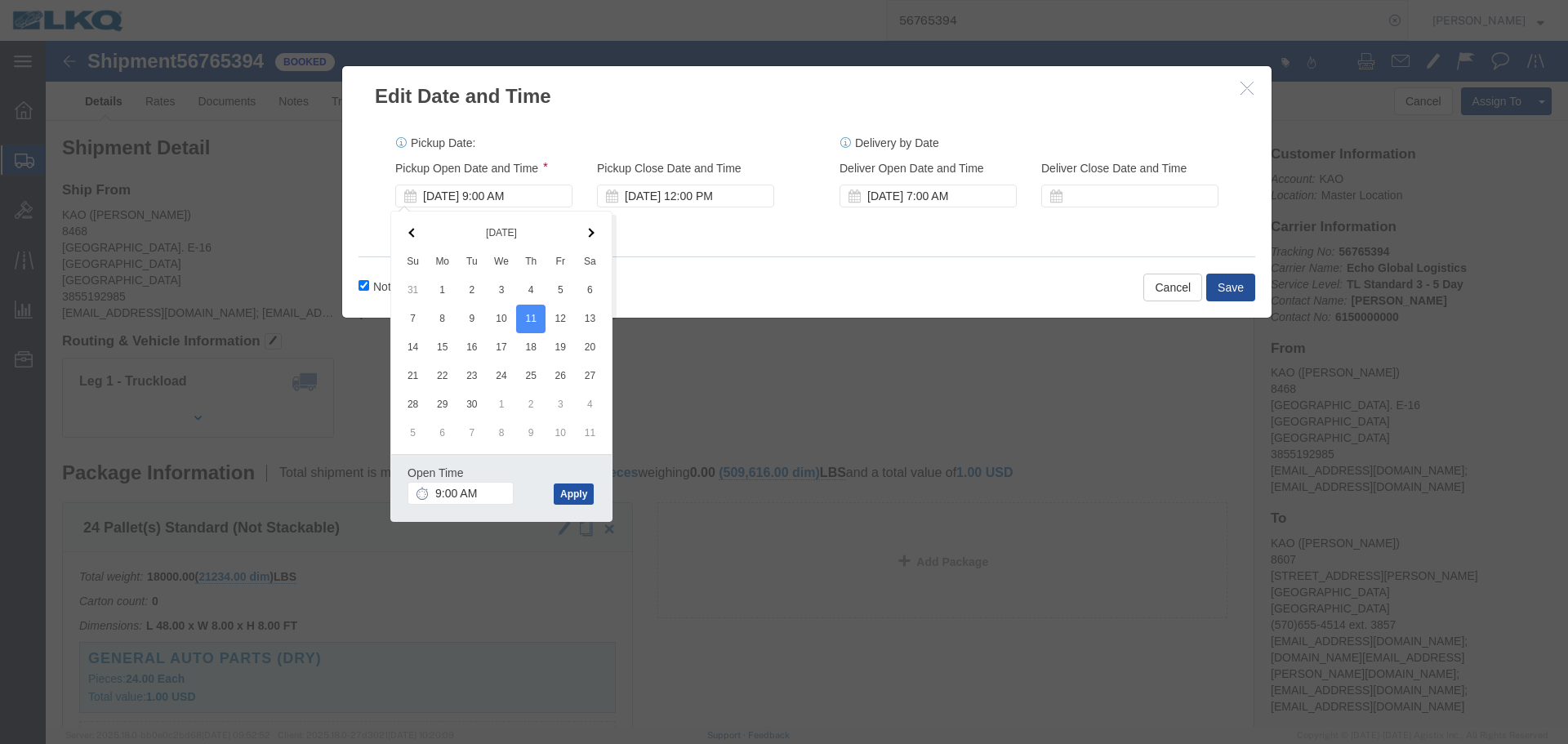
click button "Apply"
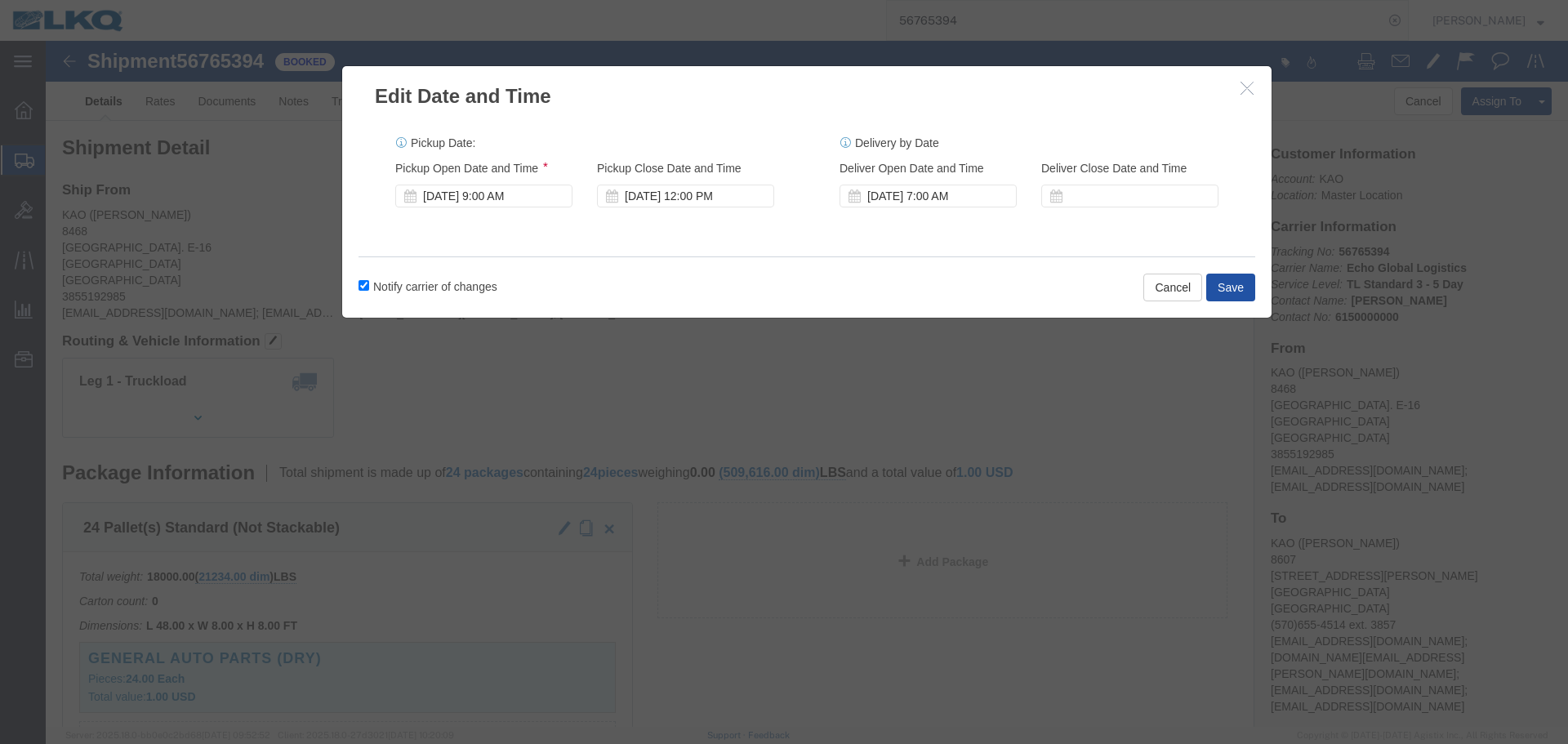
click button "Save"
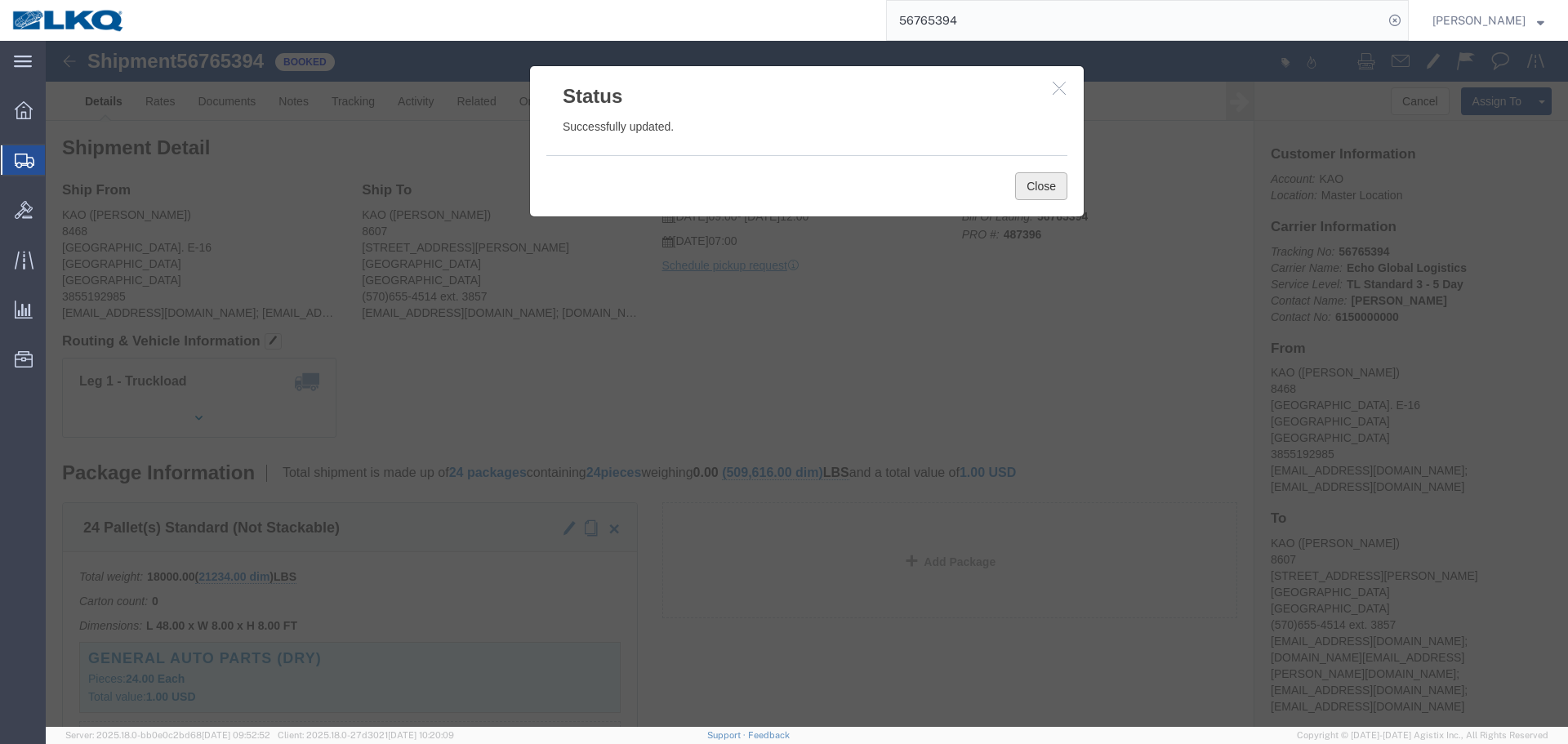
click button "Close"
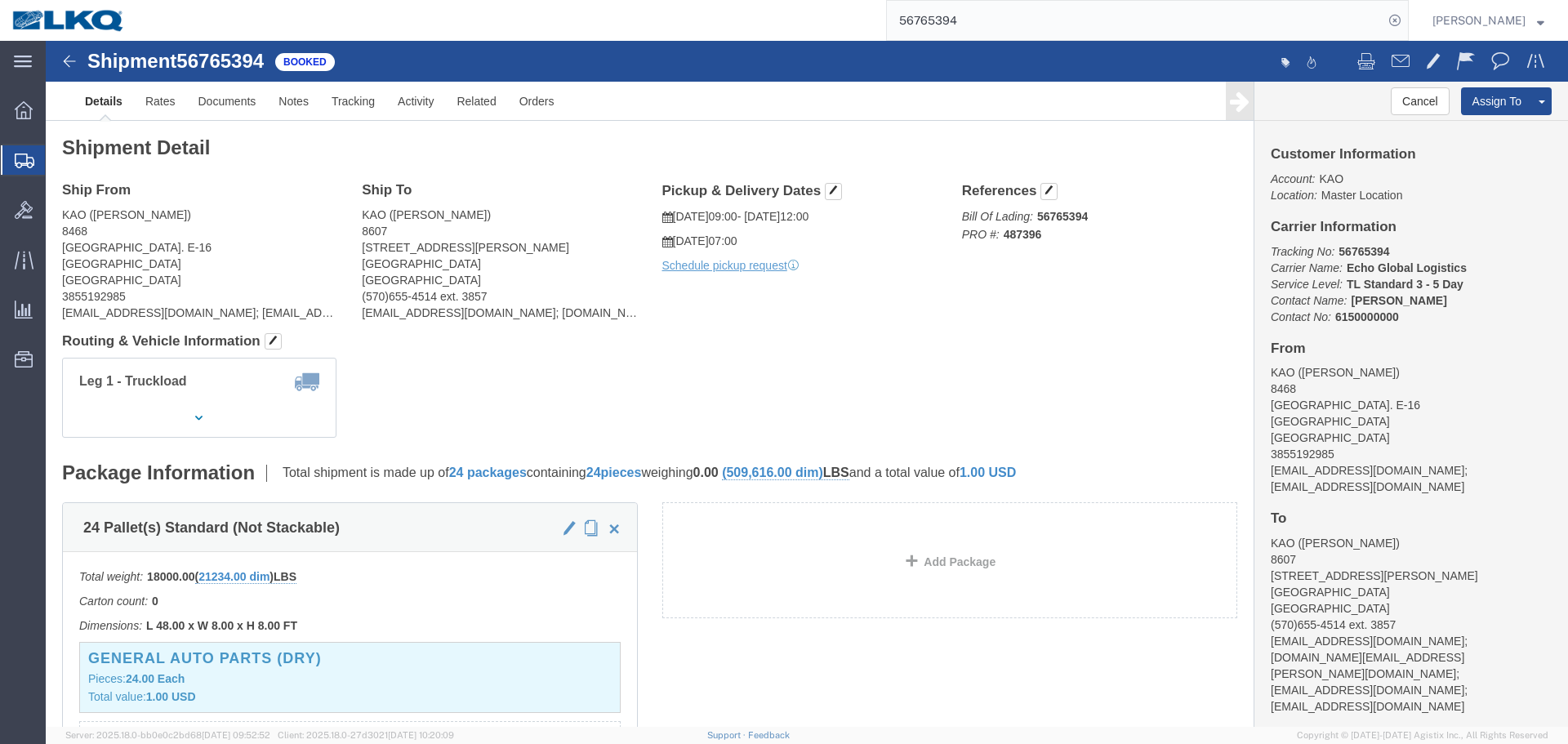
click div "Ship From KAO (Gary Church) 8468 Freeport Center Bldg. E-16 Clearfield, UT 8401…"
click at [1037, 7] on input "56765394" at bounding box center [1136, 20] width 497 height 39
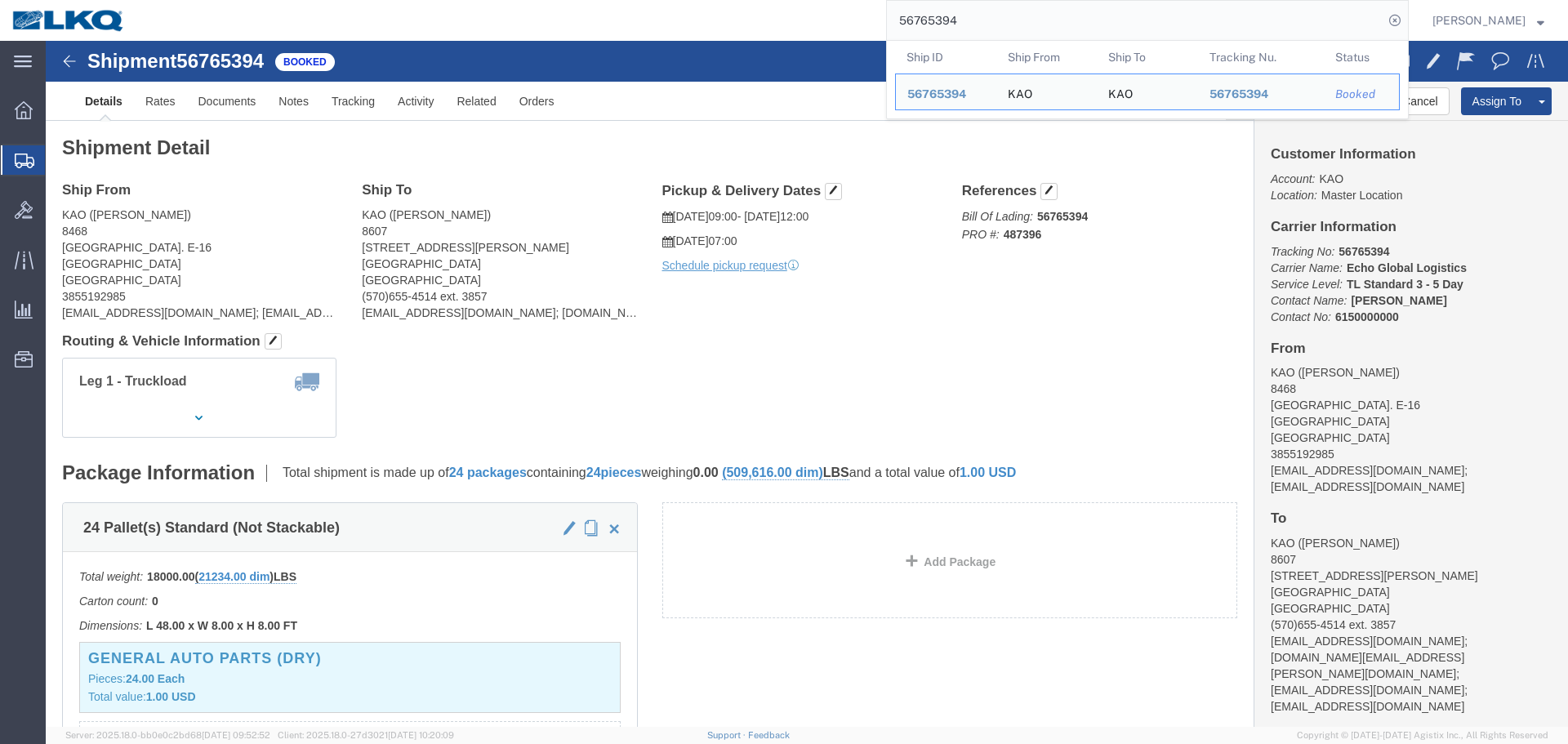
paste input "77921"
type input "56777921"
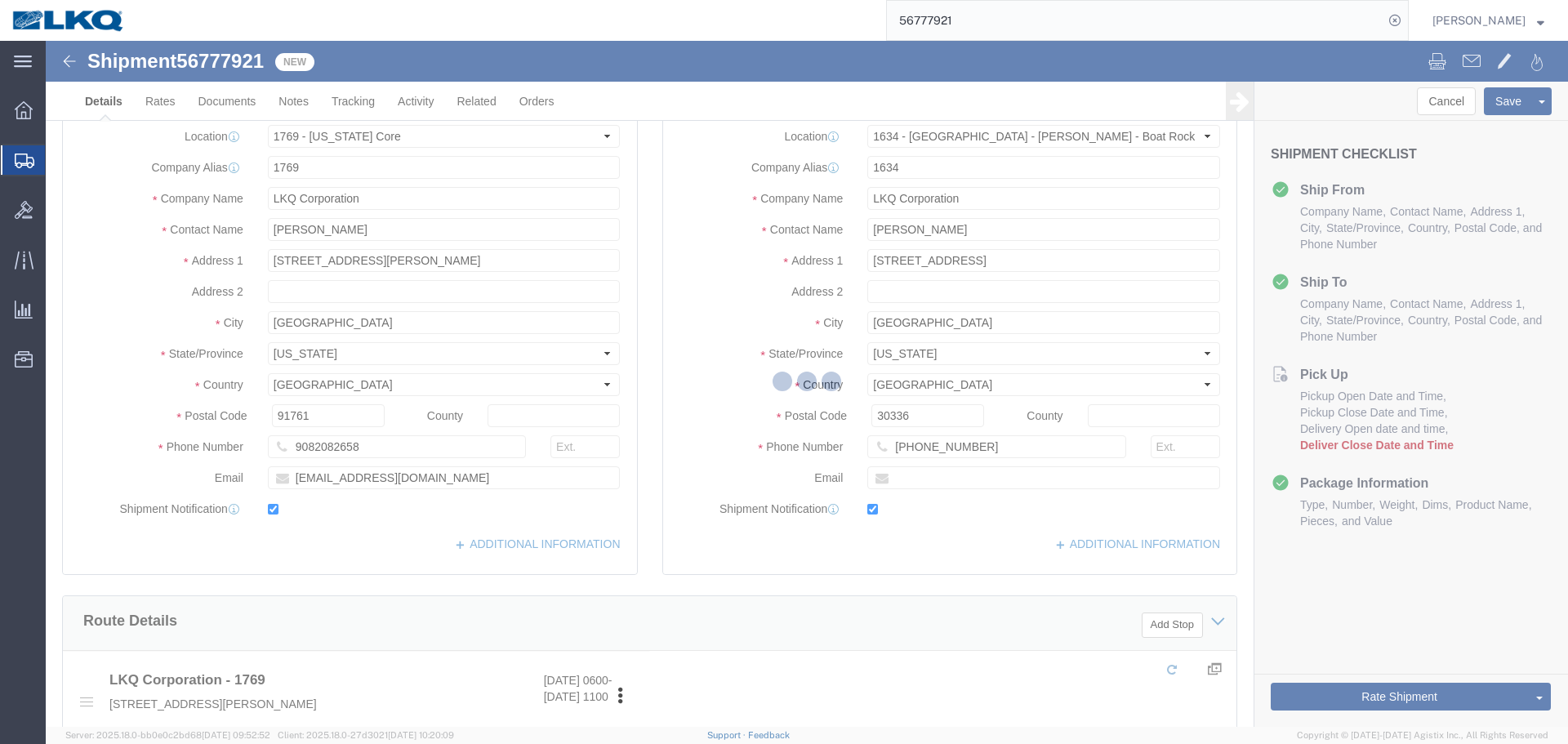
select select "28716"
select select "28712"
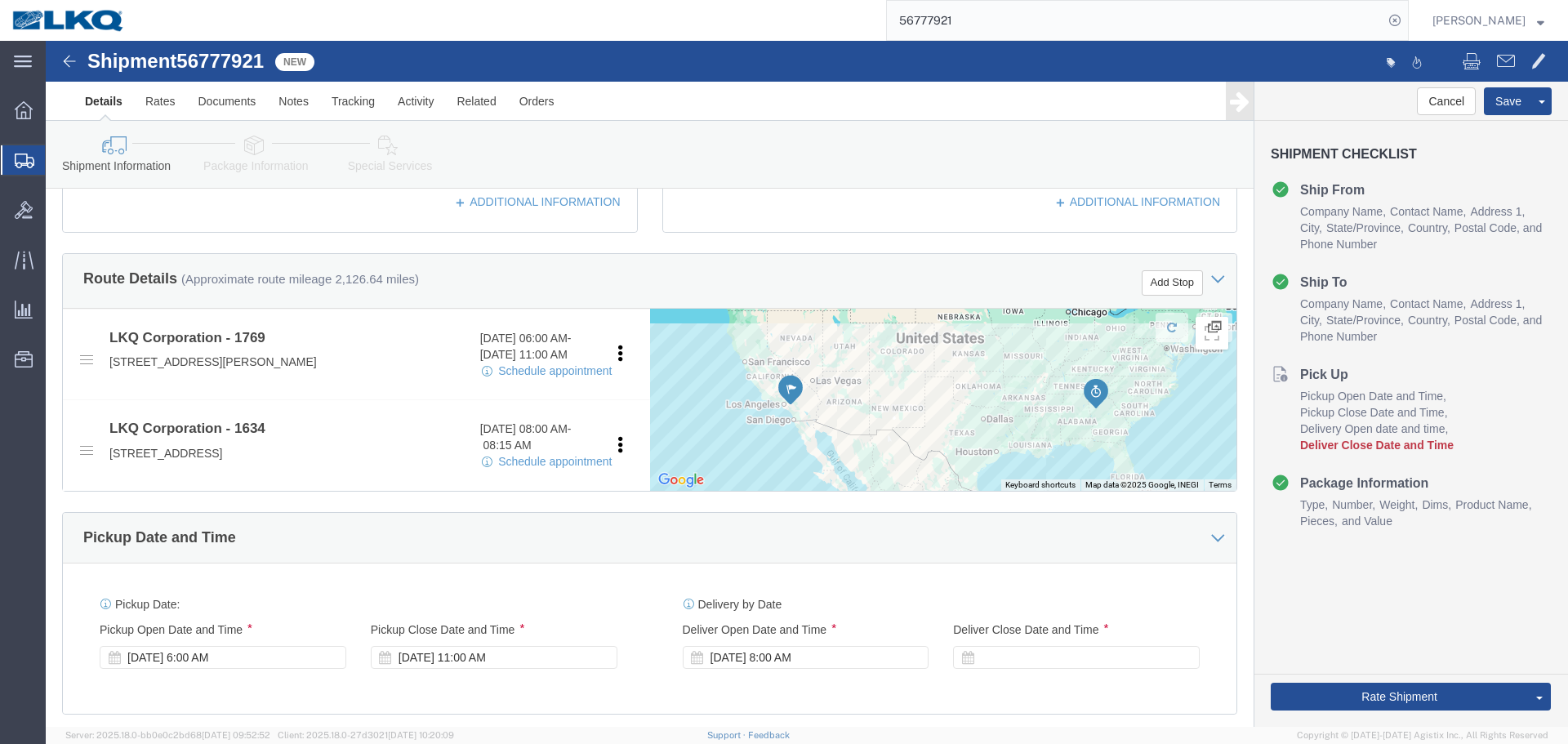
scroll to position [899, 0]
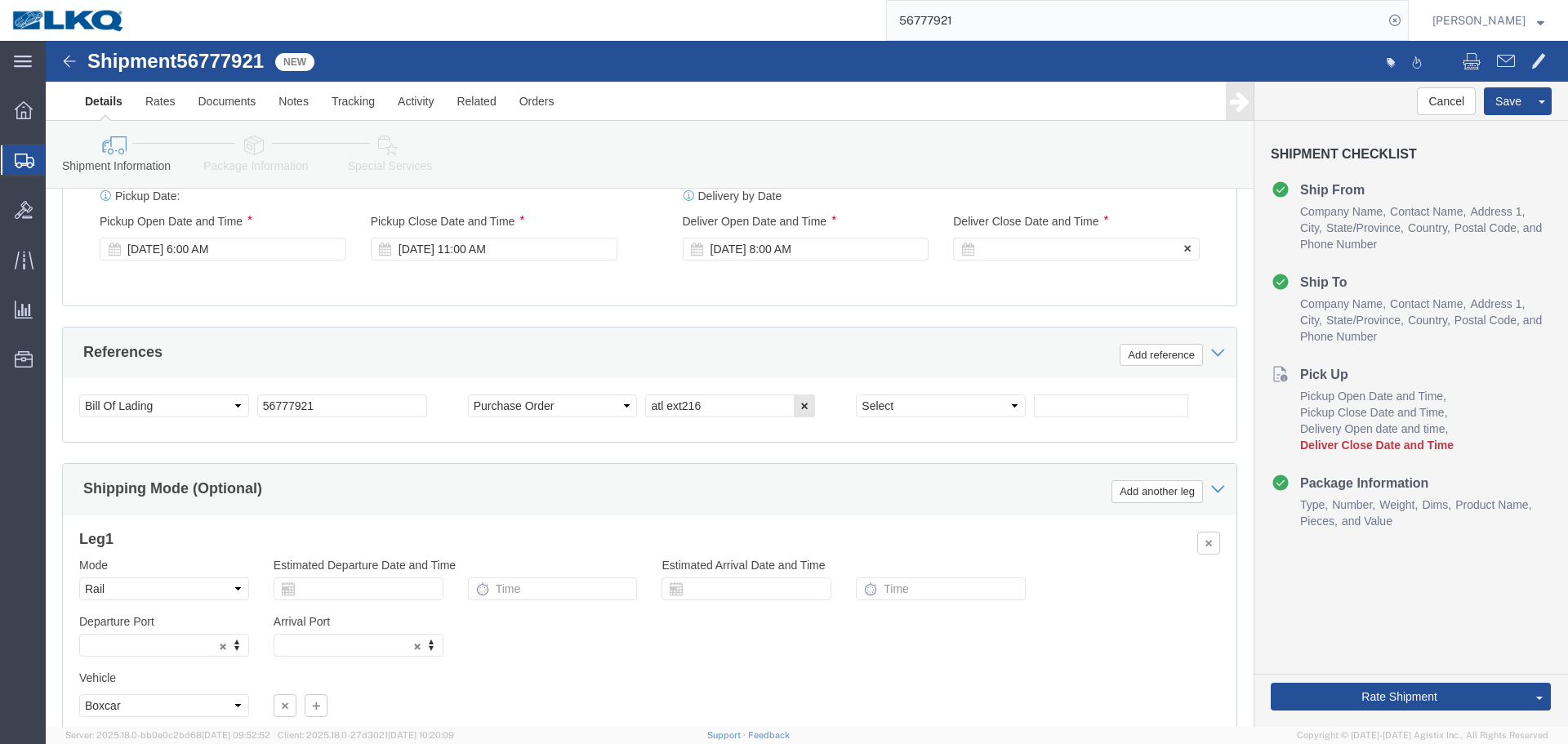
click div
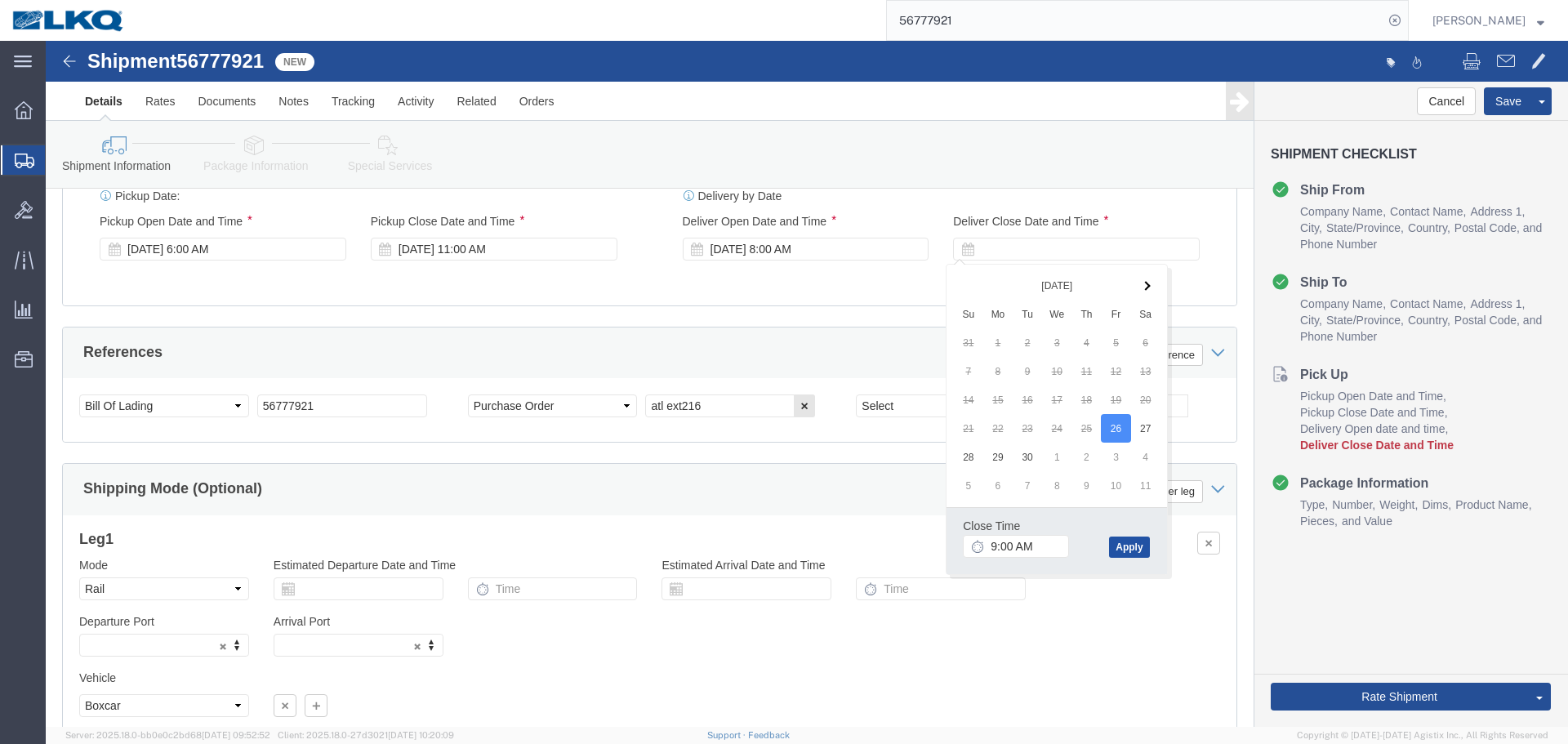
click button "Apply"
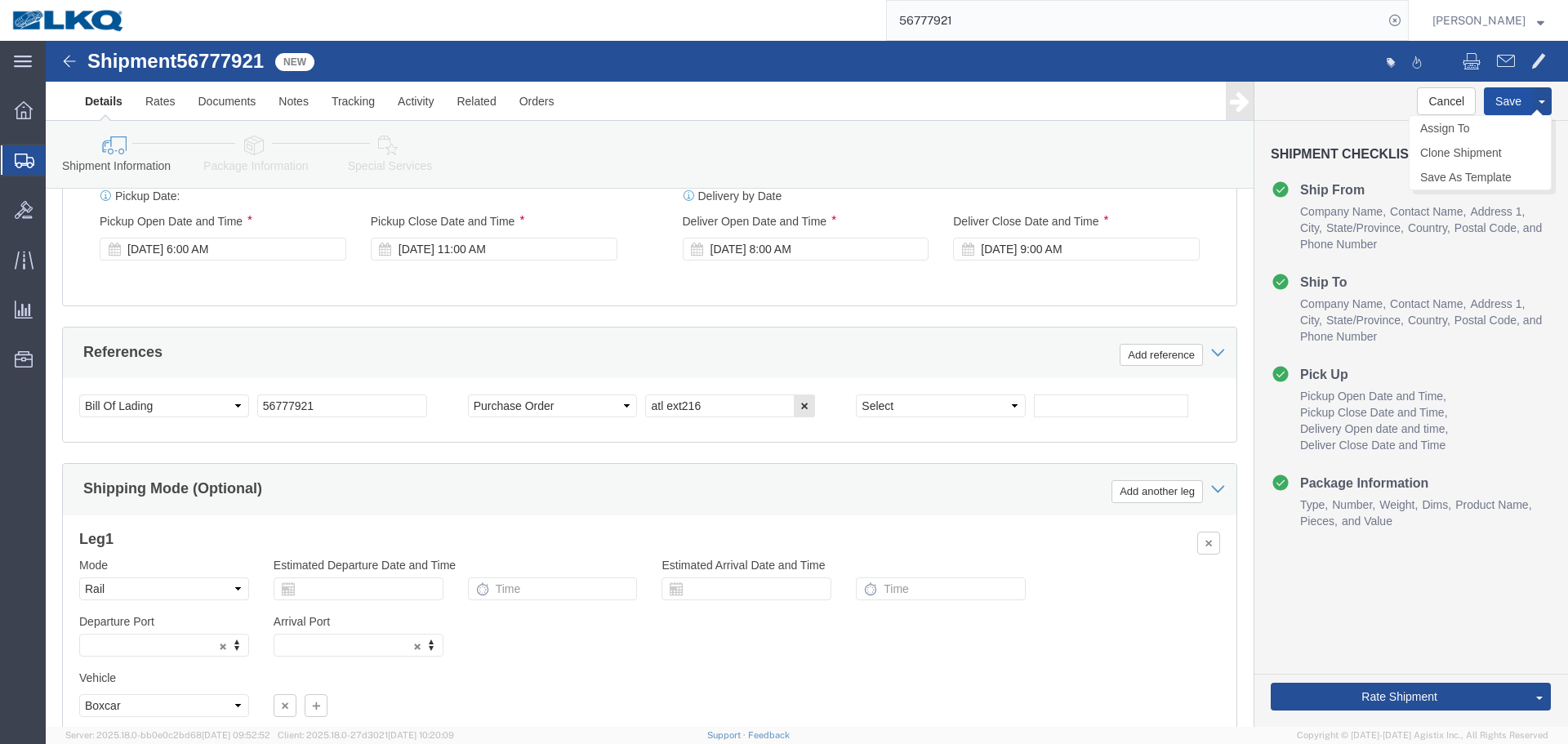
click button "Save"
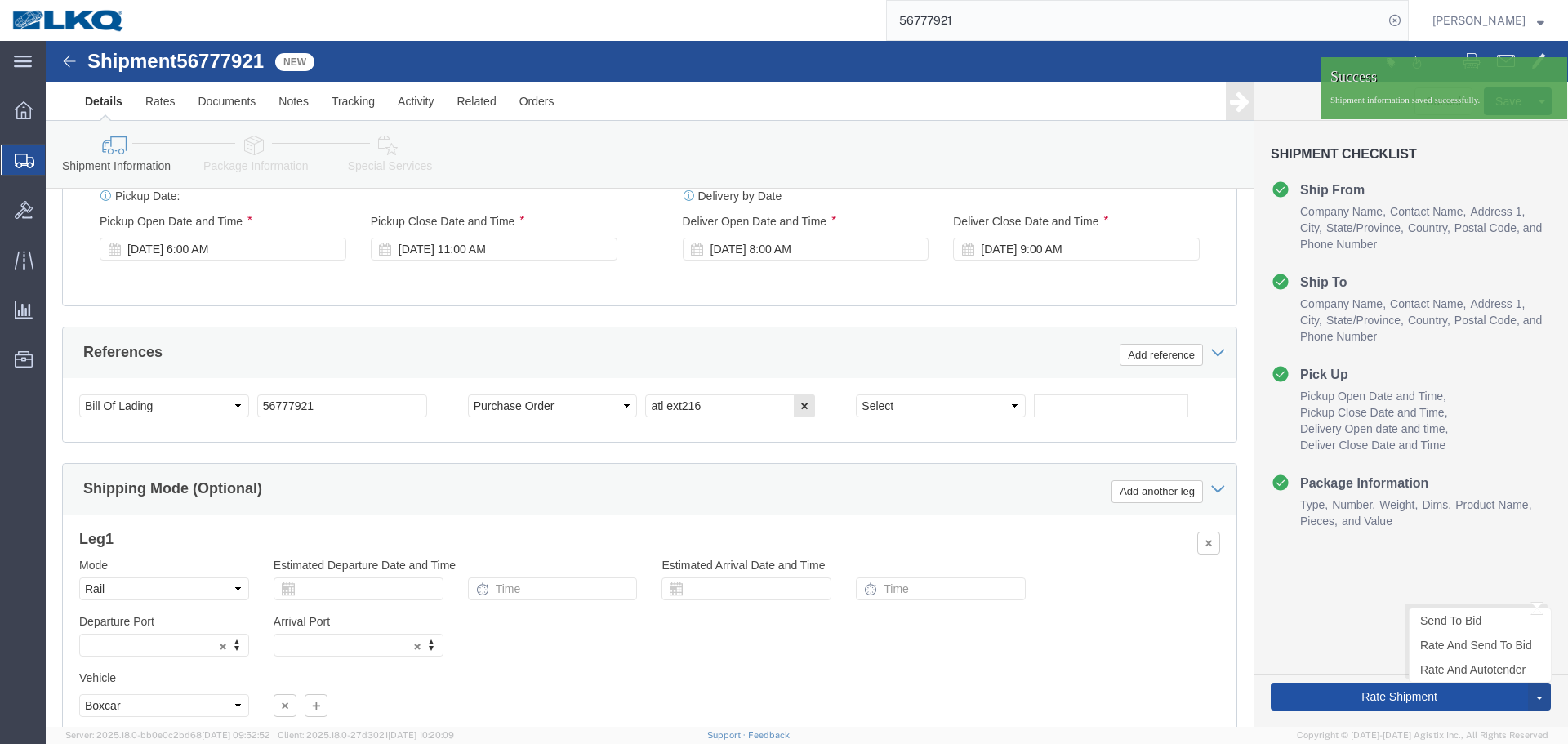
click button "Rate Shipment"
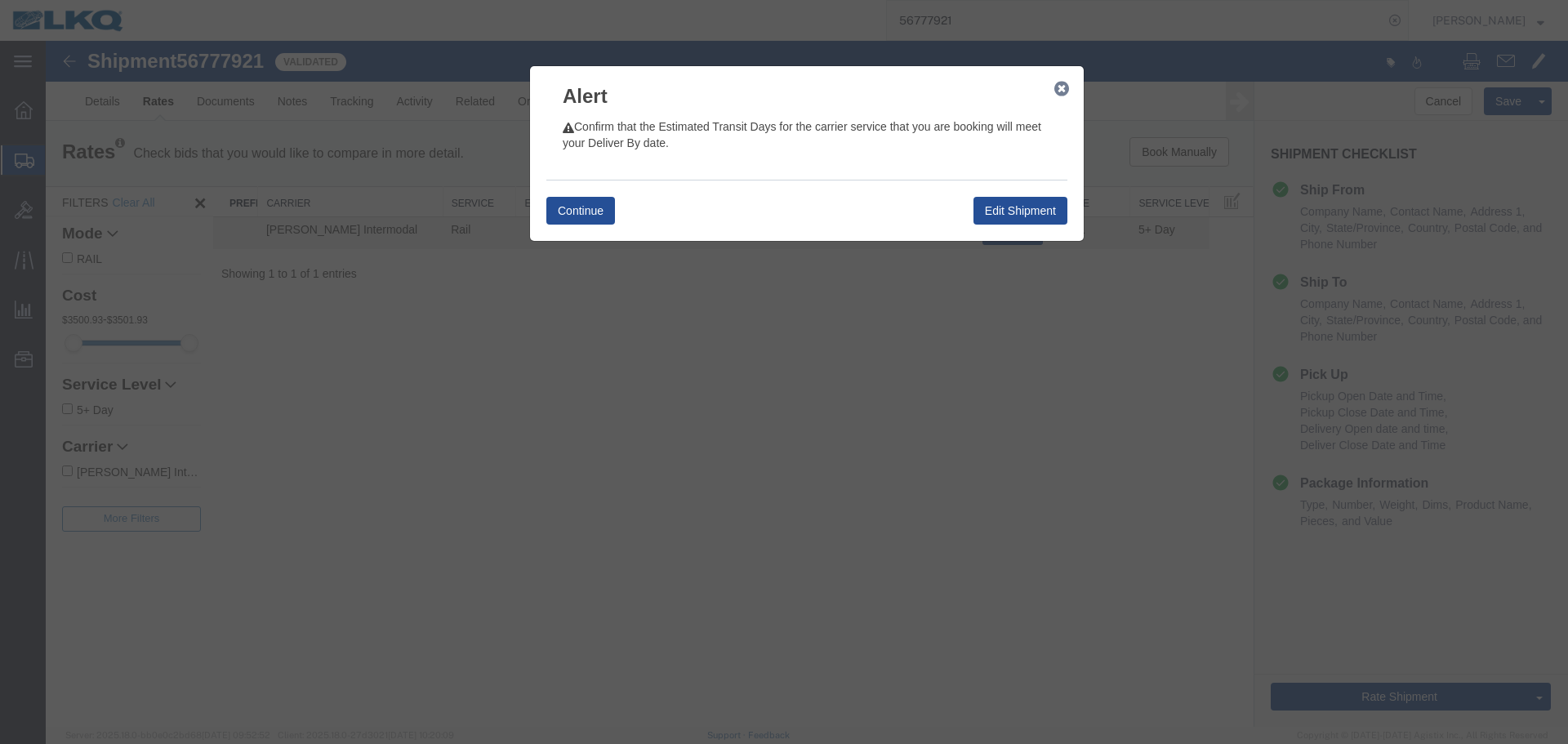
click at [1061, 82] on icon "button" at bounding box center [1061, 88] width 15 height 13
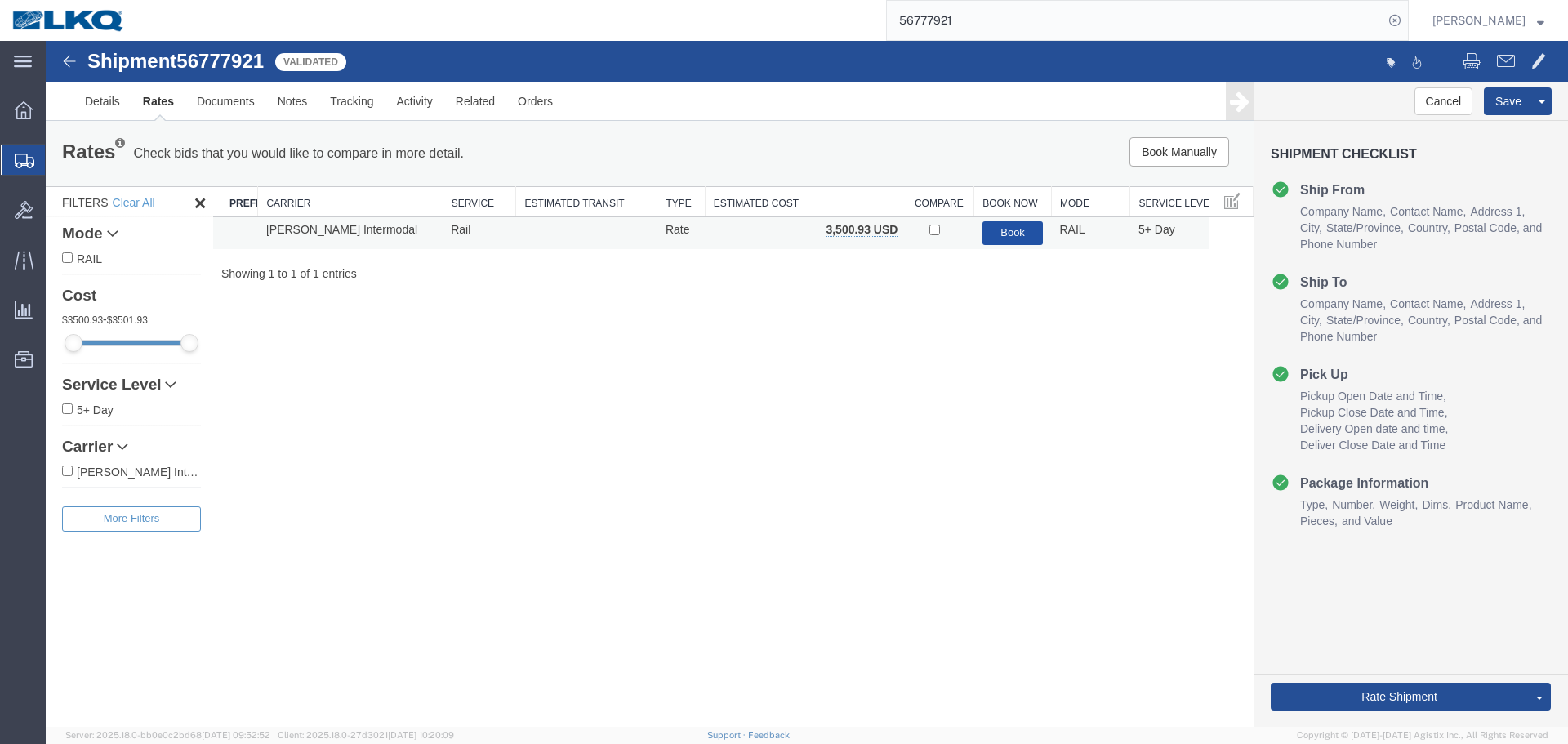
click at [999, 235] on button "Book" at bounding box center [1013, 233] width 61 height 24
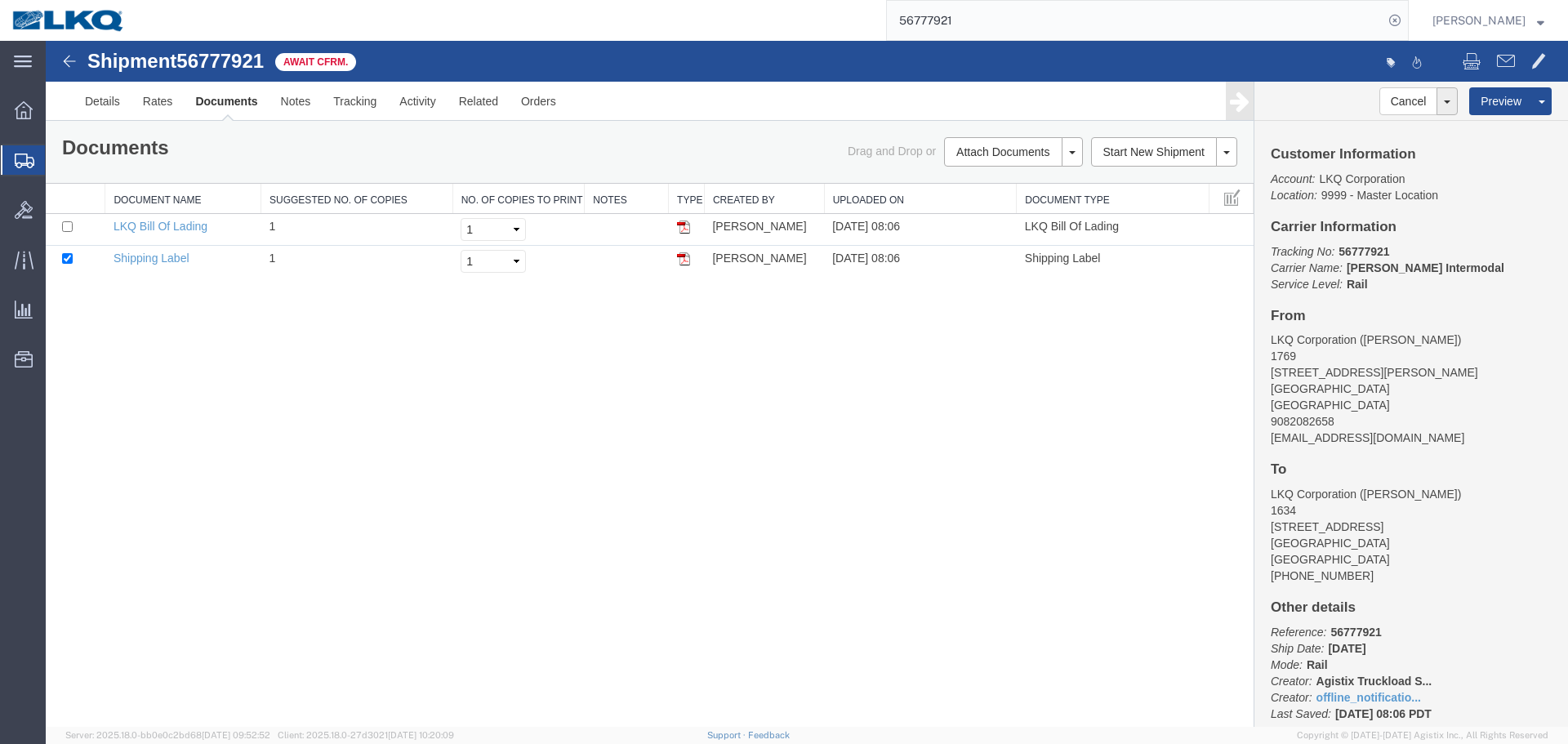
click at [1043, 7] on input "56777921" at bounding box center [1136, 20] width 497 height 39
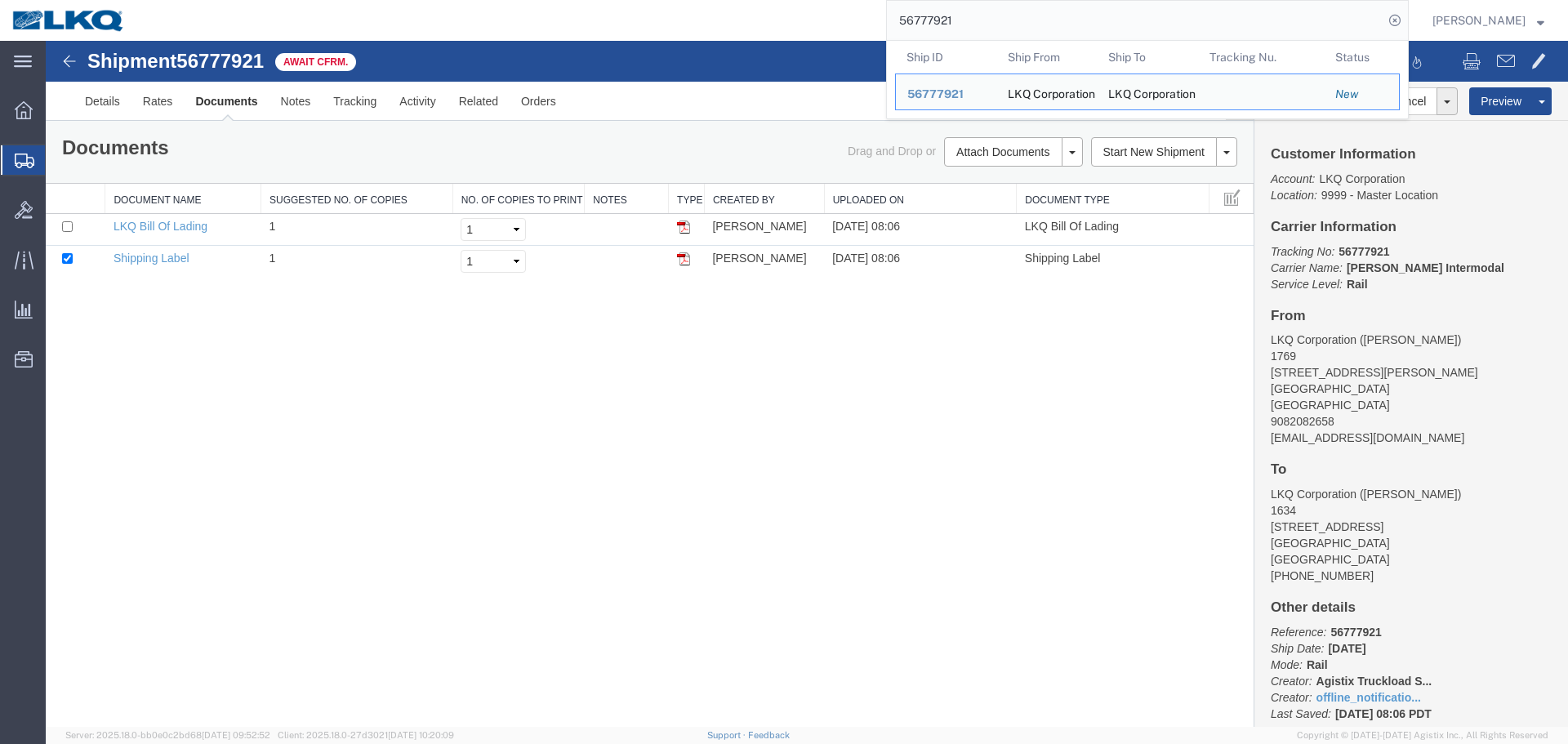
paste input "595077"
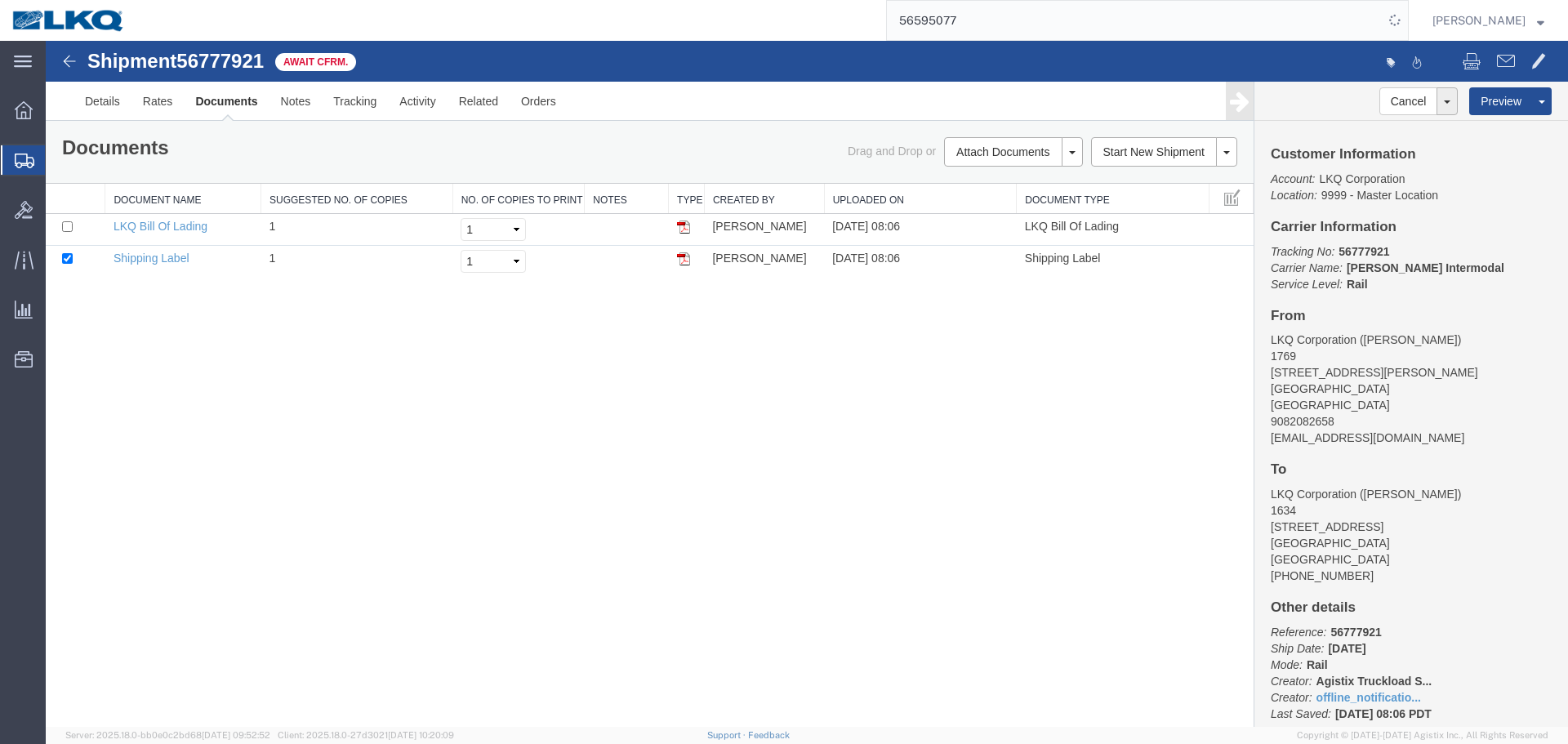
click at [845, 410] on div "Shipment 56777921 2 of 2 Await Cfrm. Details Rates Documents Notes Tracking Act…" at bounding box center [807, 384] width 1522 height 686
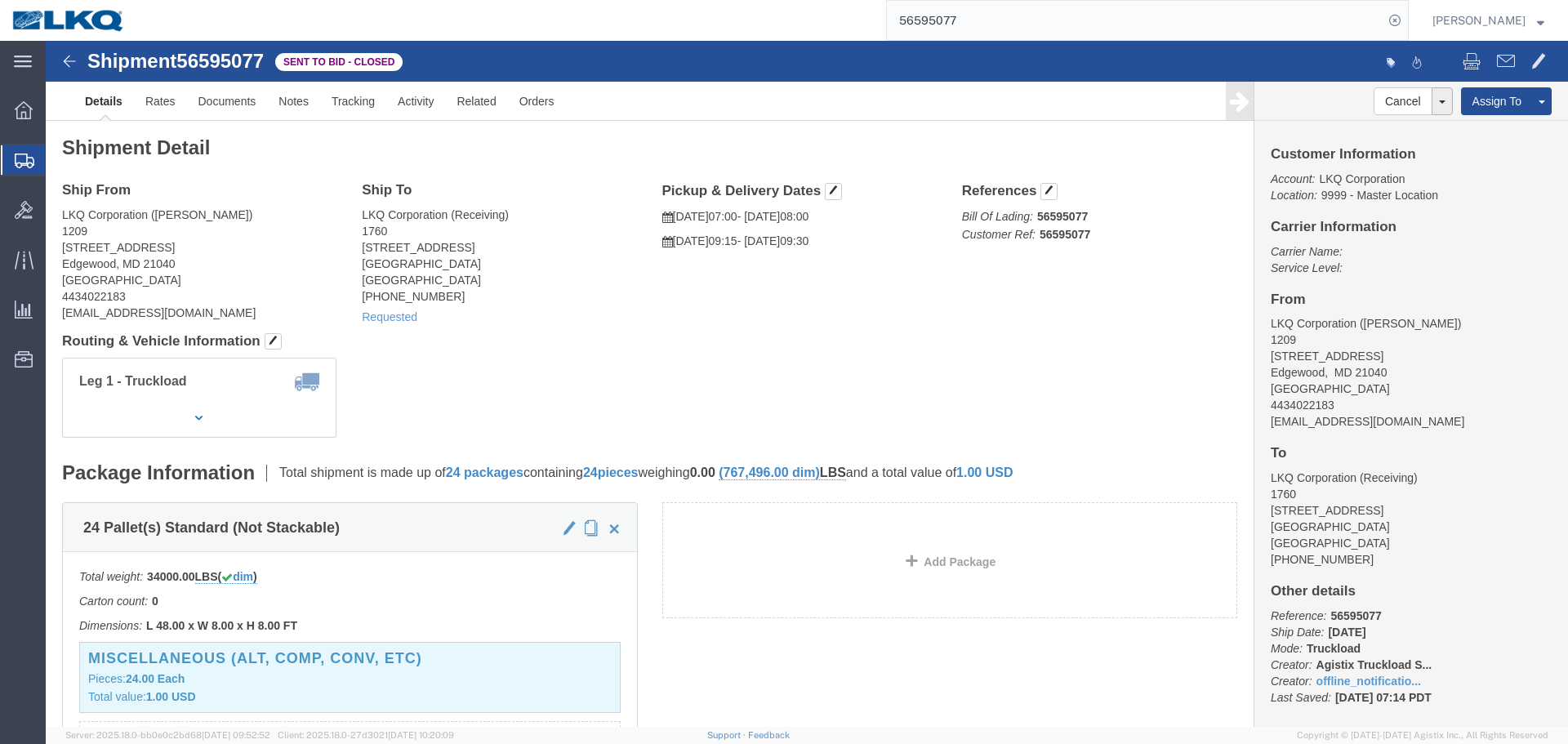
click div "Leg 1 - Truckload Vehicle 1: Standard Dry Van (53 Feet) Number of trucks: 1"
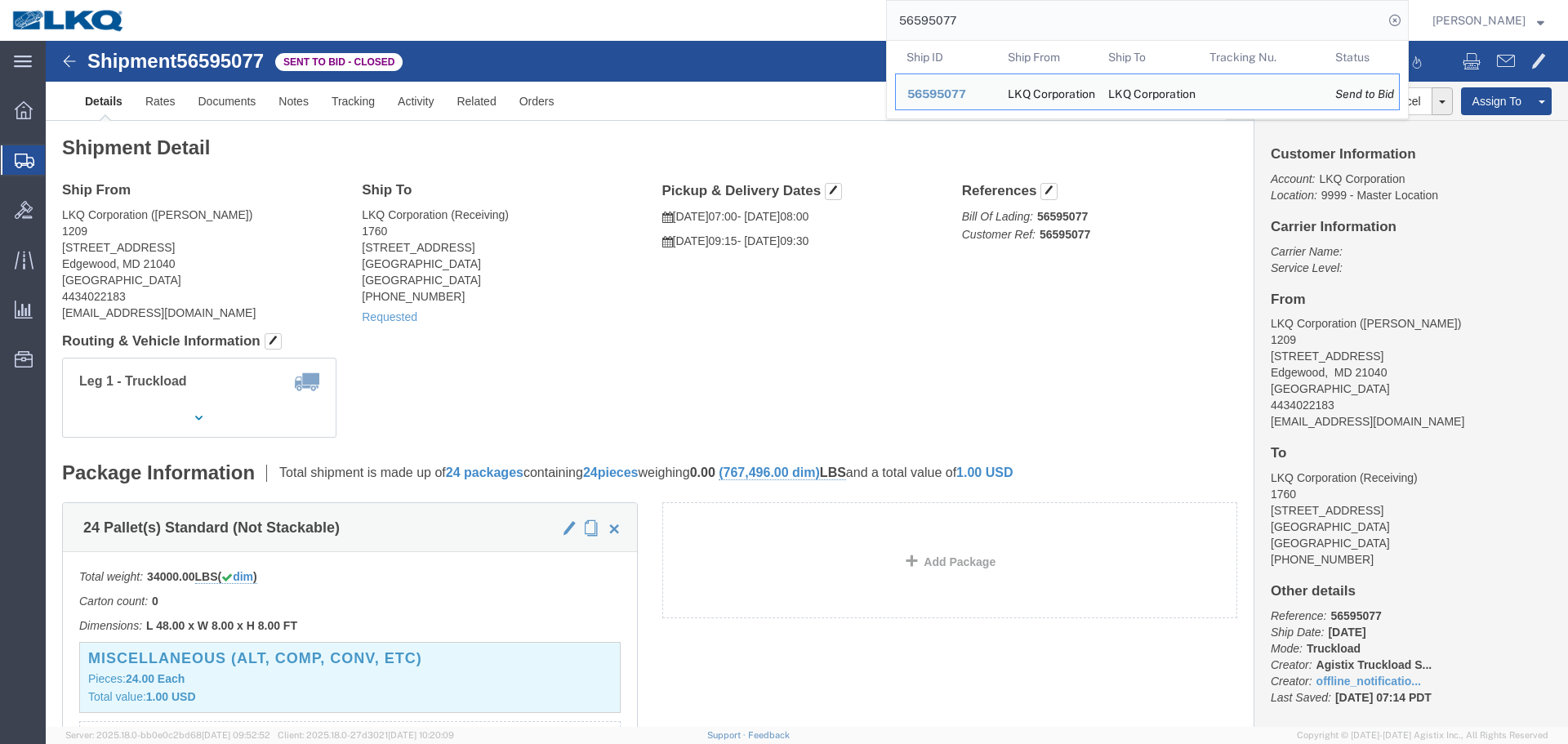
click at [1061, 36] on input "56595077" at bounding box center [1136, 20] width 497 height 39
paste input "691944"
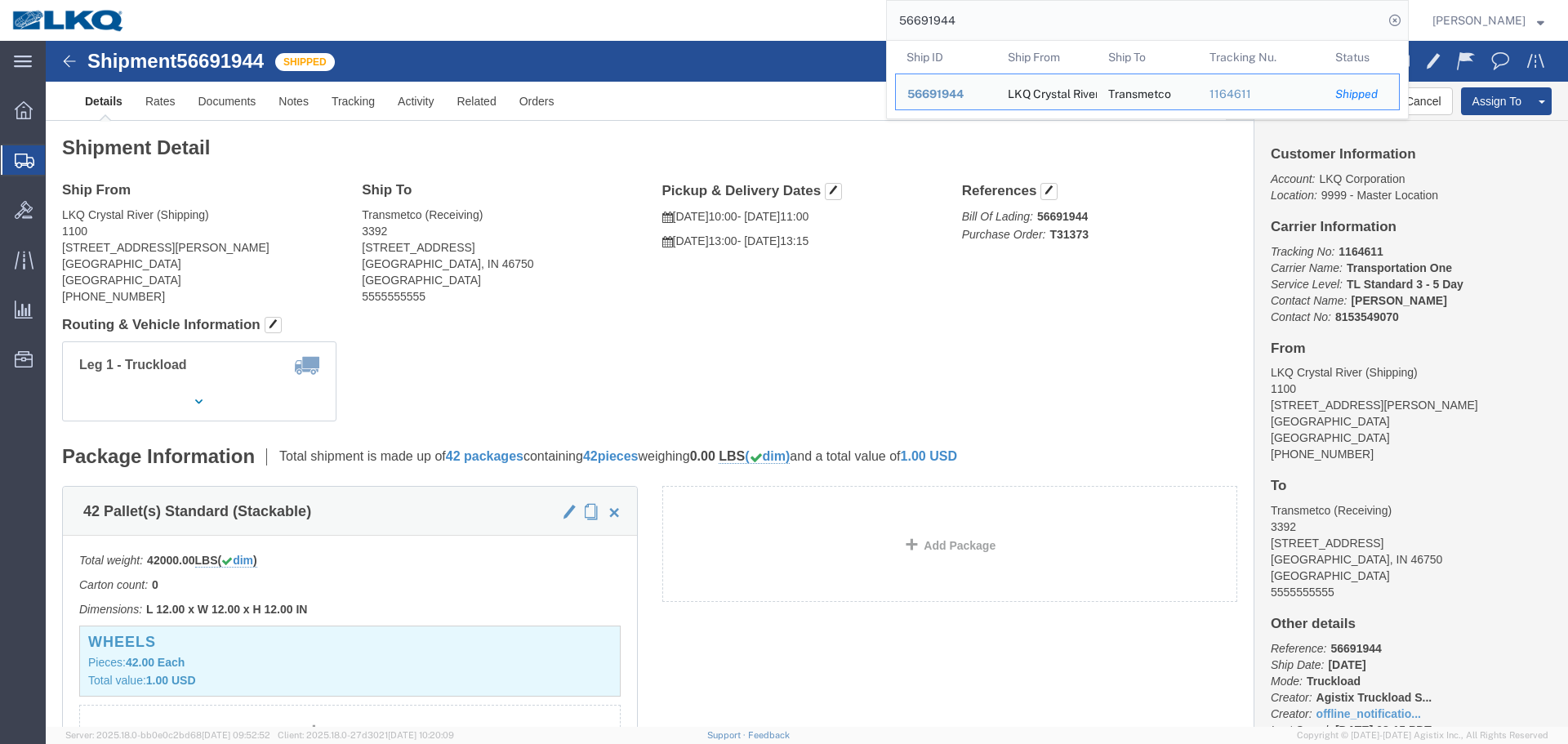
click address "Transmetco (Receiving) 3392 1750 Riverfork Dr E Huntington, IN 46750 United Sta…"
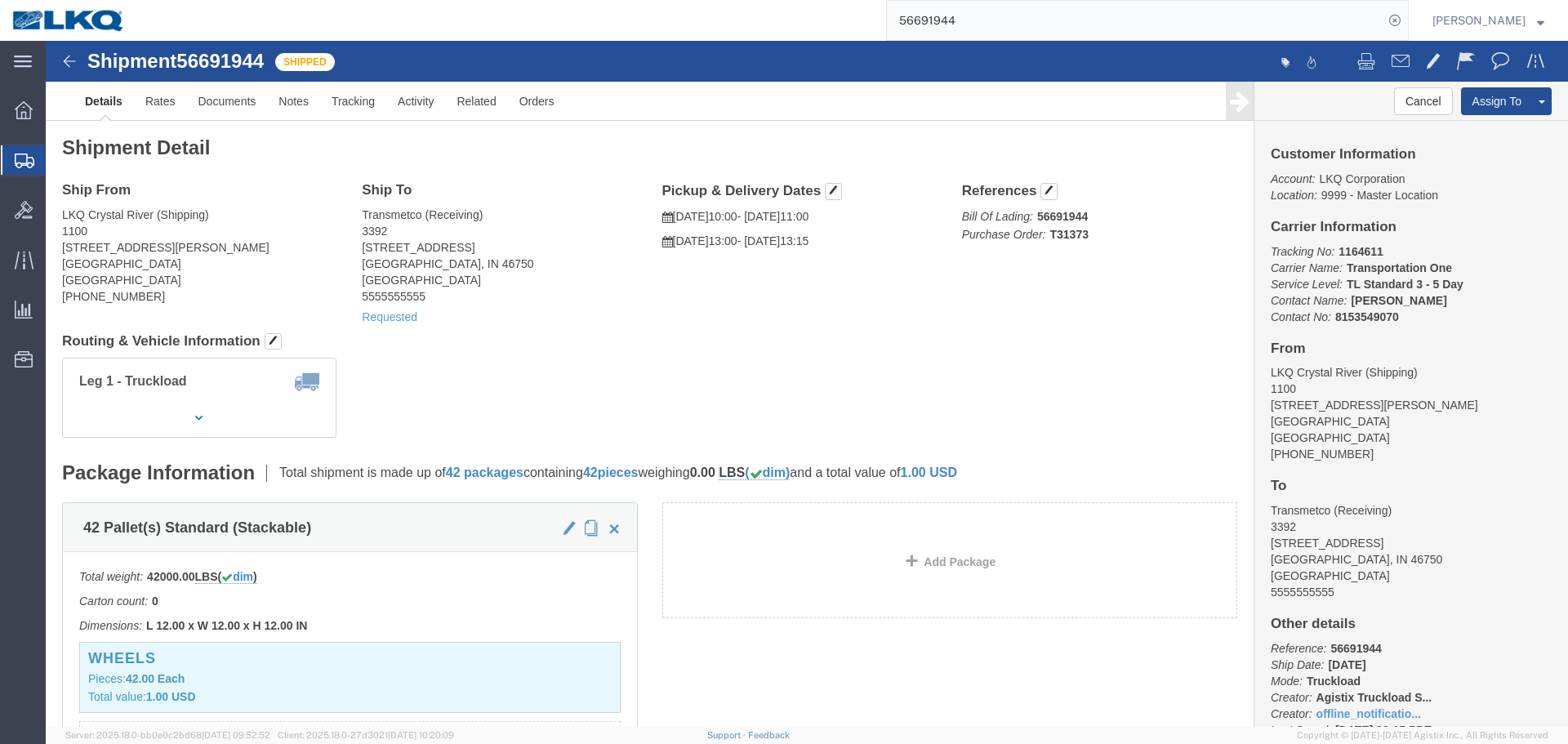
click address "Transmetco (Receiving) 3392 1750 Riverfork Dr E Huntington, IN 46750 United Sta…"
copy address "3392"
click at [1112, 16] on input "56691944" at bounding box center [1136, 20] width 497 height 39
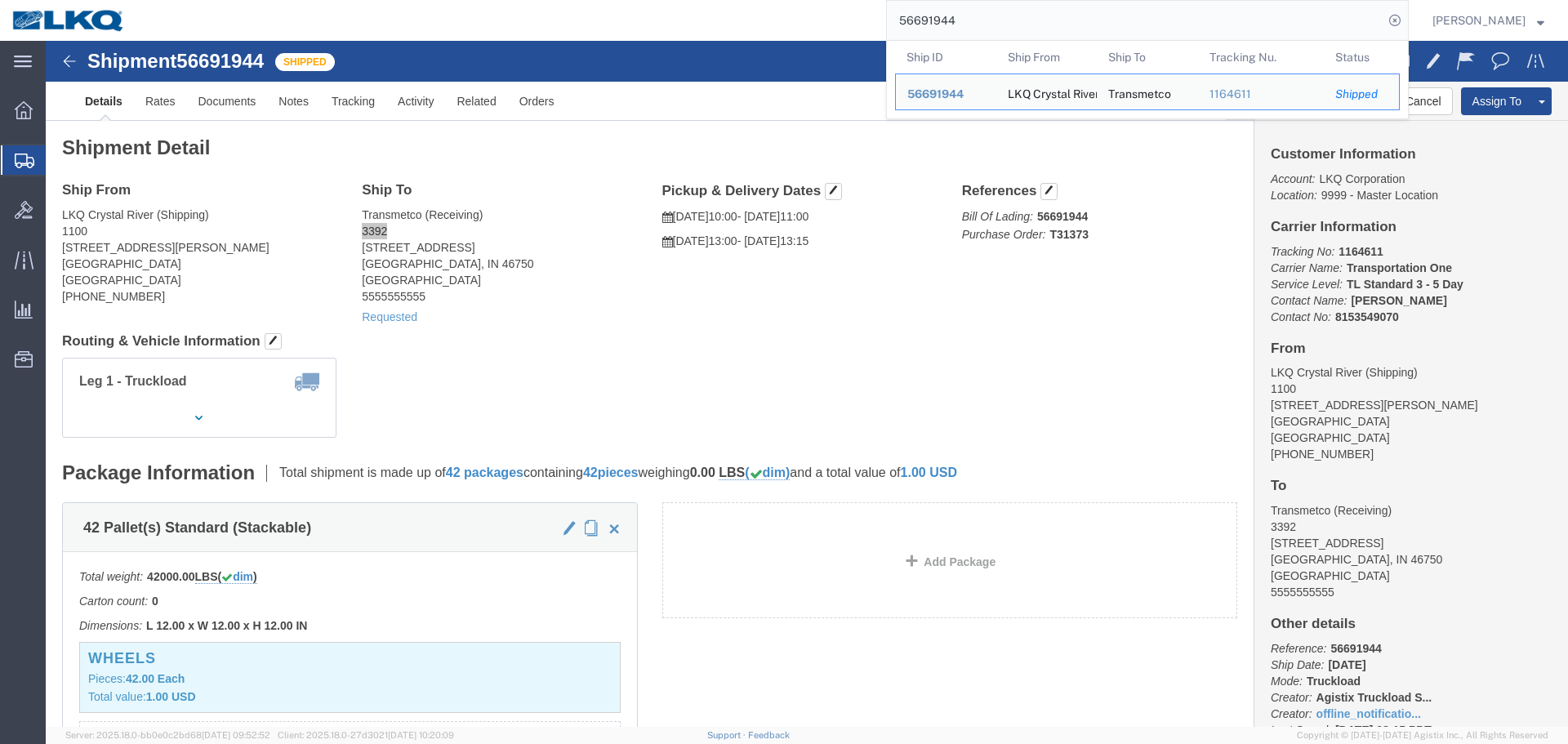
paste input "749205"
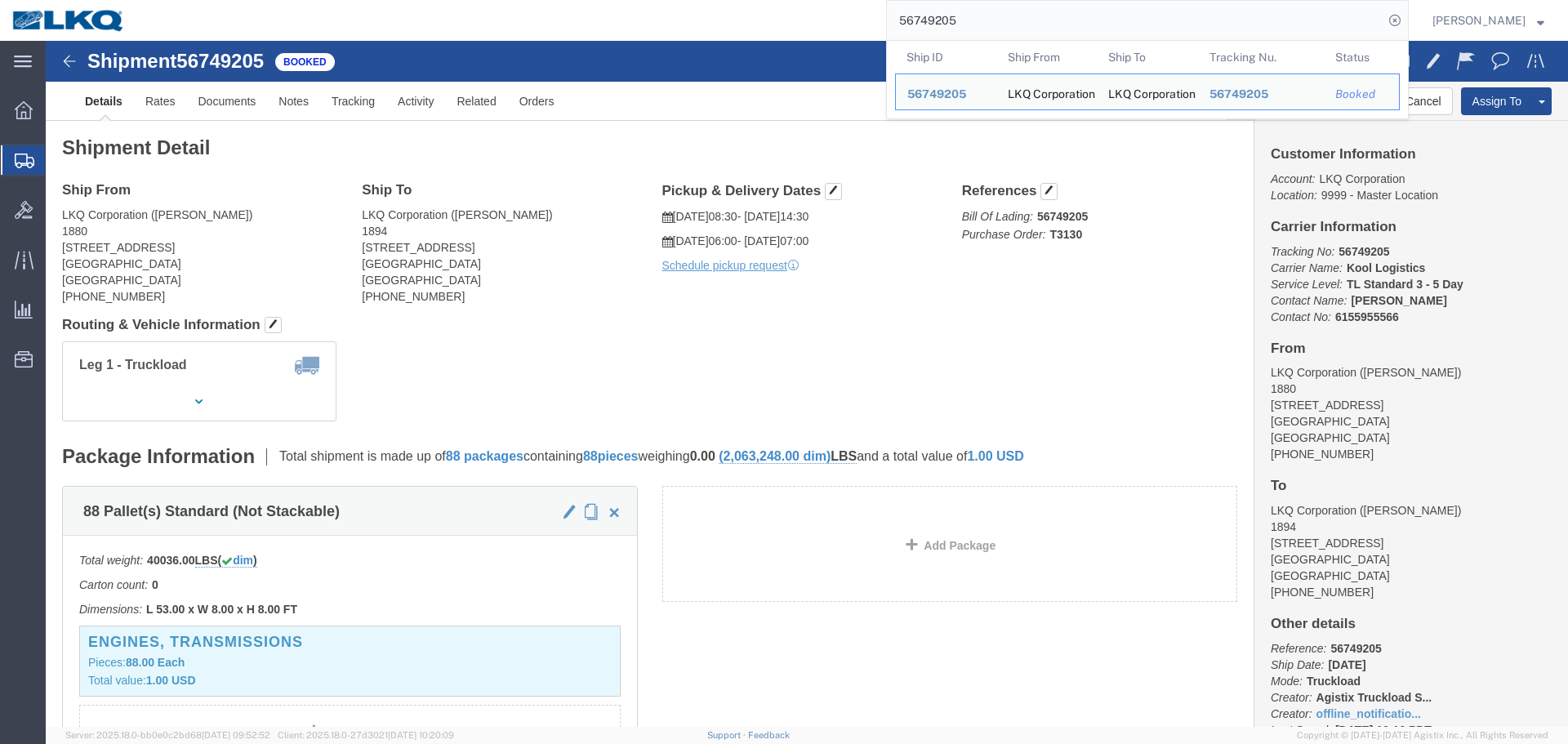
click at [1088, 18] on input "56749205" at bounding box center [1136, 20] width 497 height 39
paste input "63182"
type input "56763182"
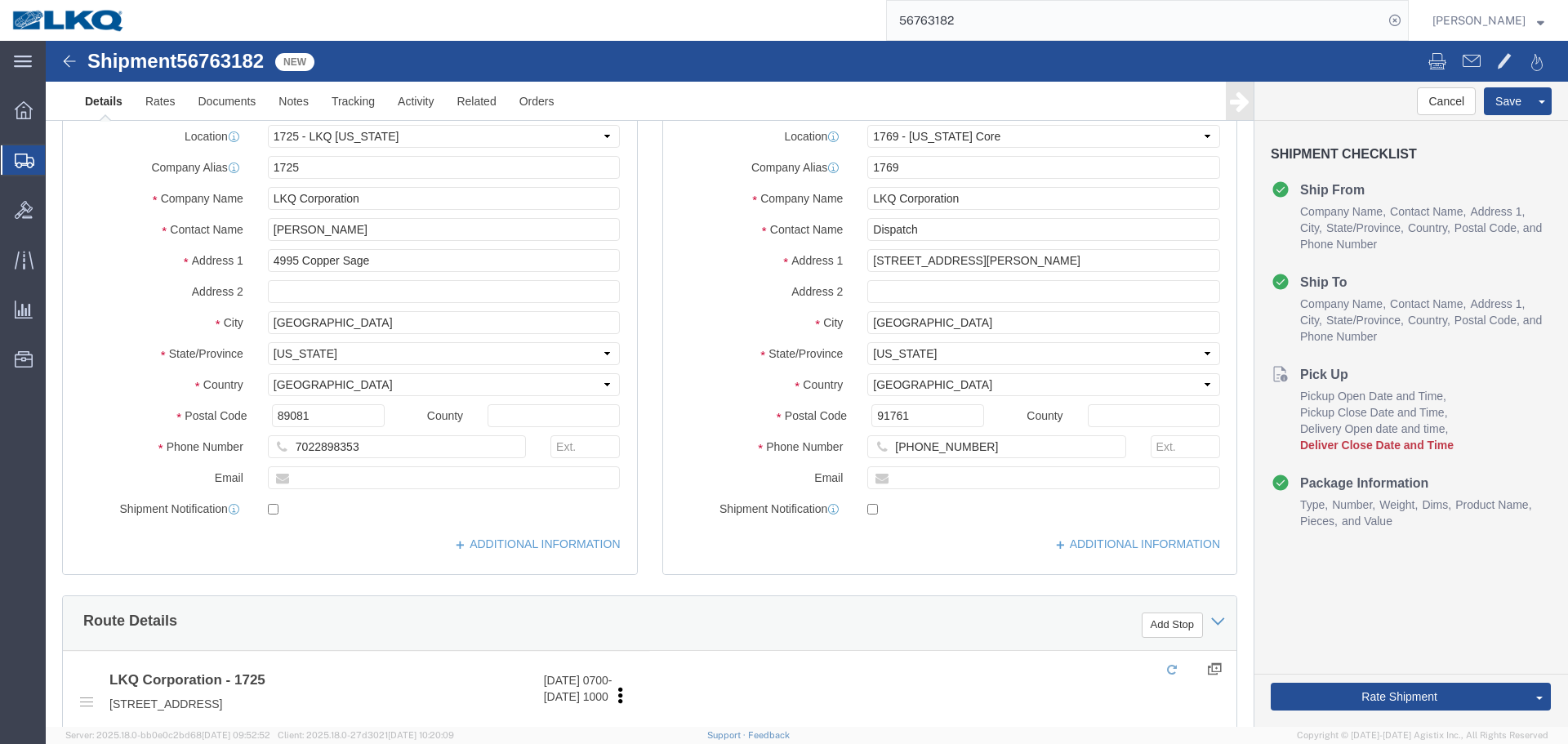
click div
select select "27602"
select select "28716"
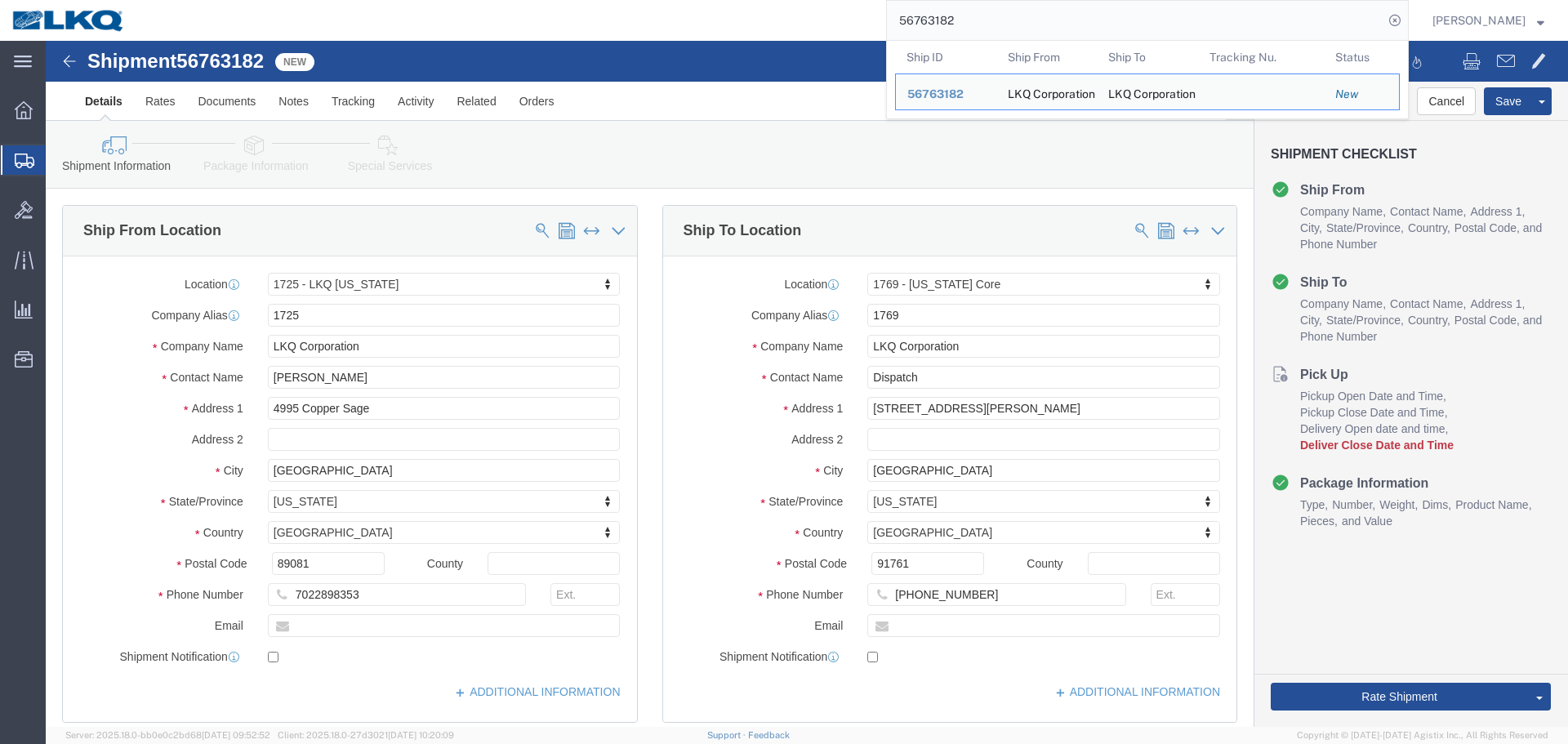
click at [990, 22] on input "56763182" at bounding box center [1136, 20] width 497 height 39
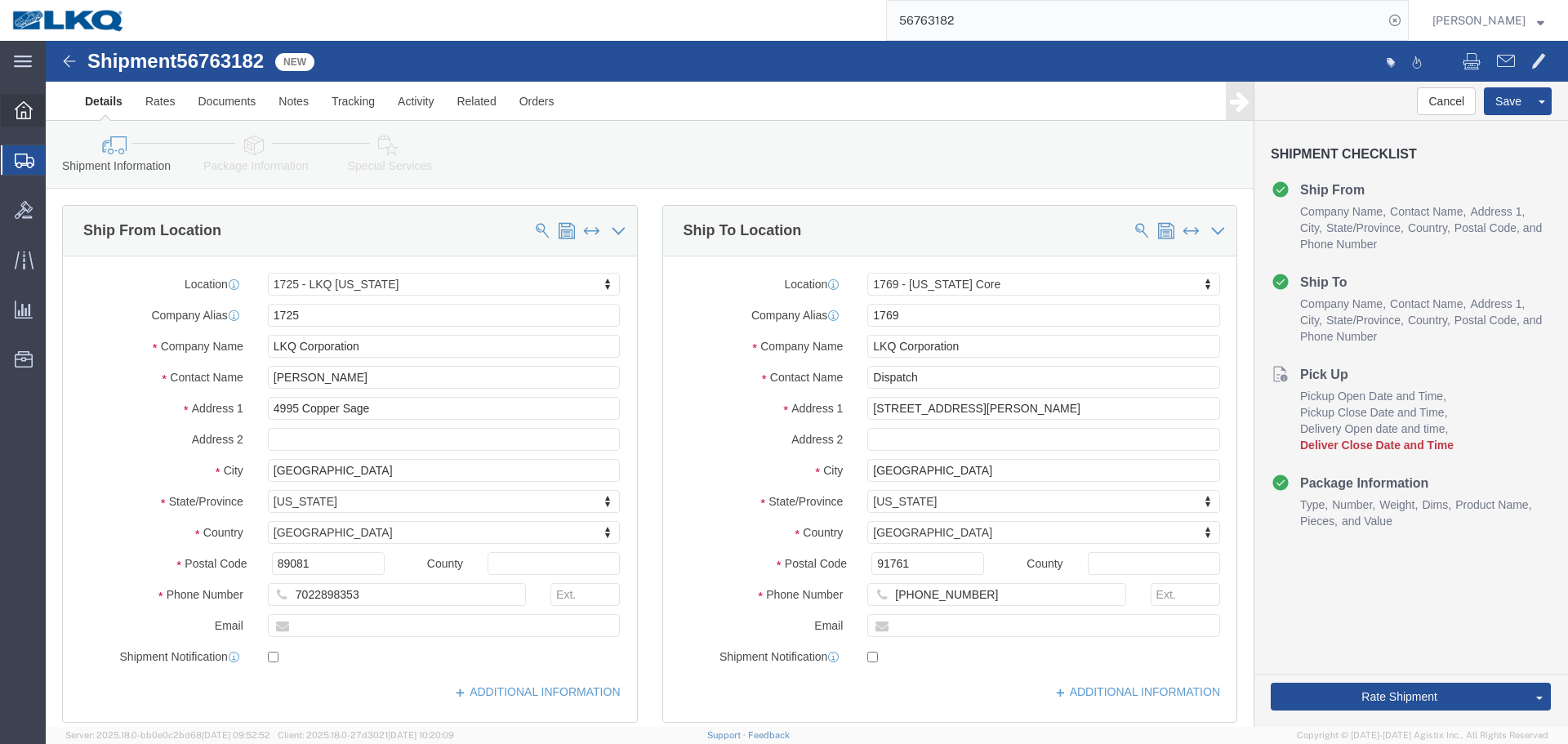
click at [26, 112] on icon at bounding box center [24, 110] width 18 height 18
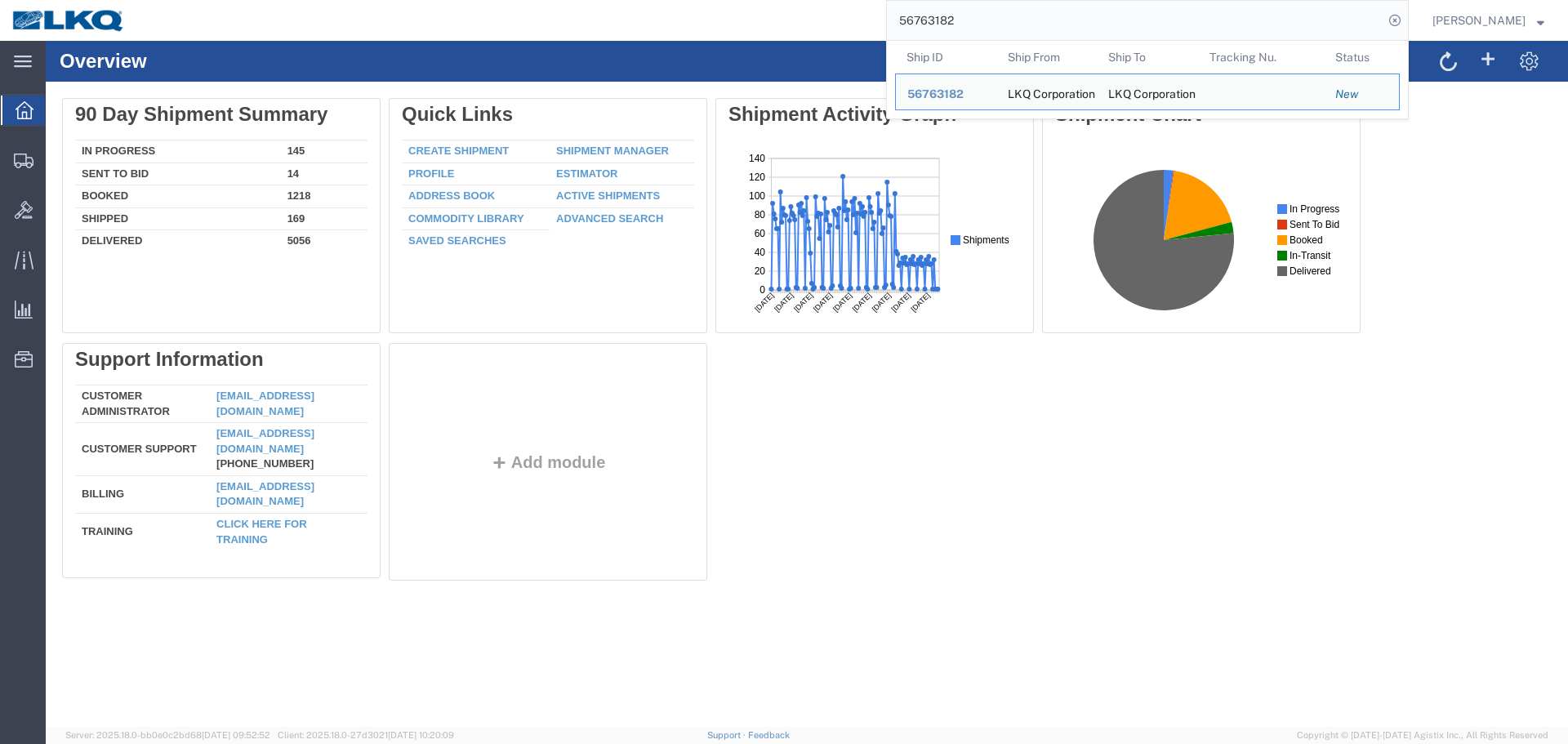
click at [1012, 31] on input "56763182" at bounding box center [1136, 20] width 497 height 39
paste input "tomorrow"
type input "tomorrow"
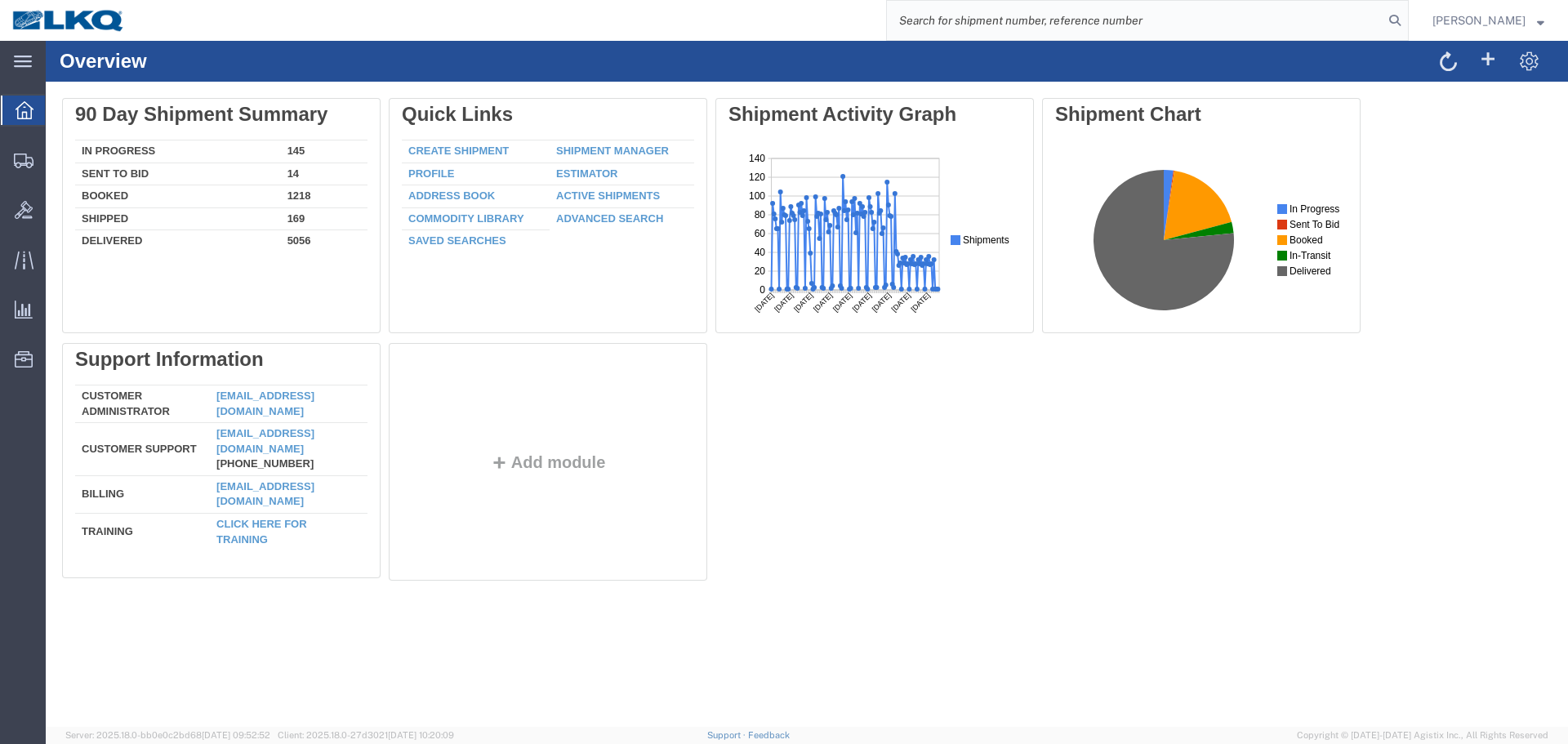
click at [1026, 11] on input "search" at bounding box center [1136, 20] width 497 height 39
paste input "56767182"
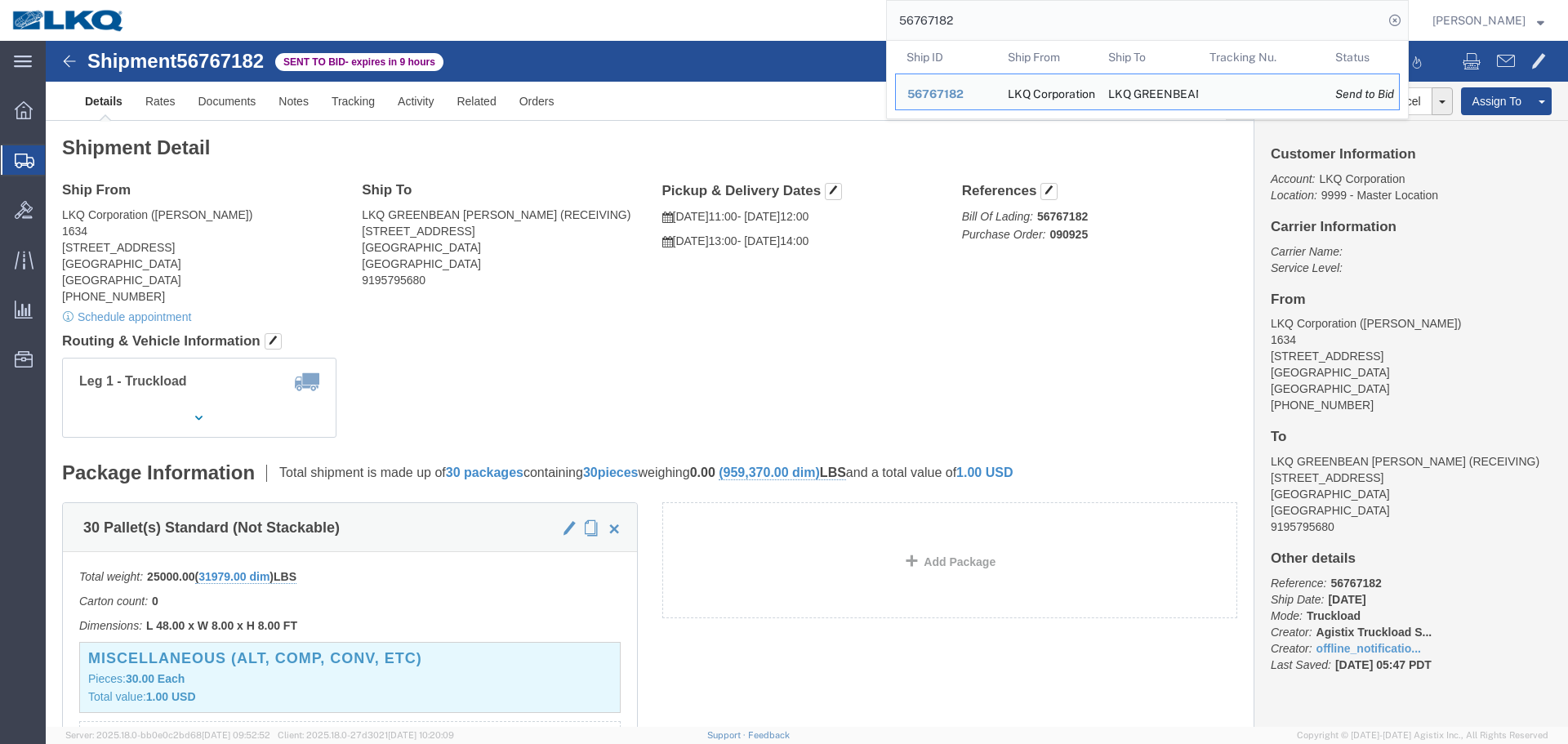
click div "Shipment Detail Ship From LKQ Corporation (David Crane) 1634 6320 Boat Rock Blv…"
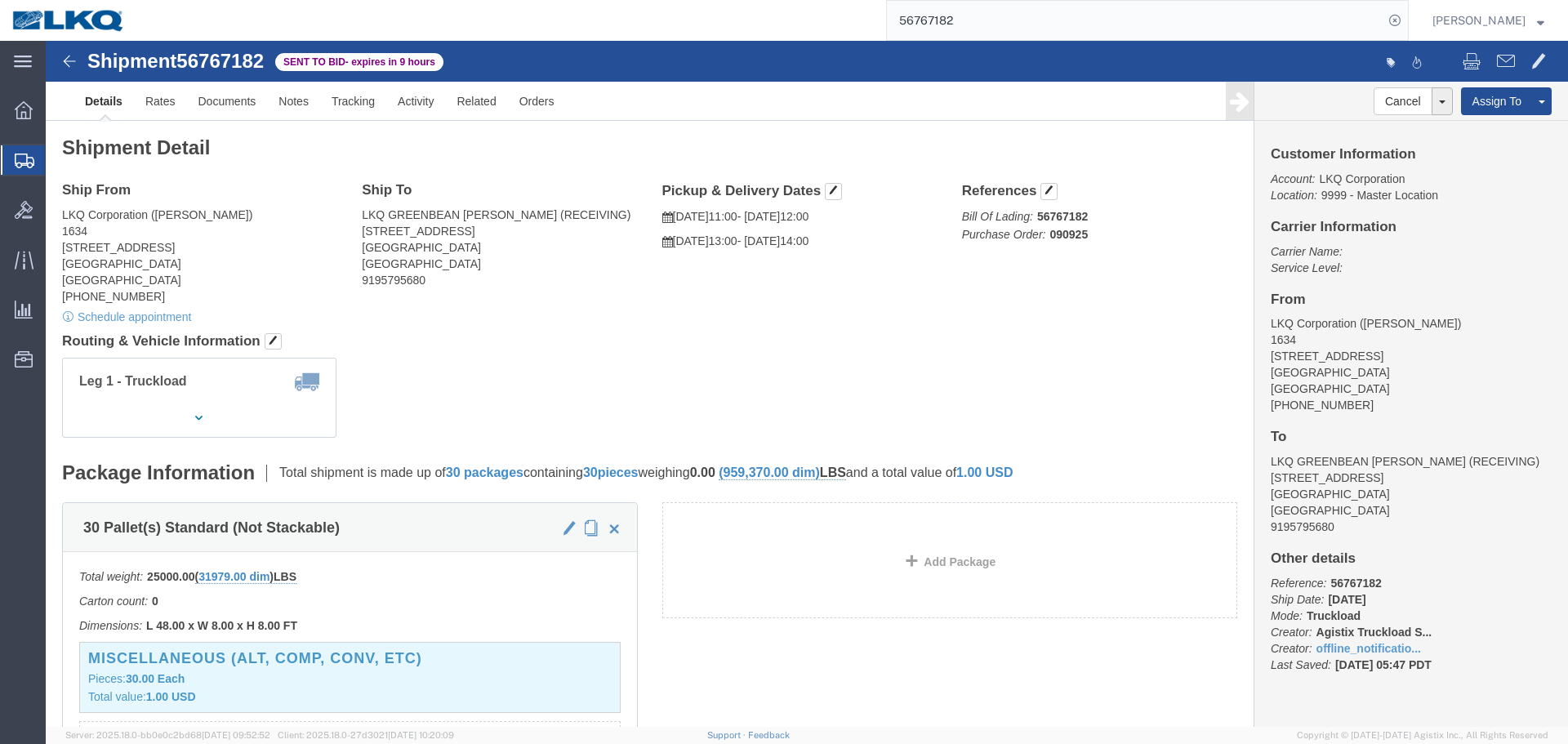
click div "Leg 1 - Truckload Vehicle 1: Standard Dry Van (53 Feet) Number of trucks: 1"
click link "Rates"
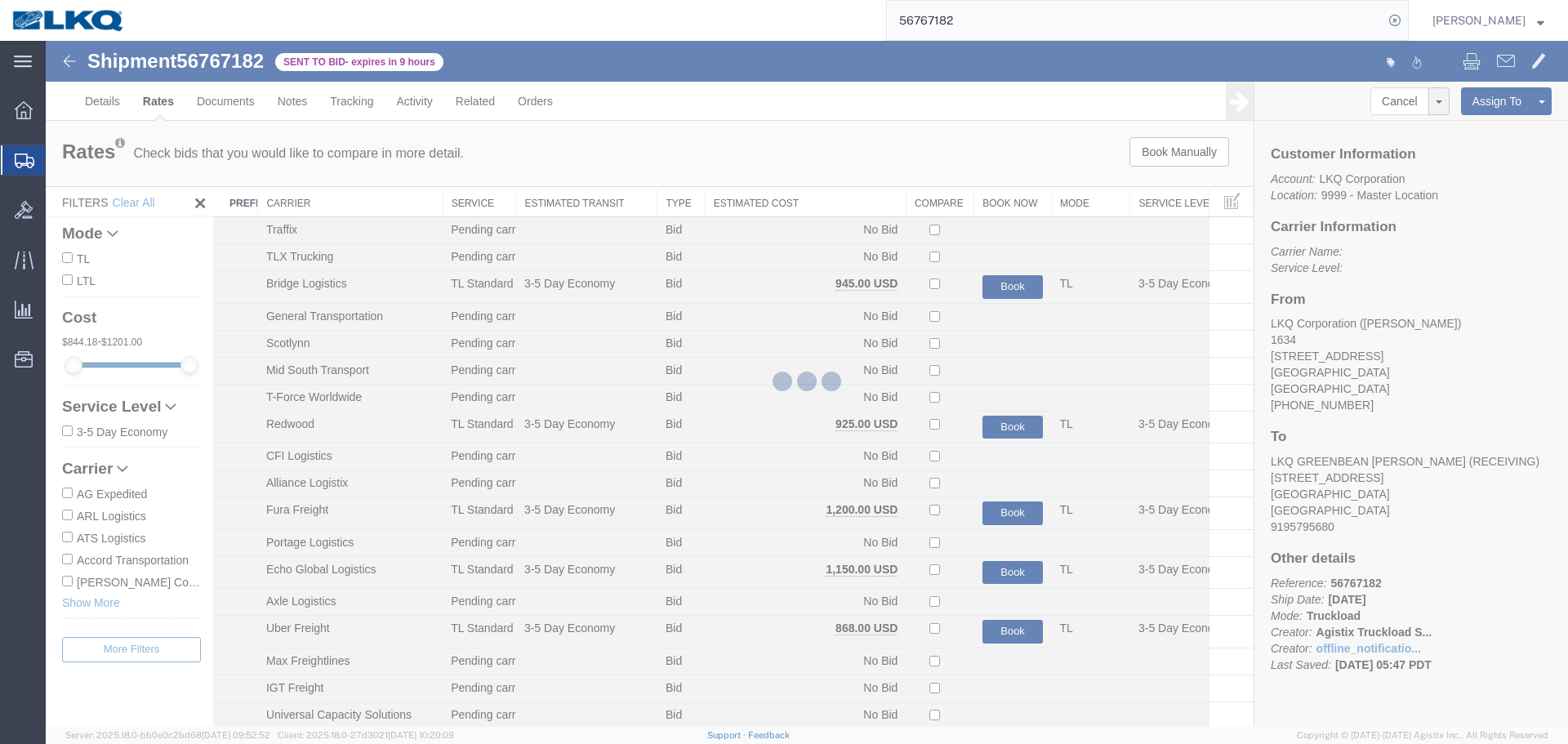
click at [781, 192] on th "Estimated Cost" at bounding box center [806, 202] width 201 height 31
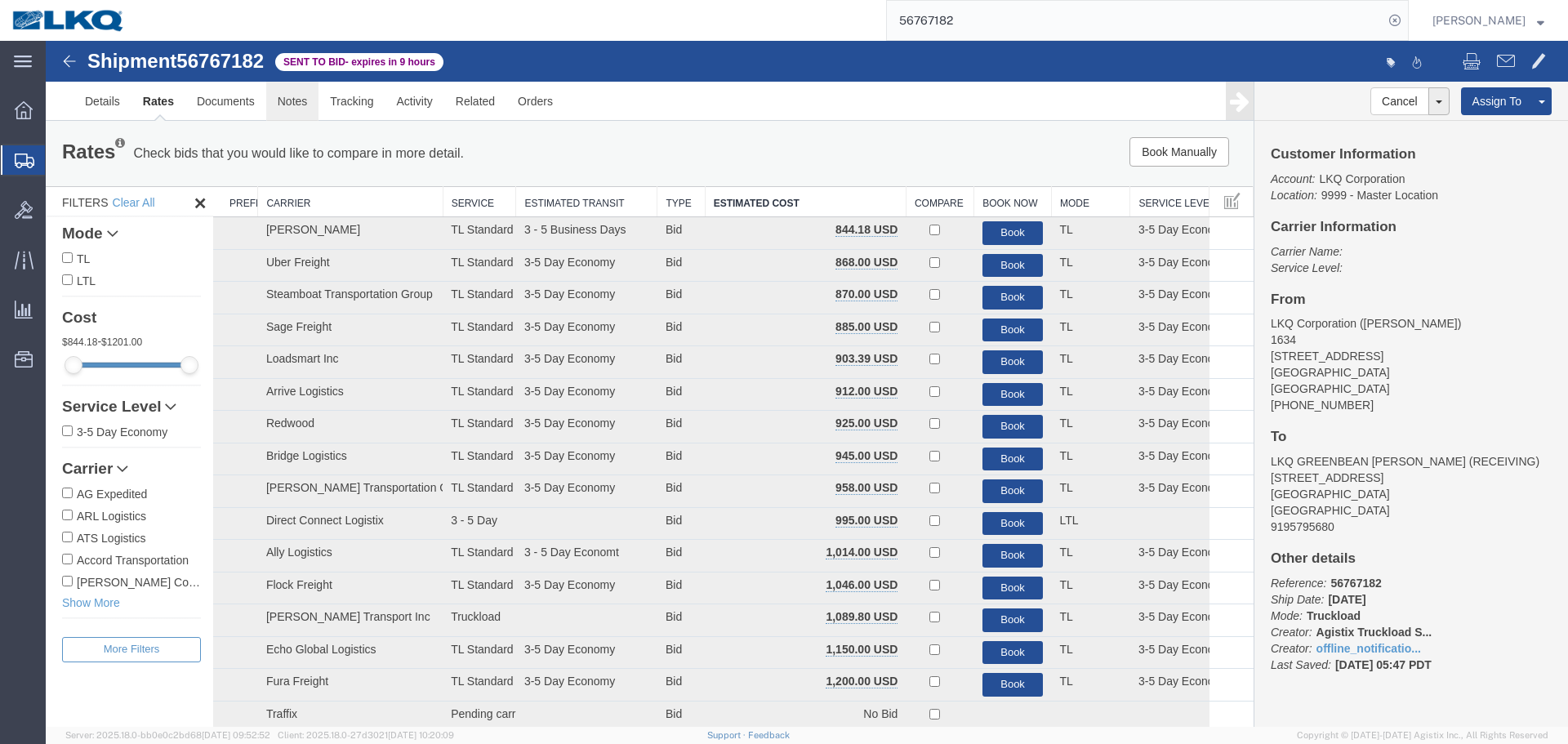
click at [289, 95] on link "Notes" at bounding box center [292, 101] width 53 height 39
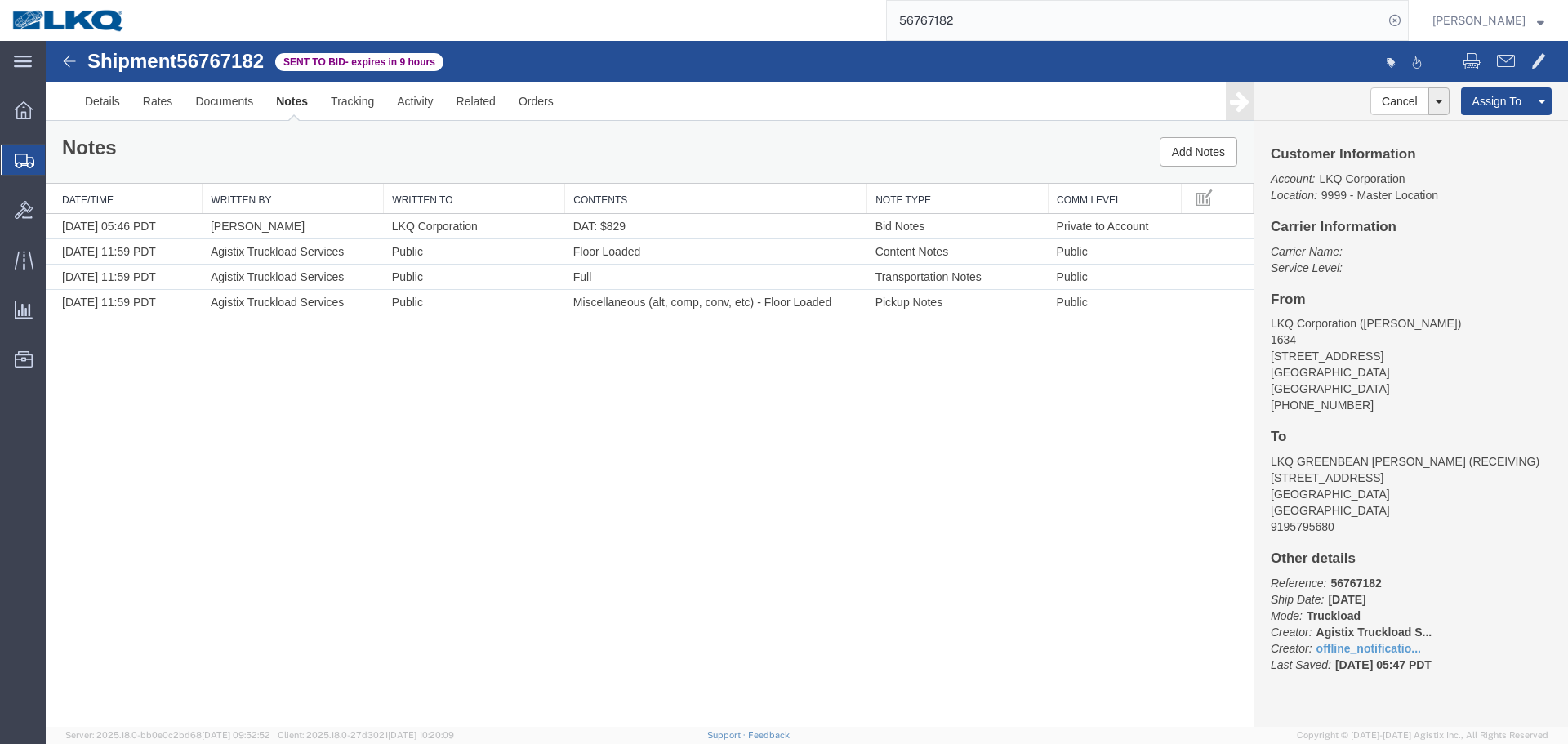
click at [1099, 32] on input "56767182" at bounding box center [1136, 20] width 497 height 39
type input "56714123"
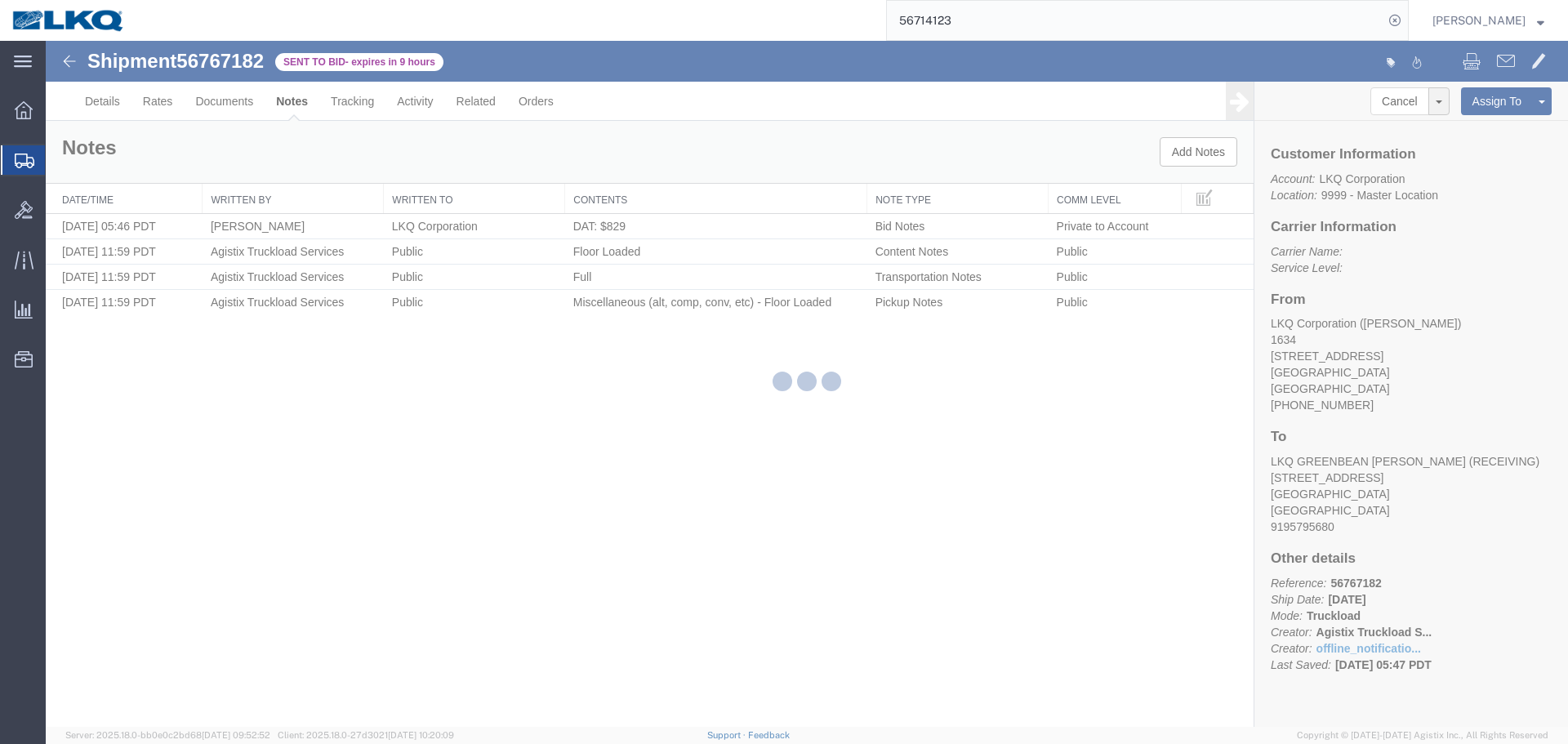
click at [828, 22] on div "56714123" at bounding box center [773, 20] width 1271 height 41
click at [972, 22] on input "56714123" at bounding box center [1136, 20] width 497 height 39
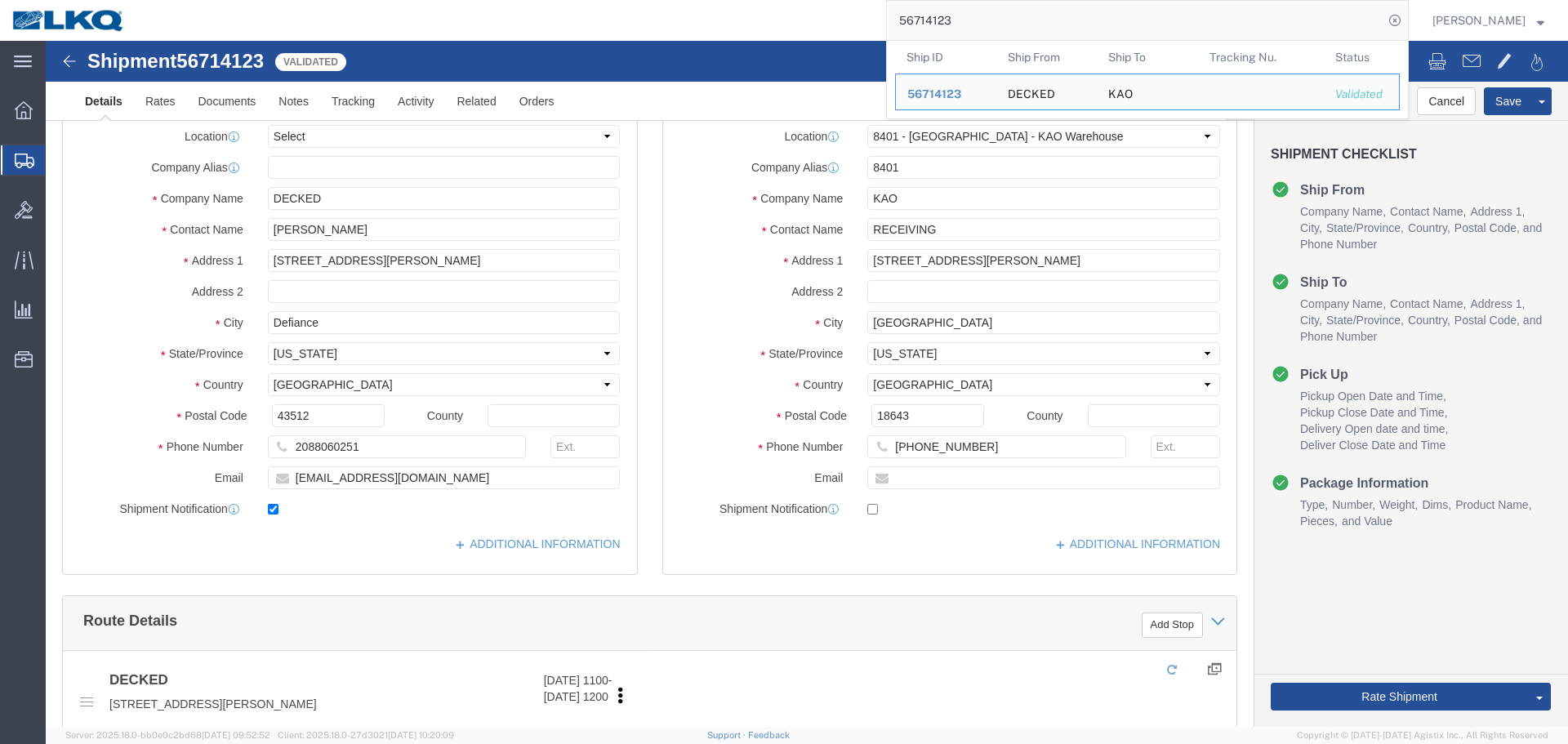
click div
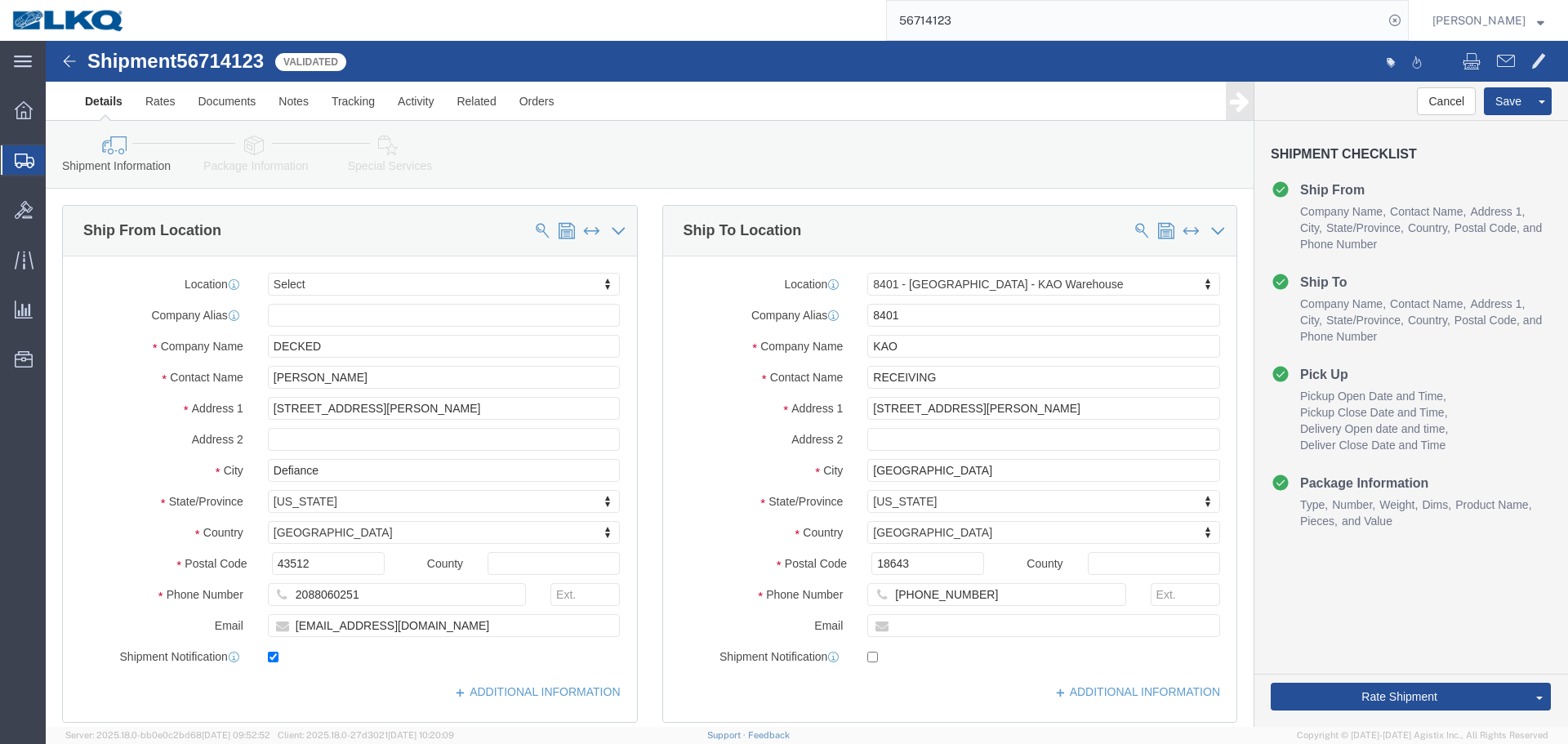
select select "30522"
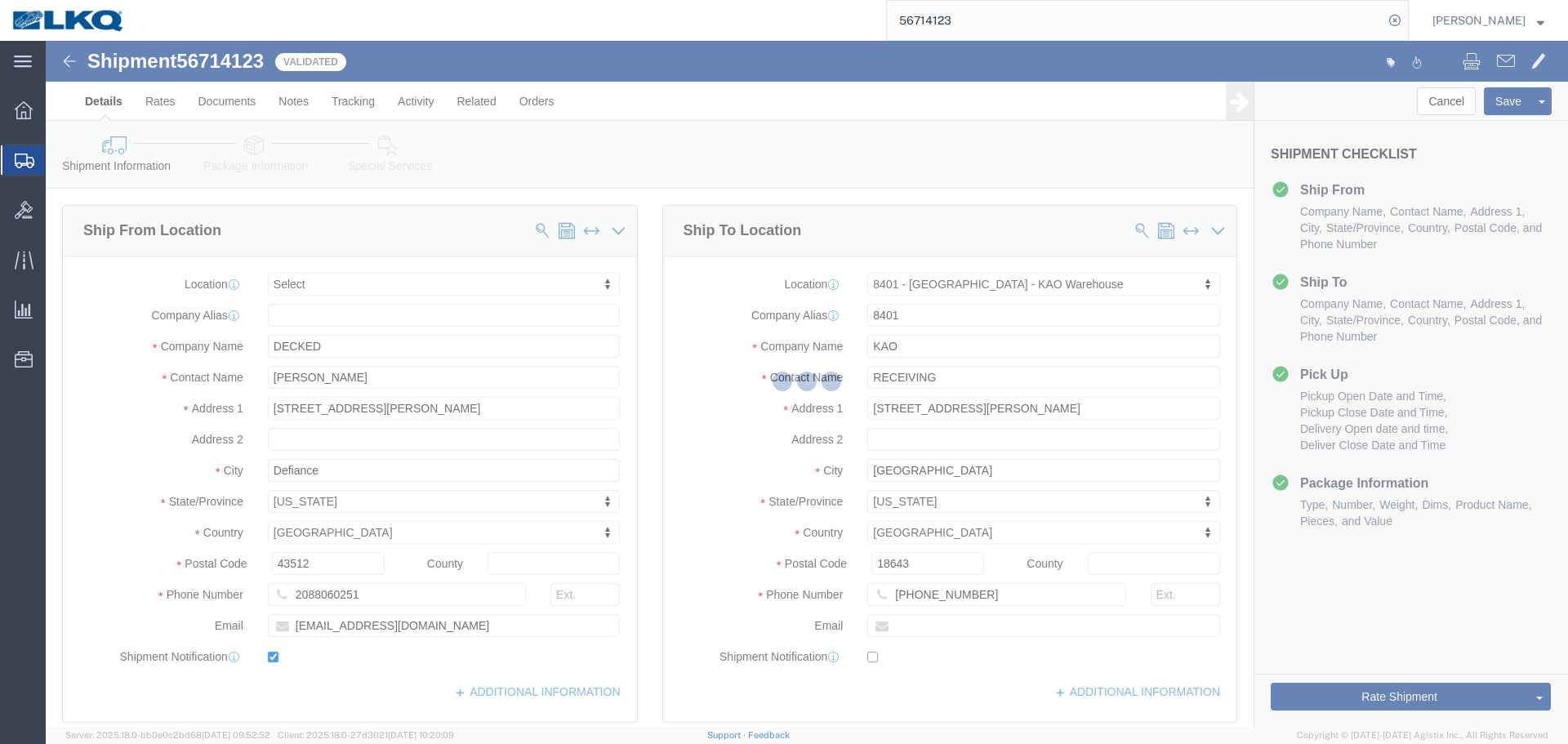
scroll to position [81, 0]
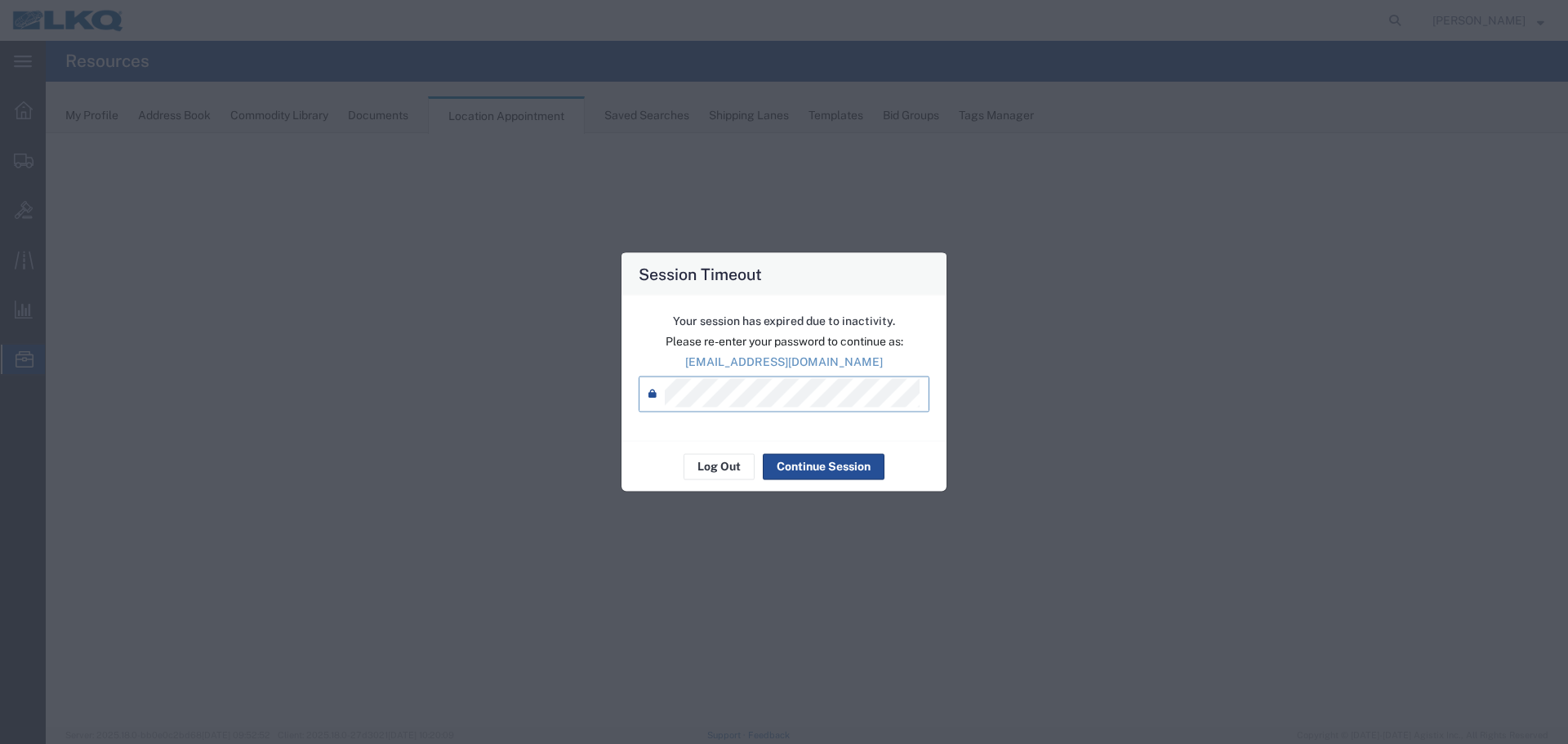
select select "27634"
select select "agendaWeek"
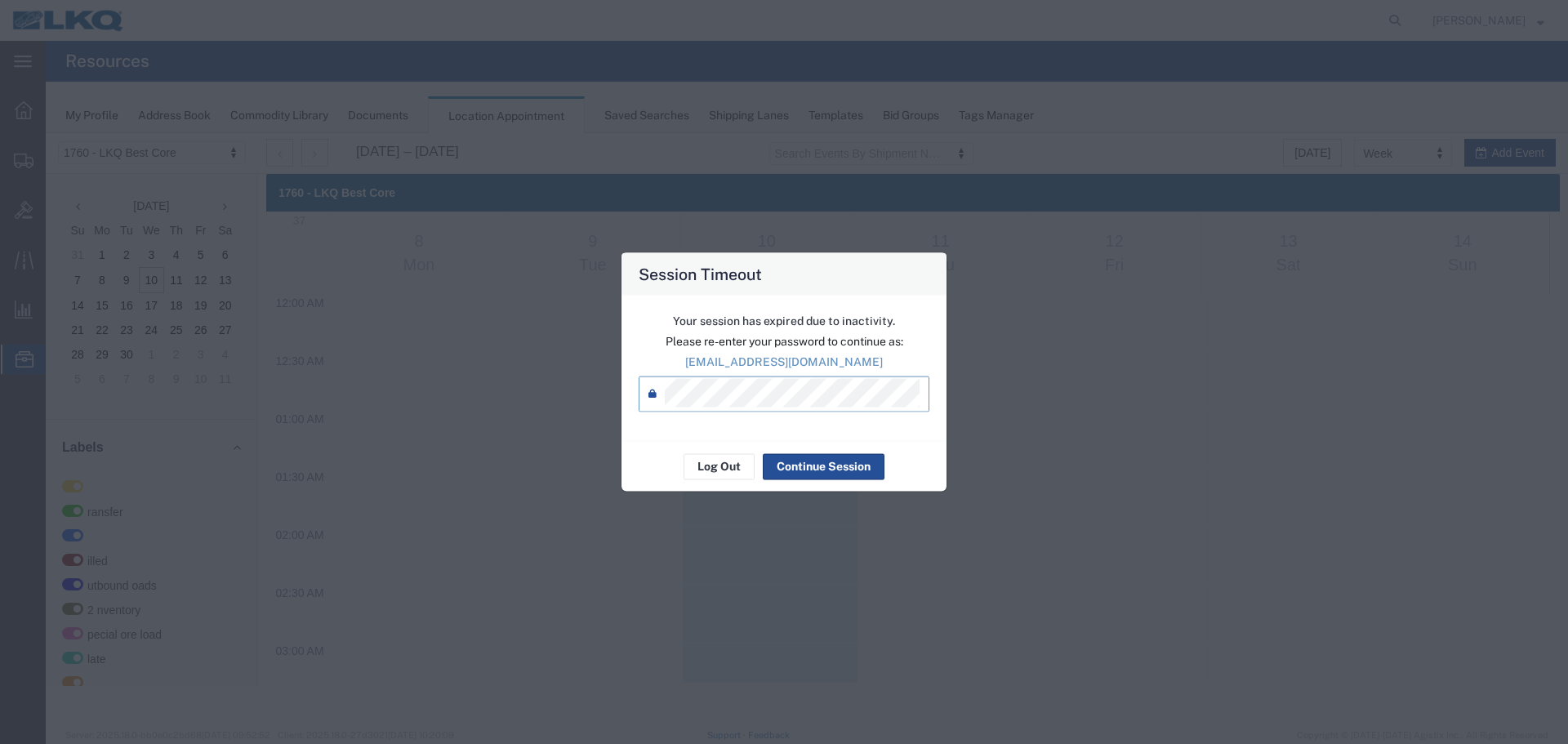
scroll to position [1024, 0]
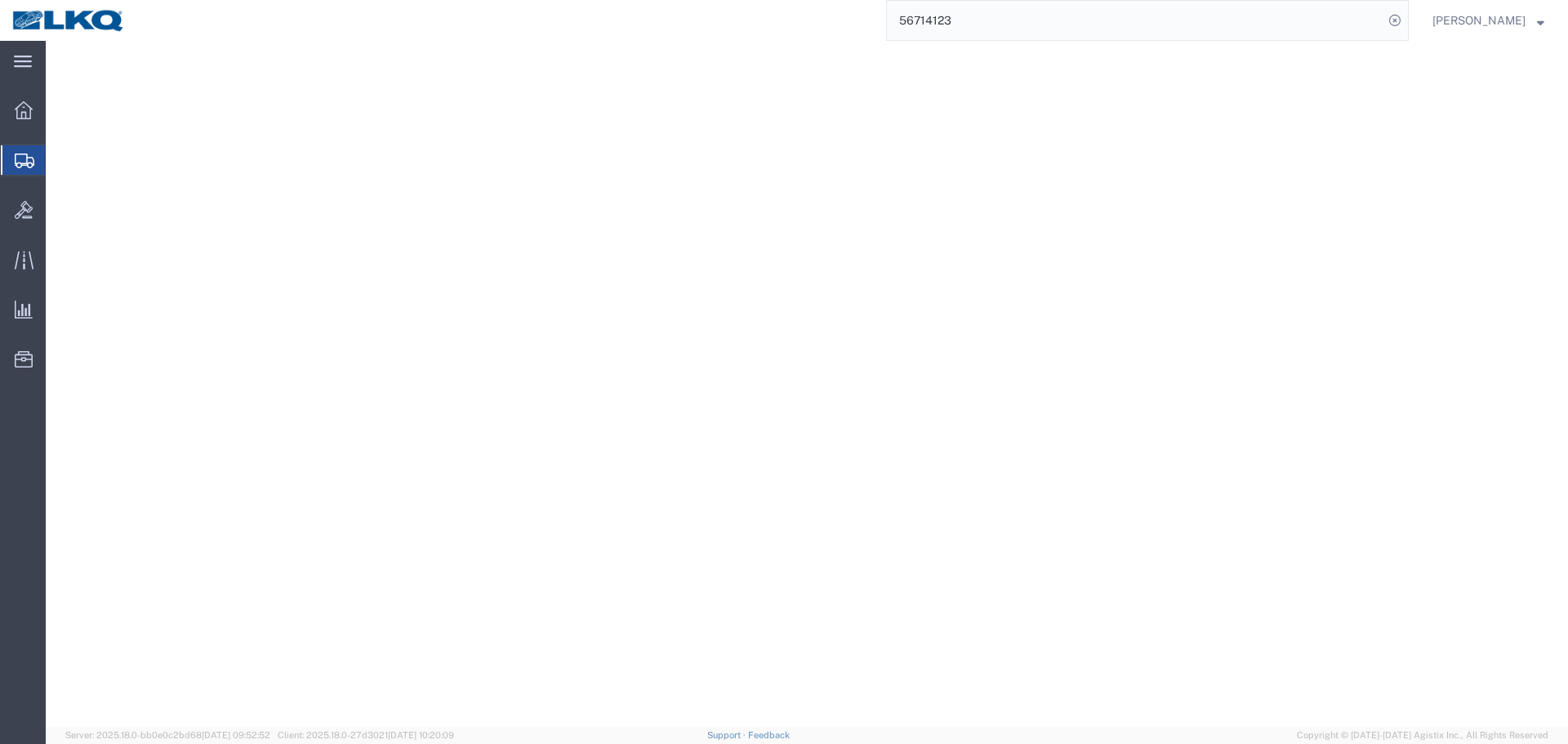
select select "30522"
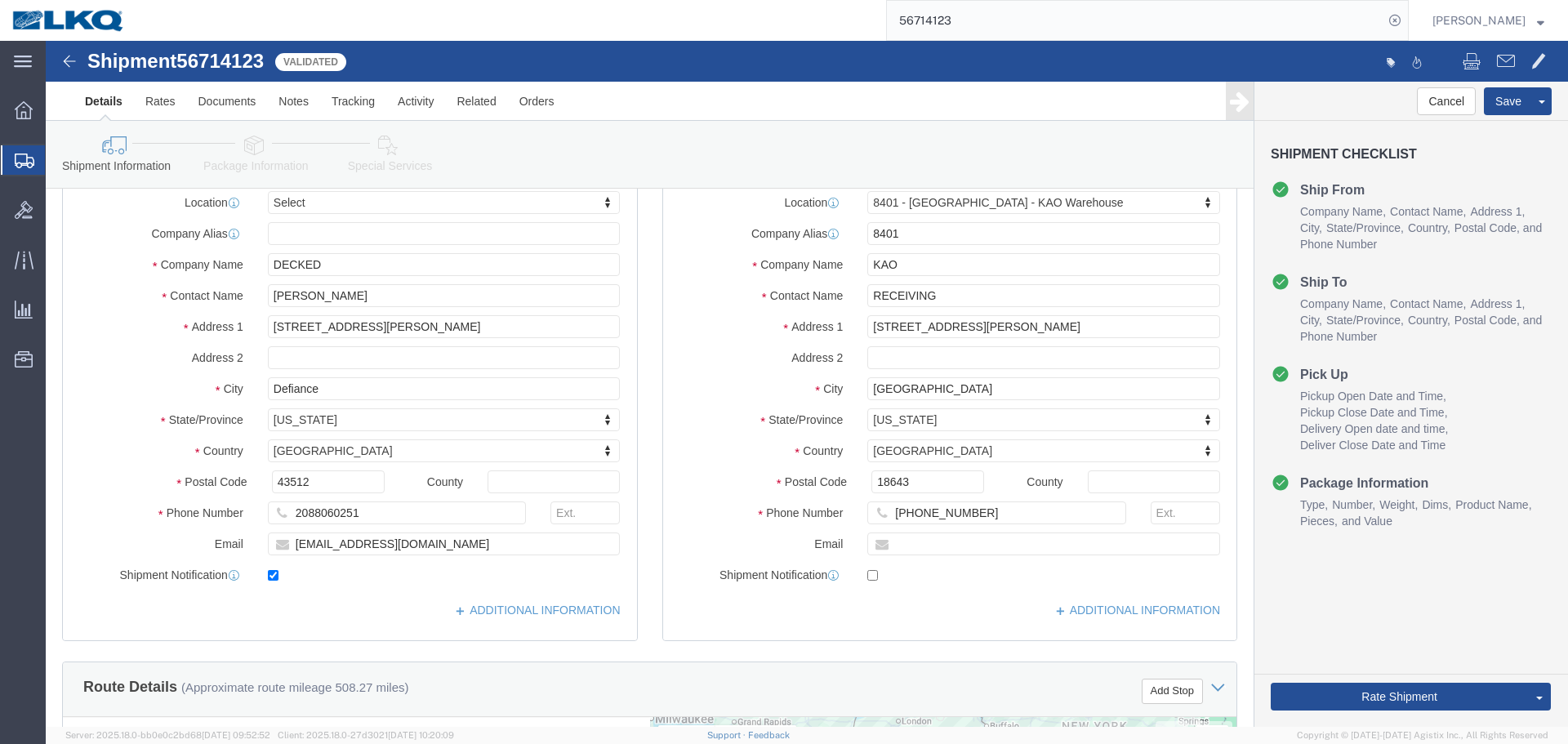
scroll to position [81, 0]
click div "Shipment 56714123 Validated"
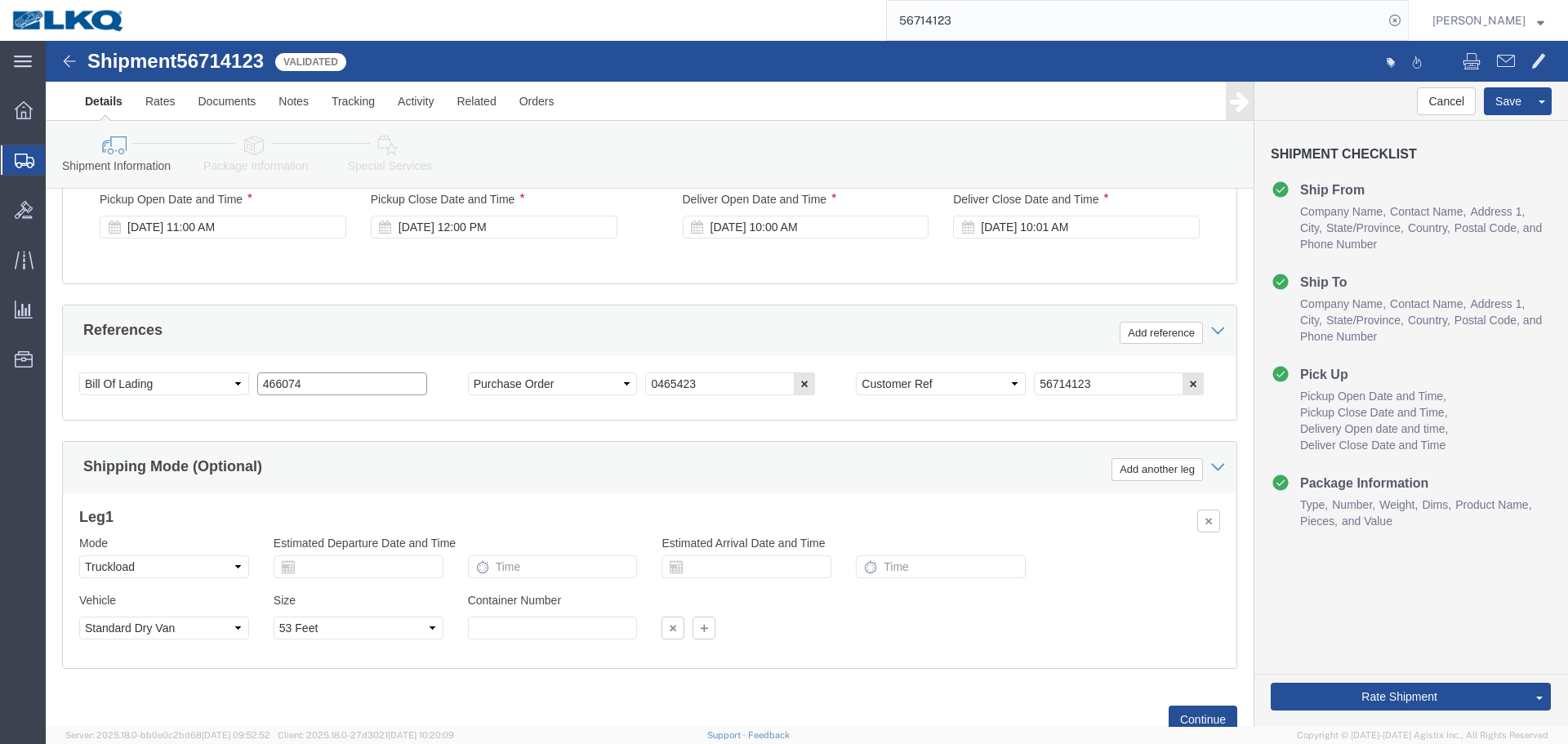
click input "466074"
paste input "87417"
type input "487417"
click div "[DATE] 10:00 AM"
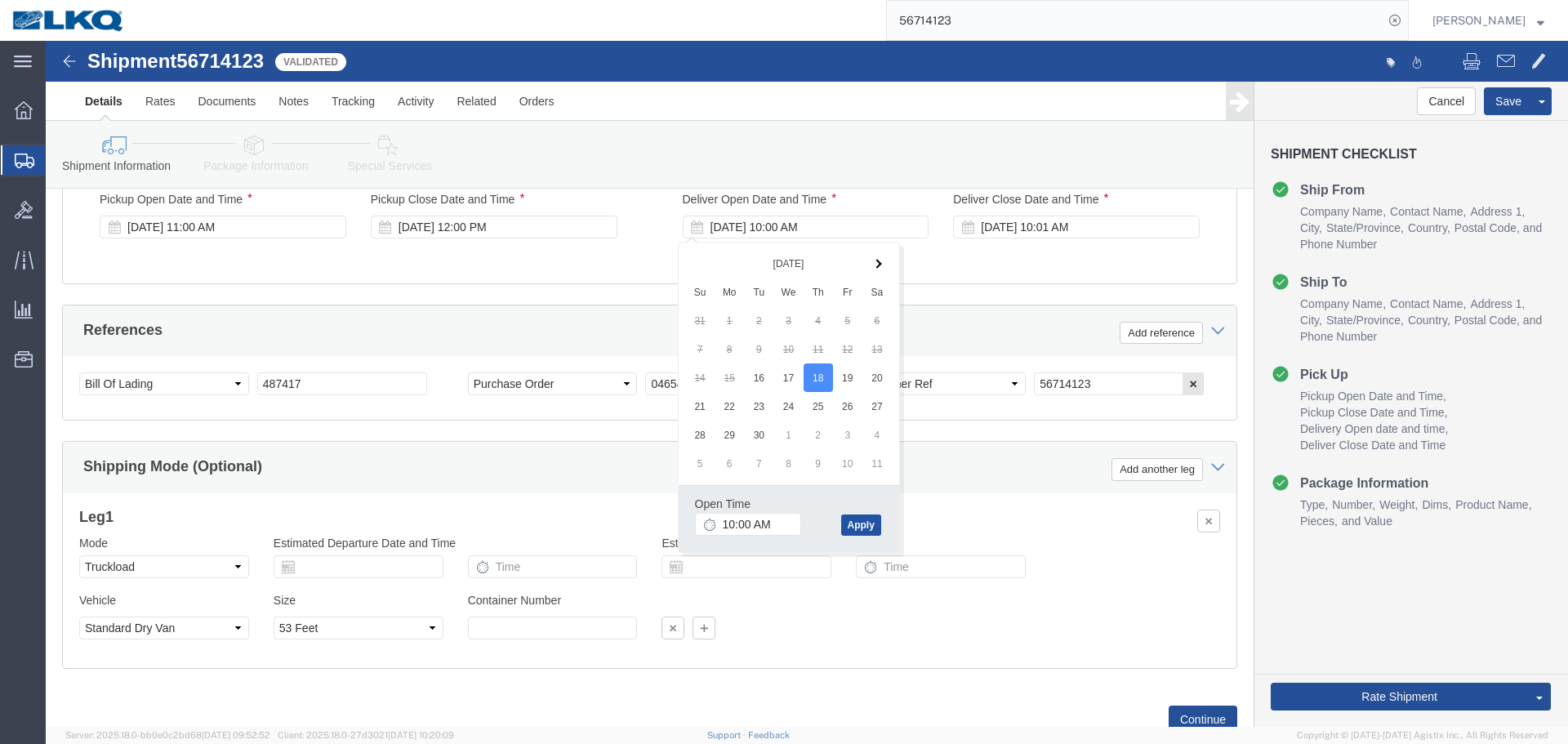
click button "Apply"
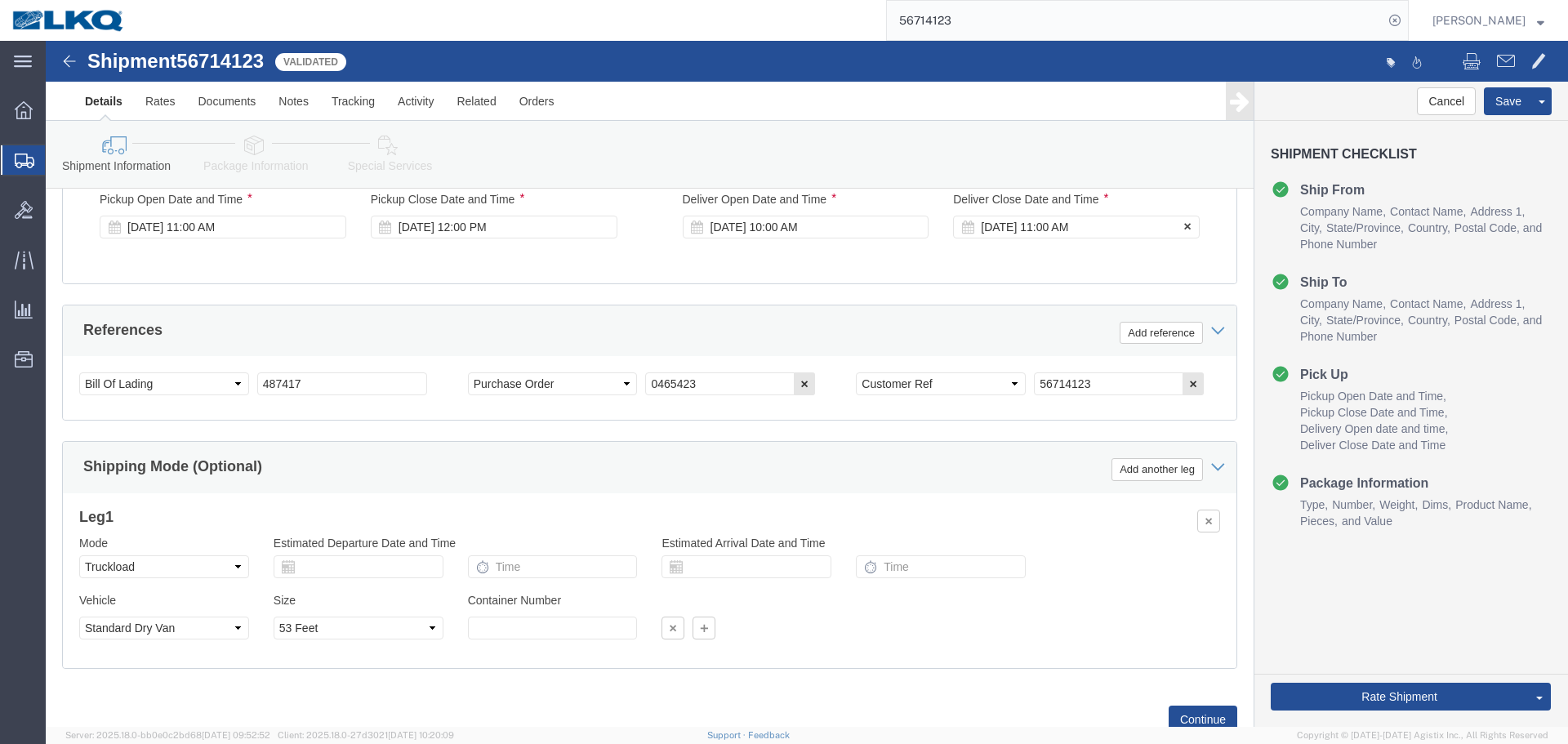
click div "[DATE] 11:00 AM"
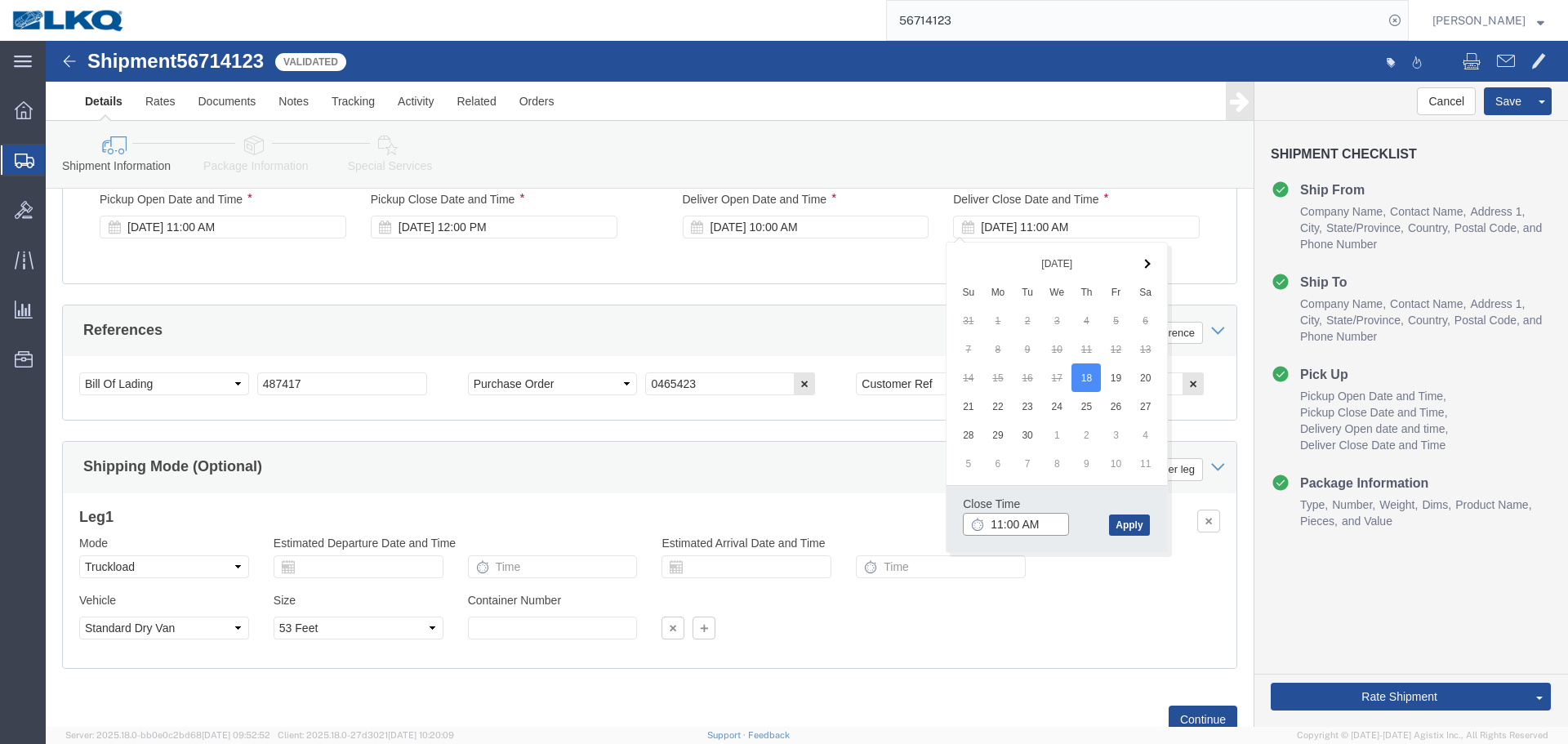
click input "11:00 AM"
type input "1001"
type input "10:01 AM"
click button "Apply"
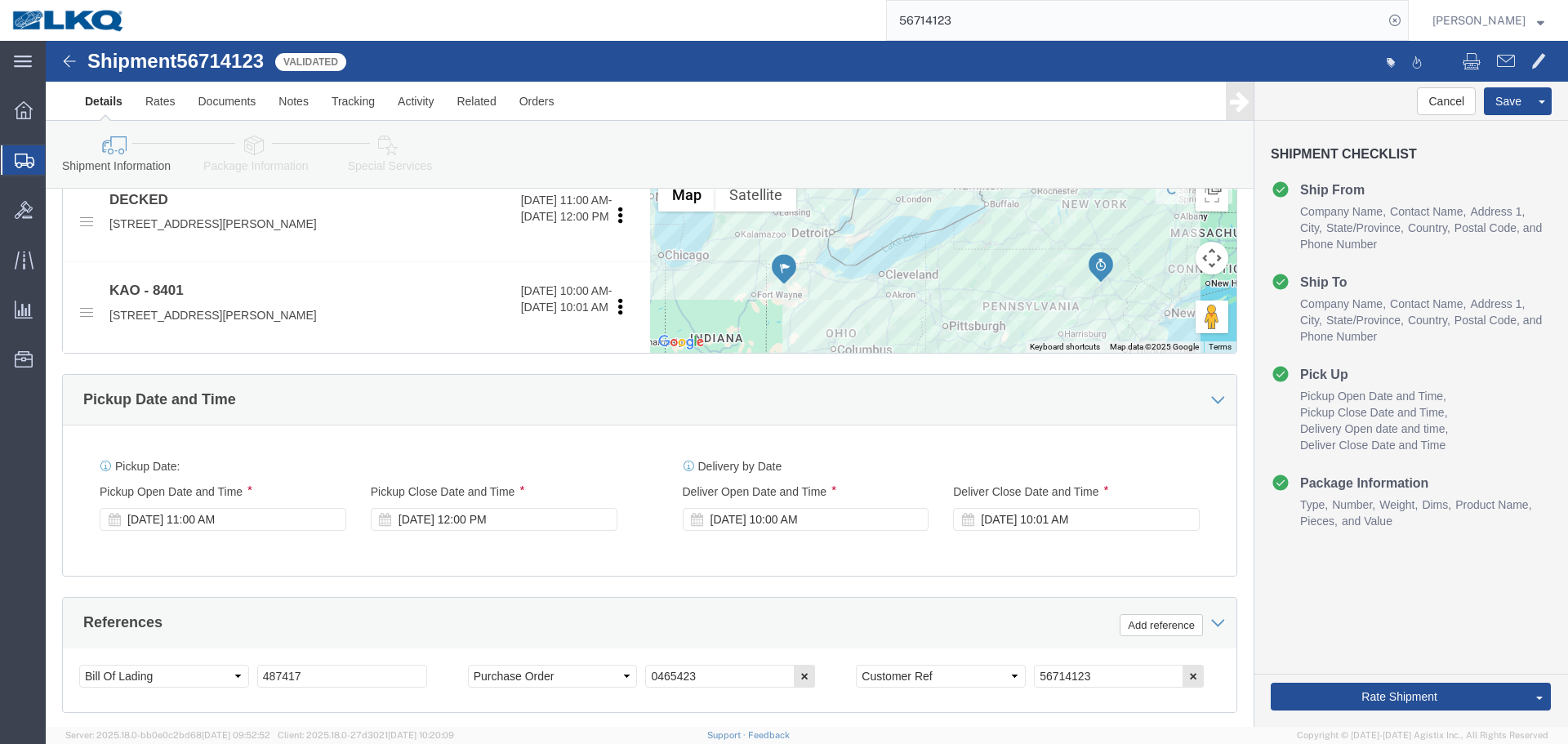
scroll to position [839, 0]
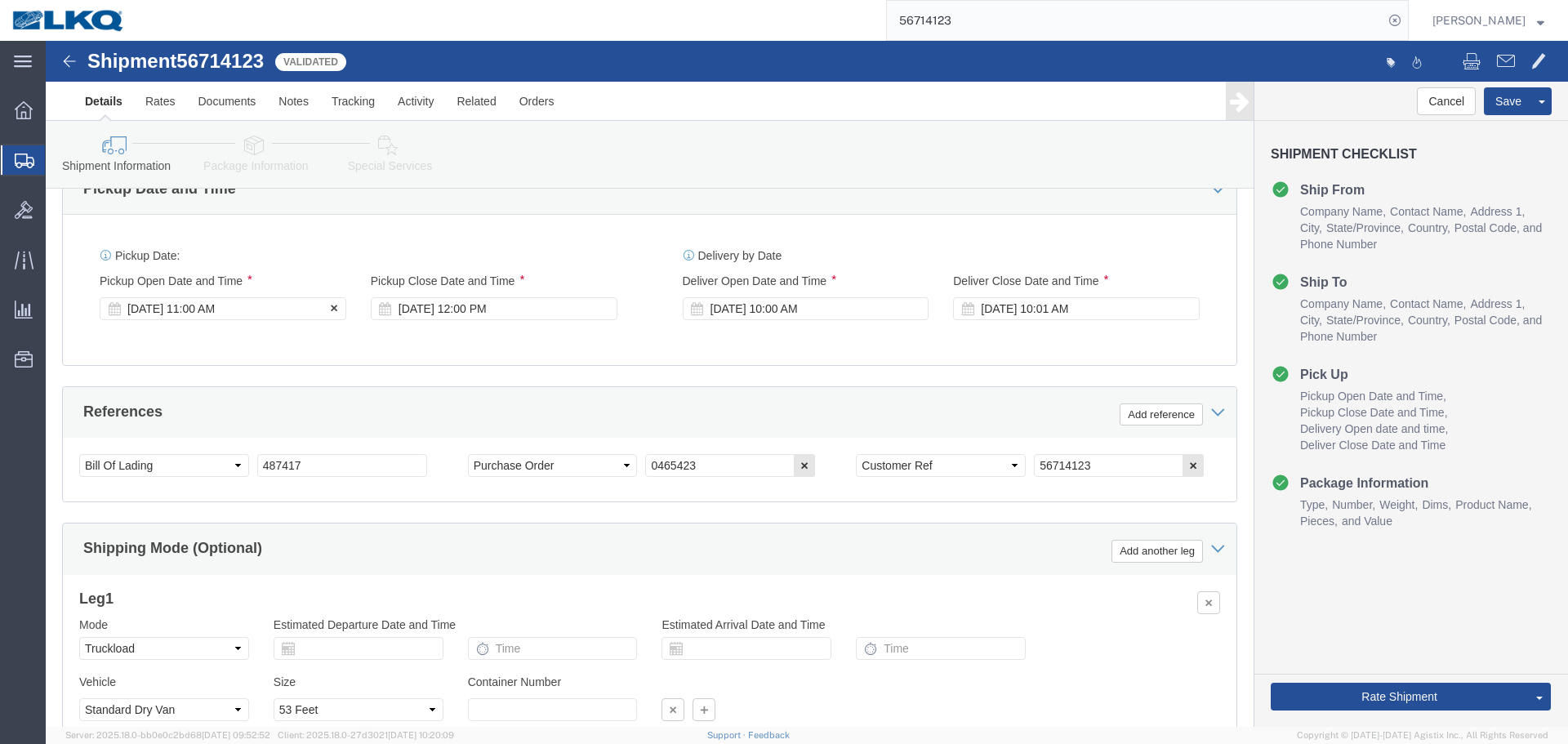
click div "[DATE] 11:00 AM"
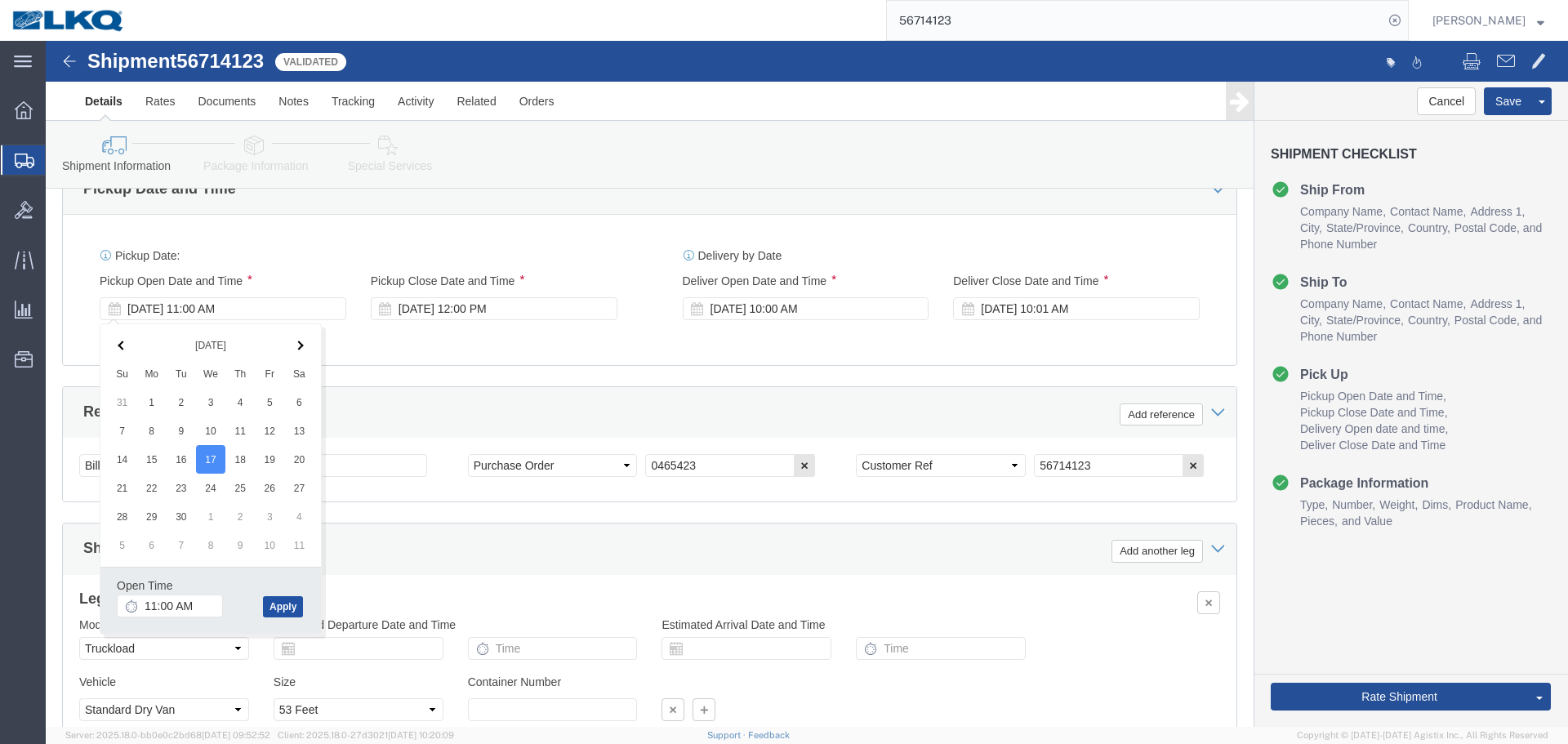
click button "Apply"
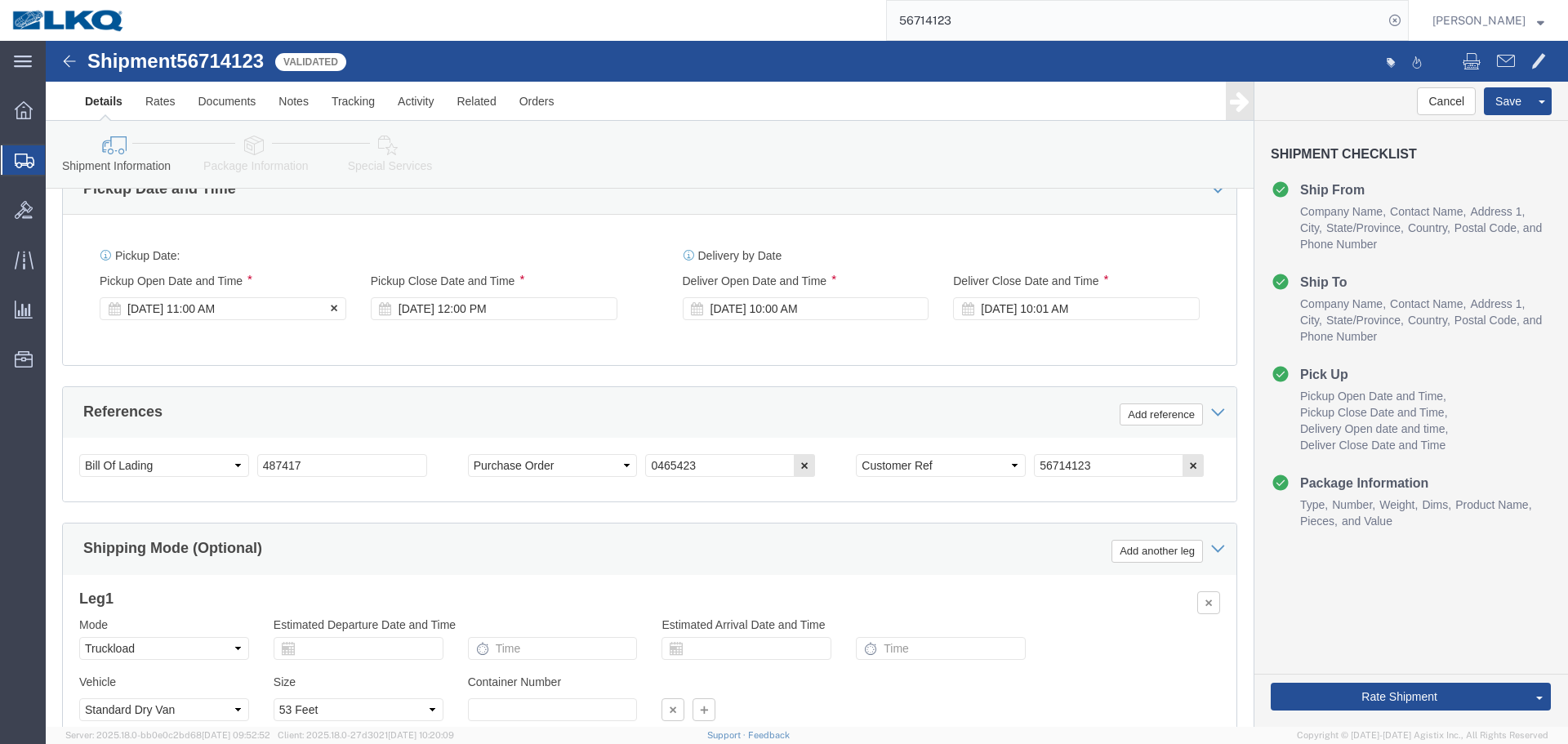
click div "[DATE] 11:00 AM"
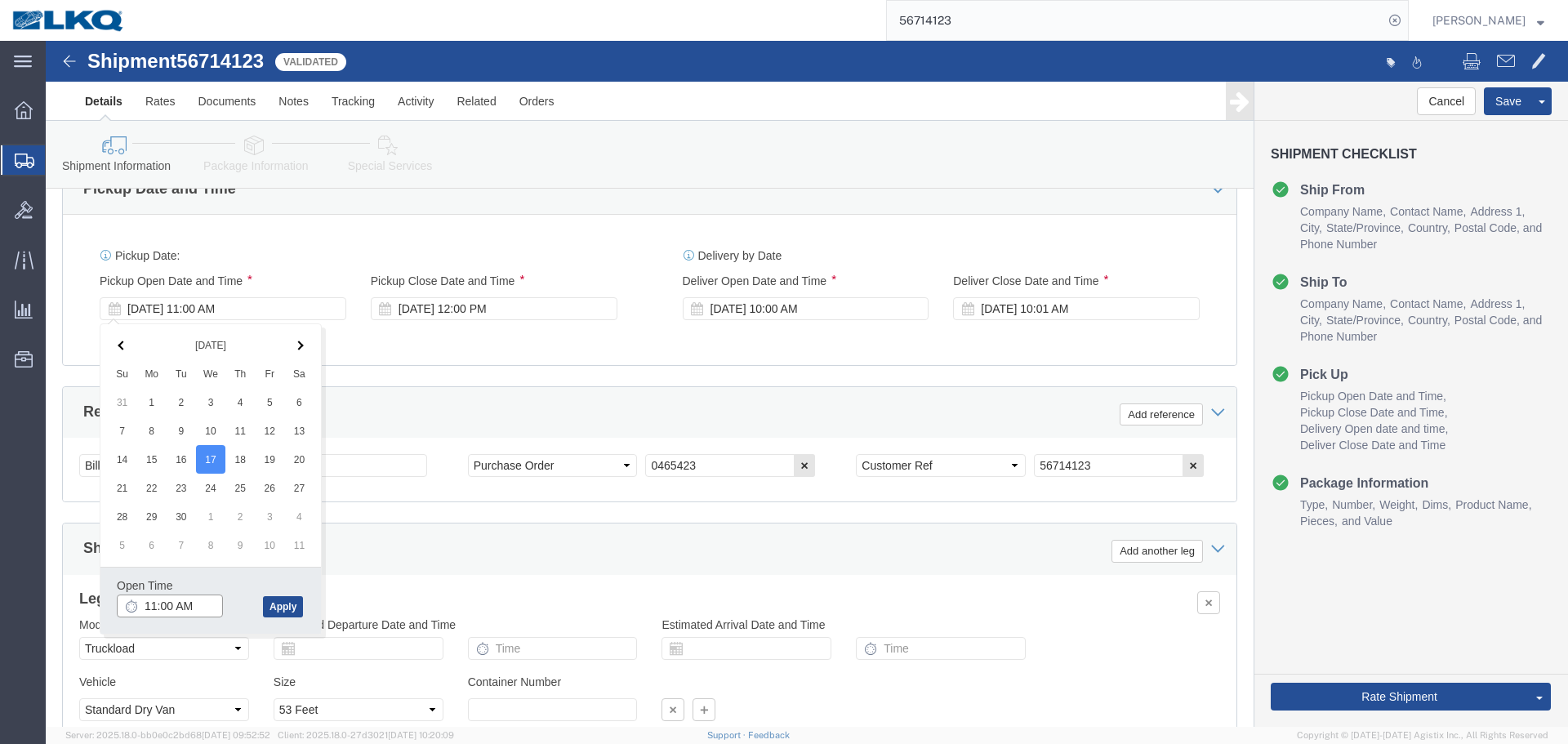
click input "11:00 AM"
type input "10"
type input "10:00 AM"
click button "Apply"
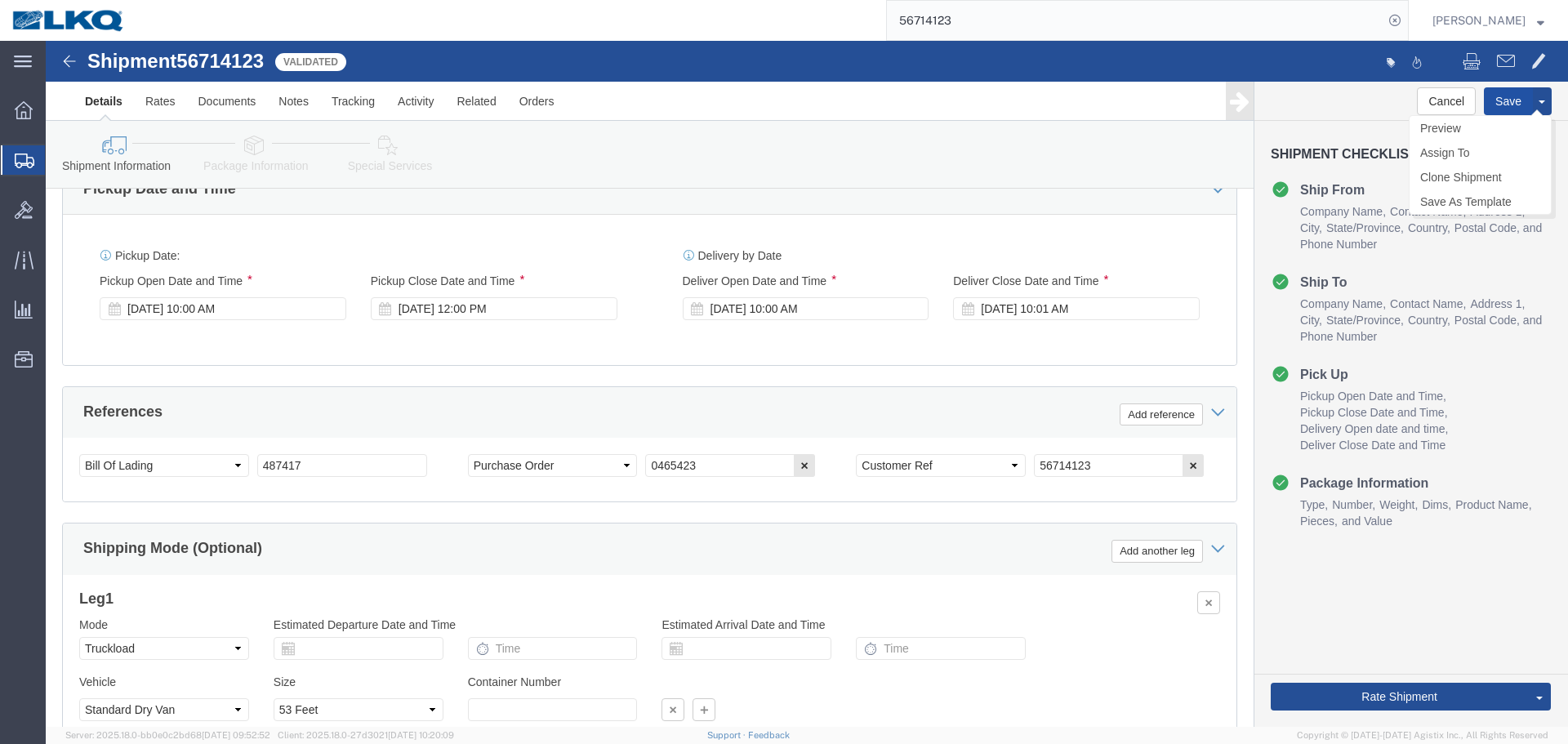
click button "Save"
click link "Send To Bid"
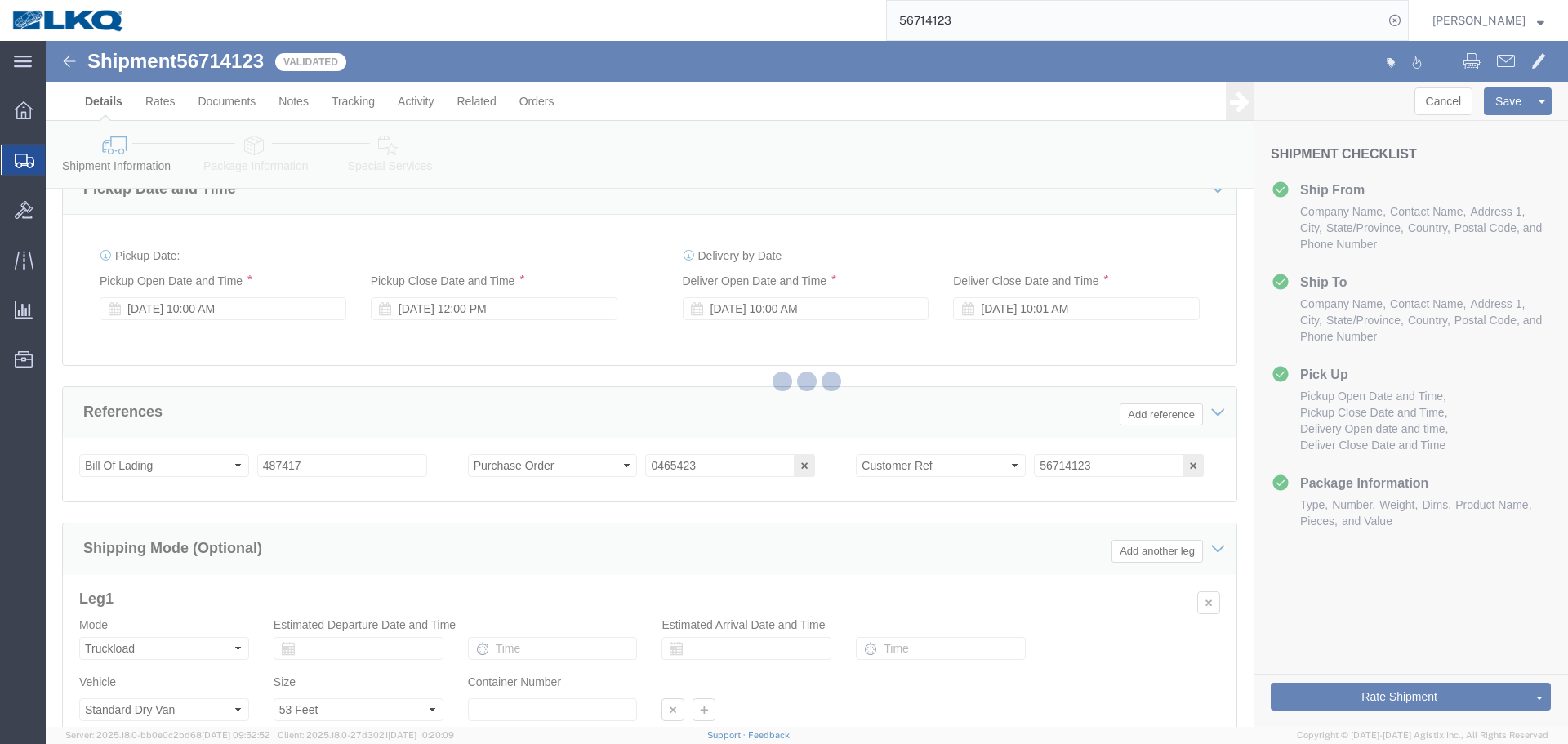
select select "TL"
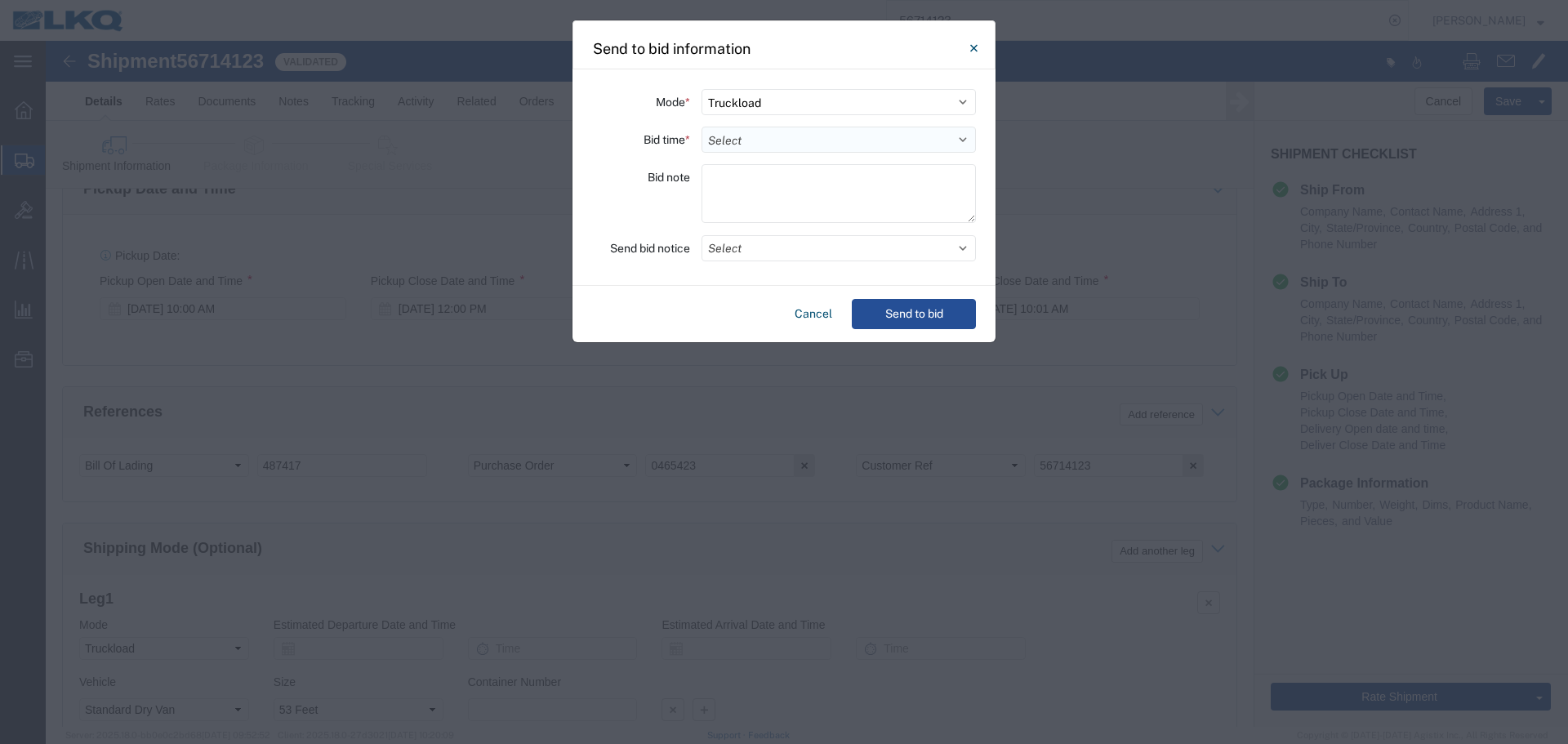
click at [726, 129] on select "Select 30 Min (Rush) 1 Hour (Rush) 2 Hours (Rush) 4 Hours (Rush) 8 Hours (Rush)…" at bounding box center [839, 140] width 275 height 26
click at [702, 127] on select "Select 30 Min (Rush) 1 Hour (Rush) 2 Hours (Rush) 4 Hours (Rush) 8 Hours (Rush)…" at bounding box center [839, 140] width 275 height 26
click at [746, 258] on button "Select" at bounding box center [839, 249] width 275 height 26
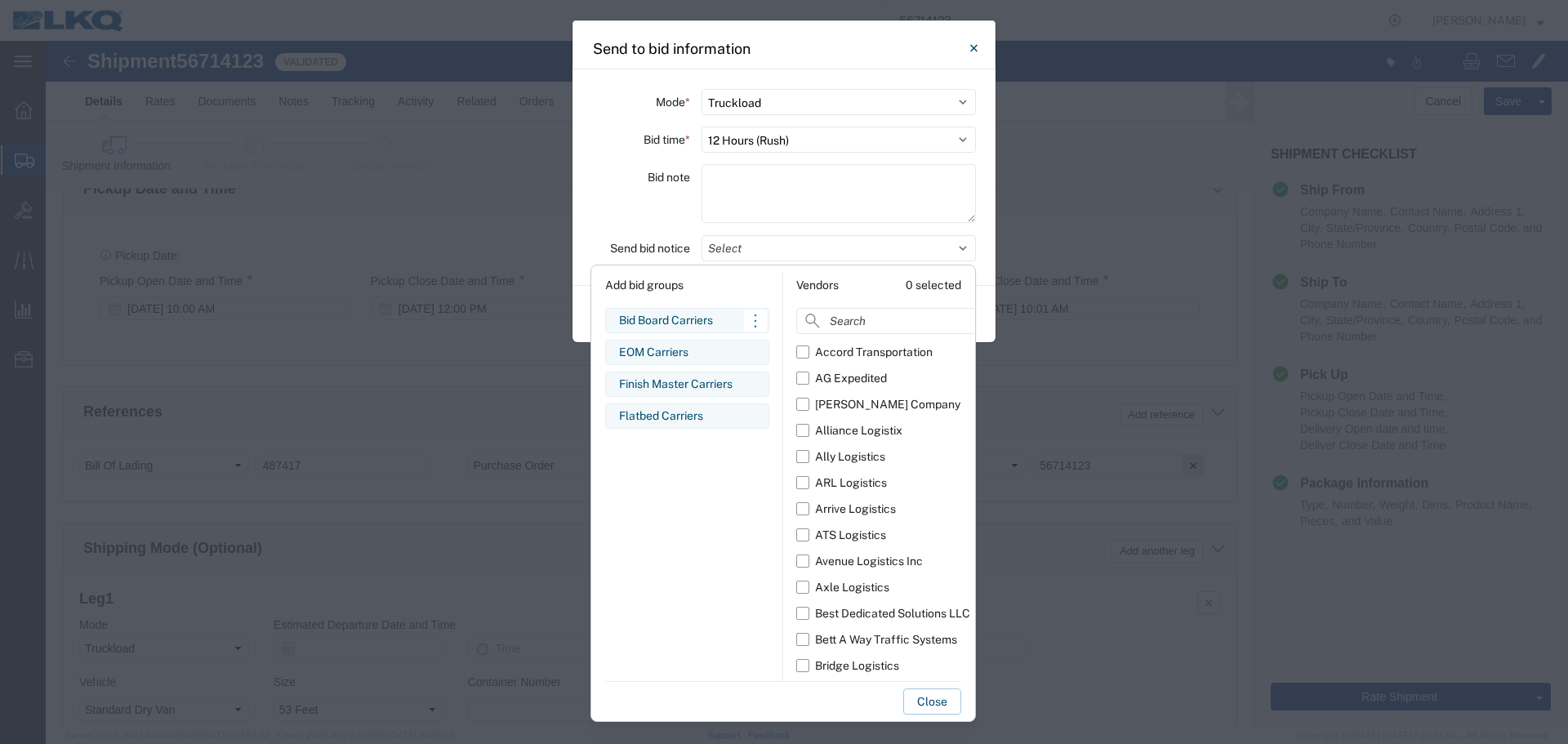
click at [704, 328] on div "Bid Board Carriers" at bounding box center [688, 321] width 136 height 18
click at [610, 192] on div "Bid note" at bounding box center [641, 196] width 98 height 64
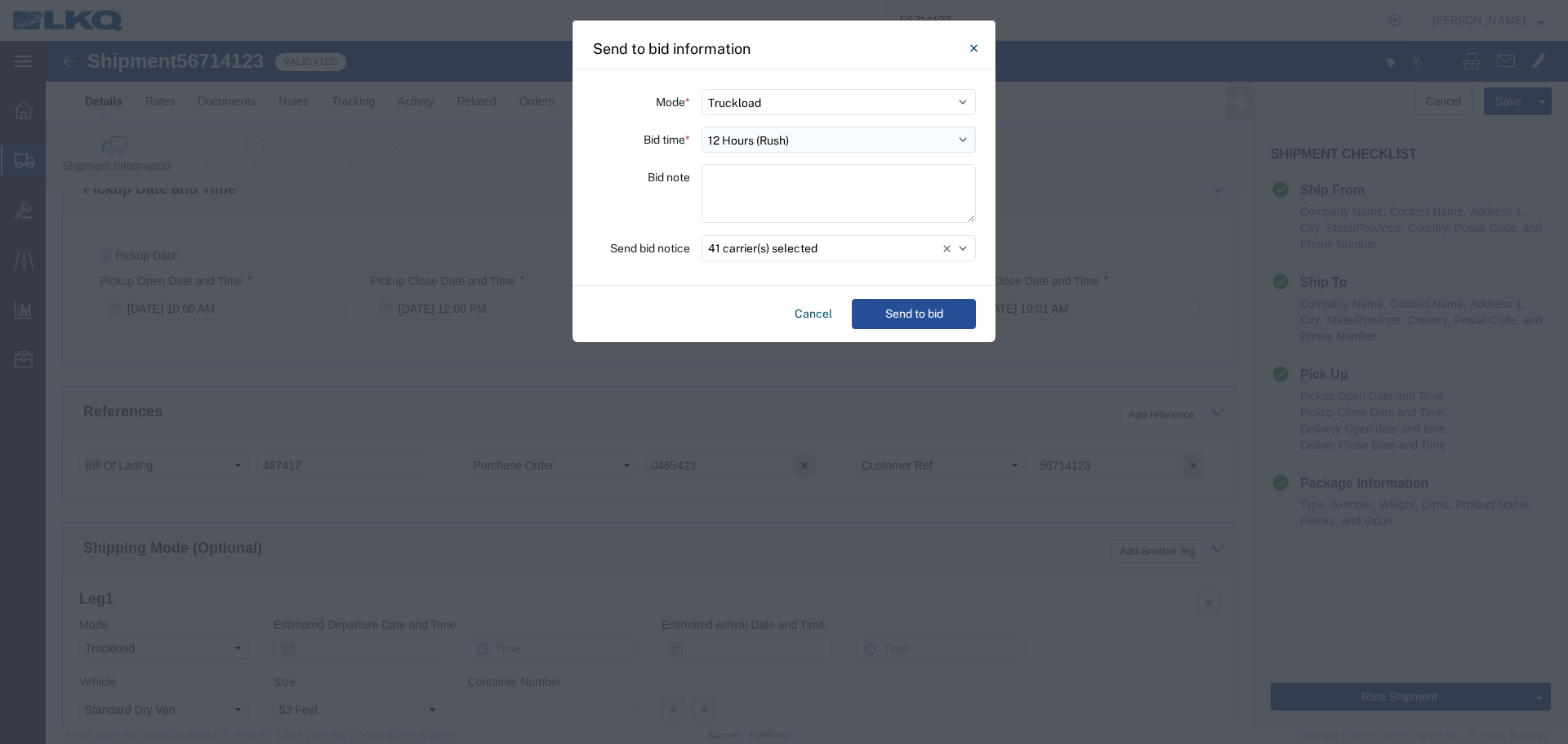
click at [816, 141] on select "Select 30 Min (Rush) 1 Hour (Rush) 2 Hours (Rush) 4 Hours (Rush) 8 Hours (Rush)…" at bounding box center [839, 140] width 275 height 26
select select "20"
click at [702, 127] on select "Select 30 Min (Rush) 1 Hour (Rush) 2 Hours (Rush) 4 Hours (Rush) 8 Hours (Rush)…" at bounding box center [839, 140] width 275 height 26
click at [675, 210] on div "Bid note" at bounding box center [641, 196] width 98 height 64
click at [933, 312] on button "Send to bid" at bounding box center [914, 314] width 124 height 31
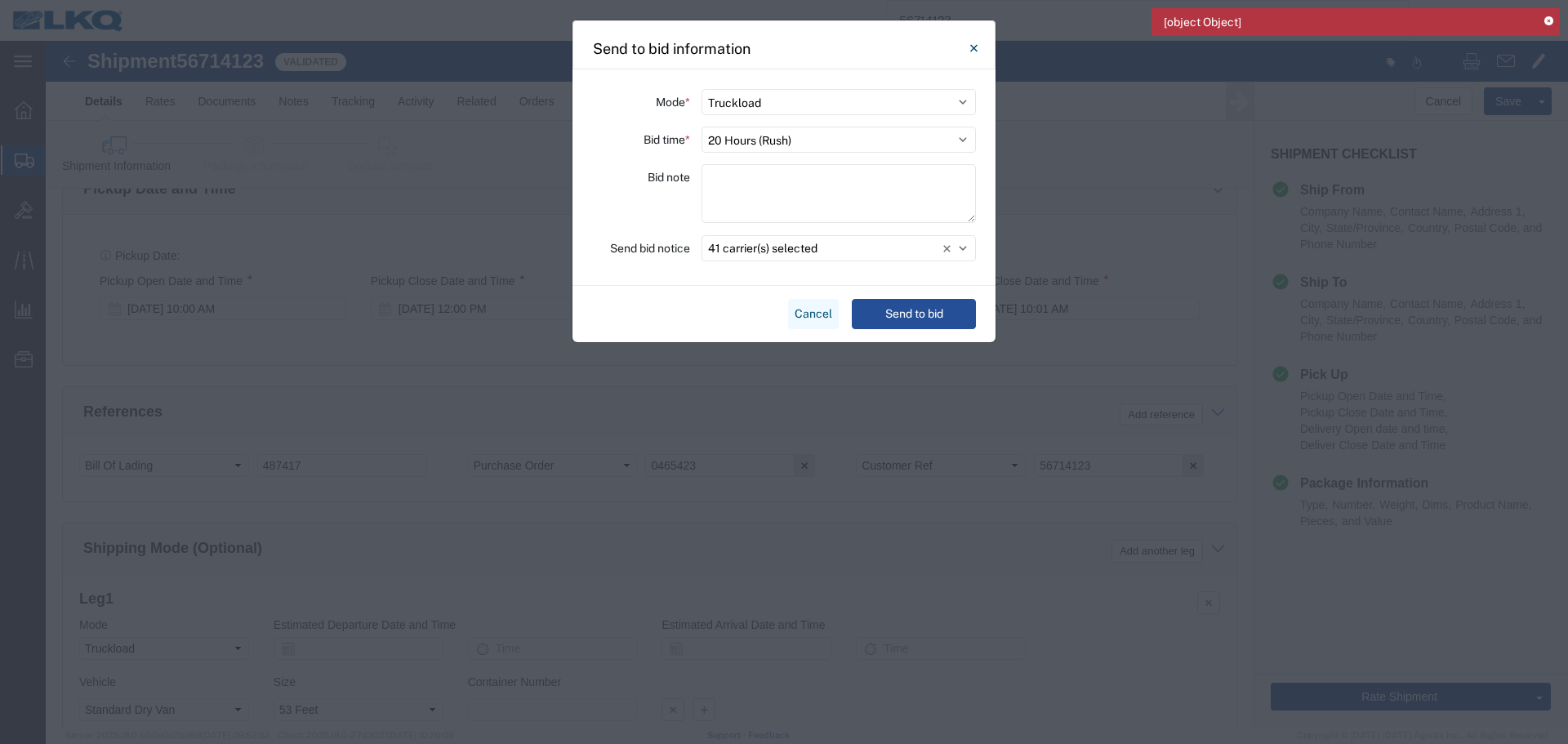
click at [829, 313] on button "Cancel" at bounding box center [814, 314] width 51 height 31
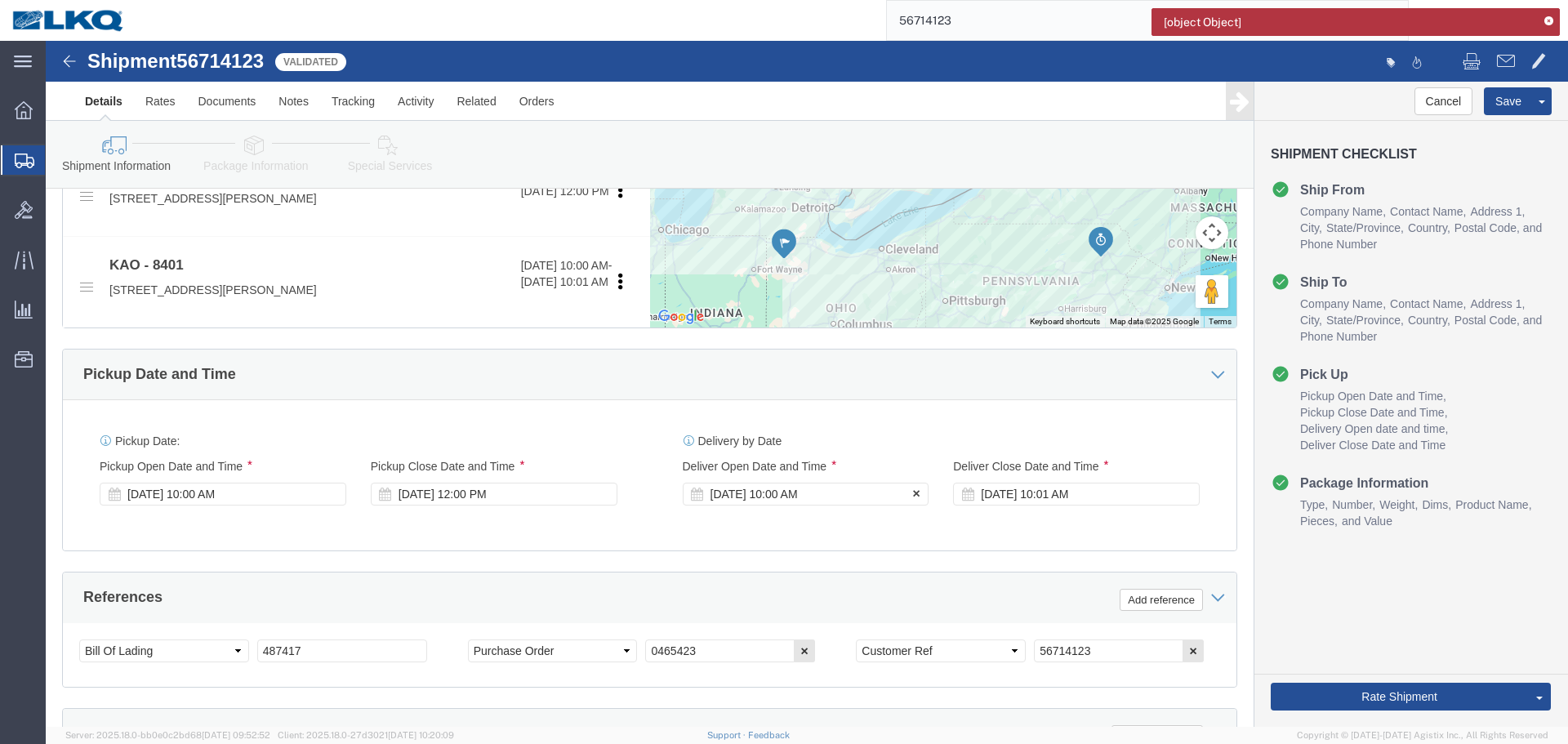
scroll to position [977, 0]
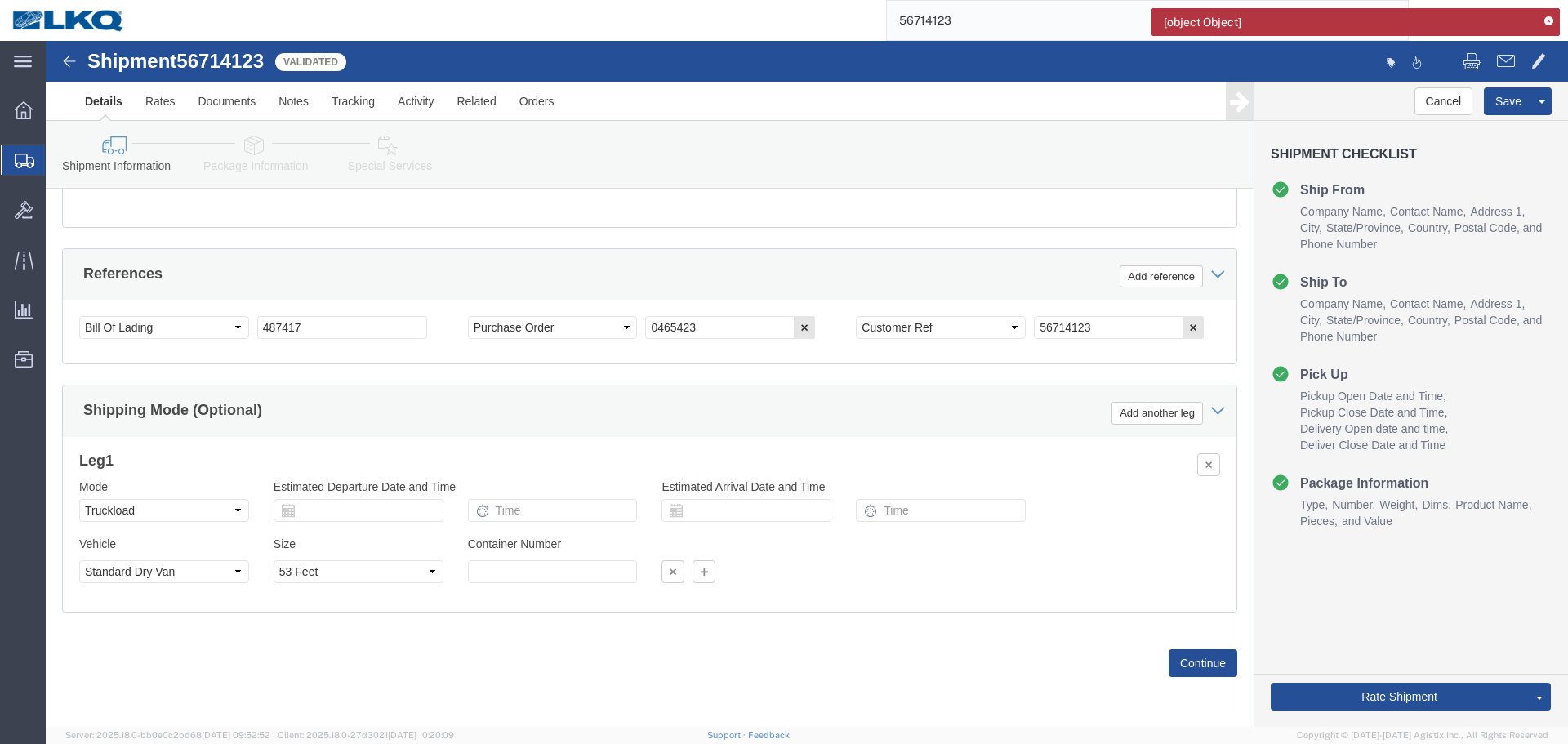
click div "Select Account Type Activity ID Airline Appointment Number ASN Batch Request # …"
click at [1545, 18] on icon at bounding box center [1549, 22] width 9 height 9
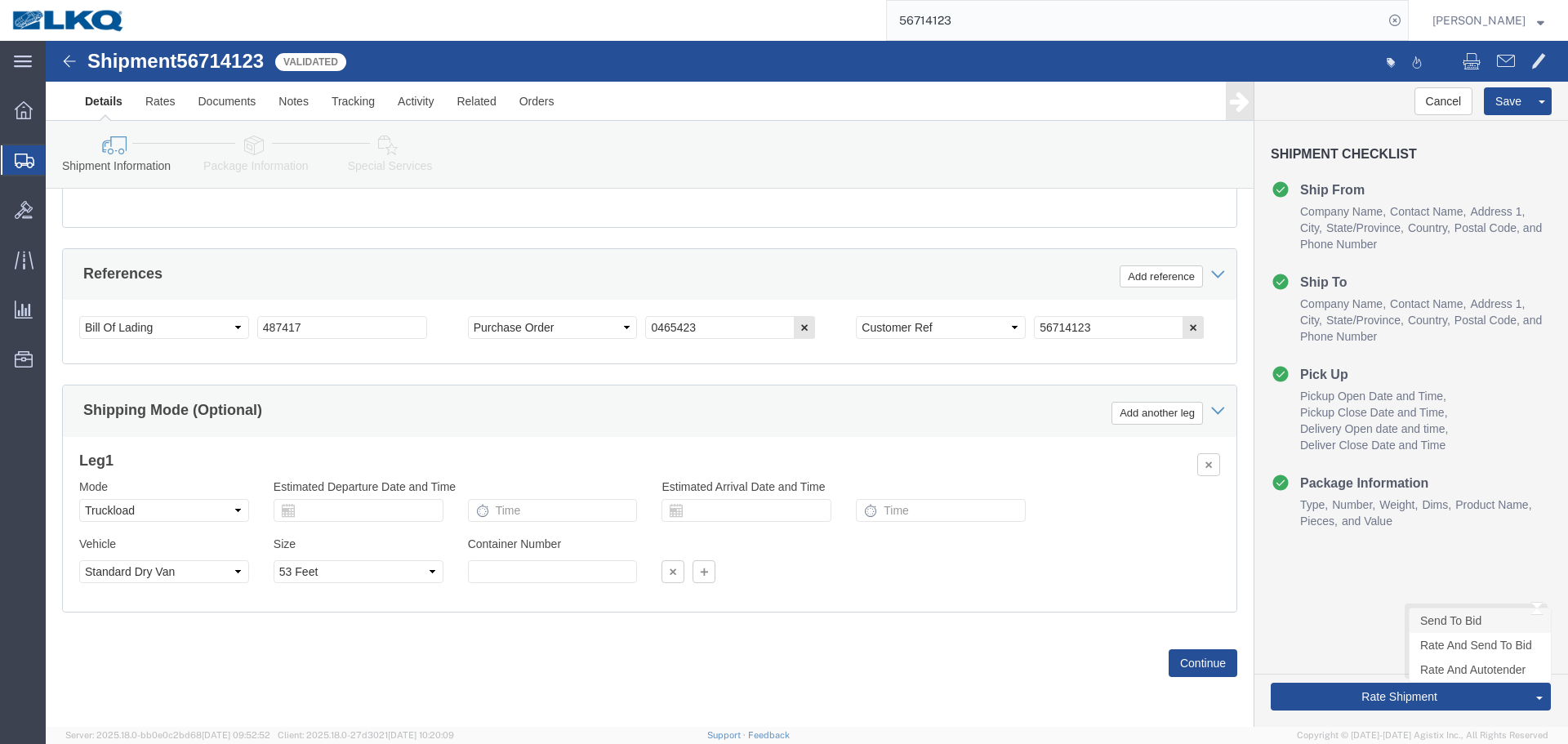
click link "Send To Bid"
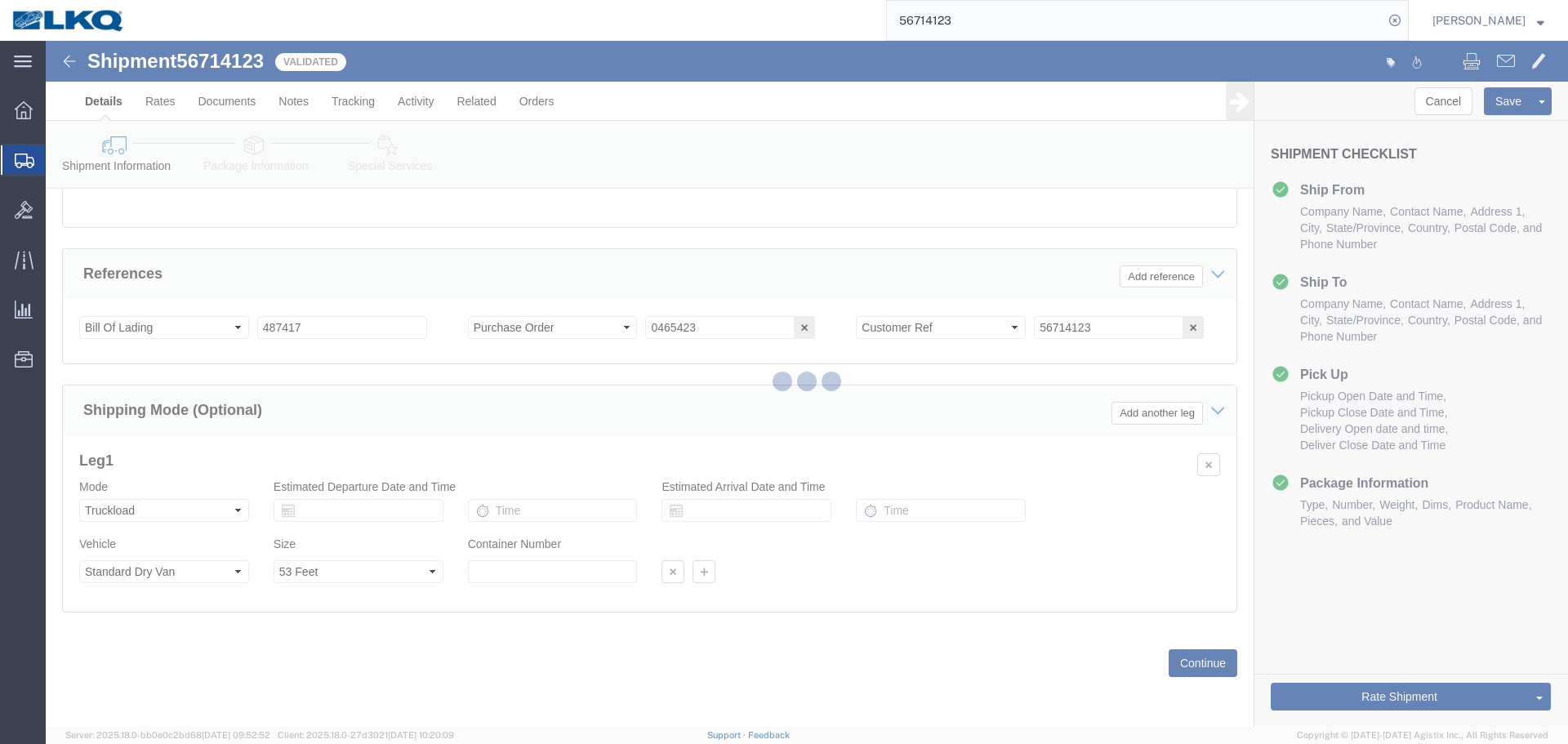
select select "TL"
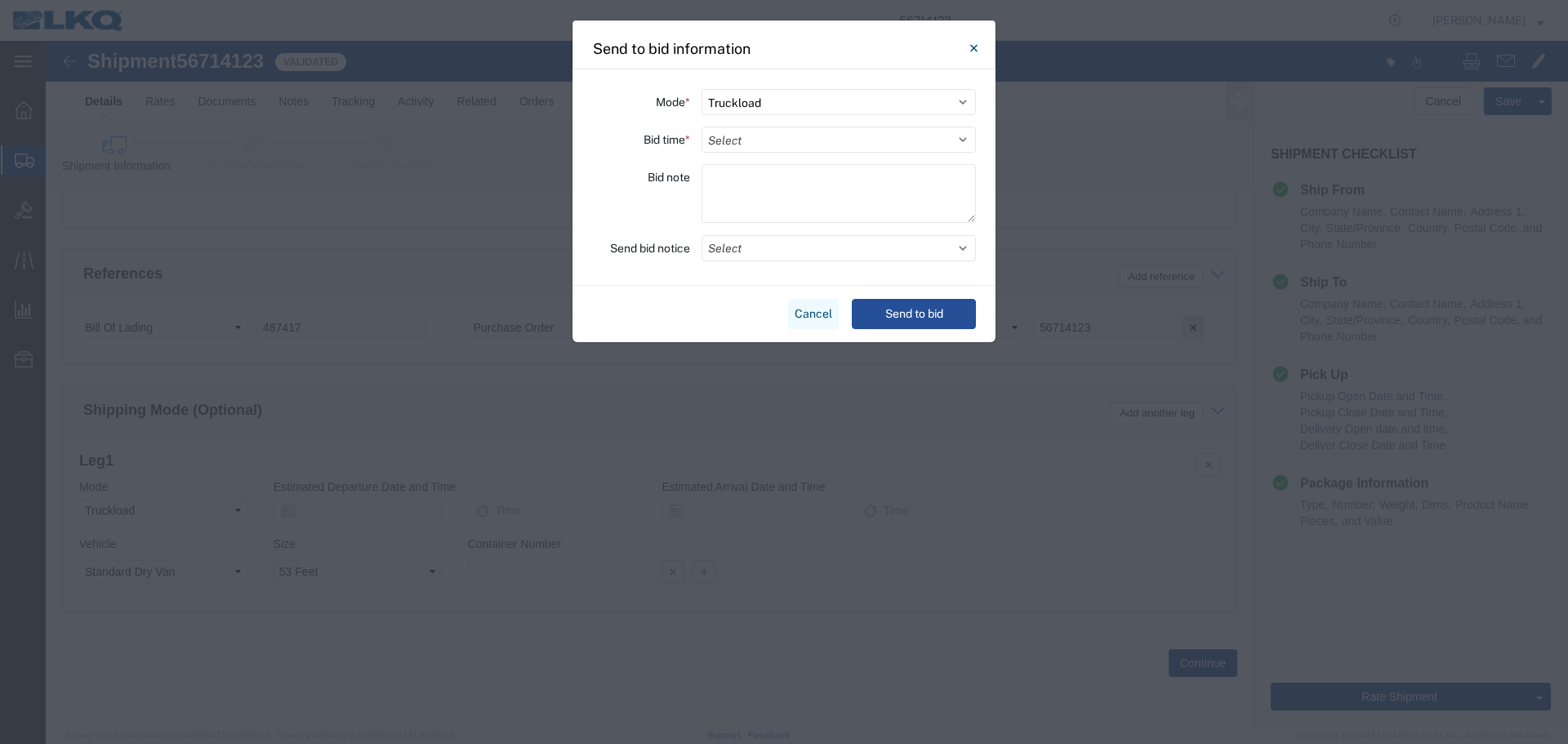
click at [816, 307] on button "Cancel" at bounding box center [814, 314] width 51 height 31
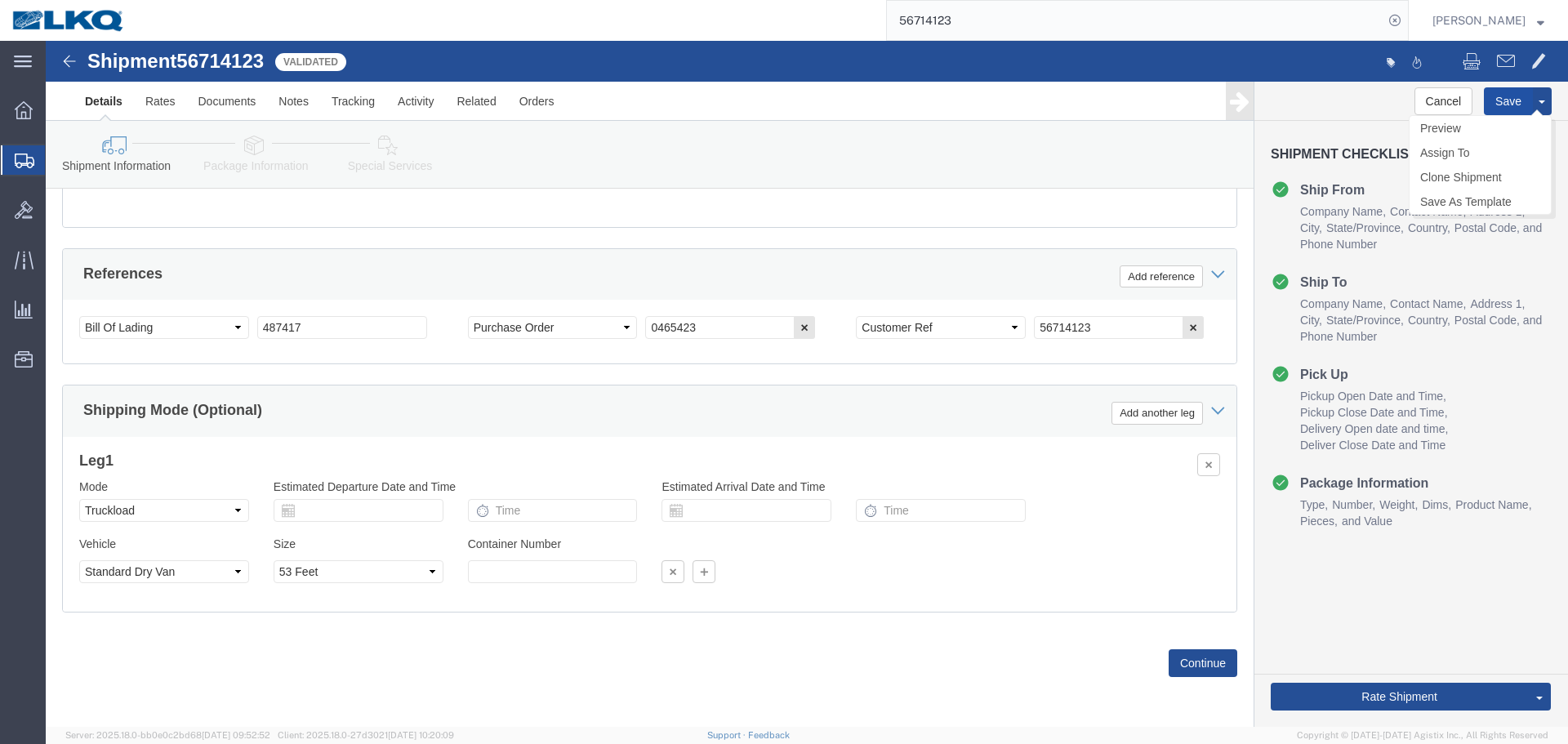
click button "Save"
type button "Save"
click link "Send To Bid"
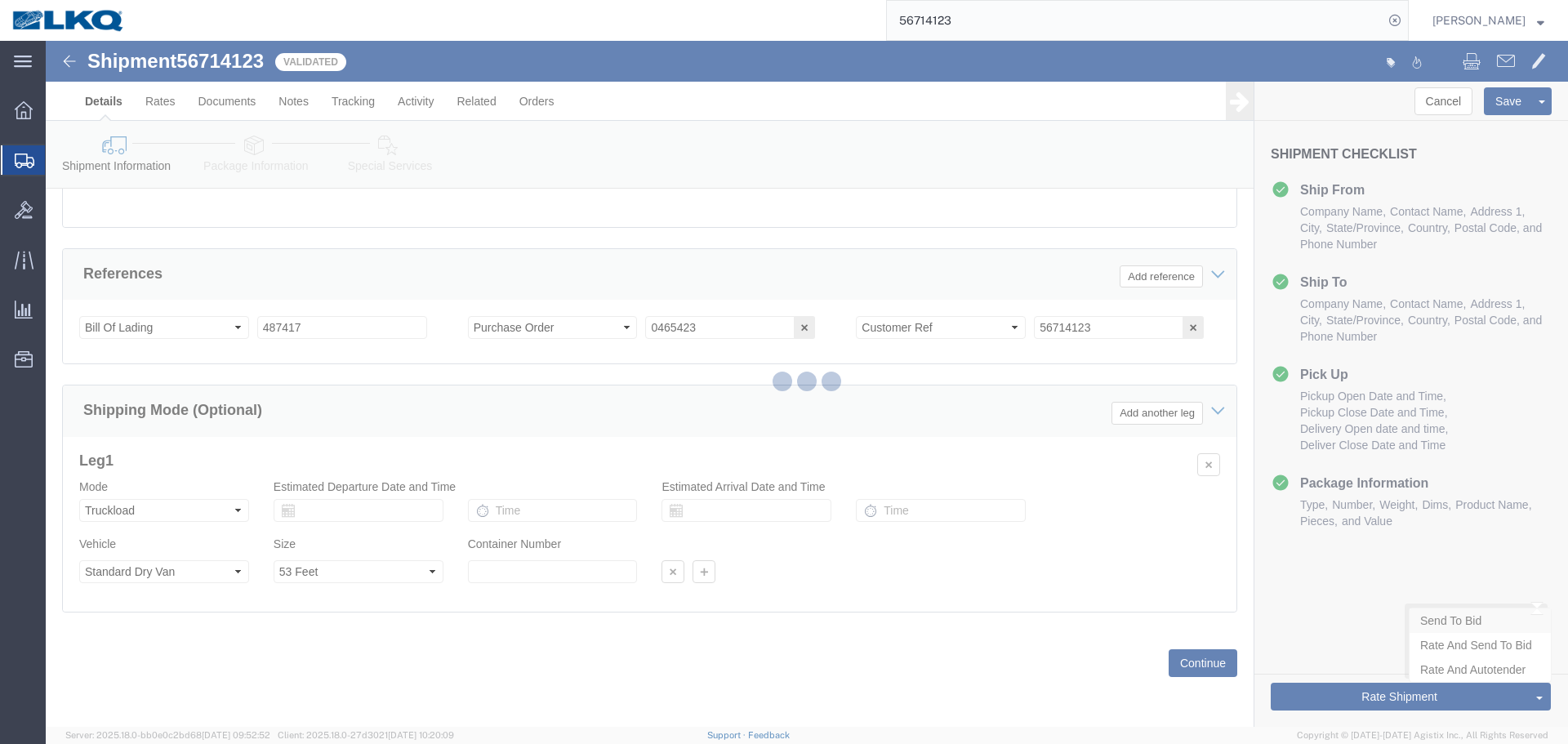
select select "TL"
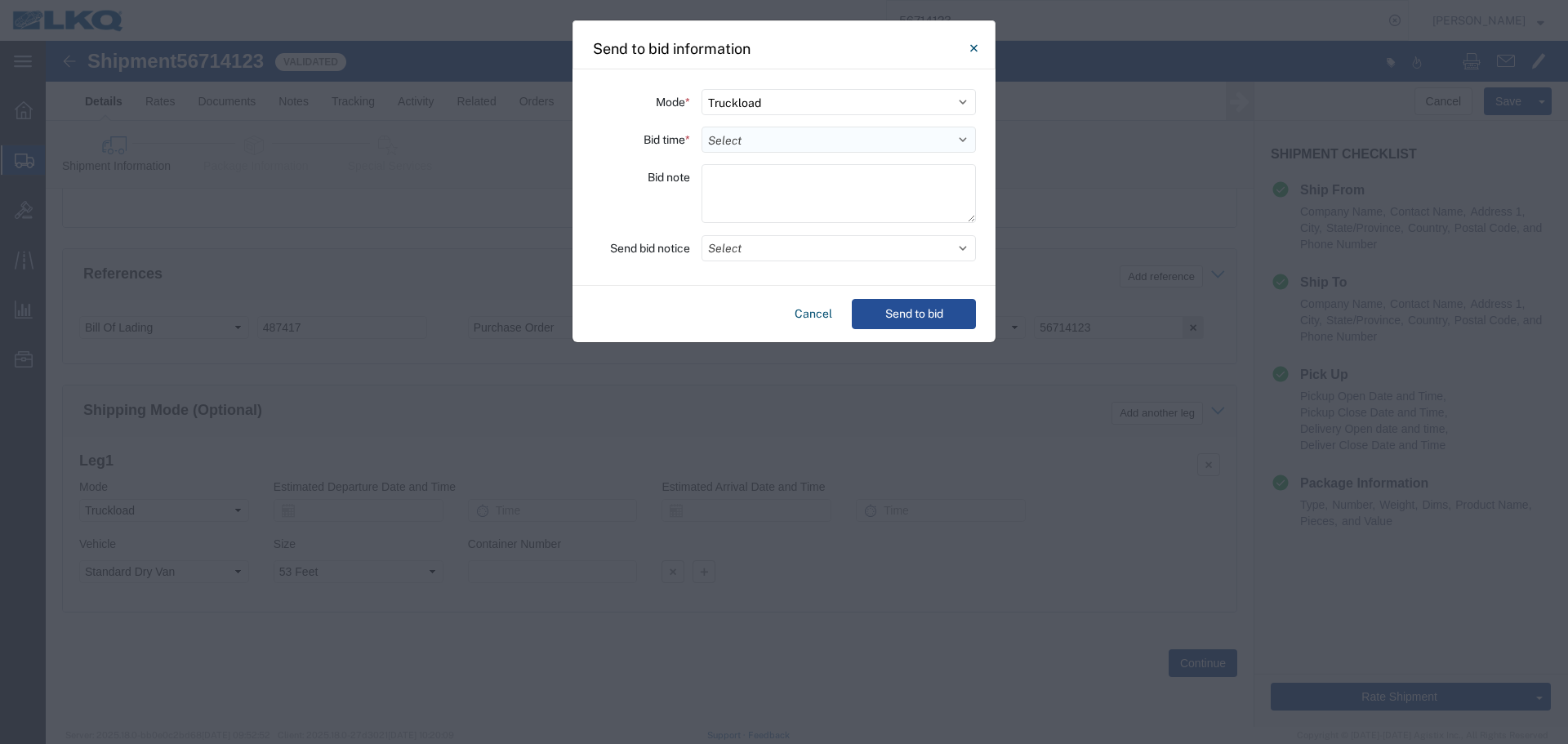
click at [731, 140] on select "Select 30 Min (Rush) 1 Hour (Rush) 2 Hours (Rush) 4 Hours (Rush) 8 Hours (Rush)…" at bounding box center [839, 140] width 275 height 26
select select "16"
click at [702, 127] on select "Select 30 Min (Rush) 1 Hour (Rush) 2 Hours (Rush) 4 Hours (Rush) 8 Hours (Rush)…" at bounding box center [839, 140] width 275 height 26
click at [643, 195] on div "Bid note" at bounding box center [641, 196] width 98 height 64
click at [736, 158] on div "Mode * Select Small Parcel Truckload Air Rail Less than Truckload Ocean Freight…" at bounding box center [784, 177] width 424 height 216
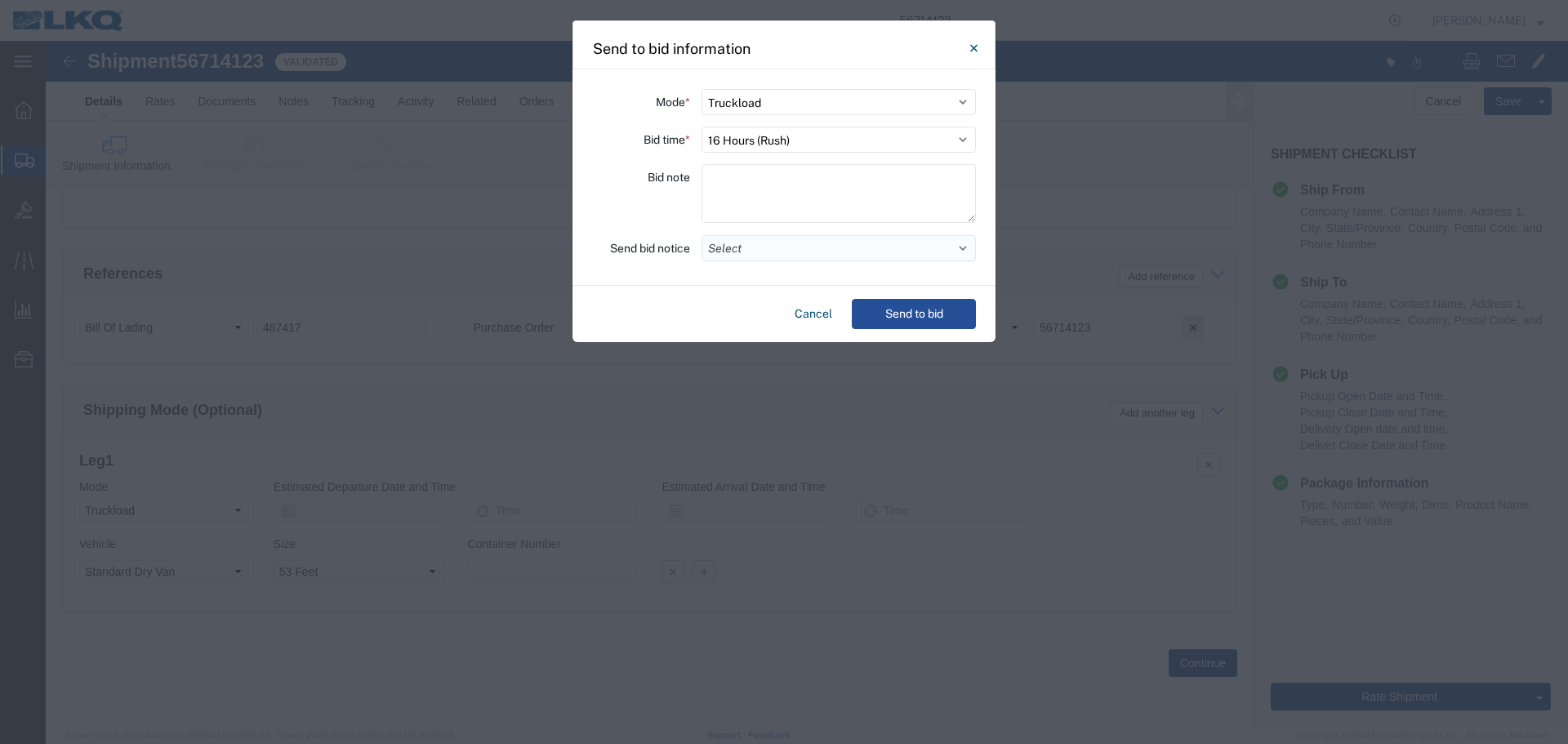
click at [775, 246] on button "Select" at bounding box center [839, 249] width 275 height 26
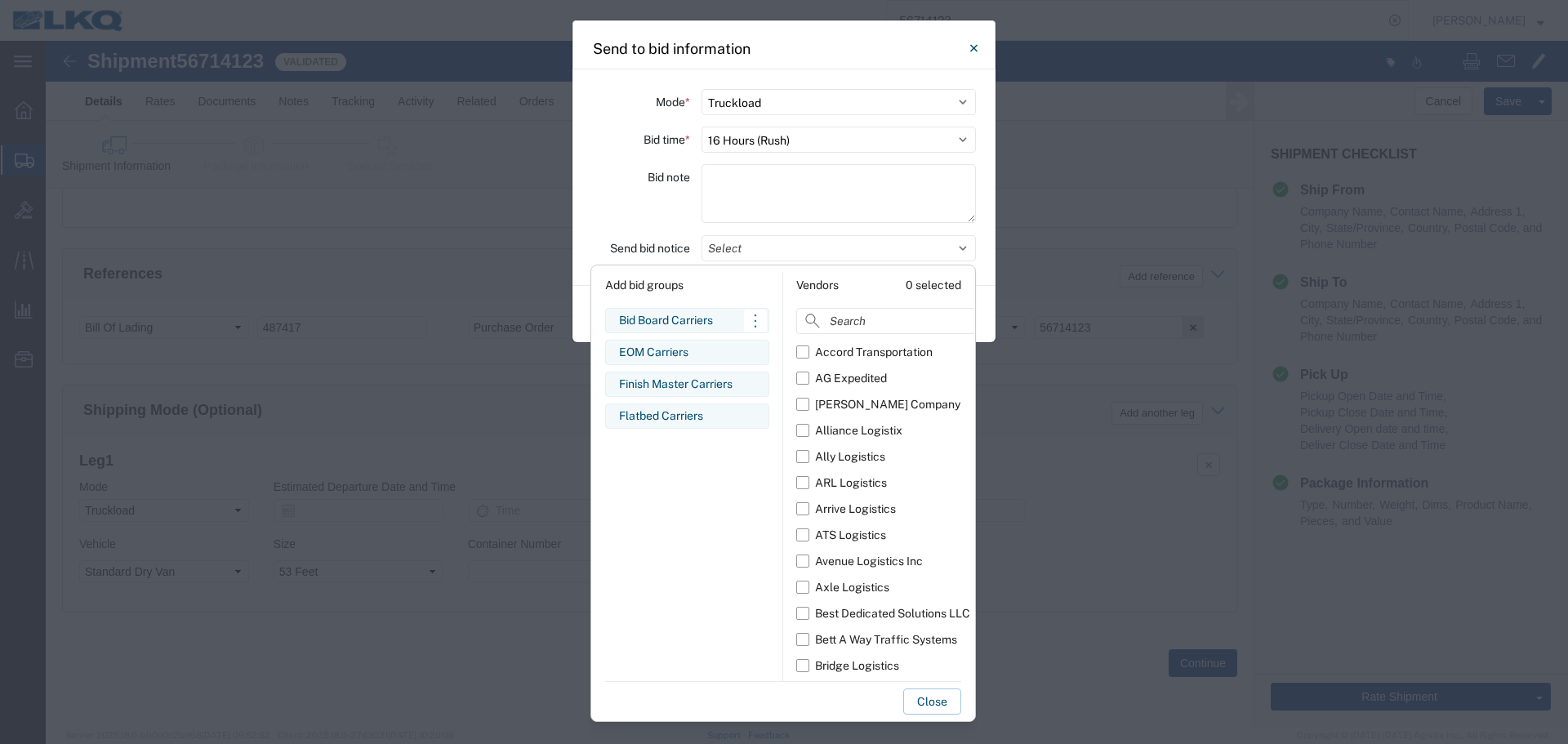
click at [709, 315] on div "Bid Board Carriers" at bounding box center [688, 321] width 136 height 18
click at [647, 207] on div "Bid note" at bounding box center [641, 196] width 98 height 64
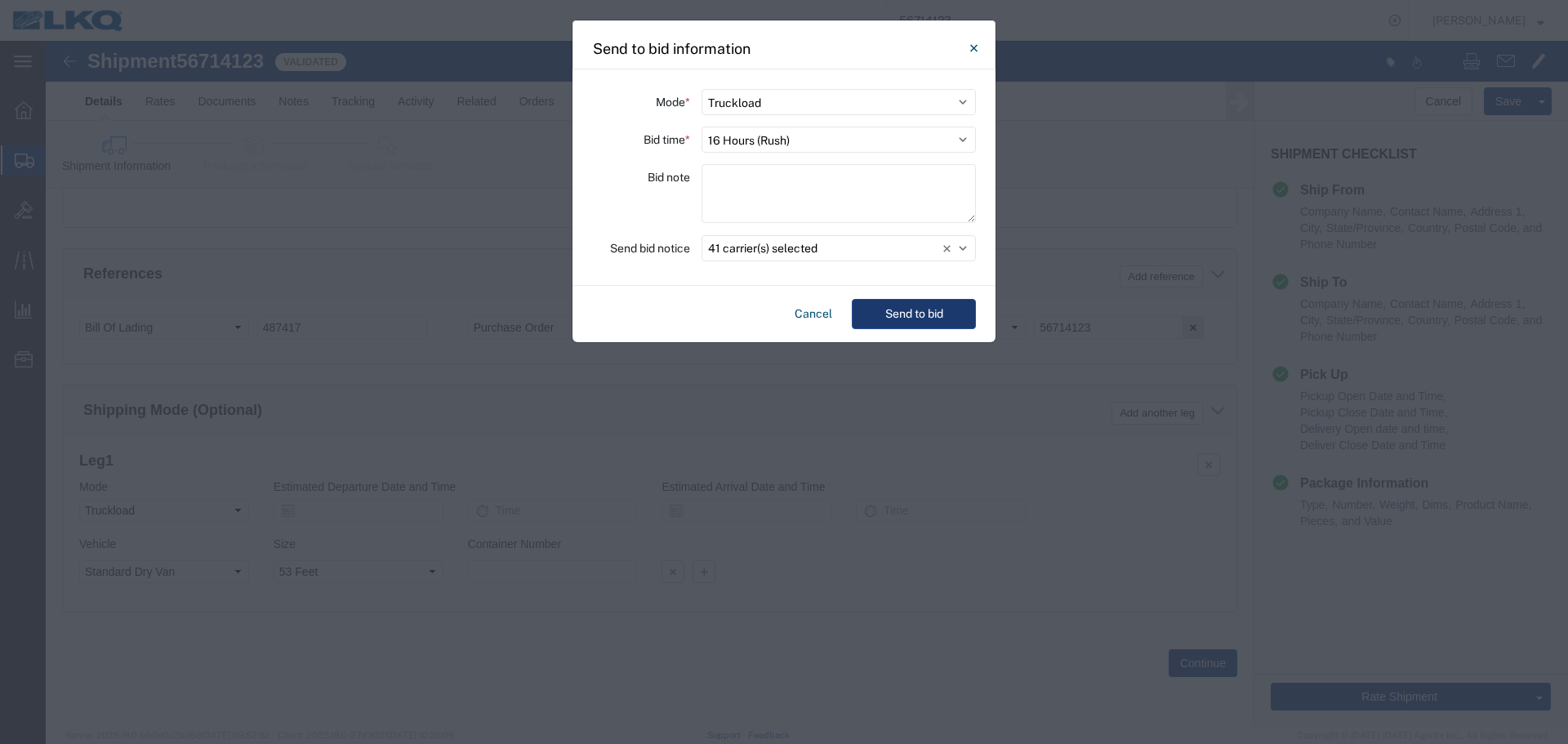
click at [951, 320] on button "Send to bid" at bounding box center [914, 314] width 124 height 31
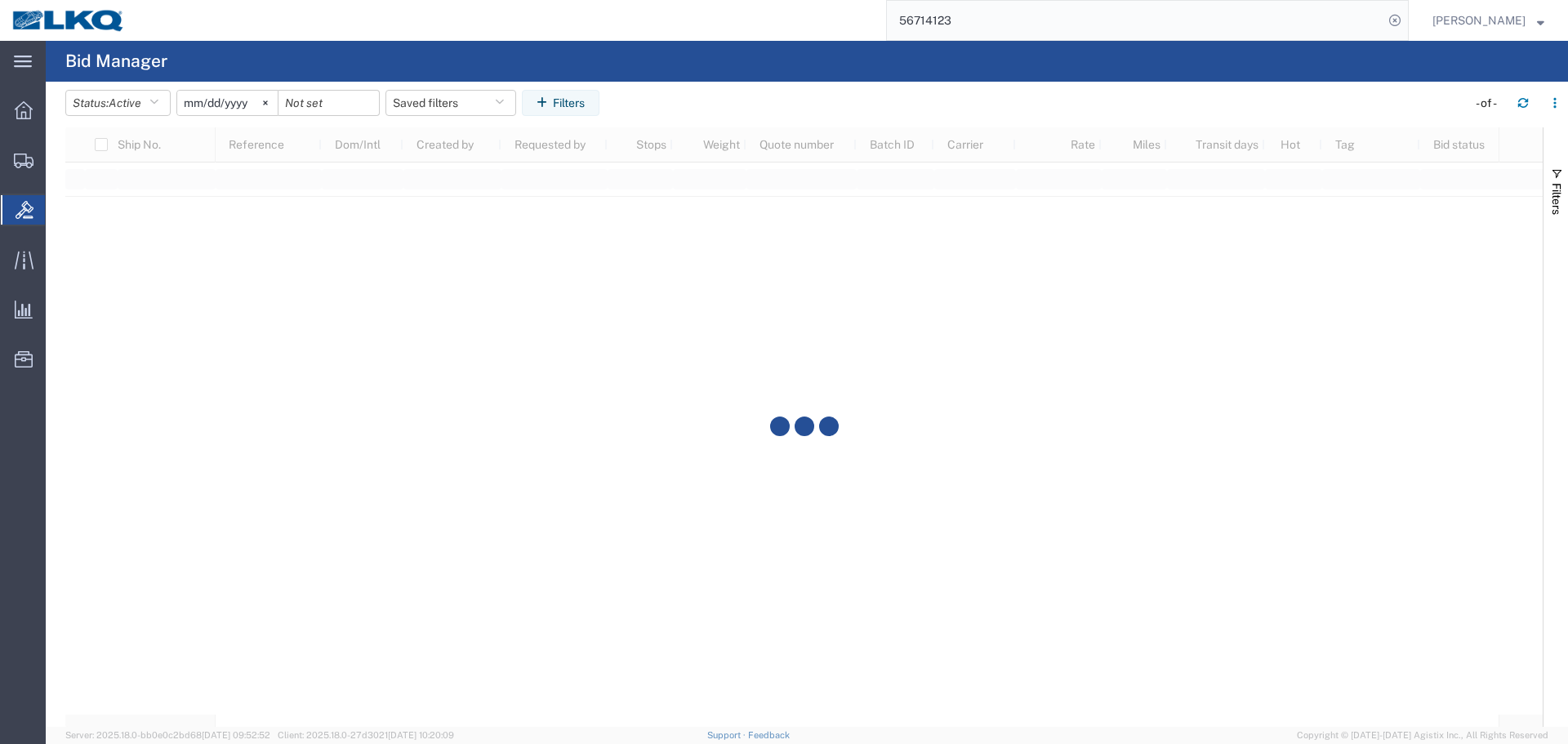
click at [1061, 28] on input "56714123" at bounding box center [1136, 20] width 497 height 39
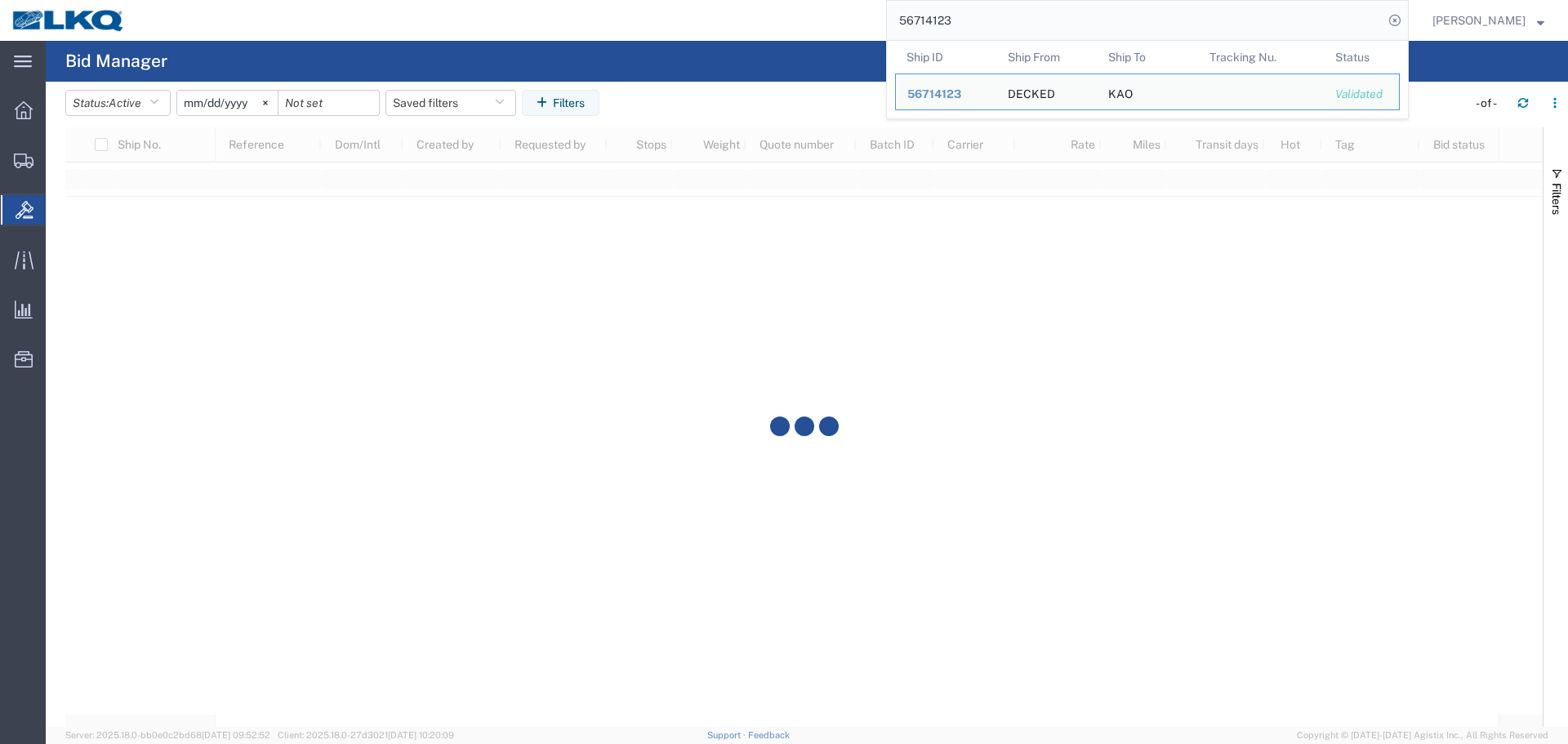
paste input "3337"
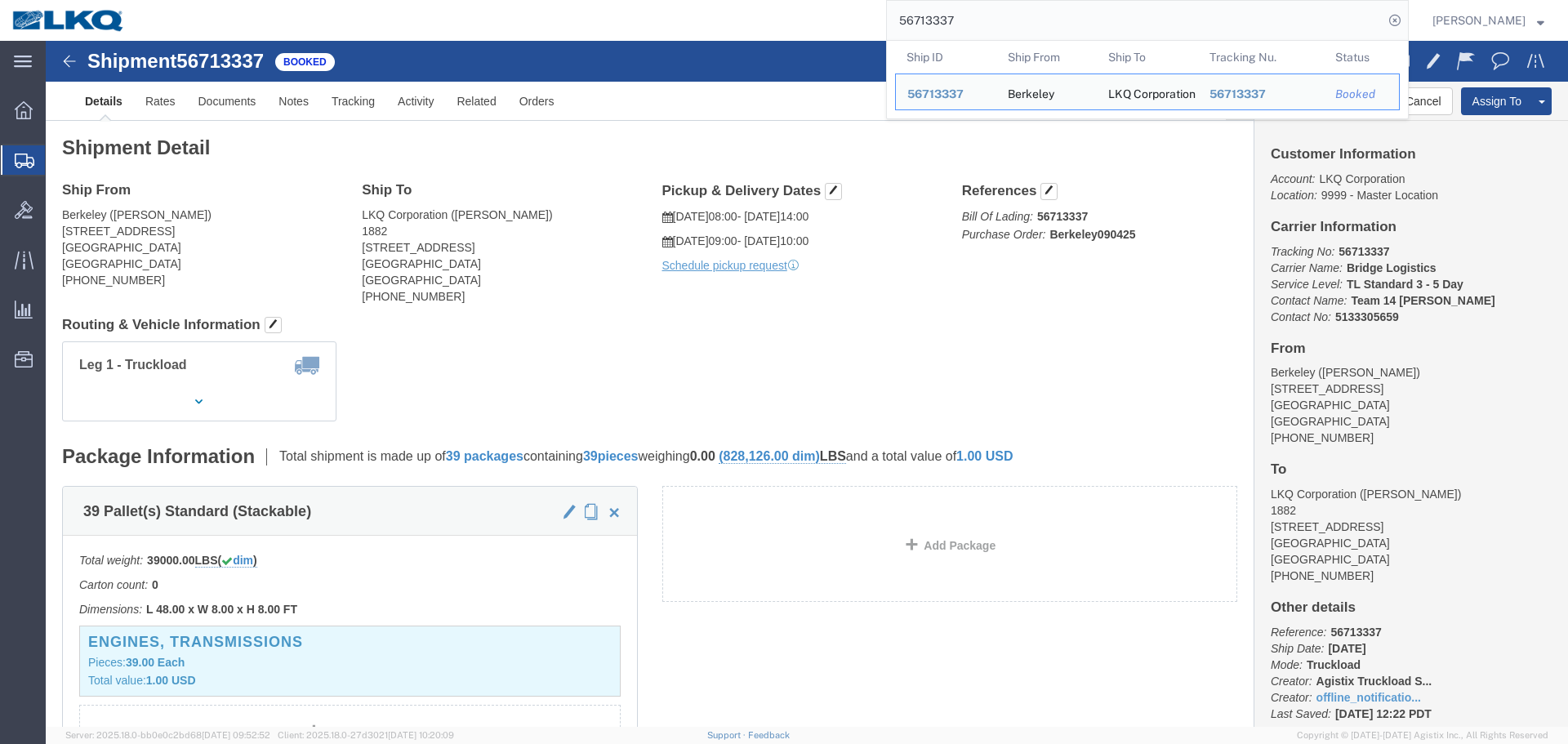
click h4 "Routing & Vehicle Information"
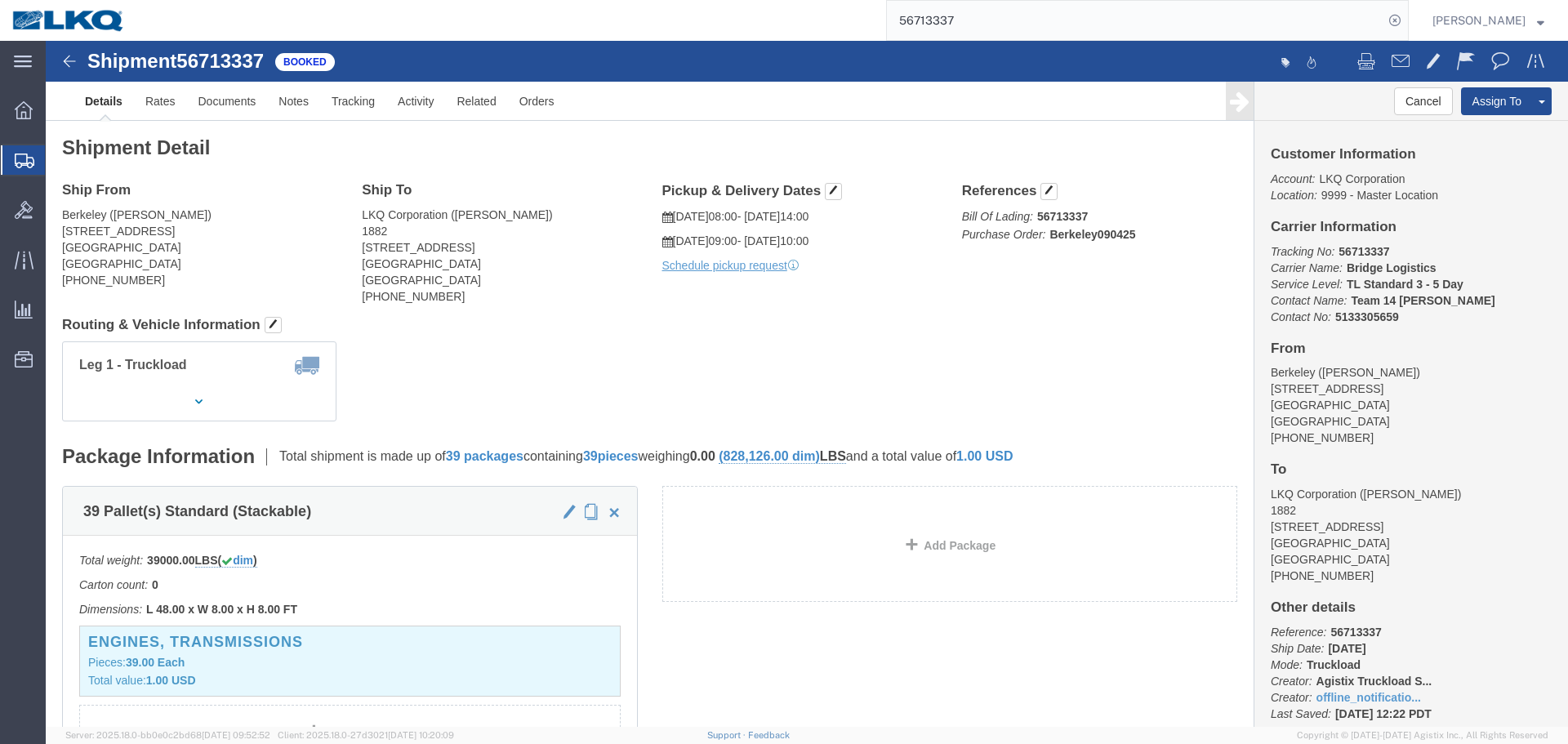
click address "LKQ Corporation ([PERSON_NAME]) 1882 [STREET_ADDRESS] [PHONE_NUMBER]"
click div "Shipment Detail Ship From [GEOGRAPHIC_DATA] ([PERSON_NAME]) [STREET_ADDRESS] [P…"
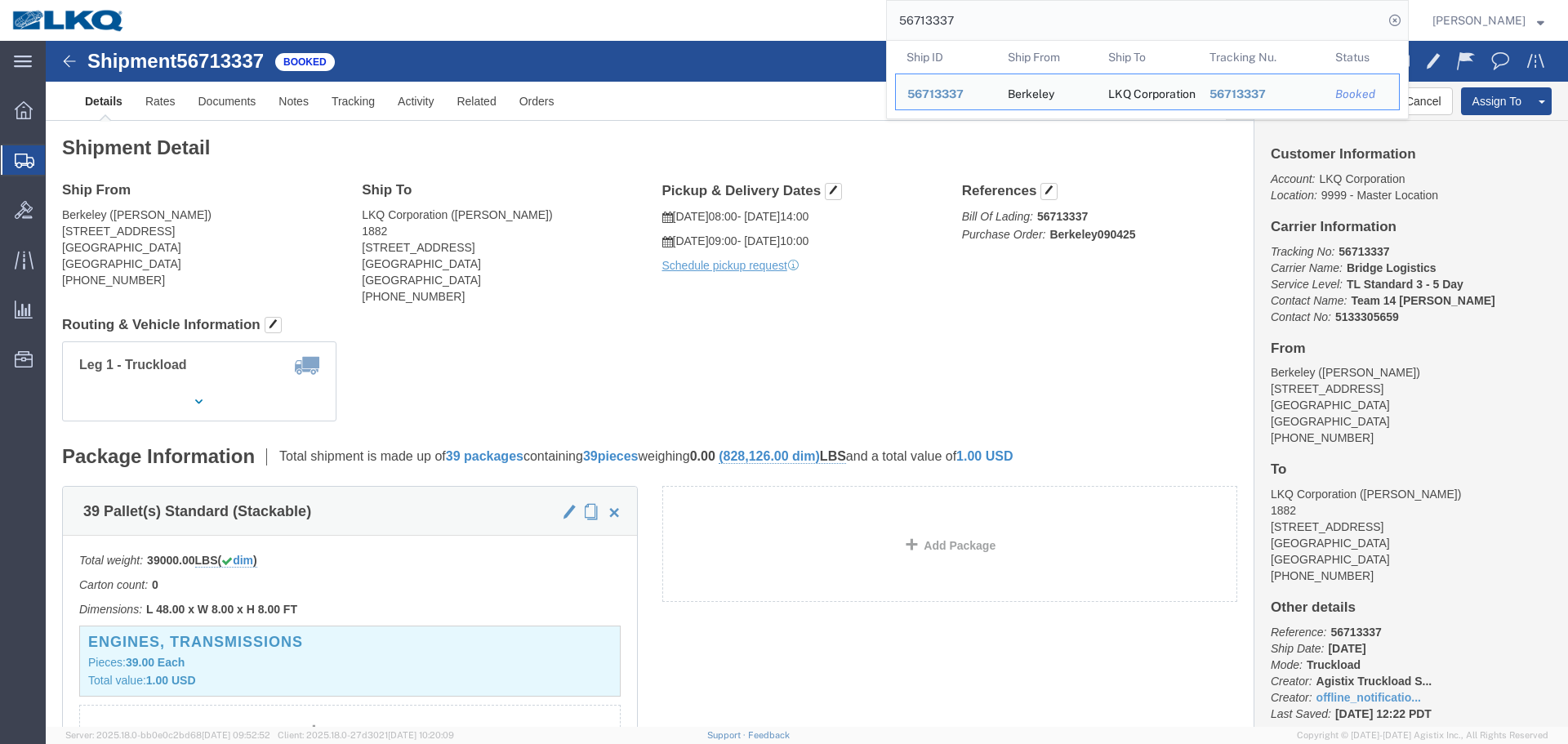
click at [963, 32] on input "56713337" at bounding box center [1136, 20] width 497 height 39
paste input "76612"
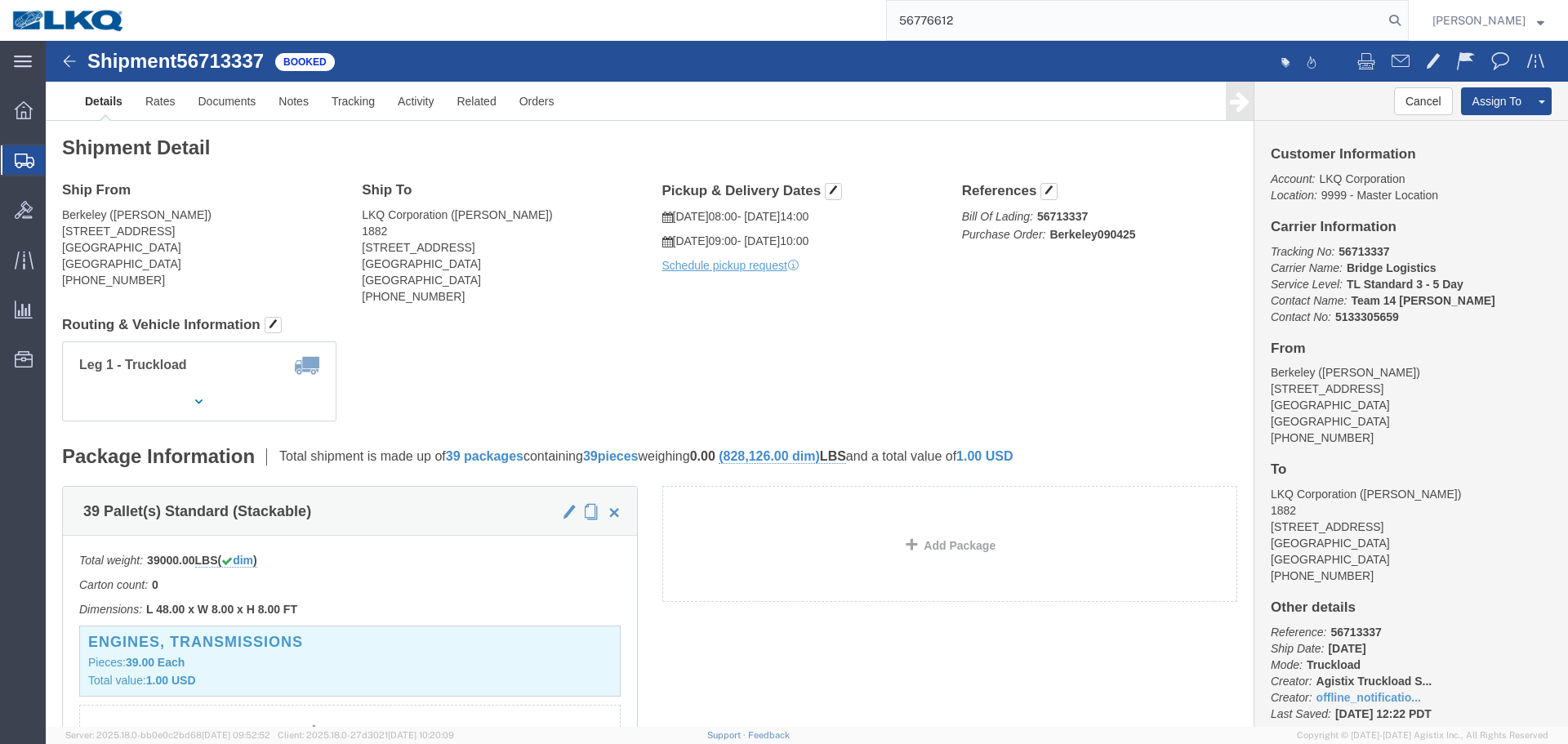
type input "56776612"
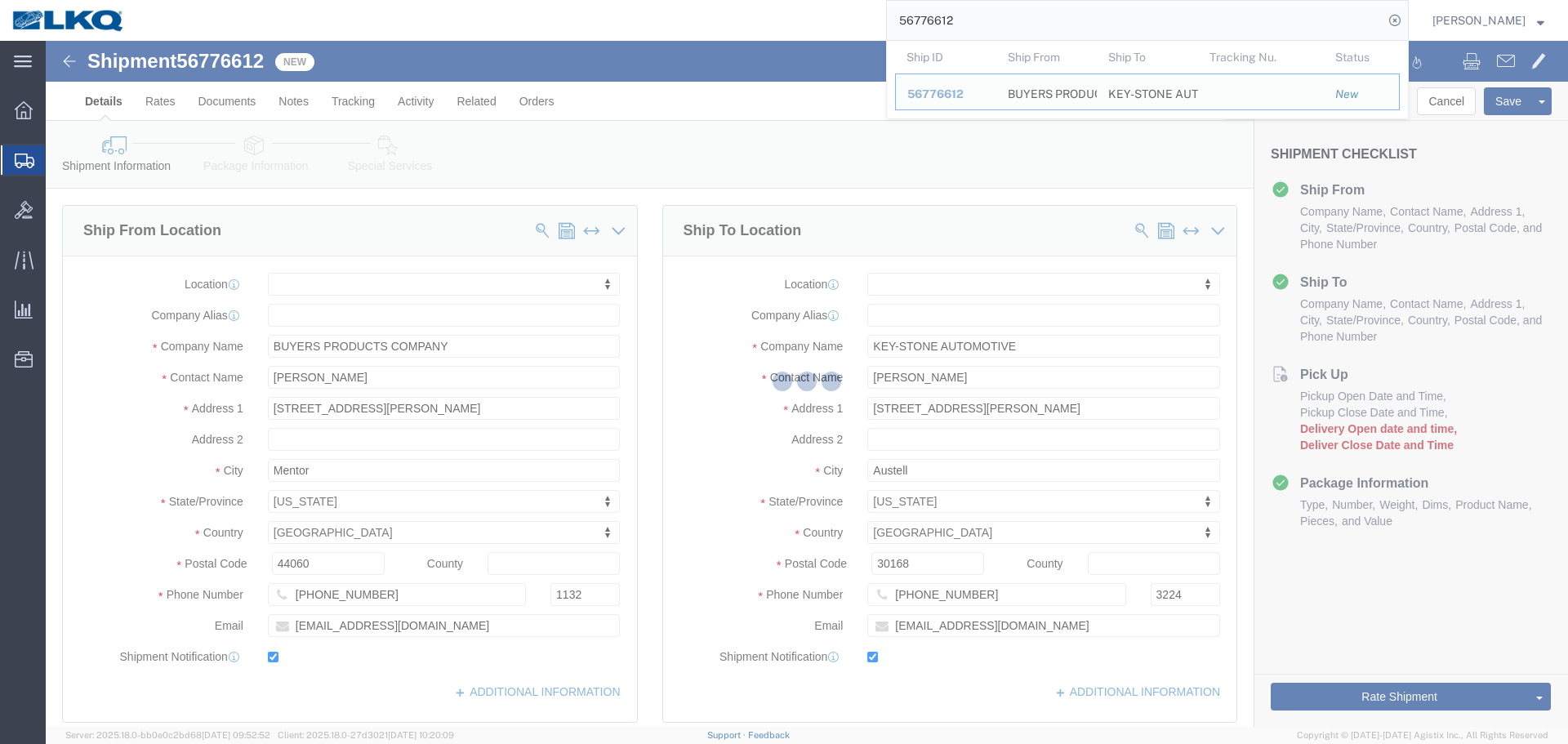
select select
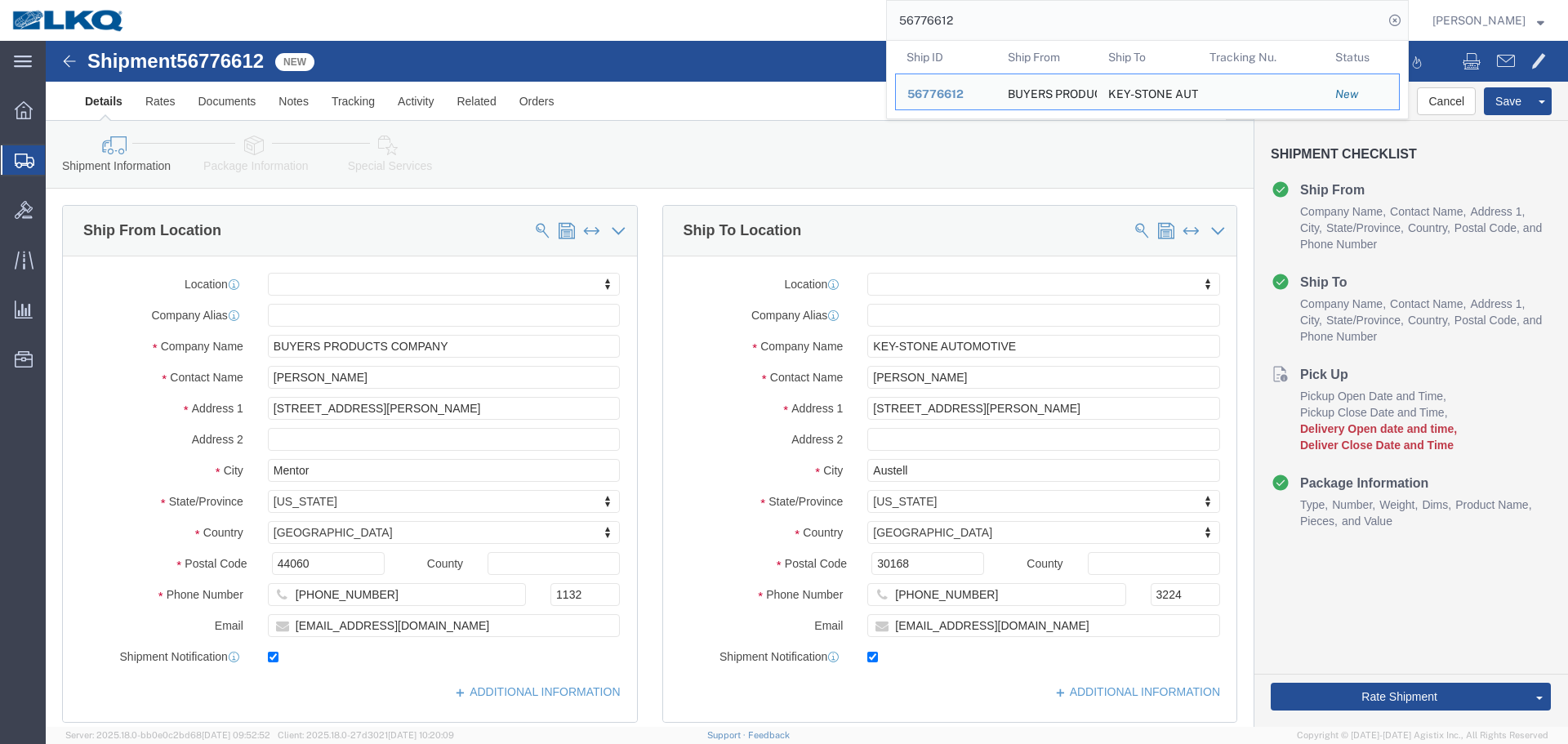
click ul "Details Rates Documents Notes Tracking Activity Related Orders"
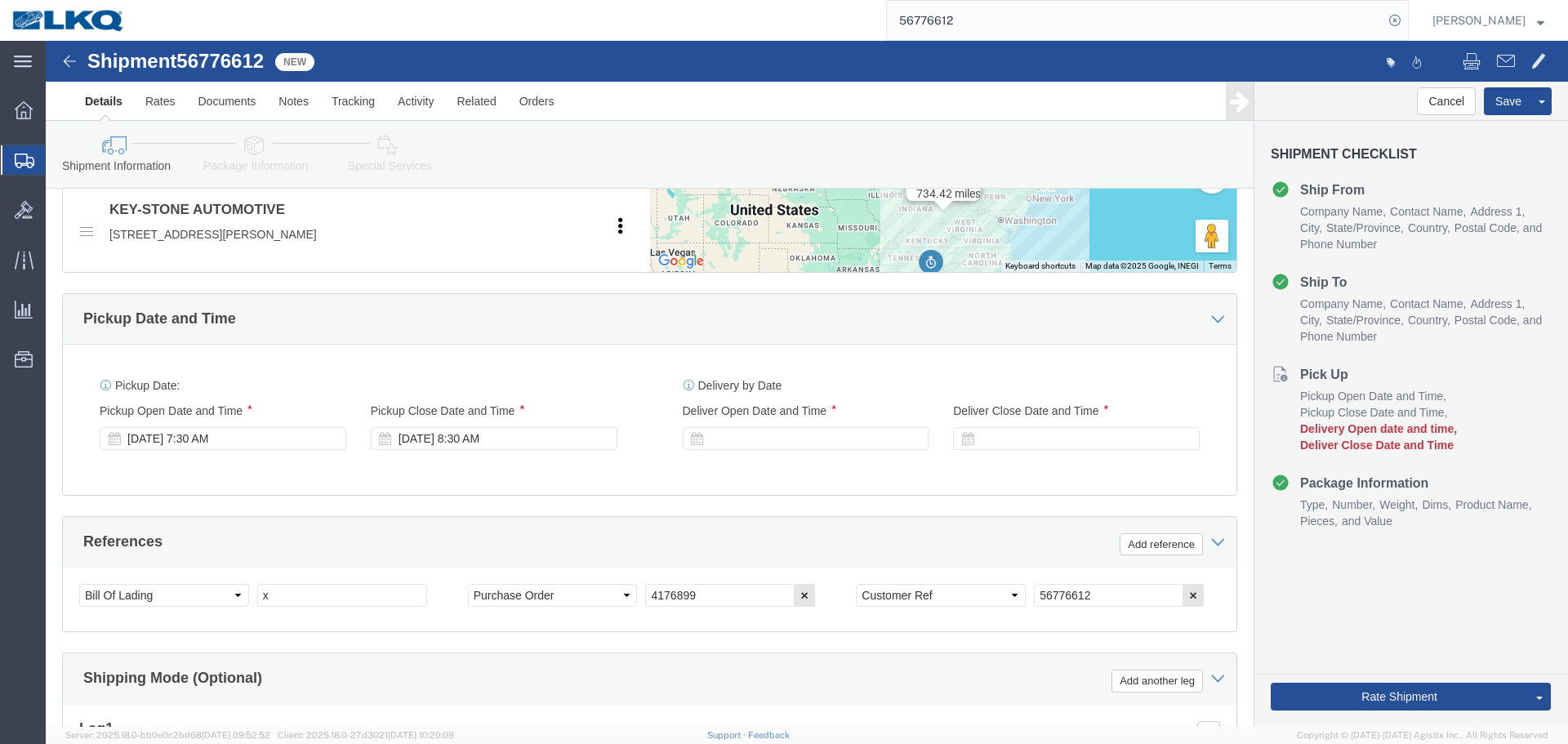
scroll to position [735, 0]
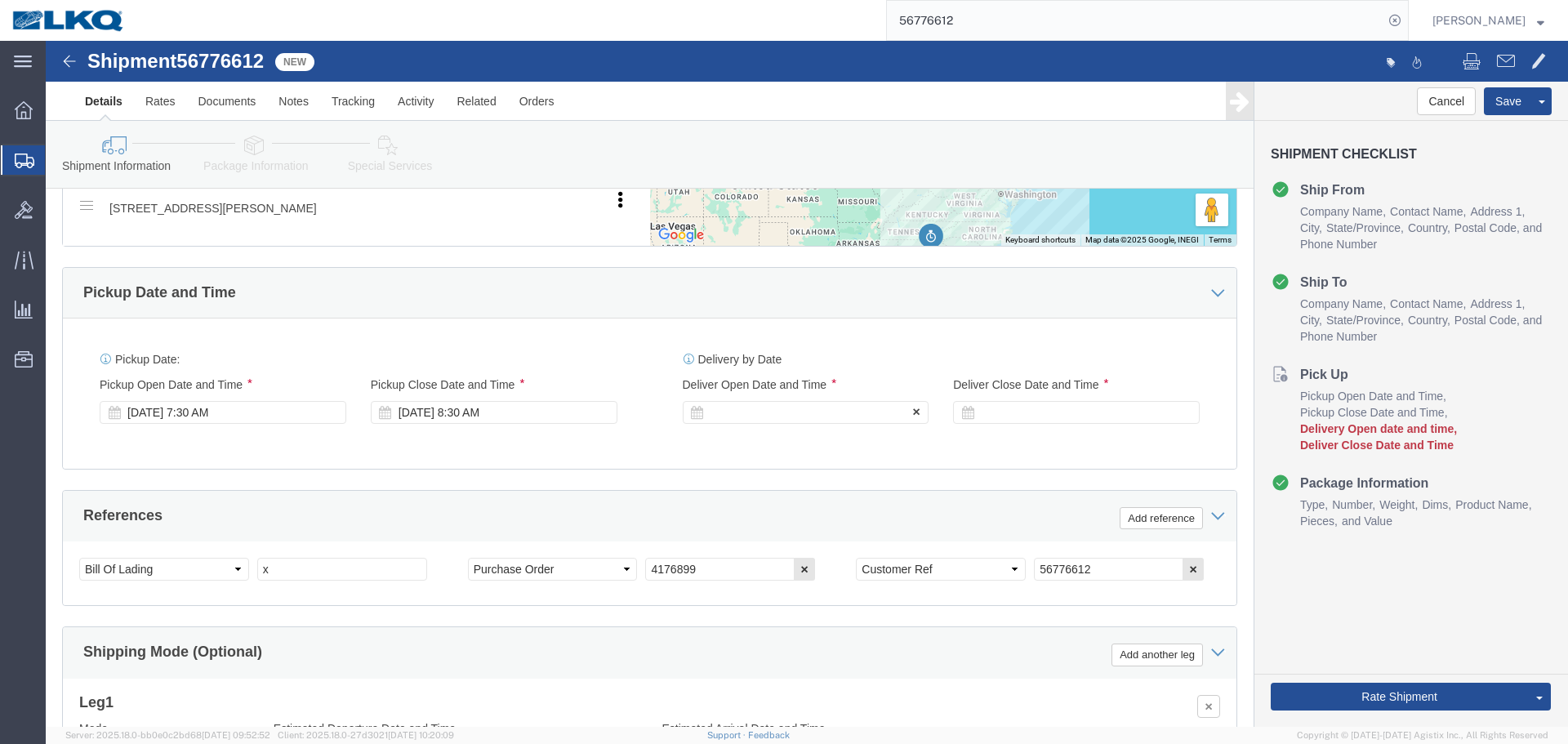
click div
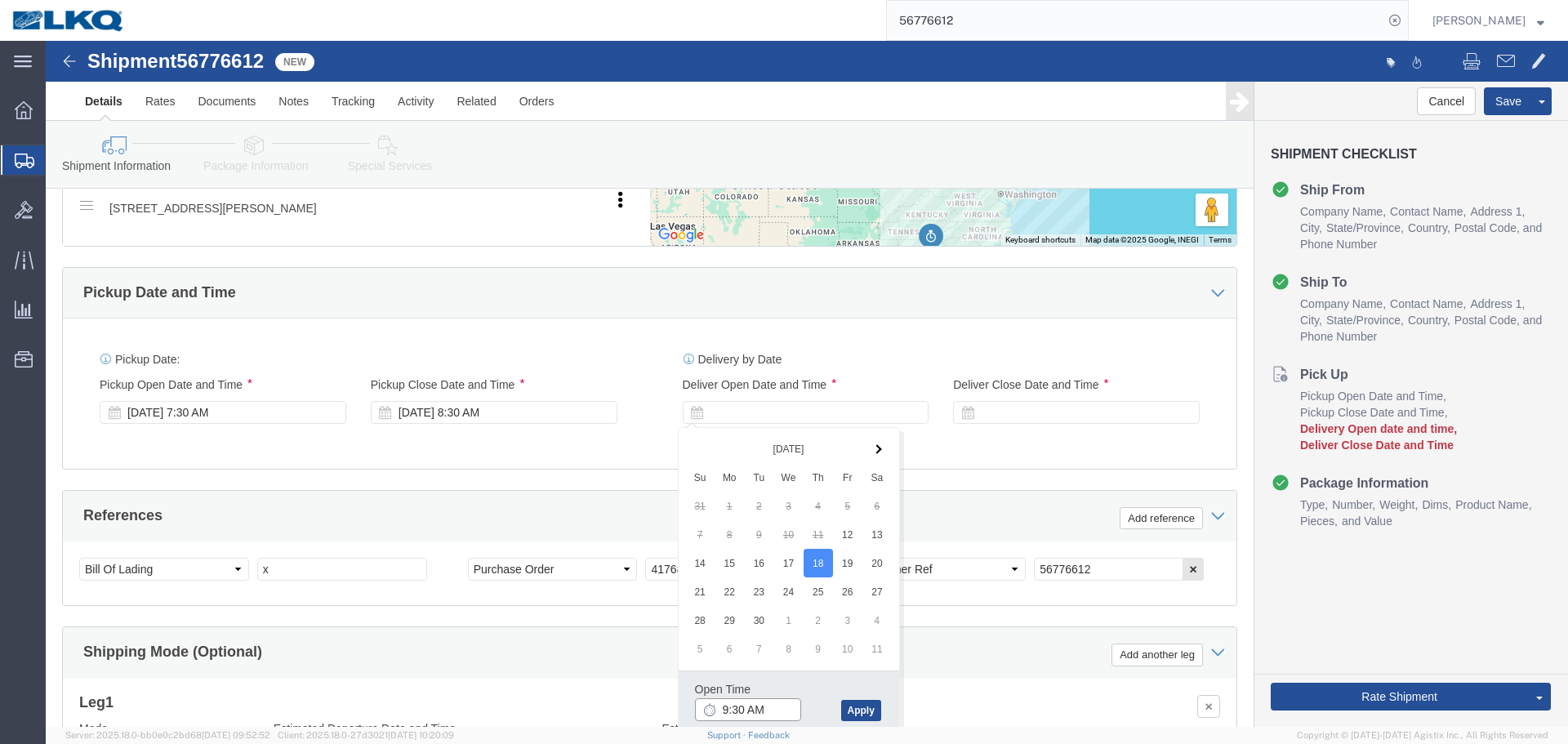
click input "9:30 AM"
type input "8:00 AM"
click button "Apply"
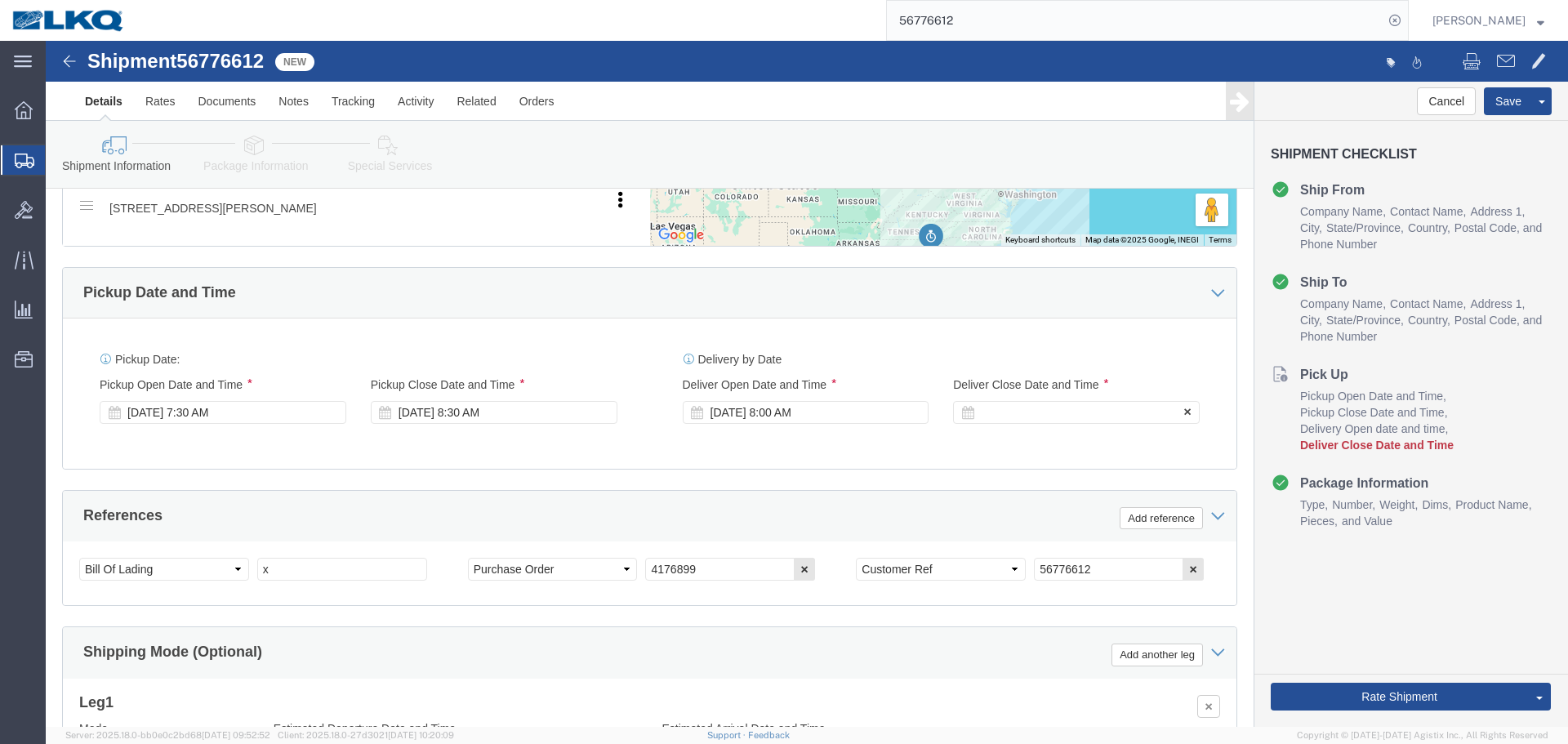
click div
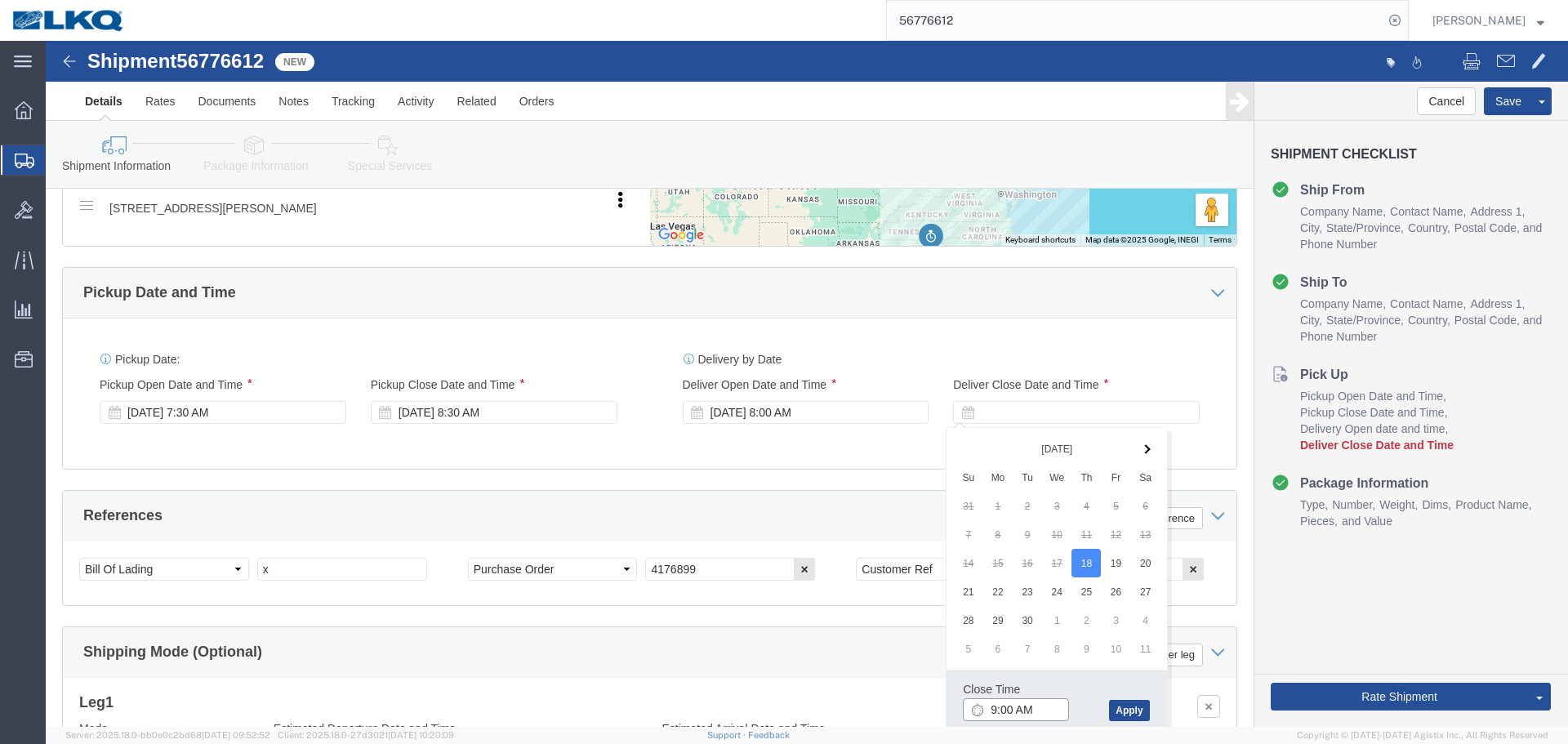
click input "9:00 AM"
type input "8:01 AM"
click button "Apply"
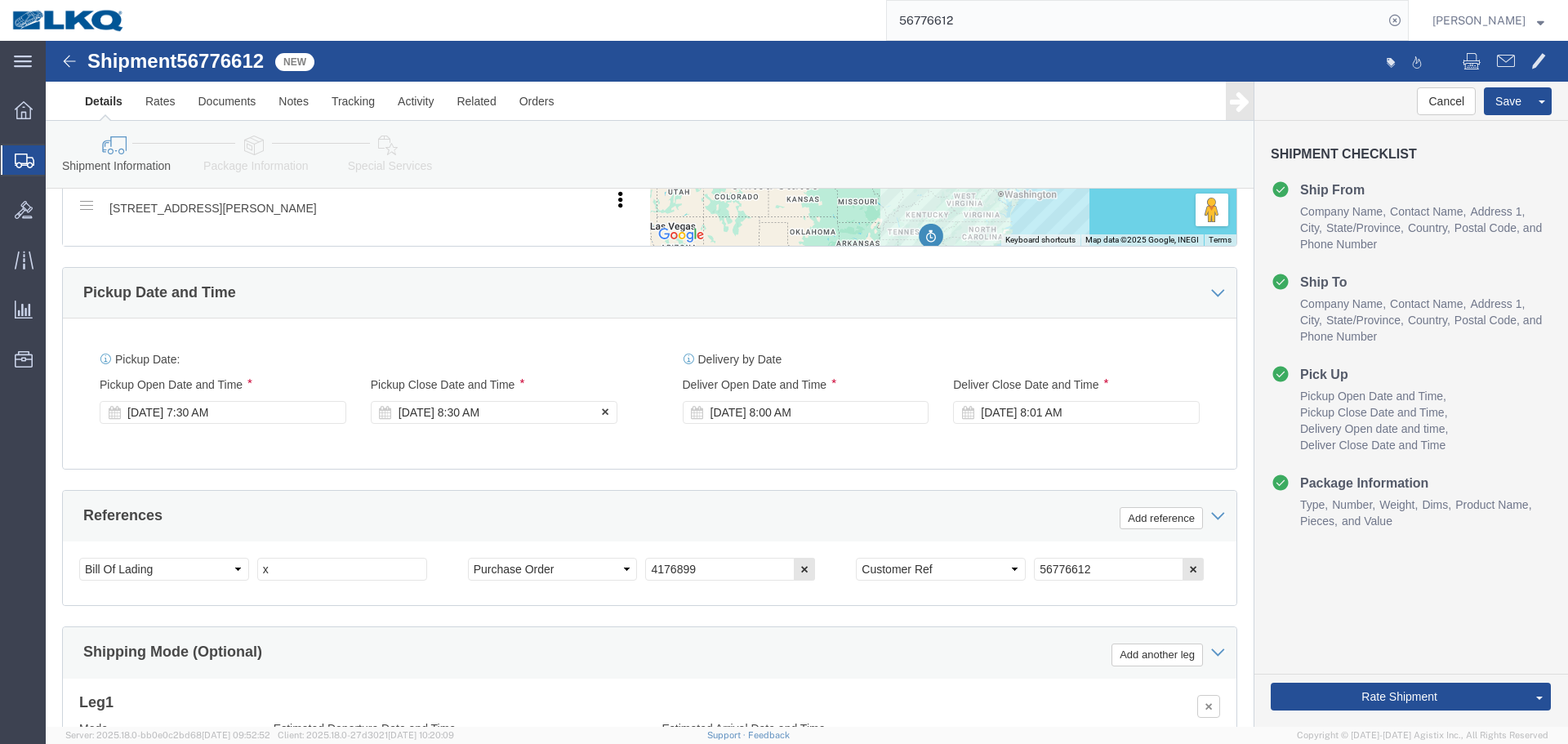
click div "[DATE] 8:30 AM"
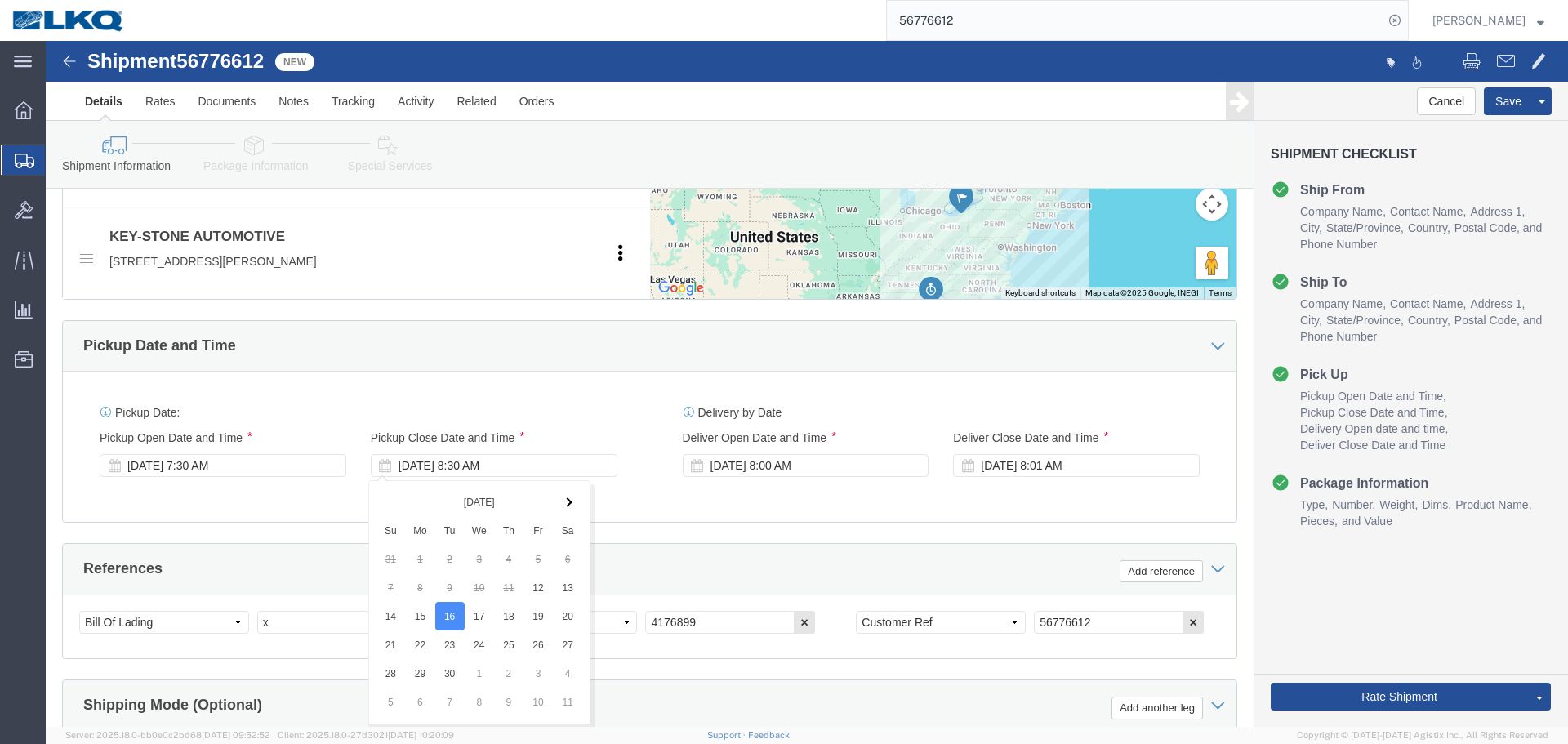
scroll to position [654, 0]
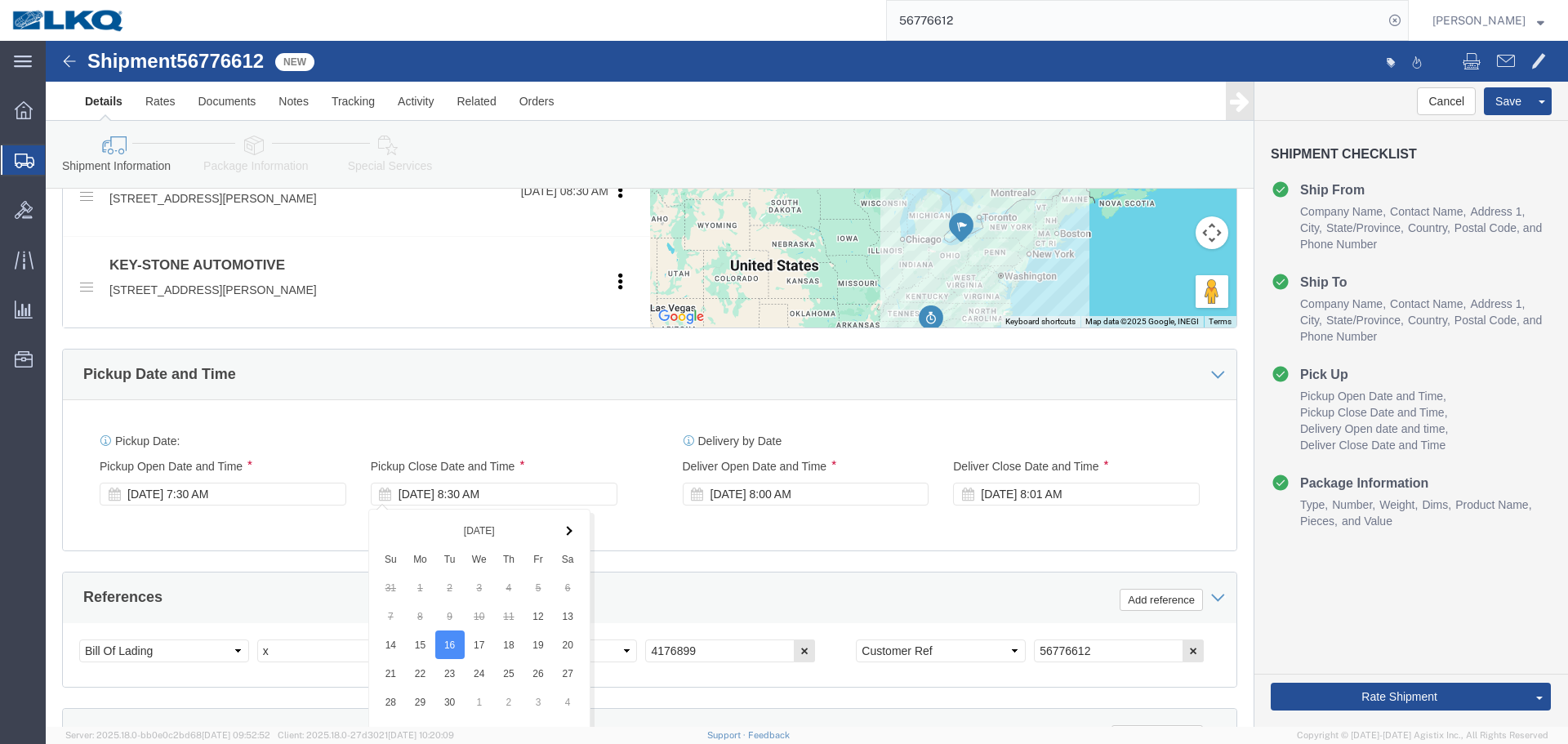
click div "Pickup Date: Pickup Start Date Pickup Start Time Pickup Open Date and Time [DAT…"
click div "[DATE] 7:30 AM"
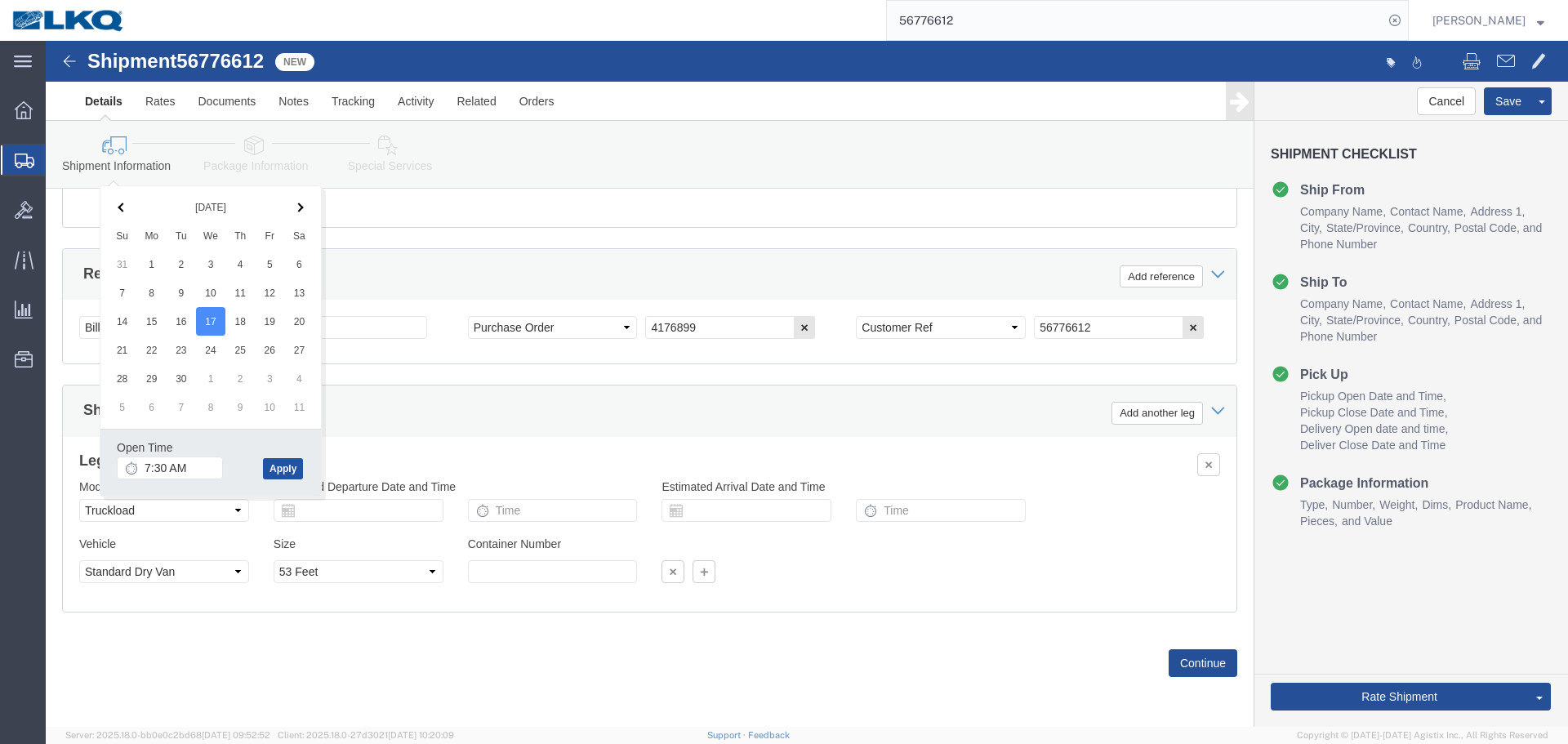
click button "Apply"
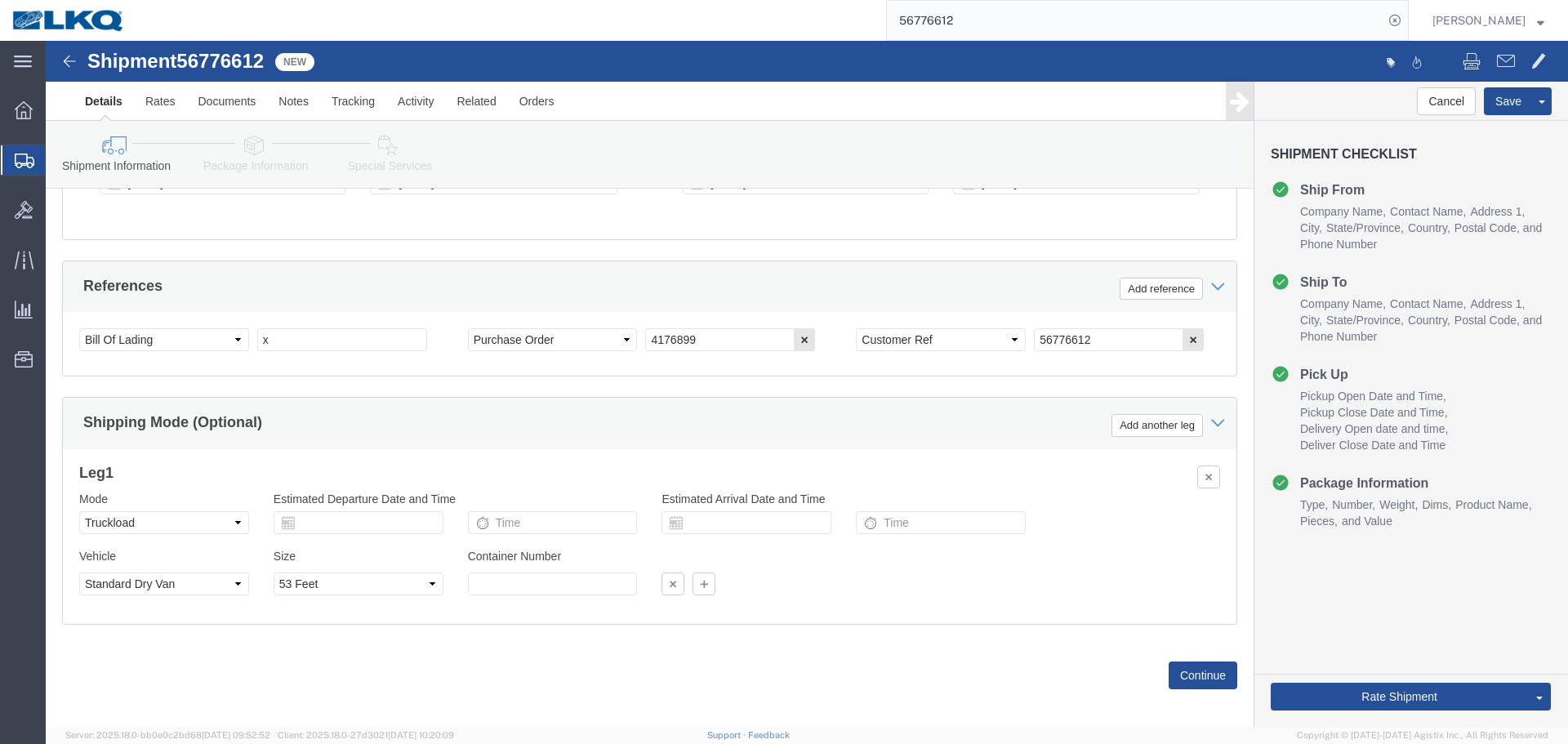
scroll to position [650, 0]
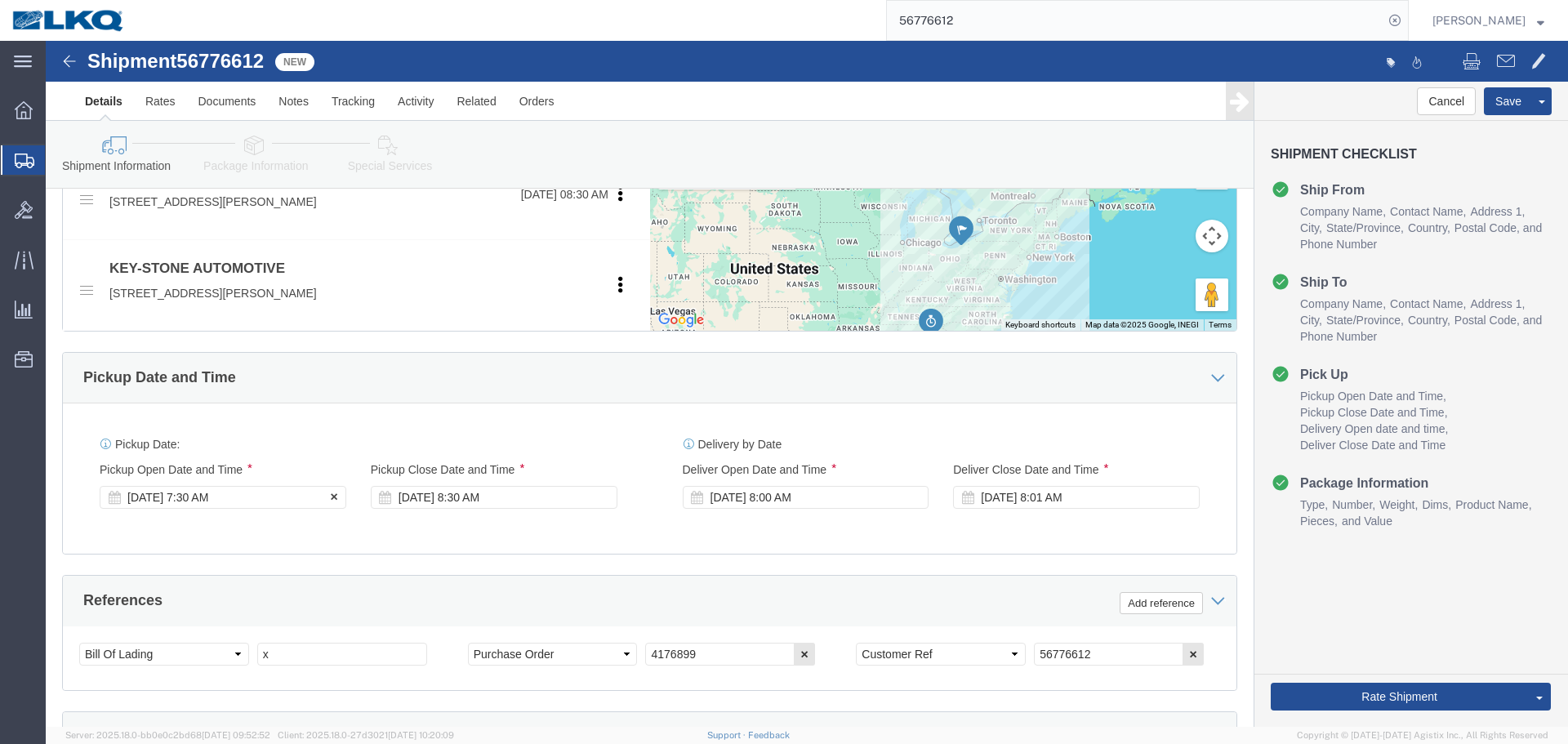
click div "[DATE] 7:30 AM"
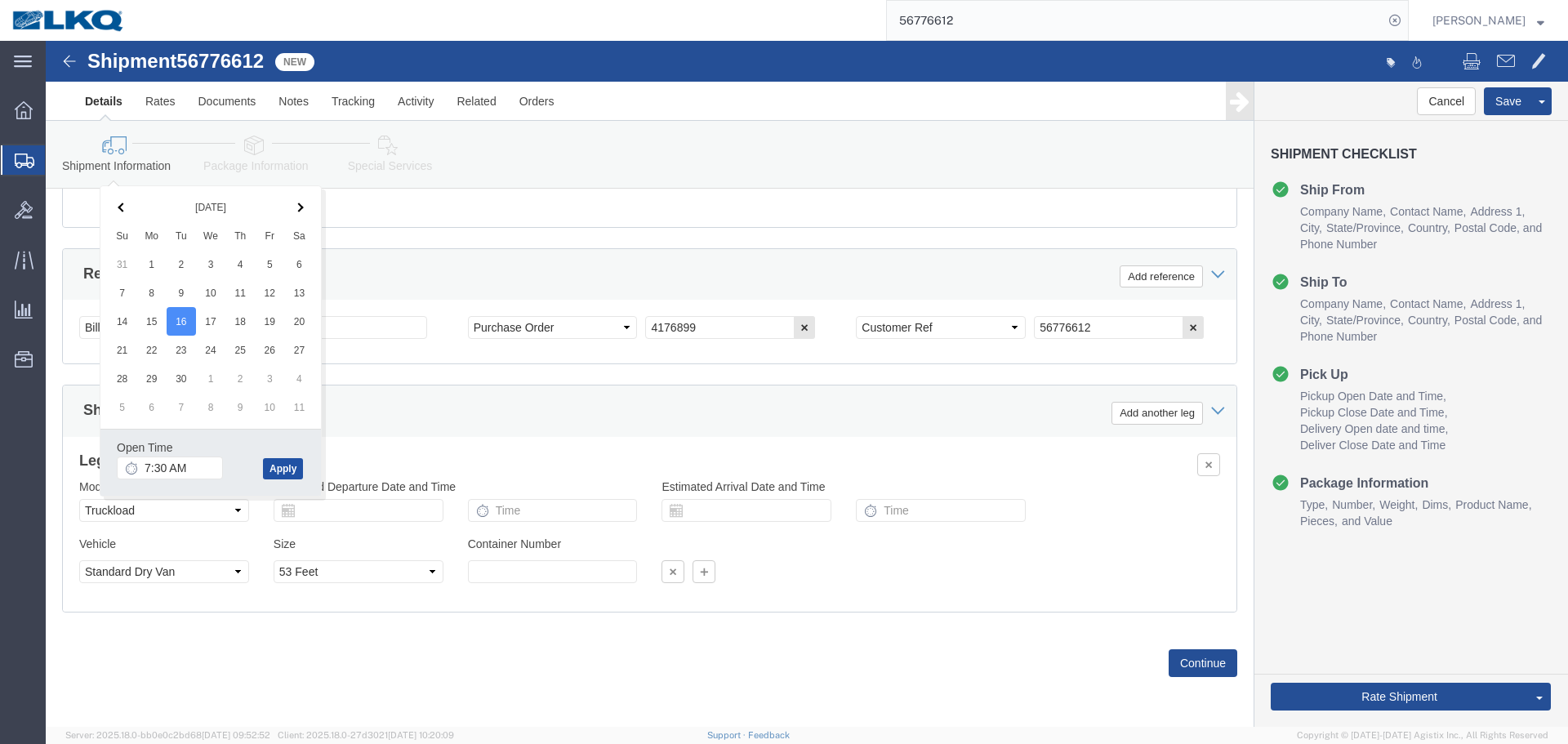
click button "Apply"
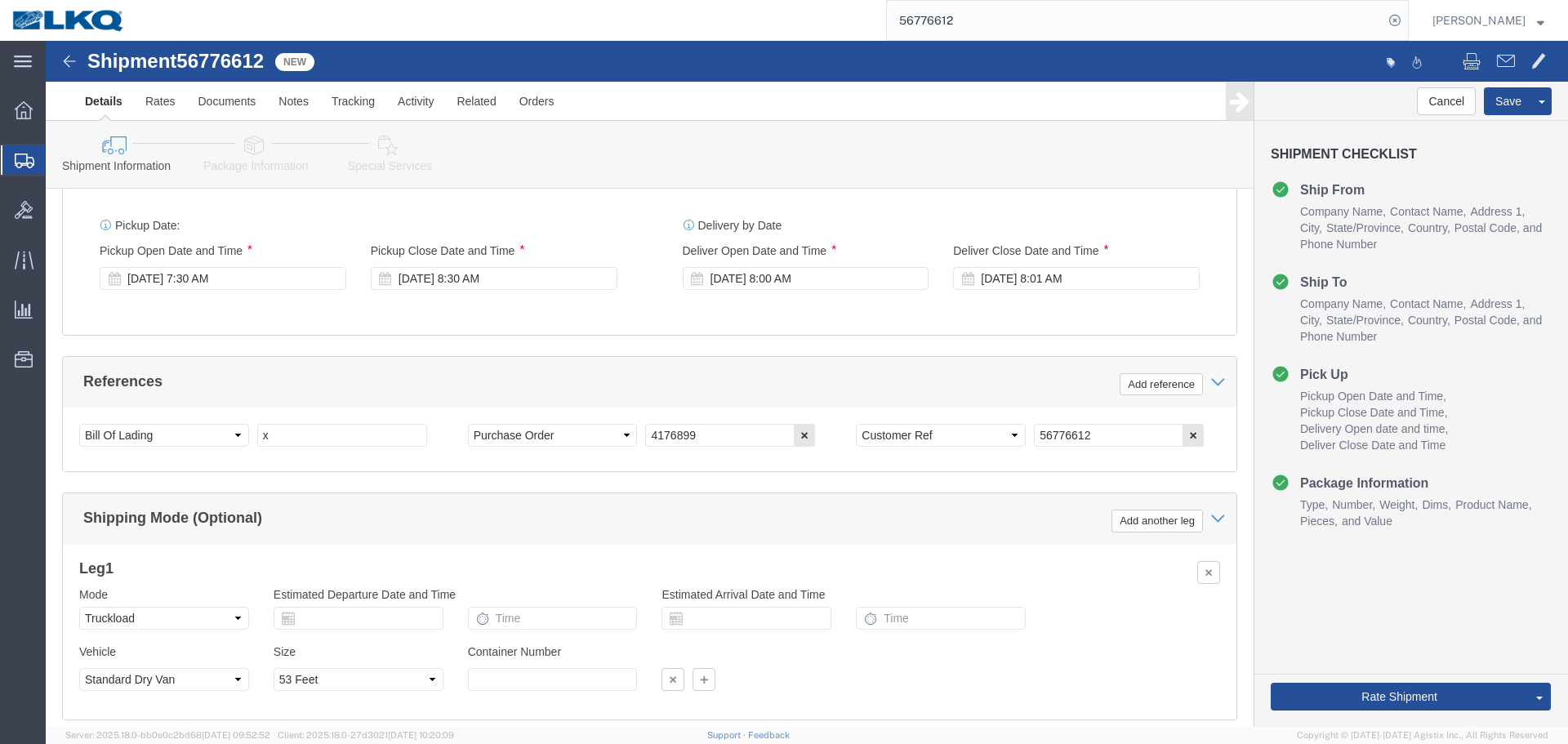
scroll to position [732, 0]
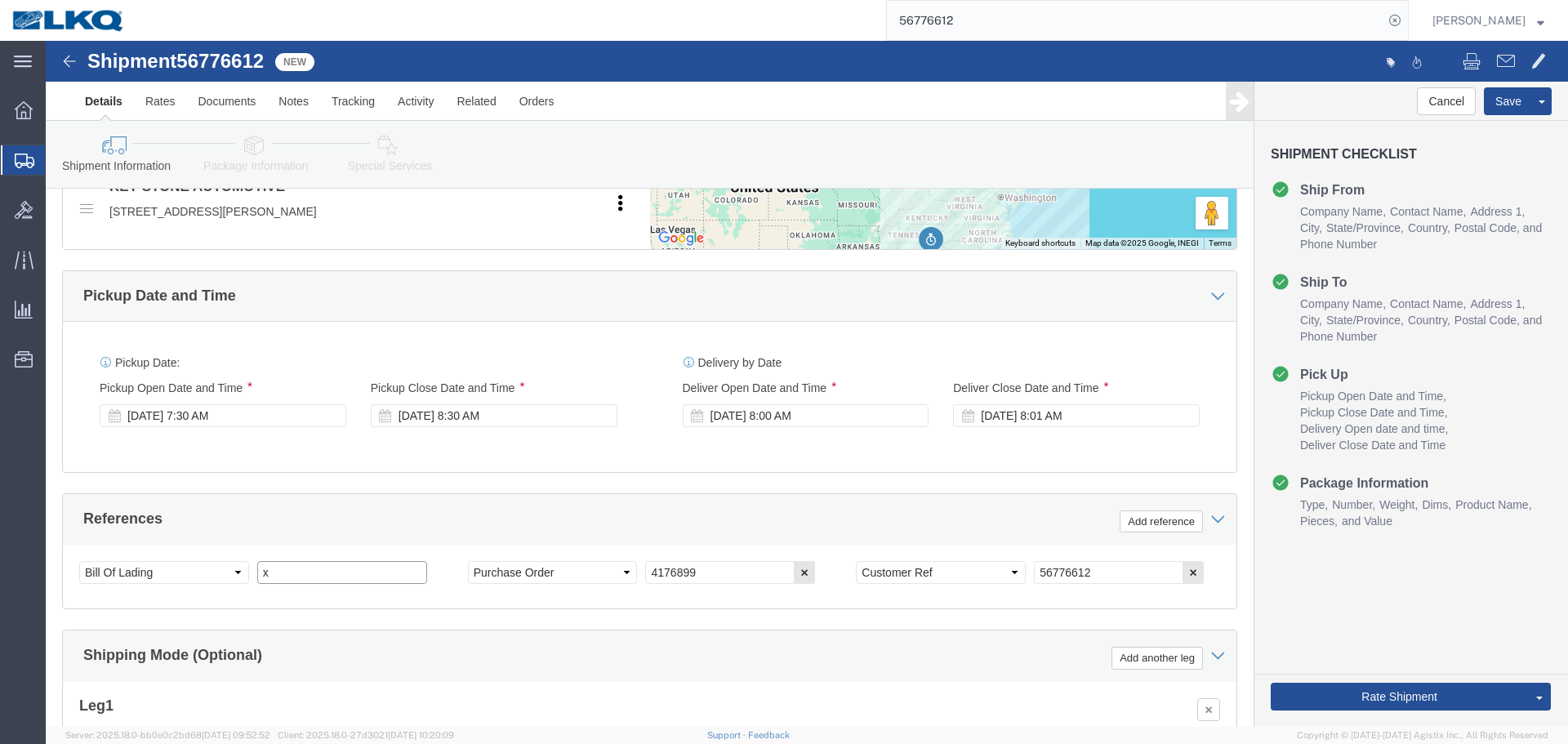
click input "x"
paste input "487419"
type input "487419"
click button "Save"
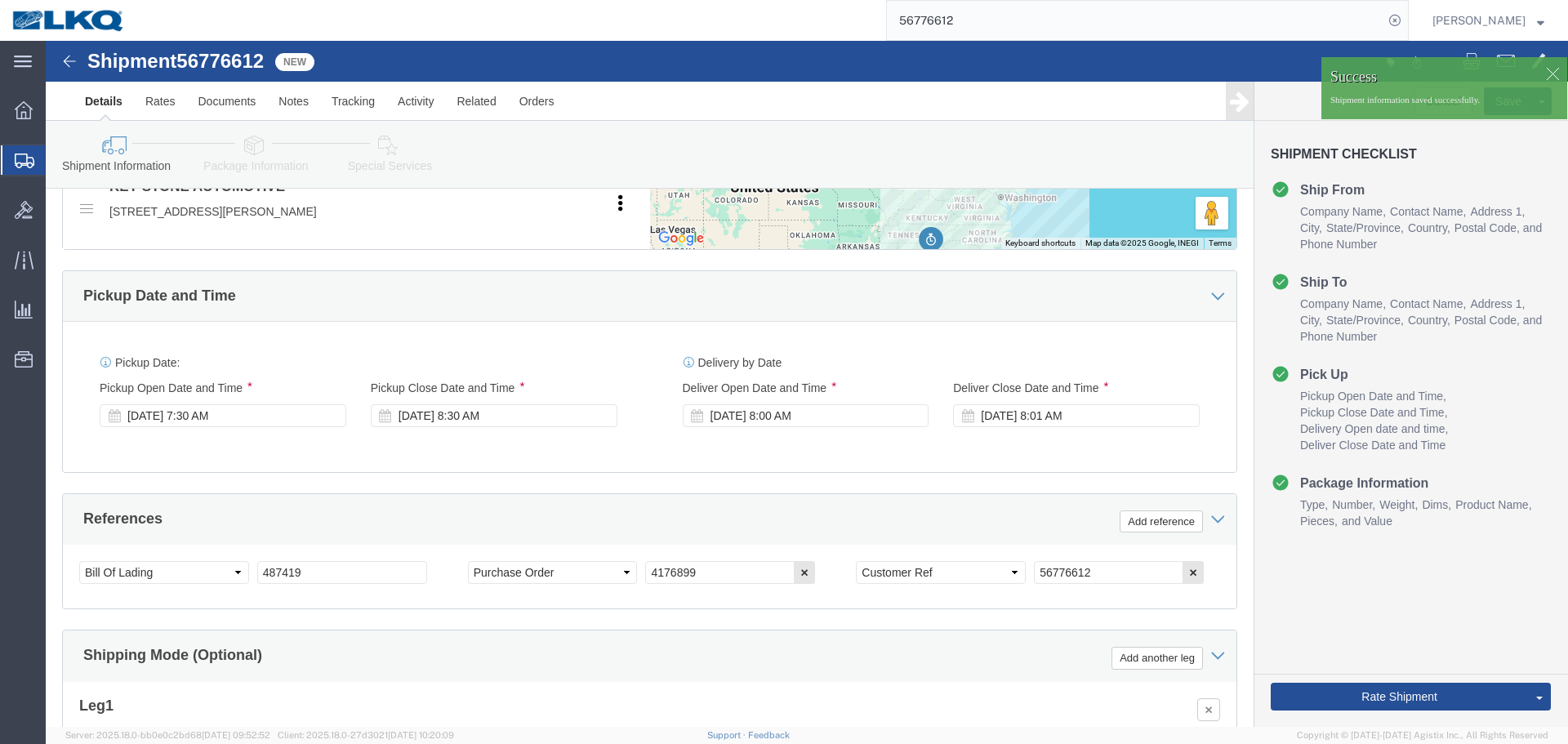
click div "[DATE] 8:30 AM"
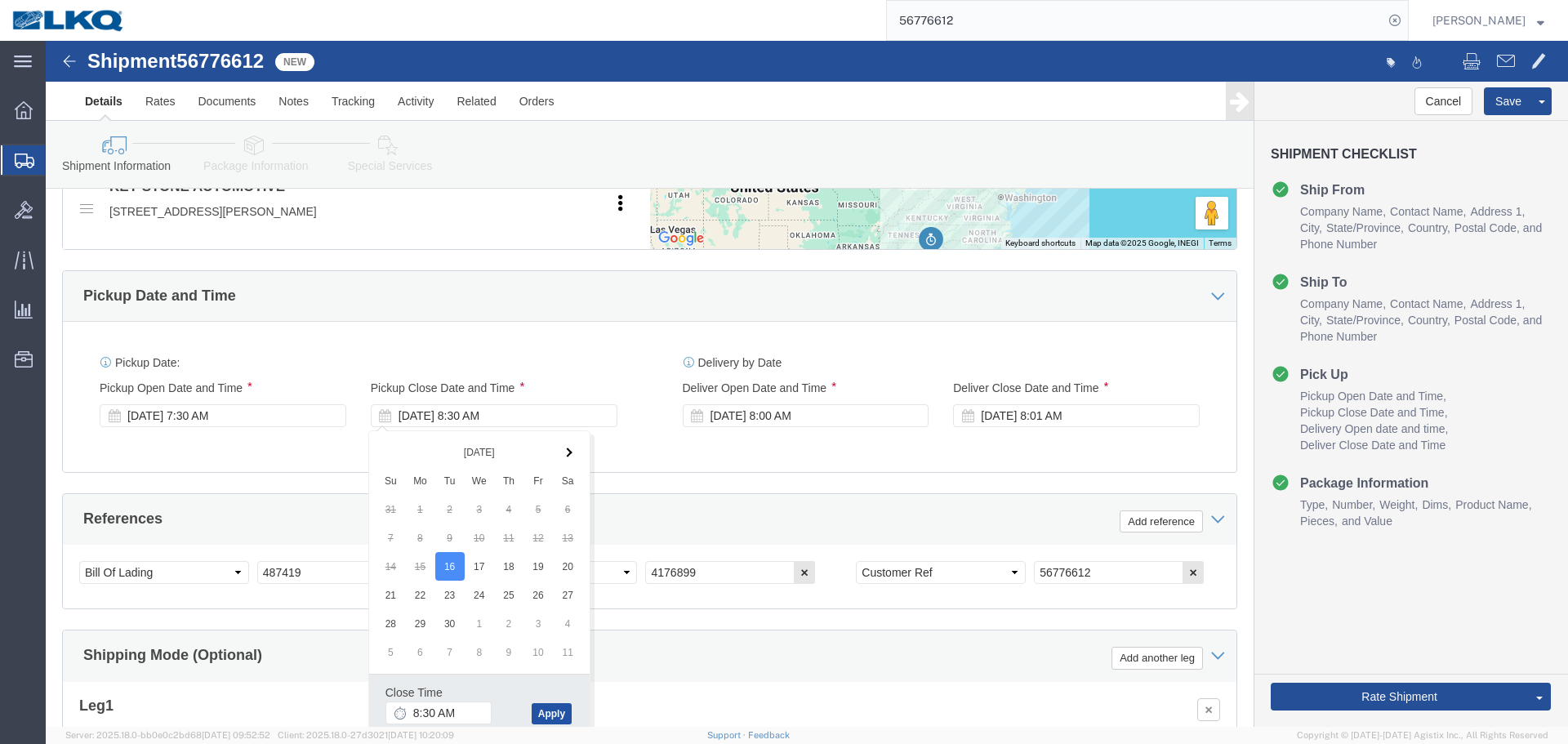
click button "Apply"
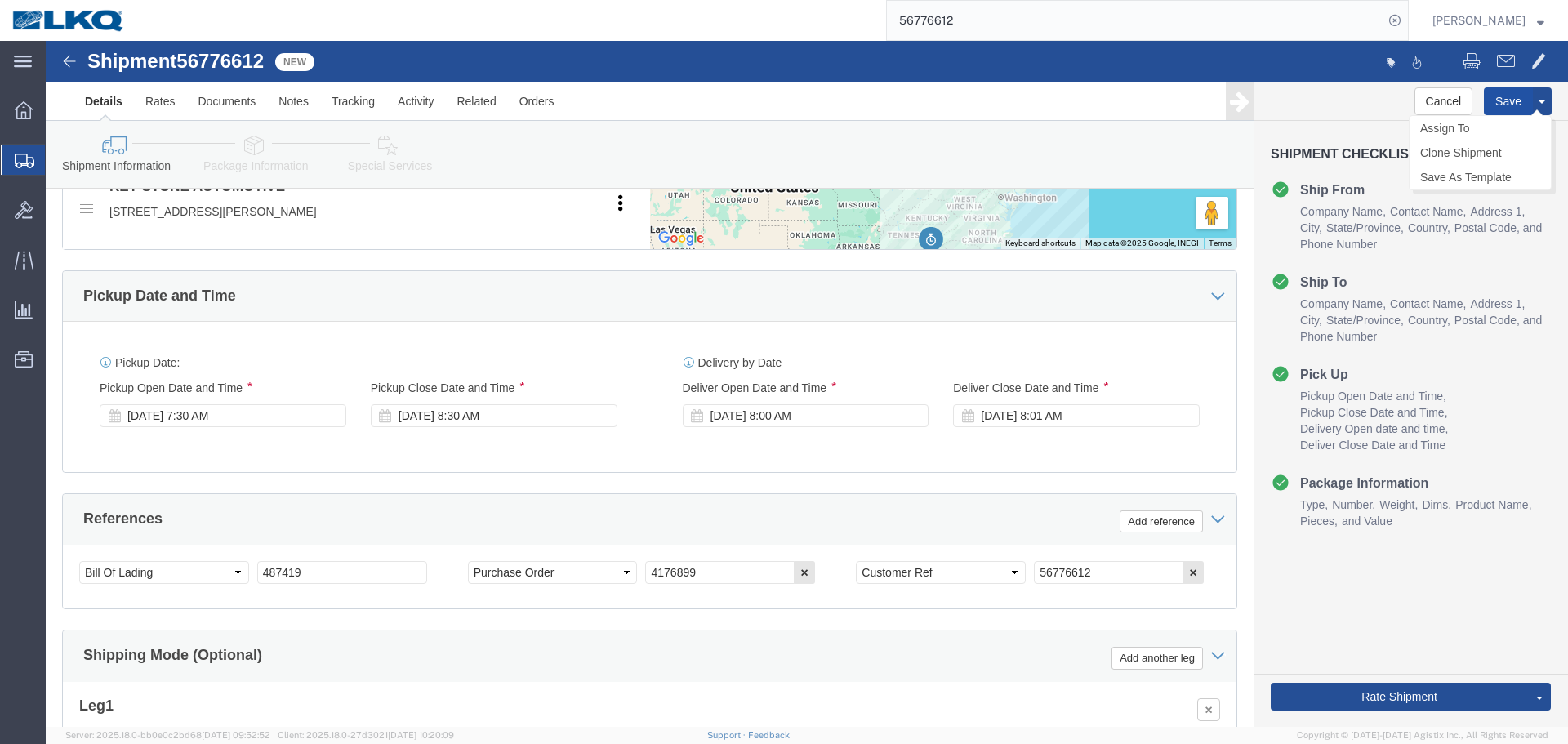
click button "Save"
type button "Save"
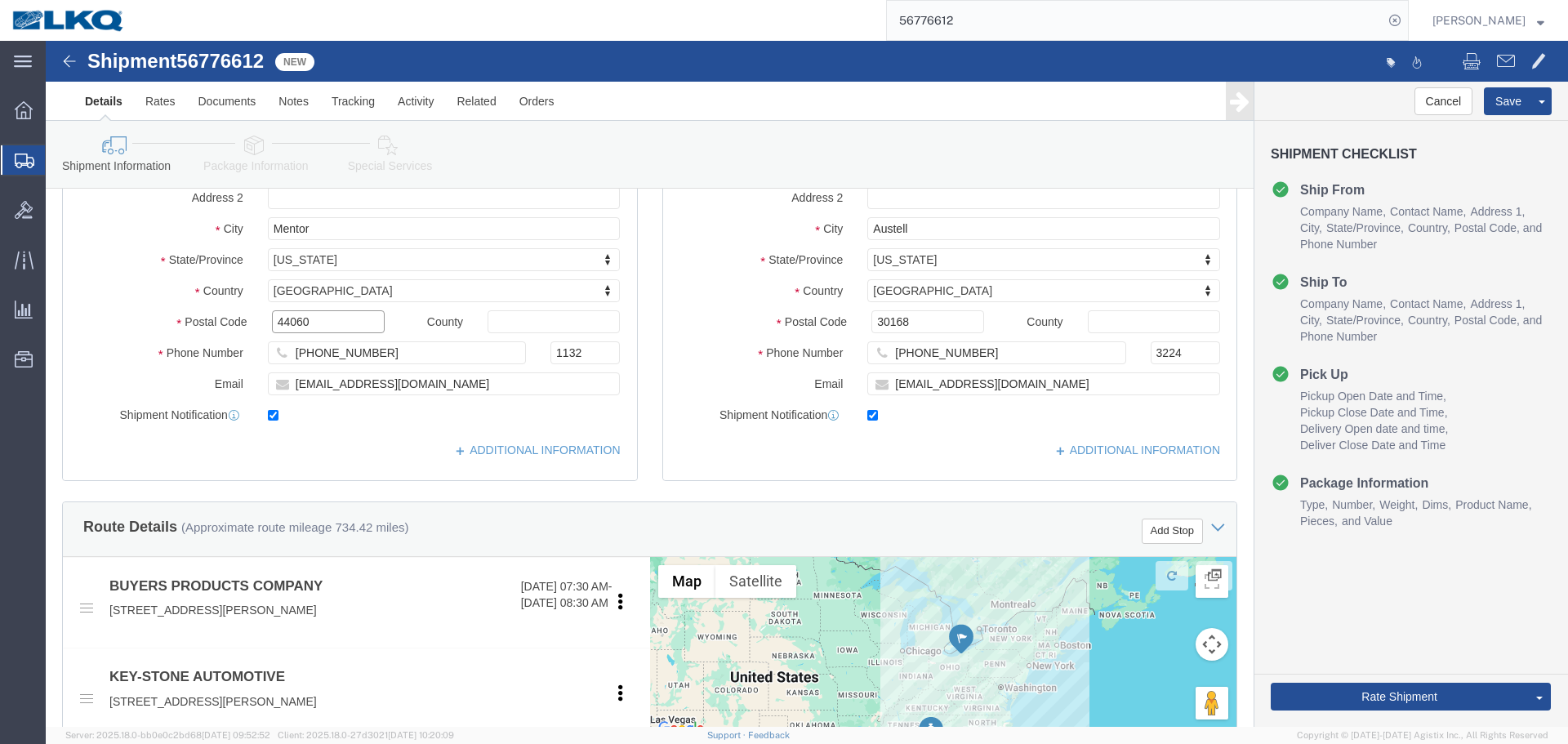
click input "44060"
click input "30168"
click button "Save"
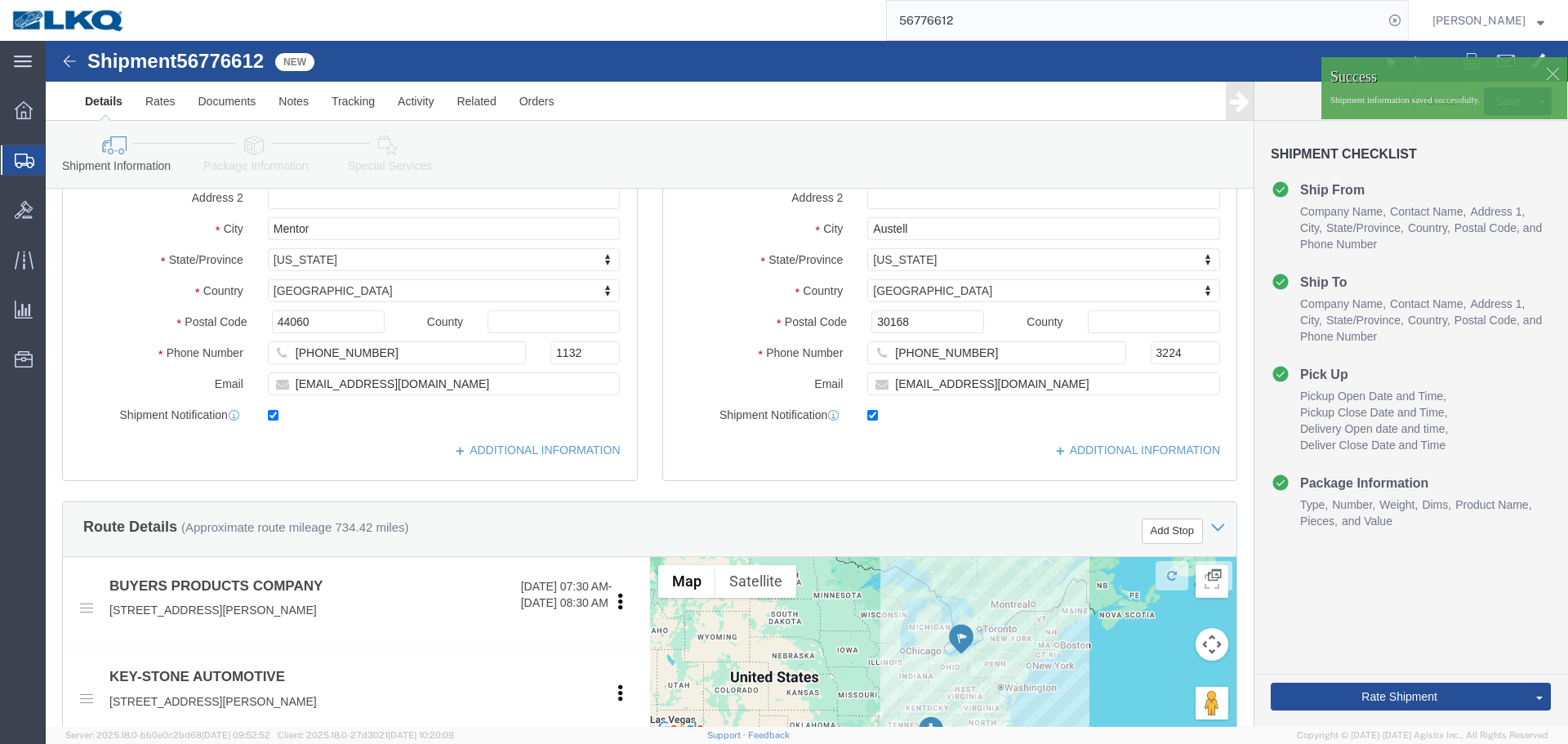
click div
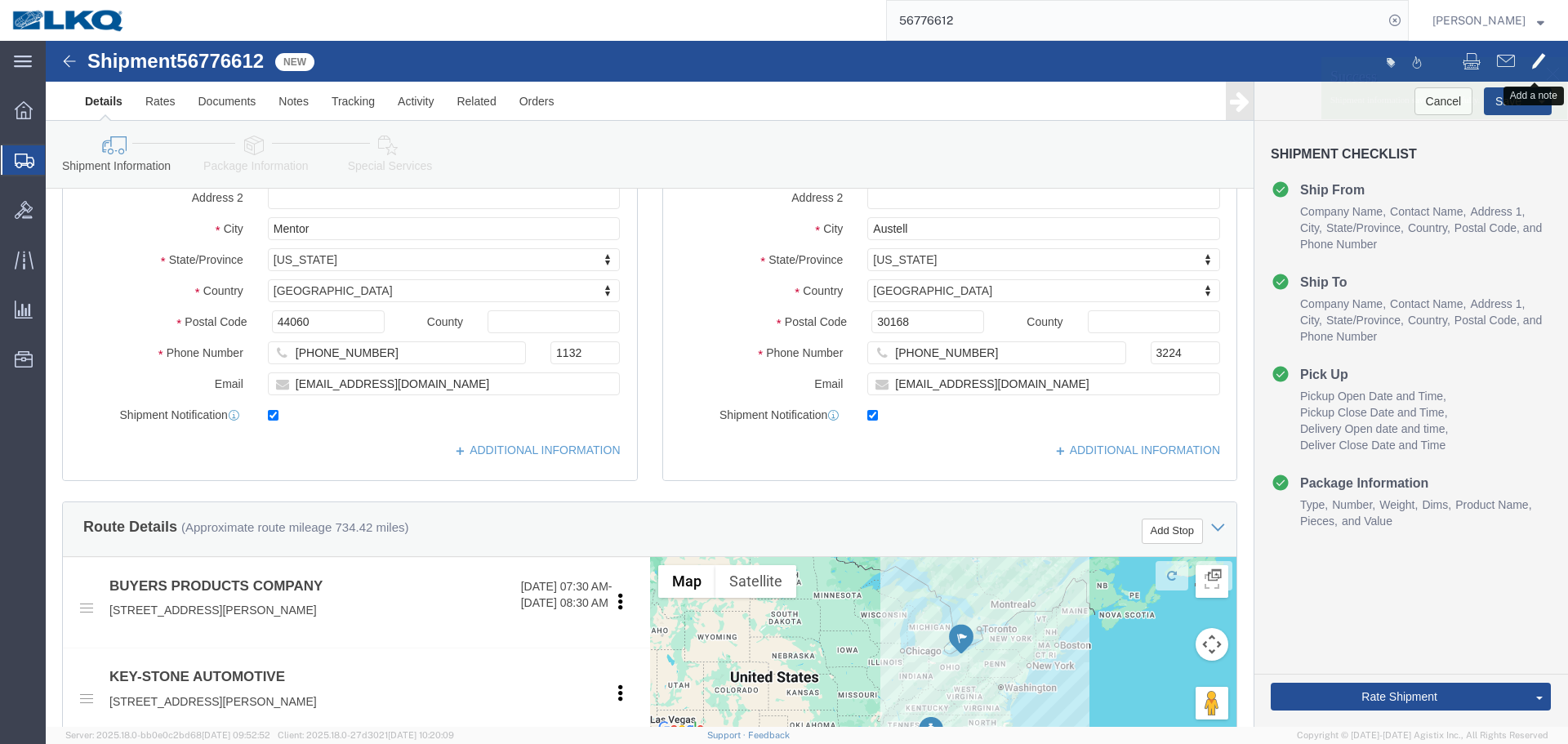
click span
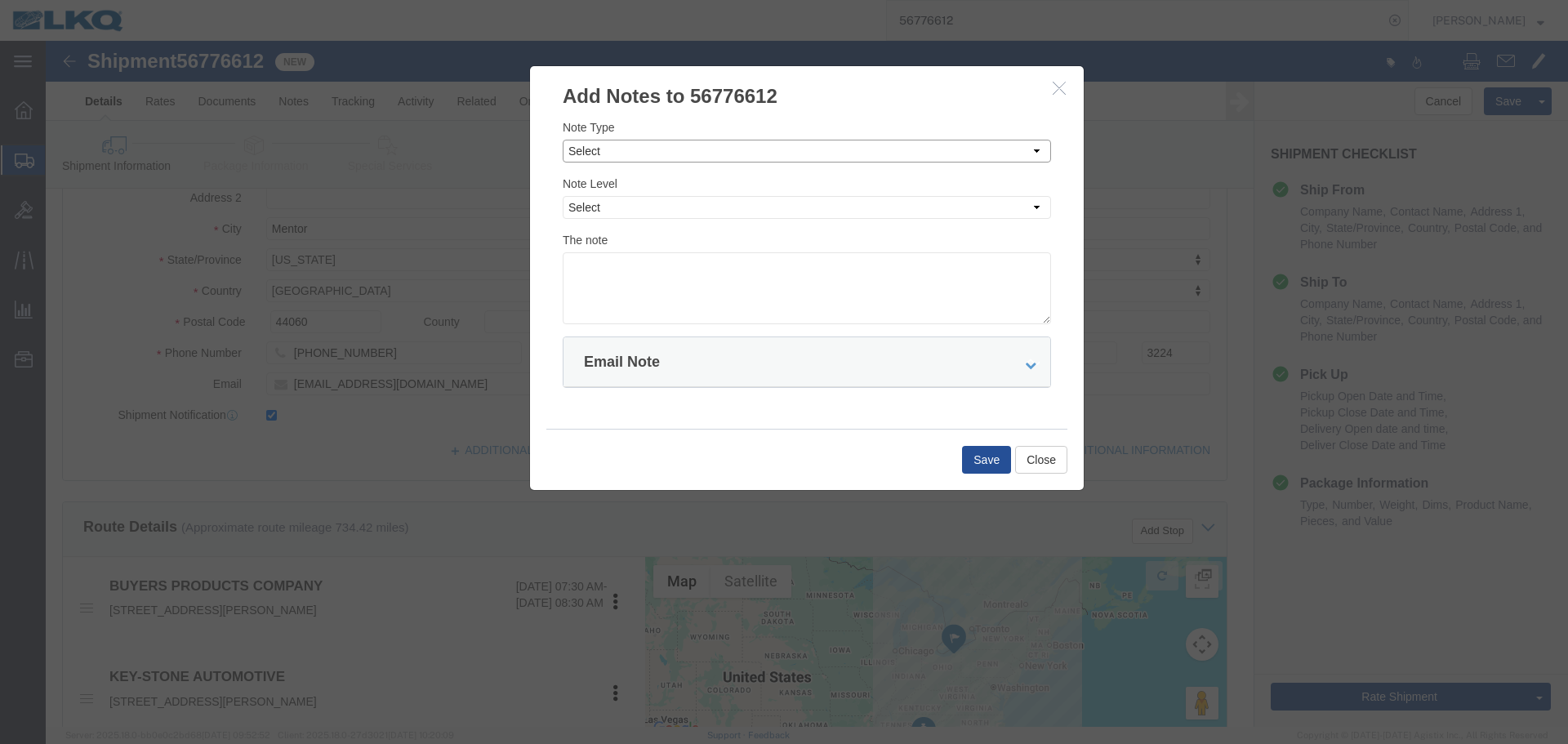
click select "Select Approval Bid Notes Carrier Change Notes Claim Notes Content Hazmat Notes…"
select select "BID_NOTES"
click select "Select Approval Bid Notes Carrier Change Notes Claim Notes Content Hazmat Notes…"
click select "Select Private to Account Private to Vendor Public"
select select "PRIVATE_TO_ACCOUNT"
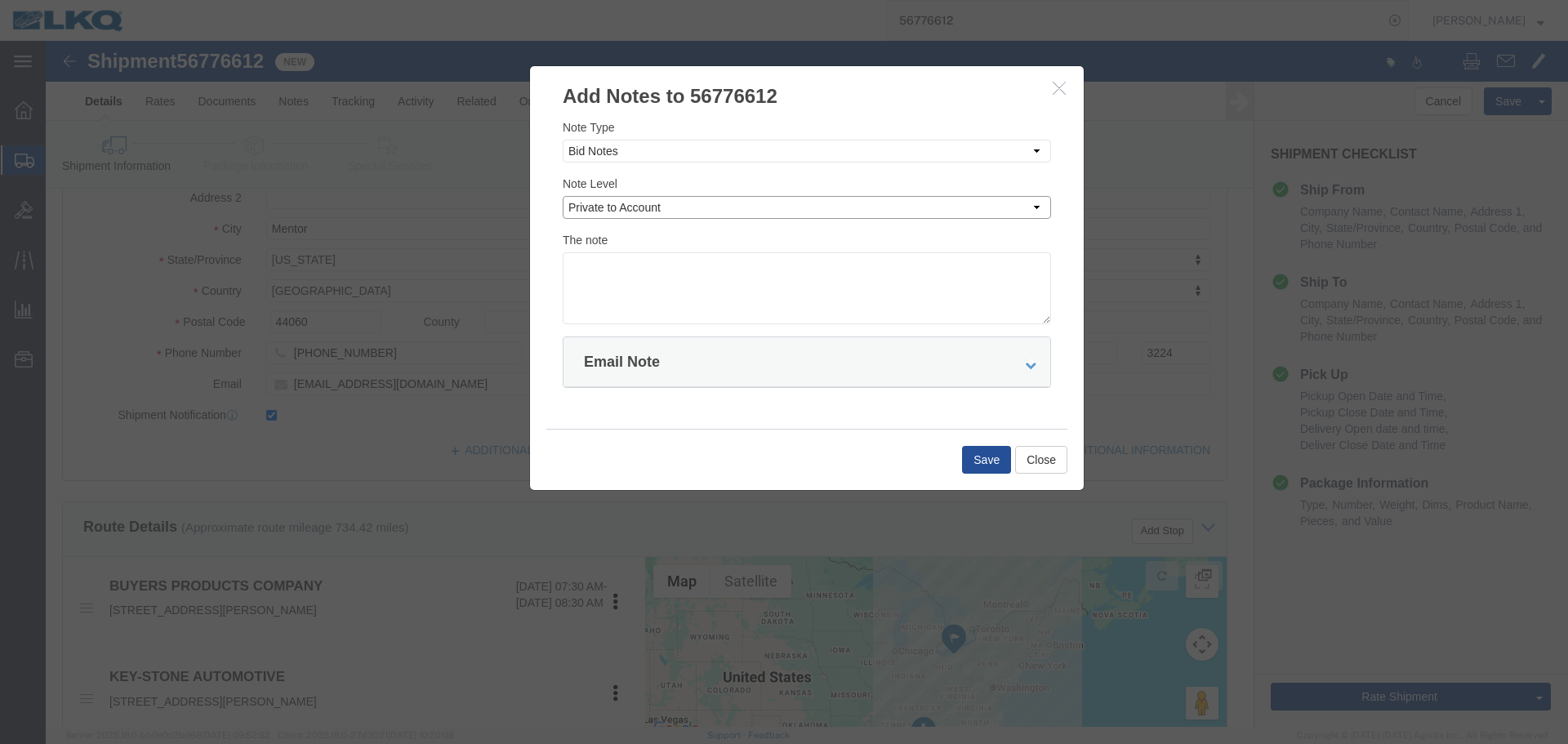
click select "Select Private to Account Private to Vendor Public"
click textarea
paste textarea "$1,643"
type textarea "DAT: $1,643"
click button "Save"
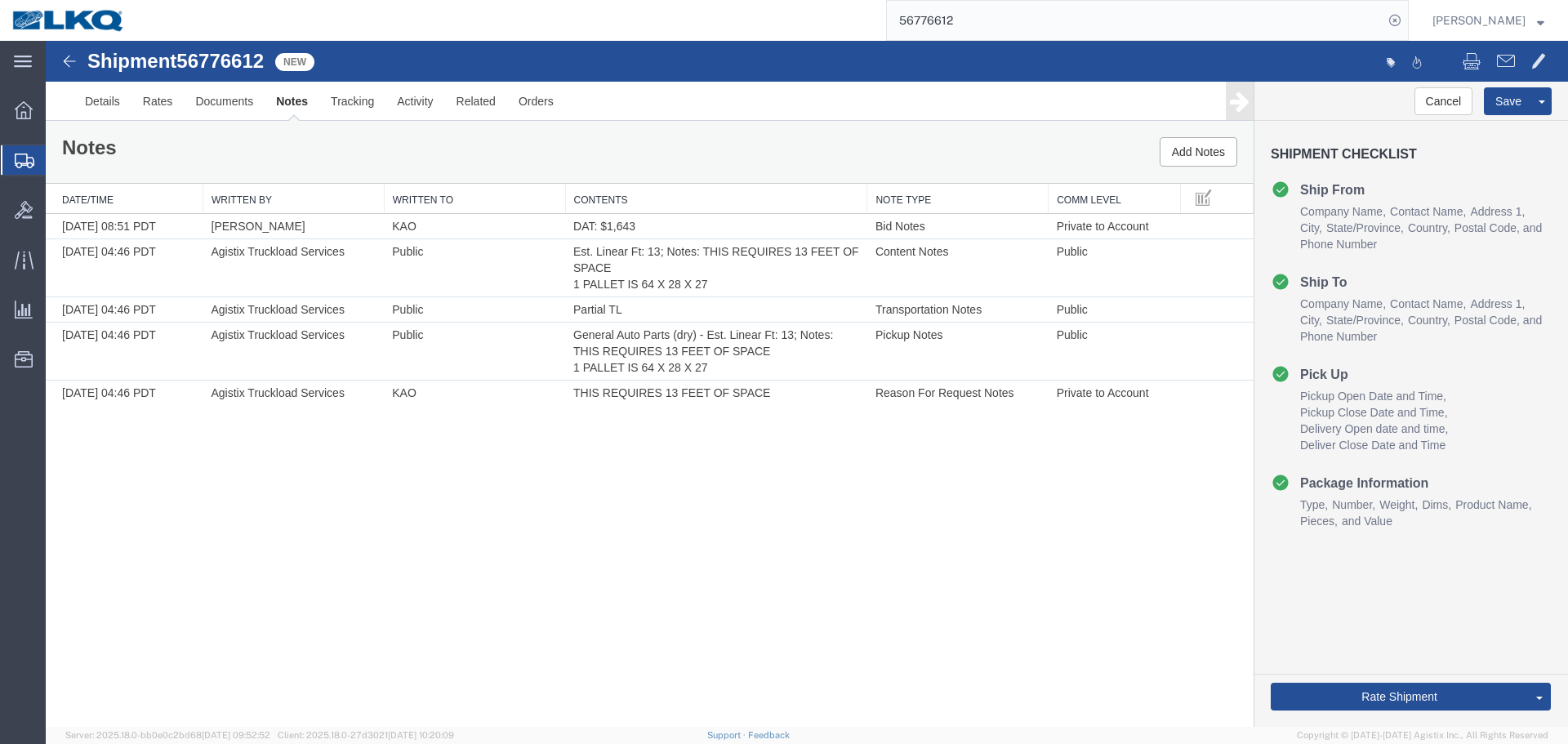
scroll to position [0, 0]
click at [117, 101] on link "Details" at bounding box center [102, 101] width 58 height 39
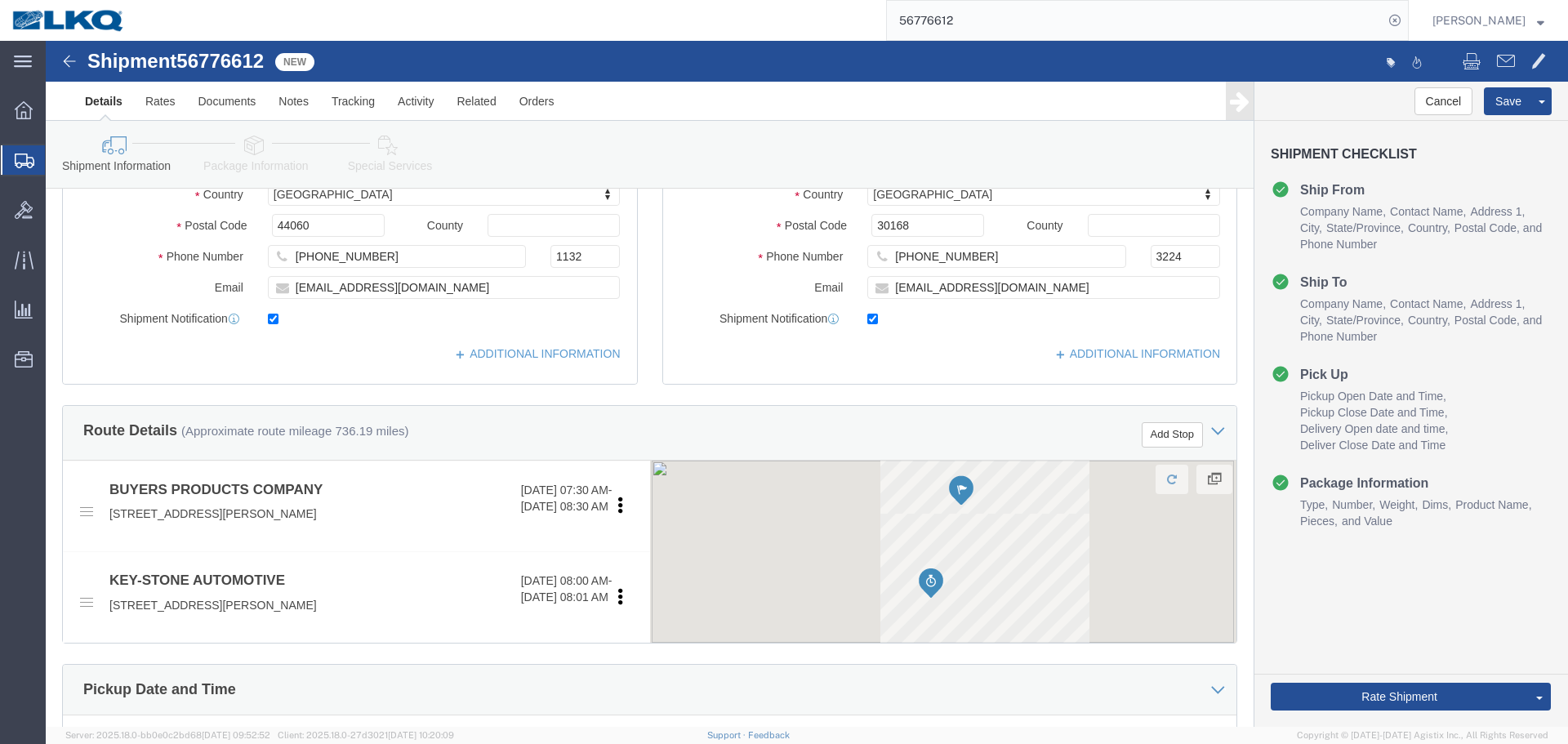
scroll to position [164, 0]
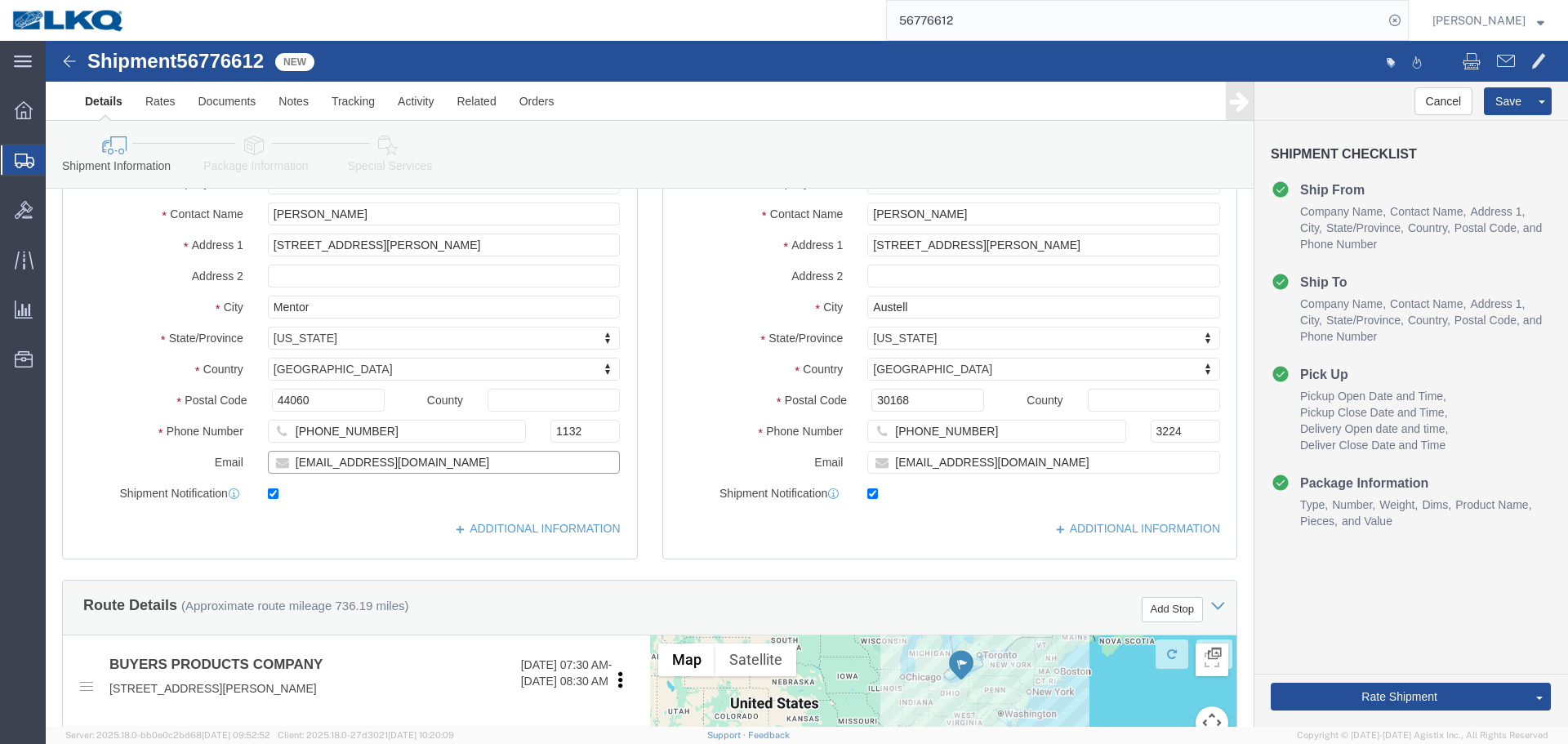
click input "[EMAIL_ADDRESS][DOMAIN_NAME]"
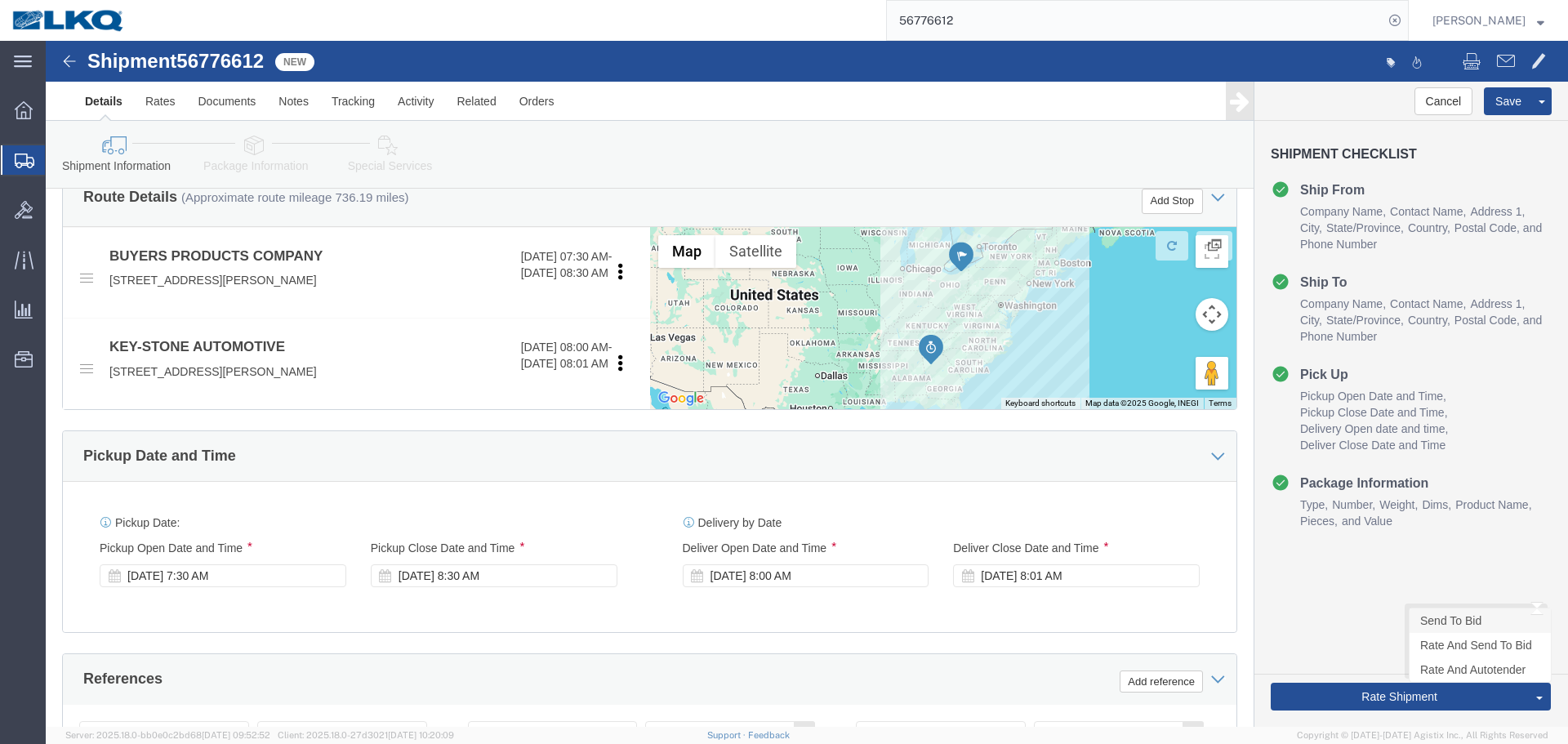
click link "Send To Bid"
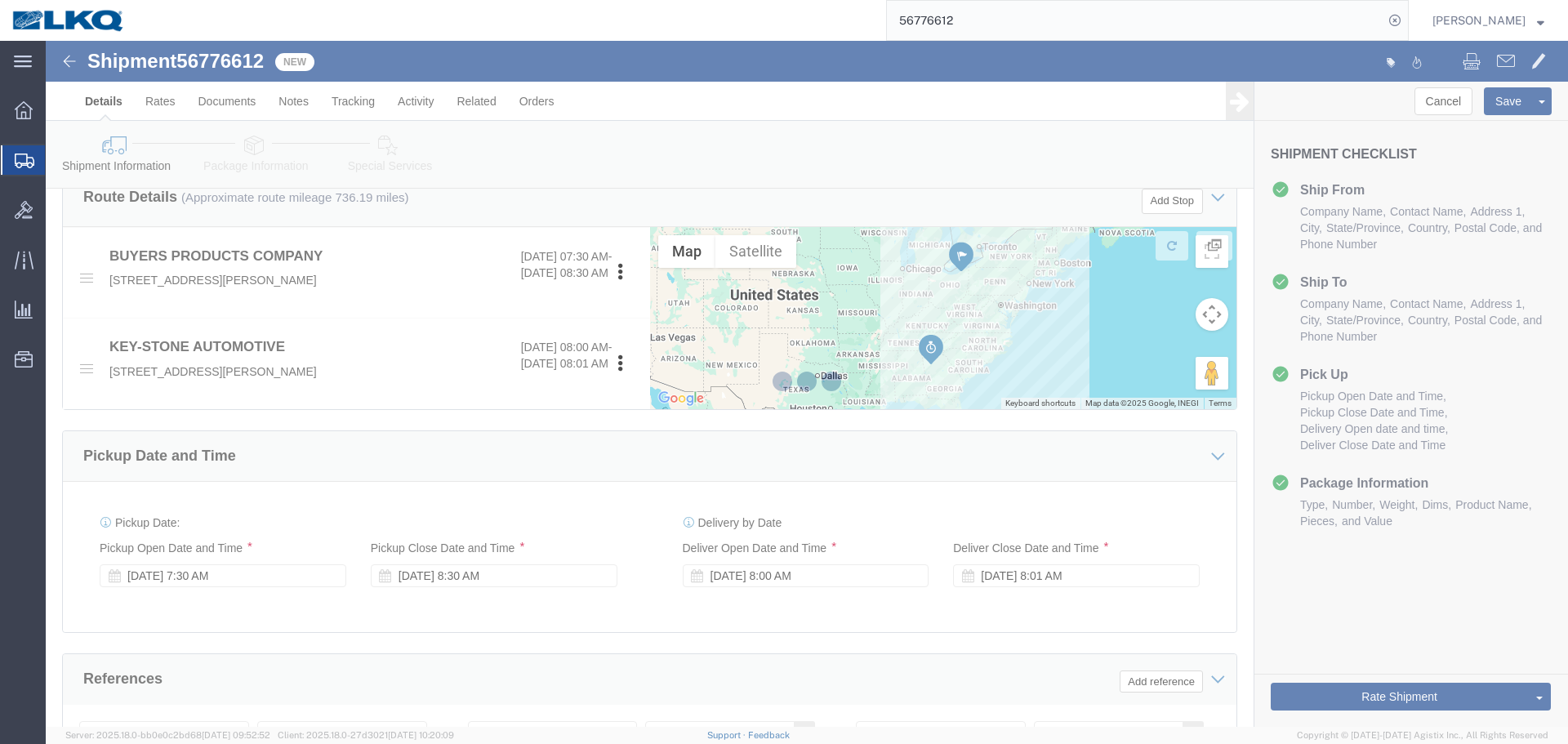
select select "TL"
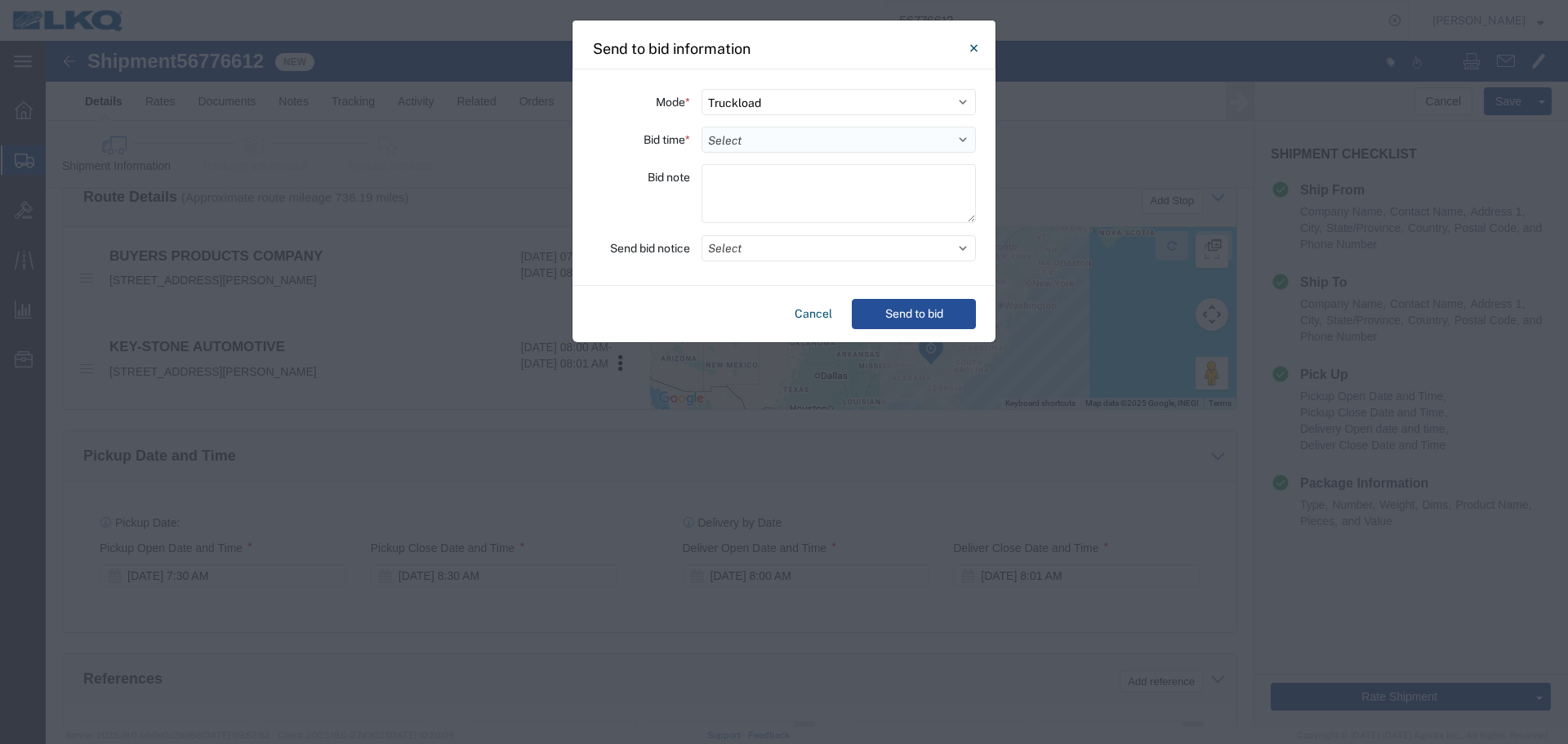
click at [816, 138] on select "Select 30 Min (Rush) 1 Hour (Rush) 2 Hours (Rush) 4 Hours (Rush) 8 Hours (Rush)…" at bounding box center [839, 140] width 275 height 26
click at [702, 127] on select "Select 30 Min (Rush) 1 Hour (Rush) 2 Hours (Rush) 4 Hours (Rush) 8 Hours (Rush)…" at bounding box center [839, 140] width 275 height 26
click at [754, 239] on button "Select" at bounding box center [839, 249] width 275 height 26
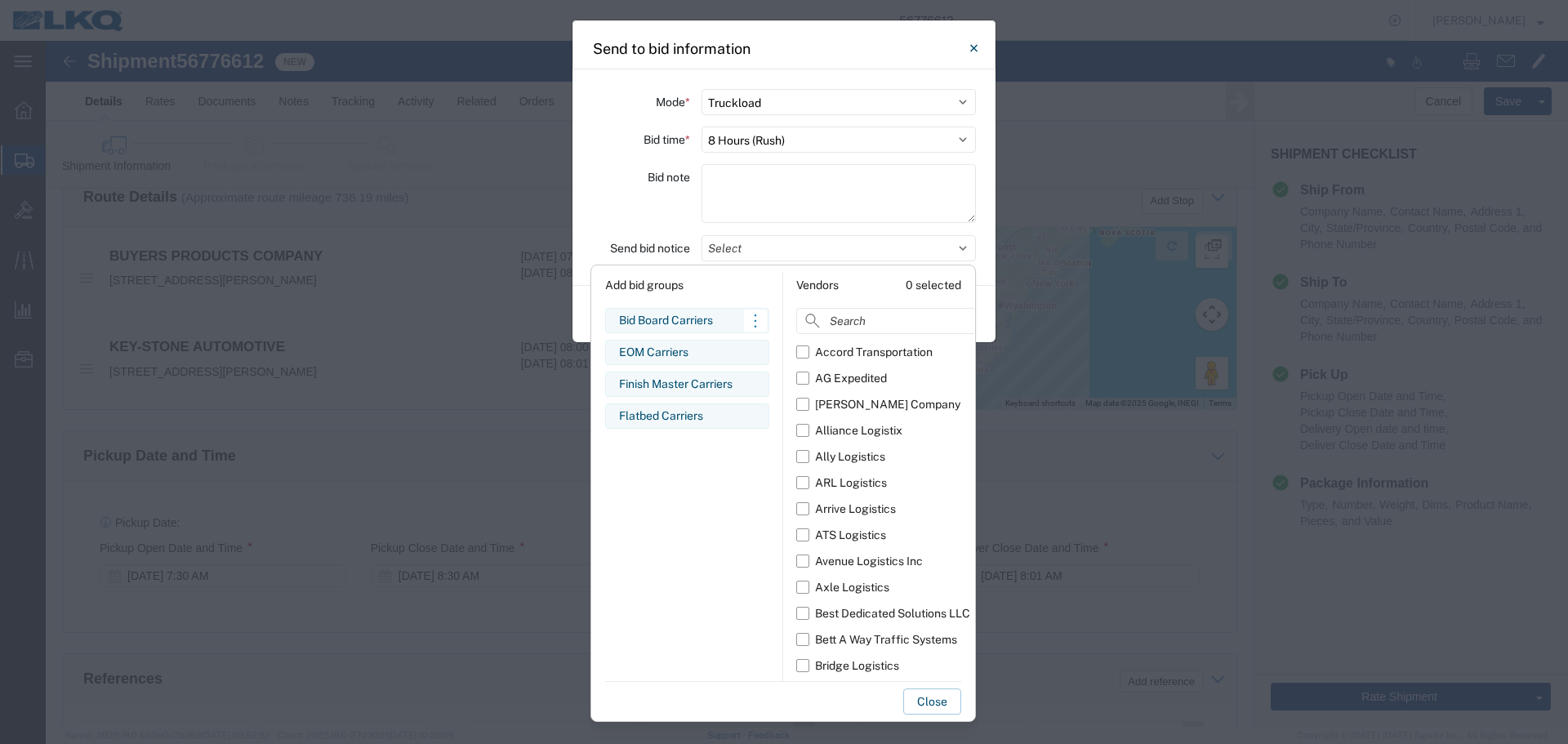
click at [668, 313] on div "Bid Board Carriers" at bounding box center [688, 321] width 136 height 18
click at [642, 211] on div "Bid note" at bounding box center [641, 196] width 98 height 64
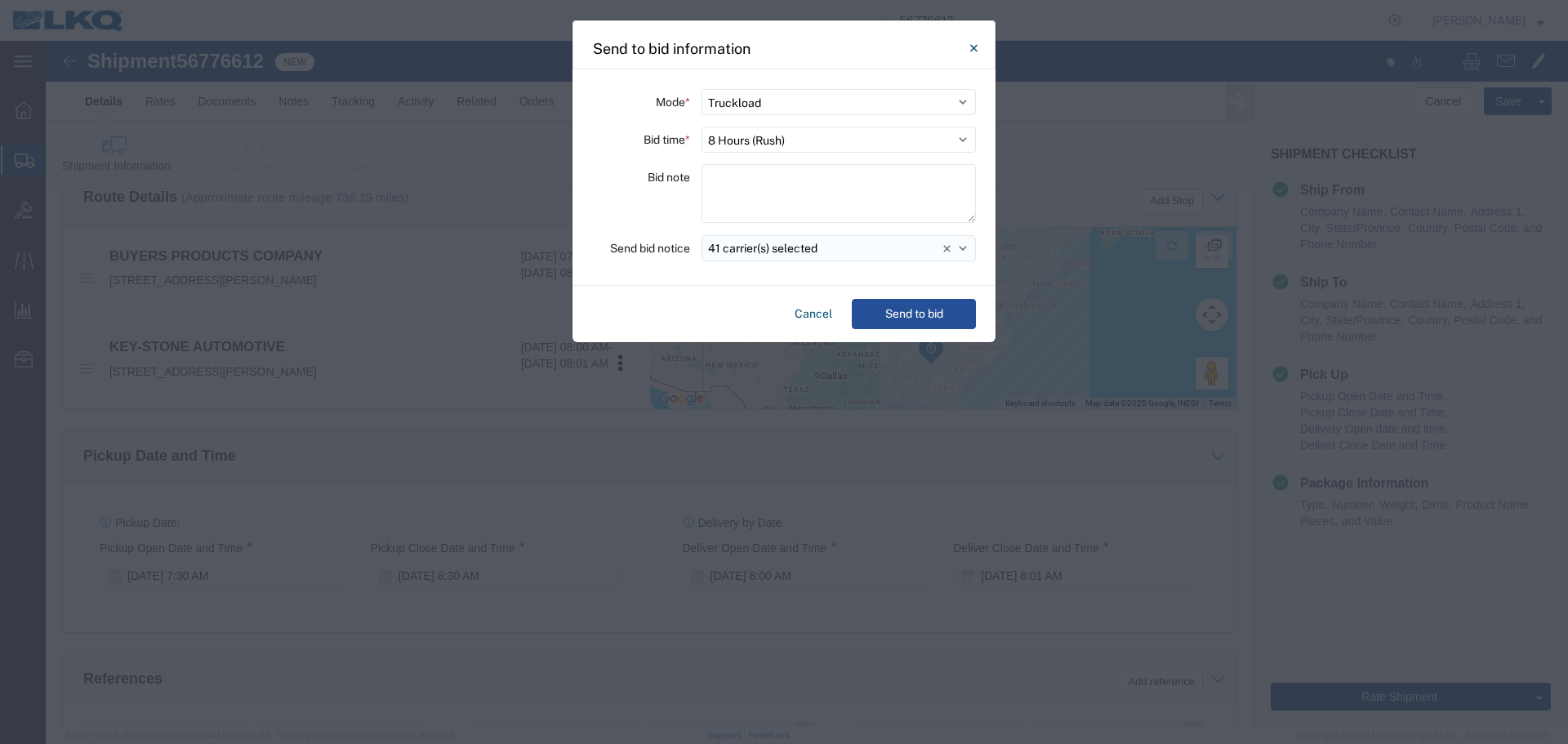
click at [826, 249] on button "41 carrier(s) selected" at bounding box center [839, 249] width 275 height 26
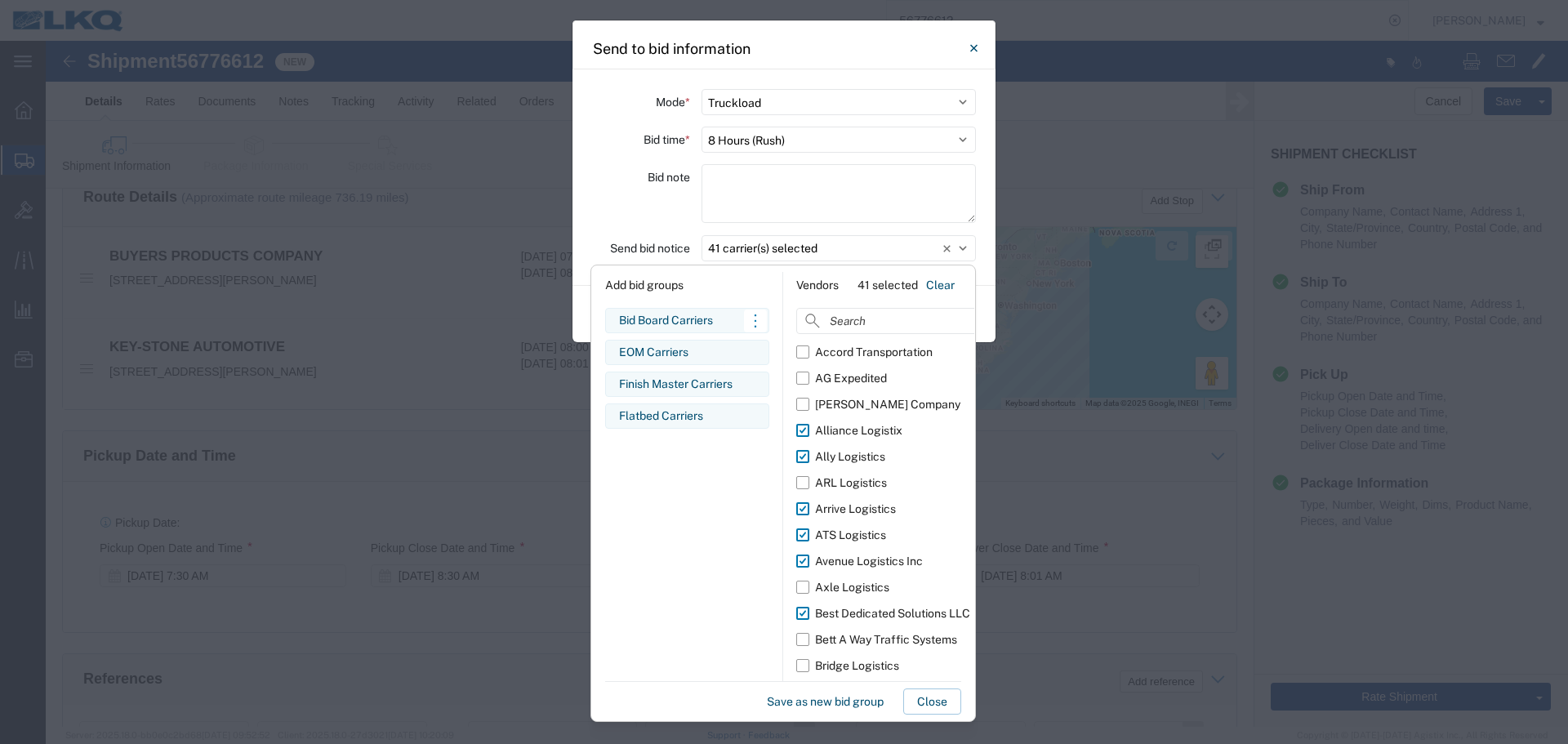
click at [707, 314] on div "Bid Board Carriers" at bounding box center [688, 321] width 136 height 18
click at [935, 288] on button "Clear" at bounding box center [941, 285] width 42 height 26
click at [637, 319] on div "Bid Board Carriers" at bounding box center [688, 321] width 136 height 18
click at [630, 191] on div "Bid note" at bounding box center [641, 196] width 98 height 64
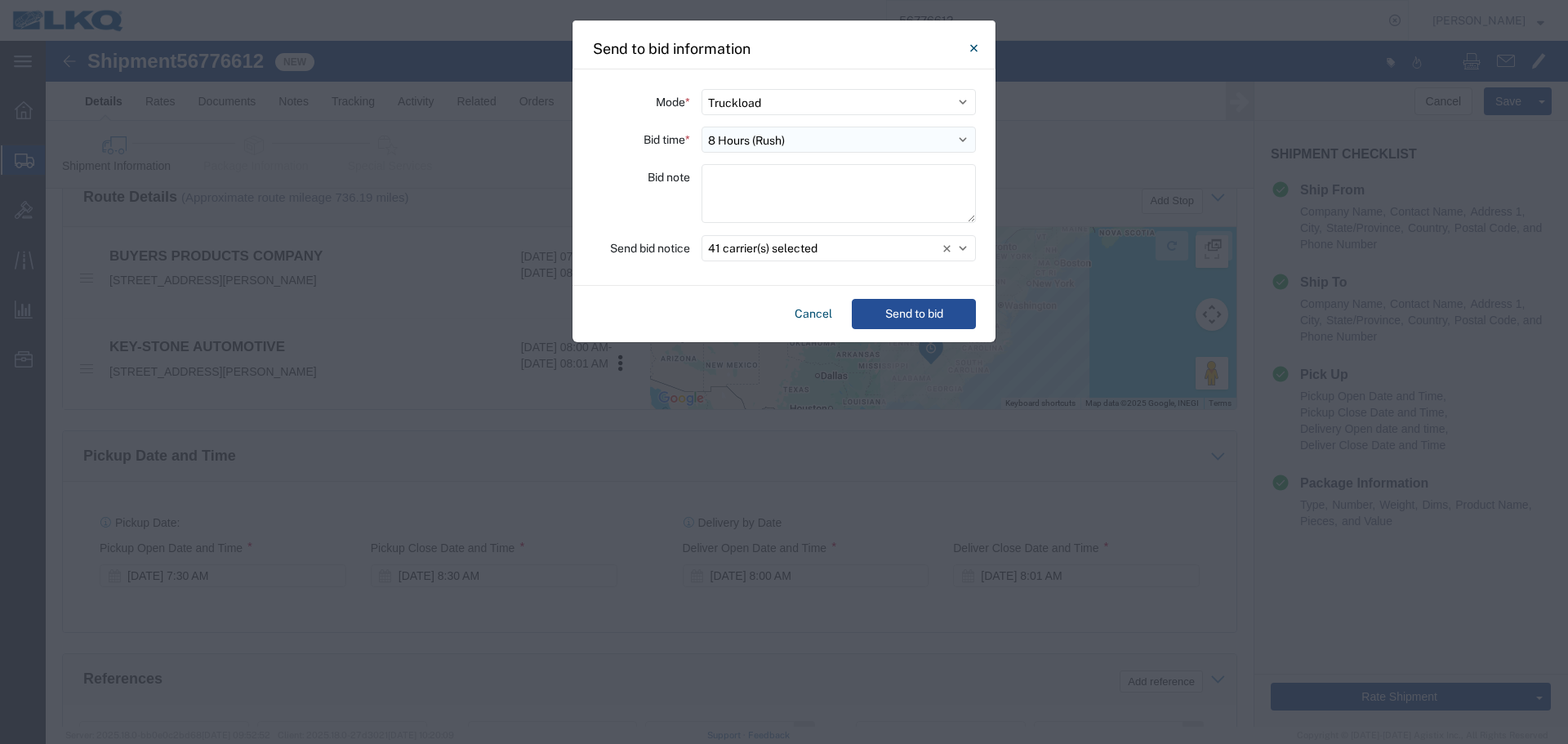
click at [789, 141] on select "Select 30 Min (Rush) 1 Hour (Rush) 2 Hours (Rush) 4 Hours (Rush) 8 Hours (Rush)…" at bounding box center [839, 140] width 275 height 26
select select "20"
click at [702, 127] on select "Select 30 Min (Rush) 1 Hour (Rush) 2 Hours (Rush) 4 Hours (Rush) 8 Hours (Rush)…" at bounding box center [839, 140] width 275 height 26
click at [949, 251] on icon at bounding box center [947, 249] width 7 height 7
click at [645, 199] on div "Bid note" at bounding box center [641, 196] width 98 height 64
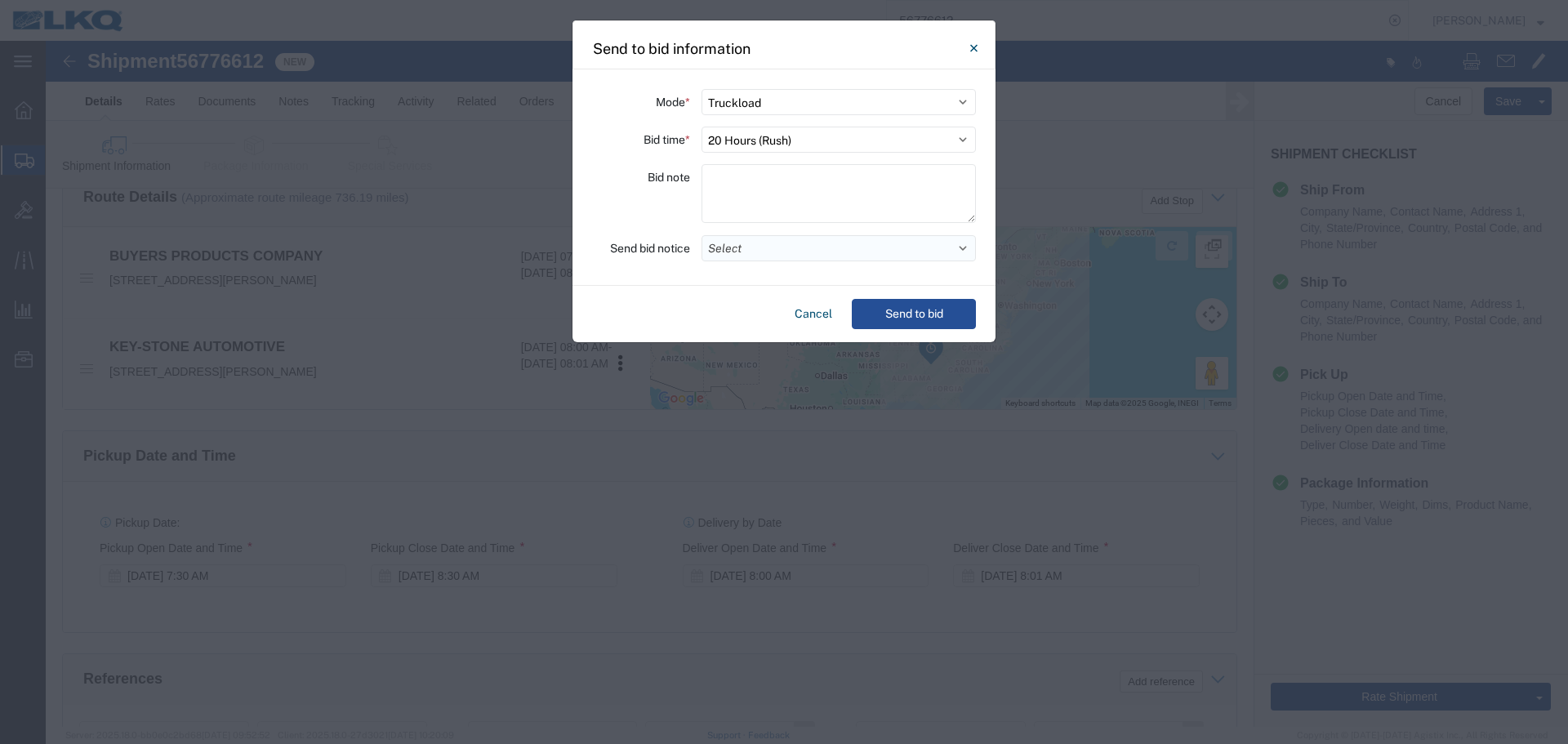
click at [745, 257] on button "Select" at bounding box center [839, 249] width 275 height 26
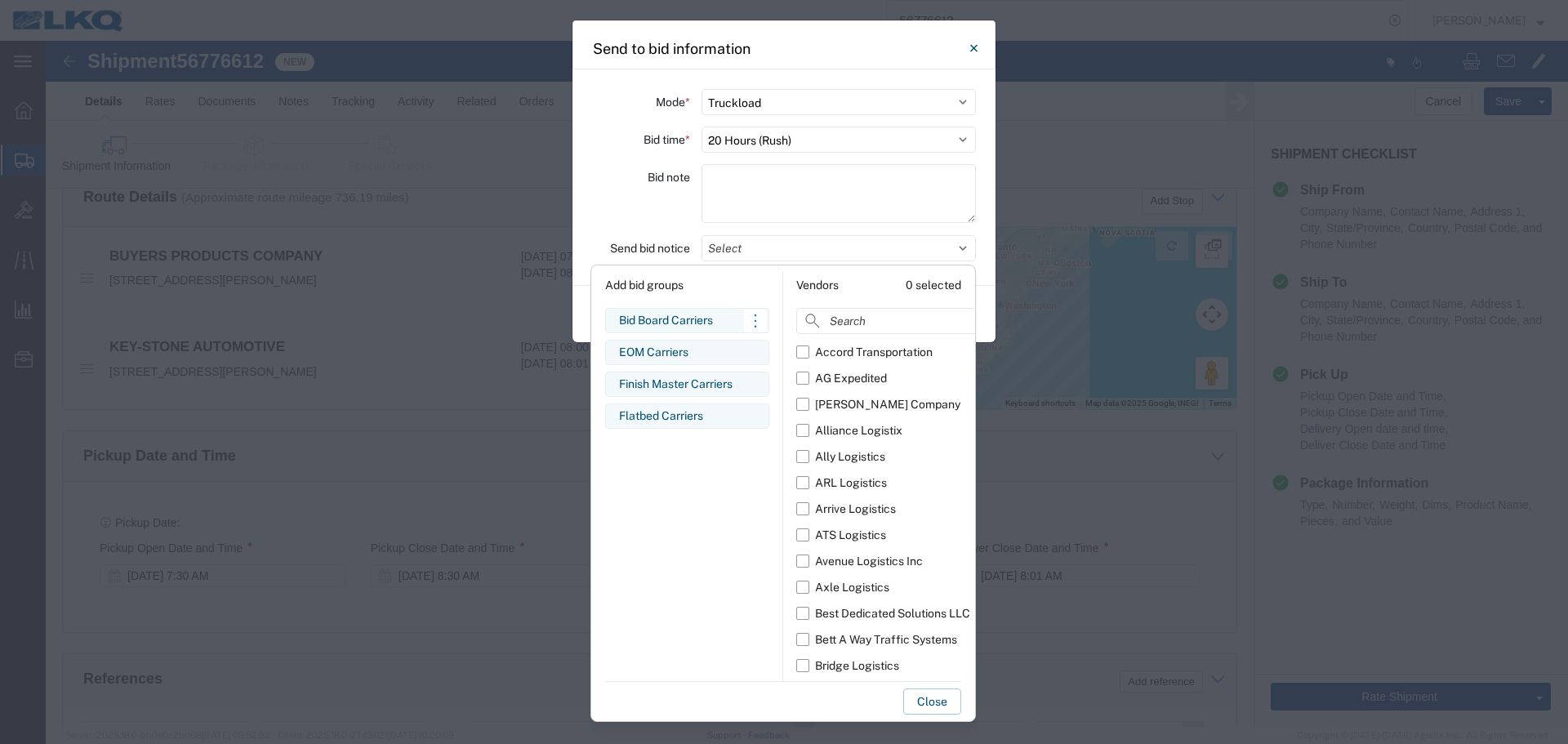
click at [642, 323] on div "Bid Board Carriers" at bounding box center [688, 321] width 136 height 18
click at [626, 217] on div "Bid note" at bounding box center [641, 196] width 98 height 64
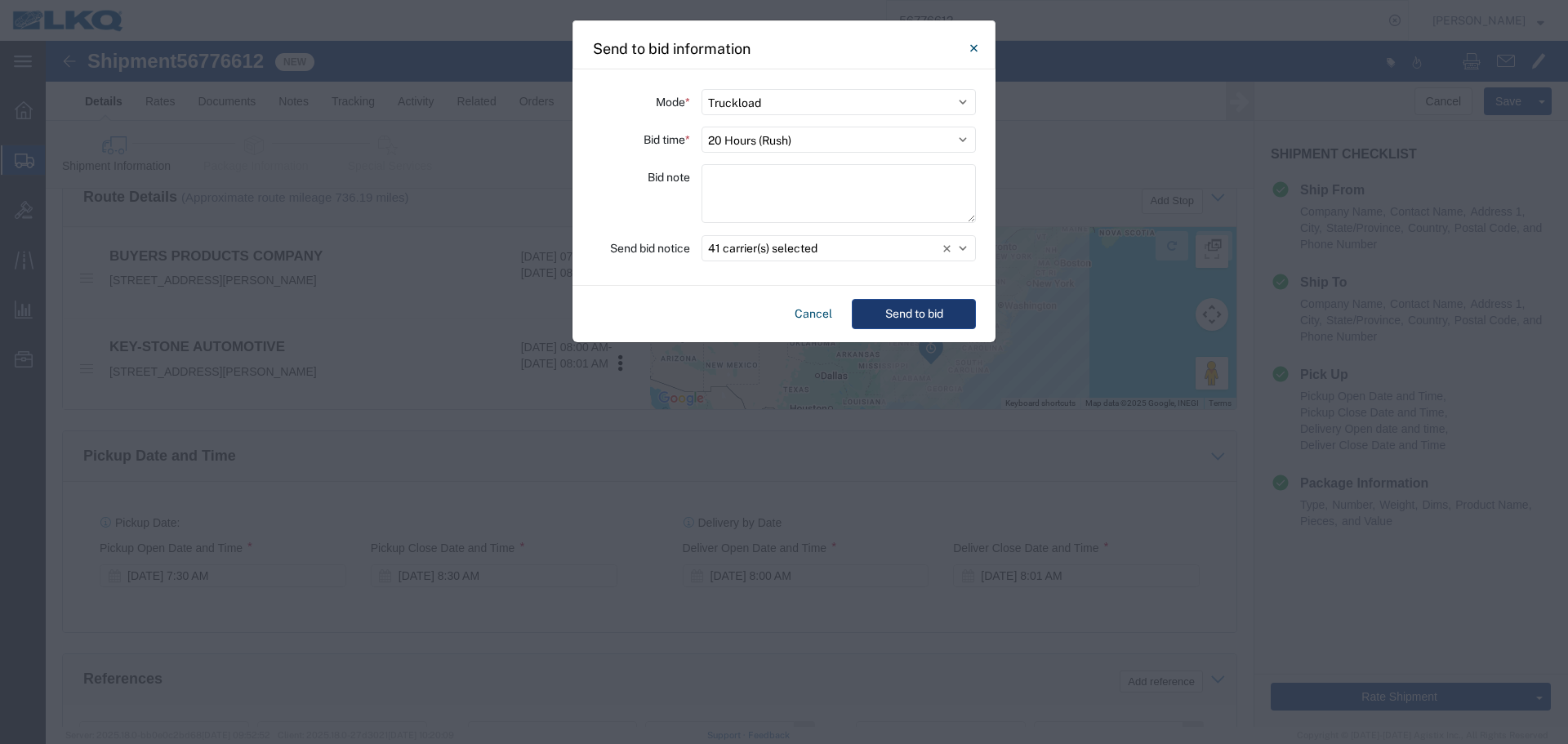
click at [972, 313] on button "Send to bid" at bounding box center [914, 314] width 124 height 31
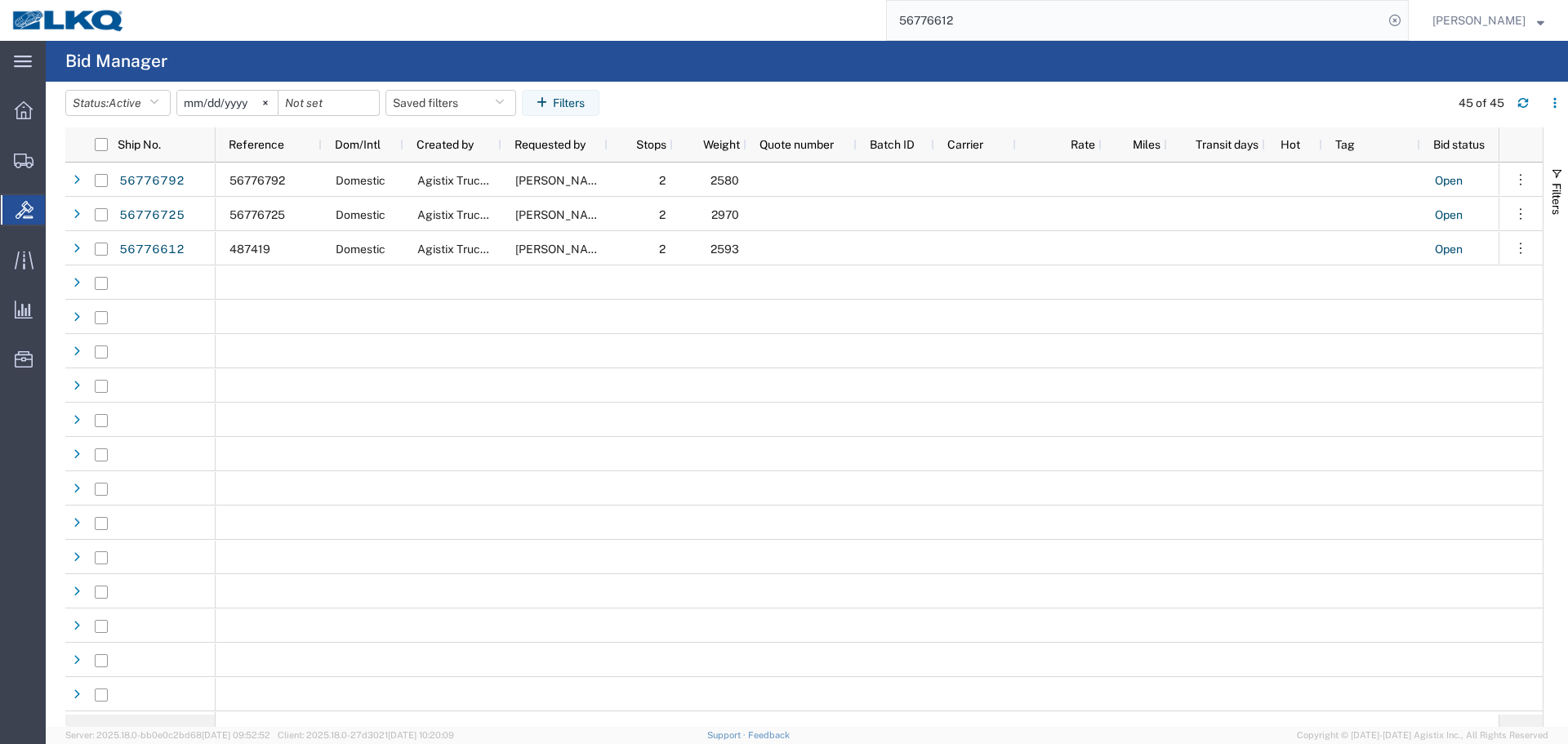
click at [1082, 6] on input "56776612" at bounding box center [1136, 20] width 497 height 39
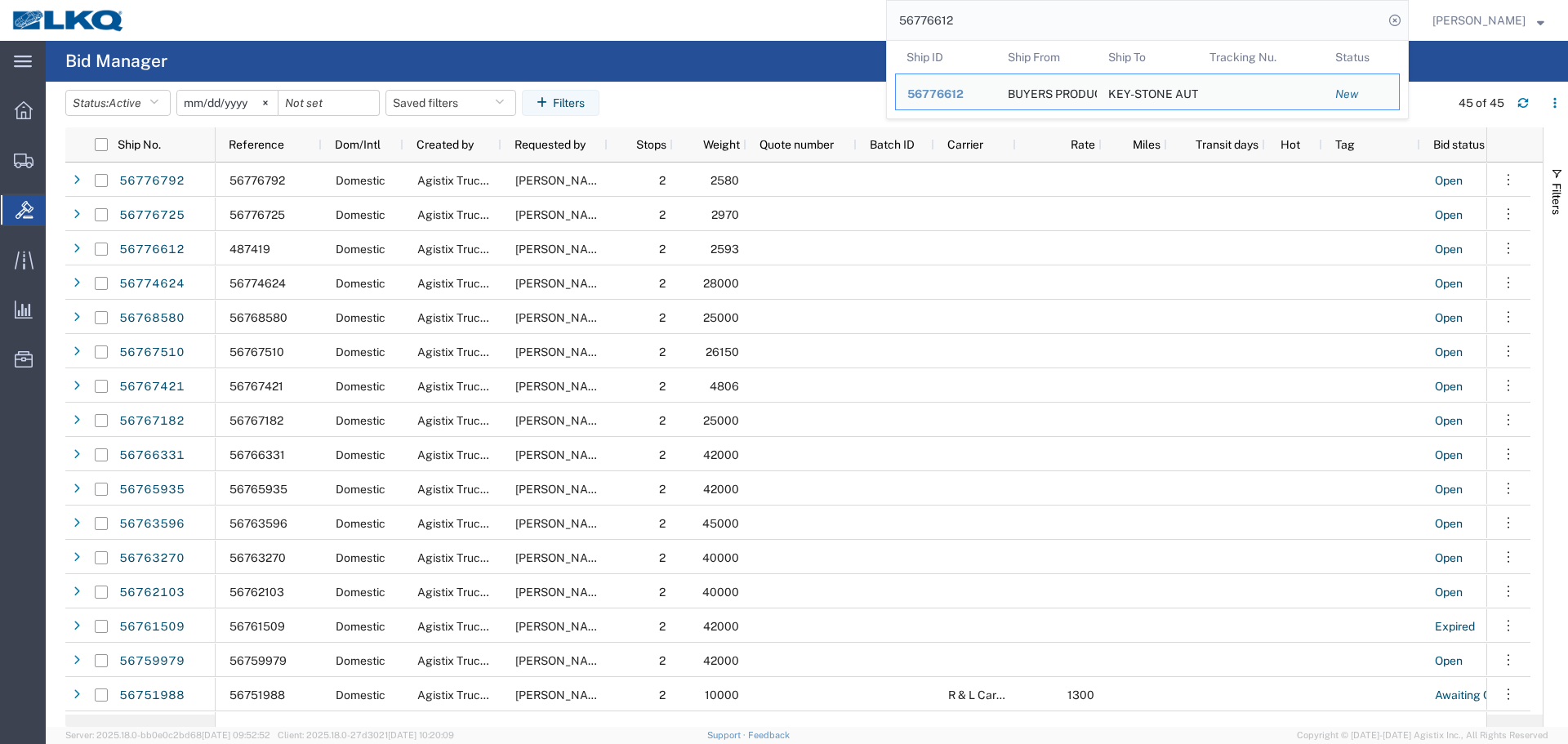
paste input "8458"
type input "56778458"
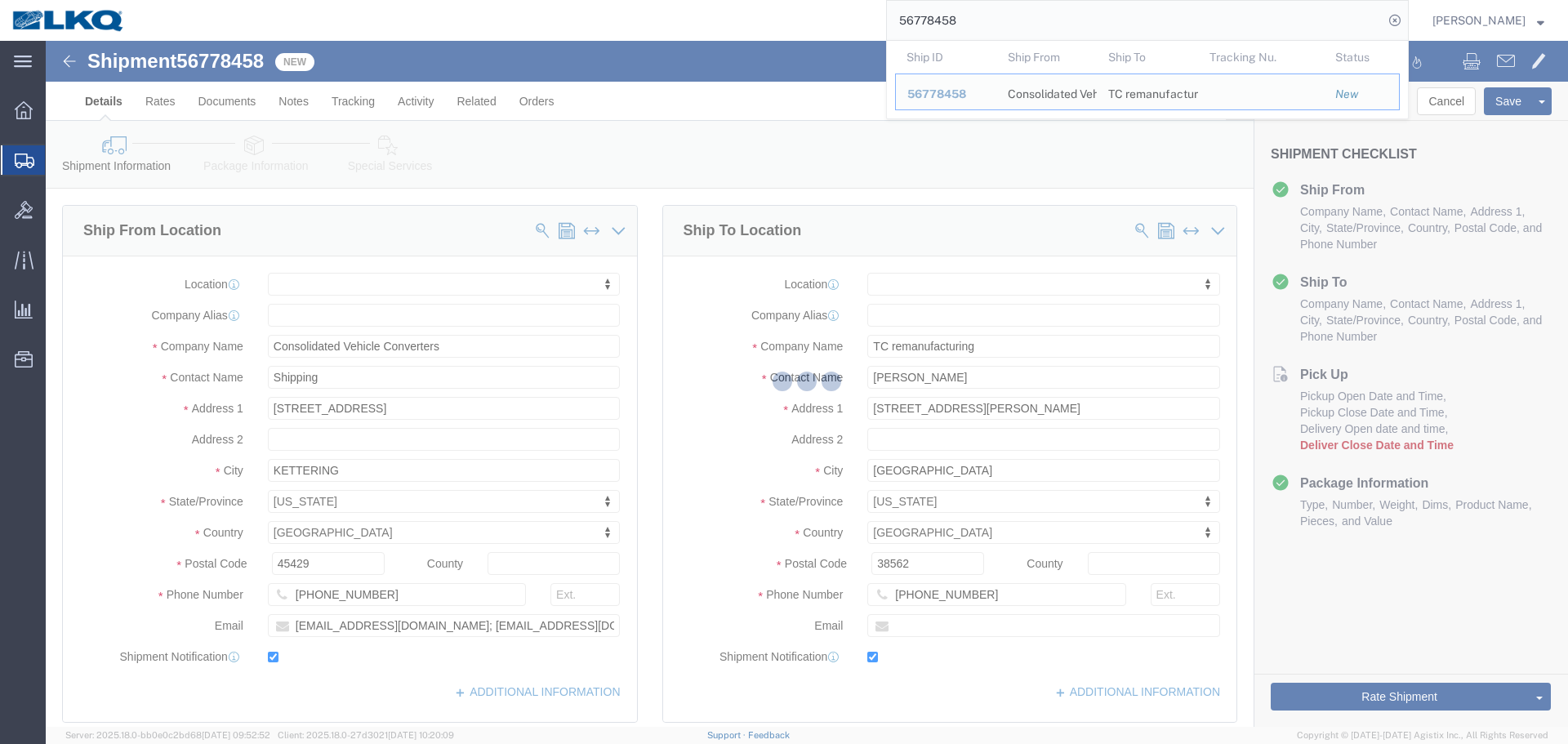
select select
